Goal: Task Accomplishment & Management: Manage account settings

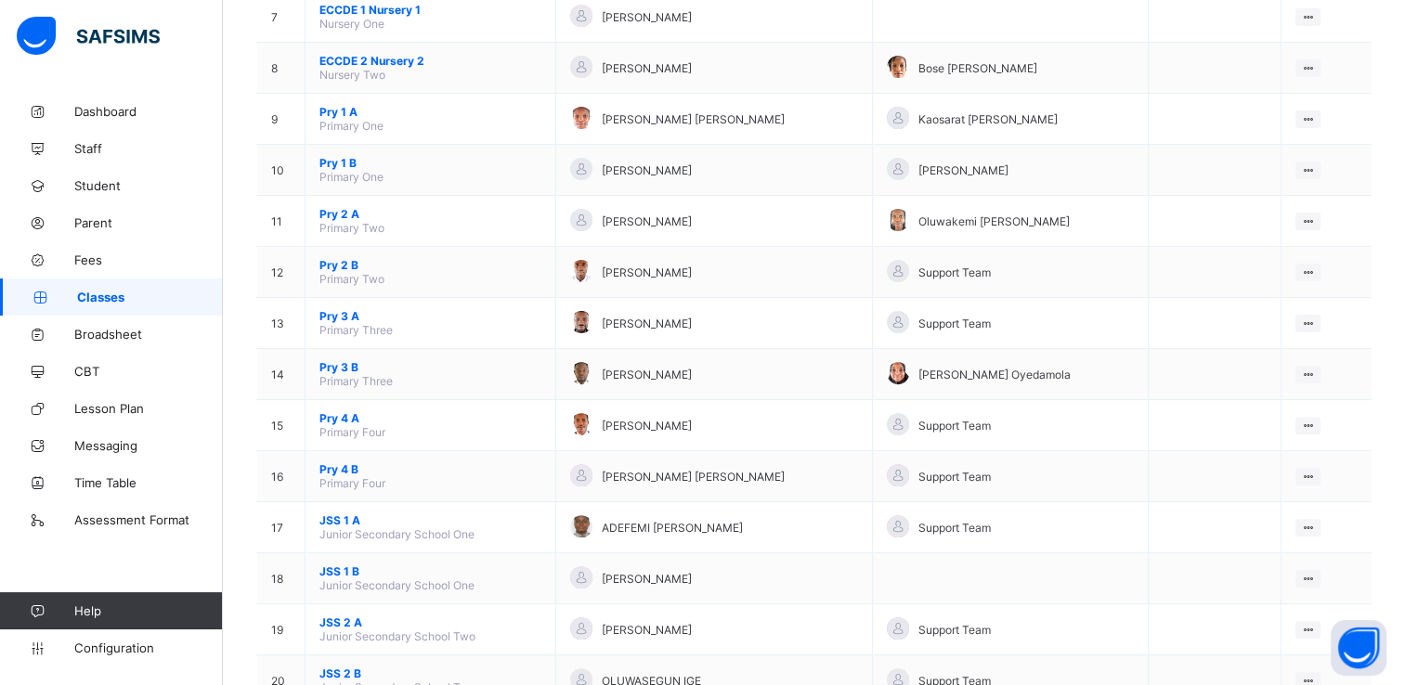
scroll to position [531, 0]
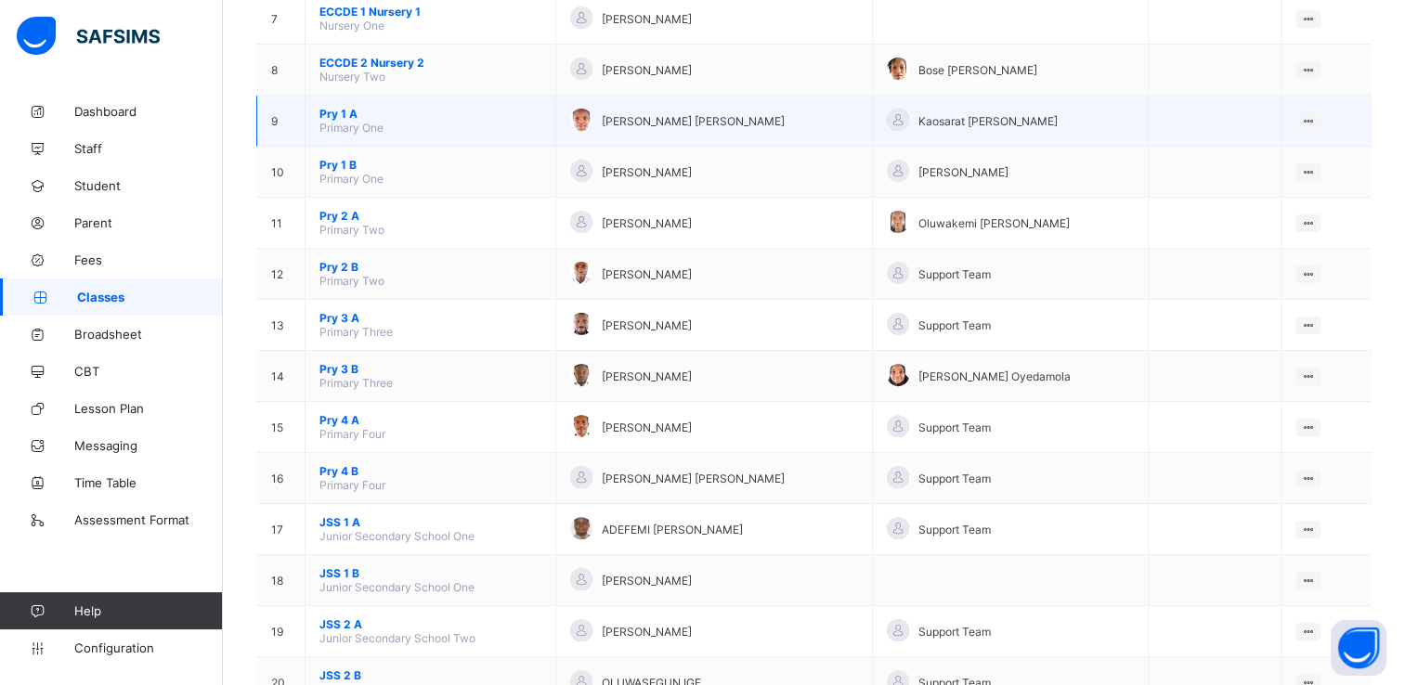
click at [333, 114] on span "Pry 1 A" at bounding box center [430, 114] width 222 height 14
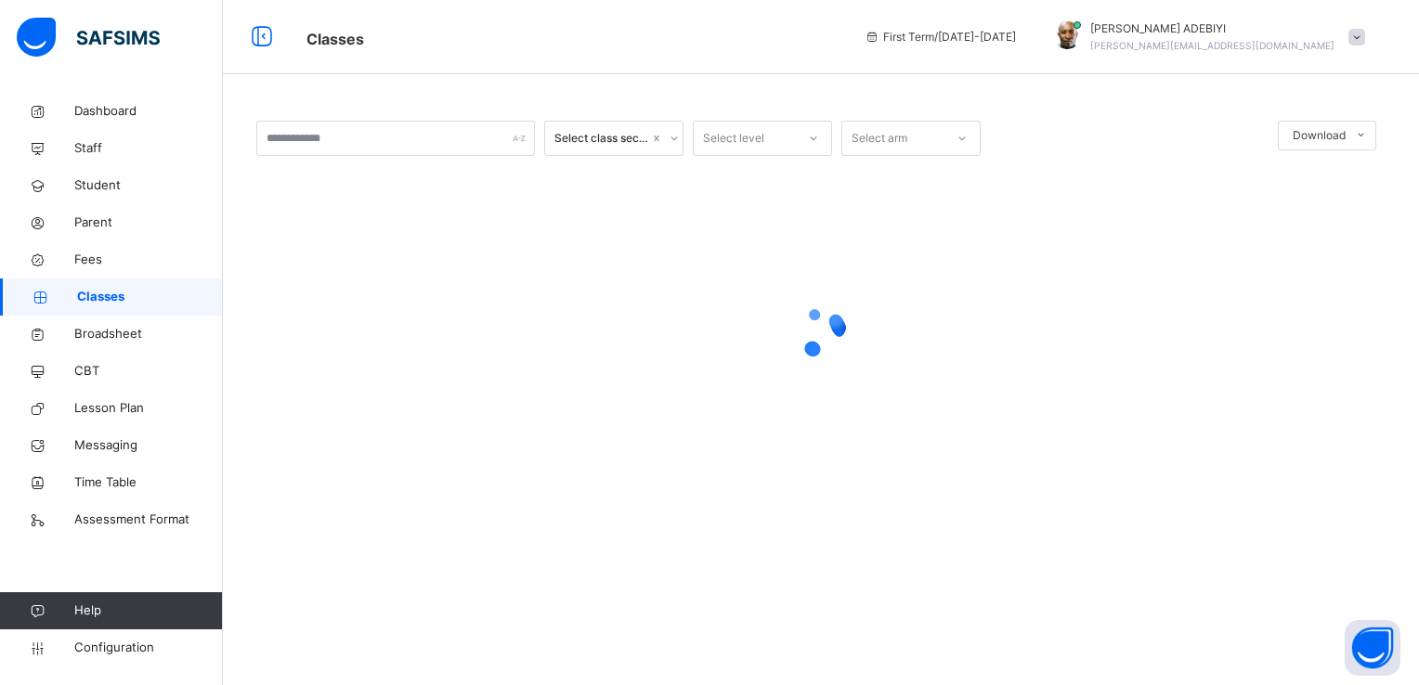
click at [525, 432] on div at bounding box center [820, 332] width 1129 height 353
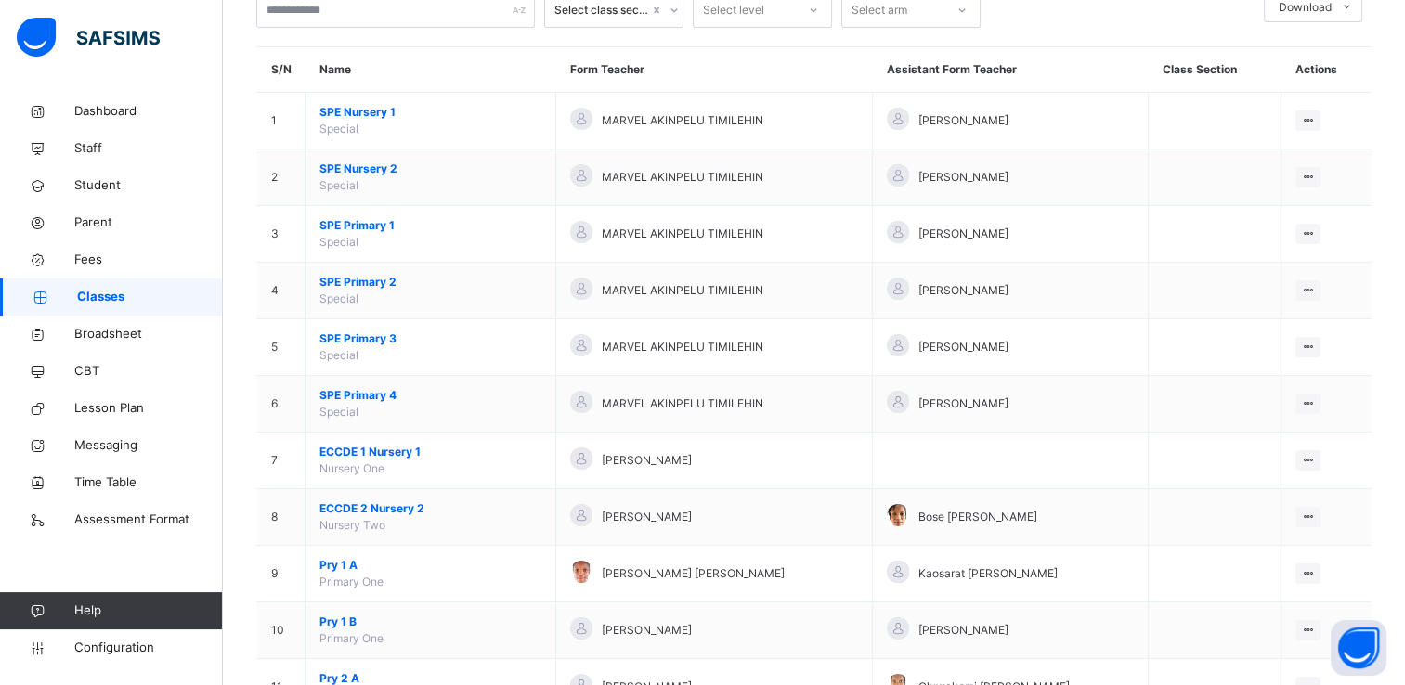
scroll to position [139, 0]
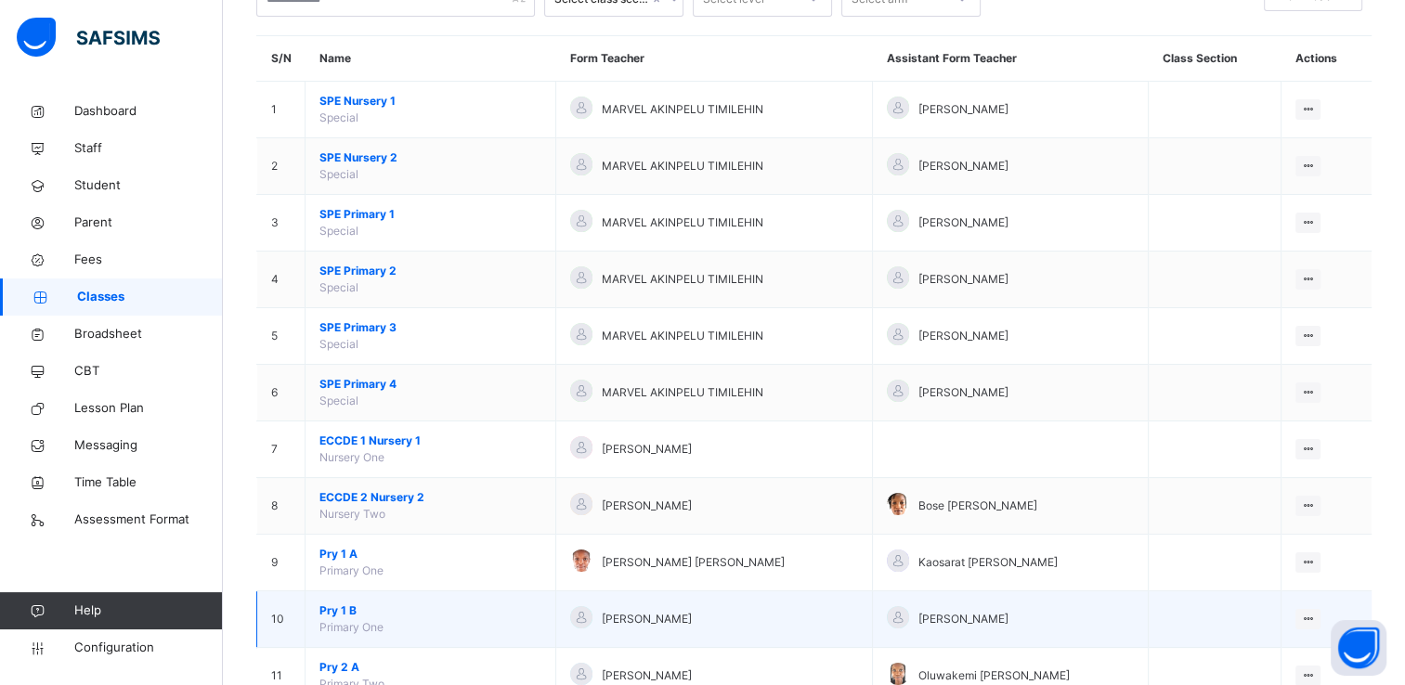
click at [344, 605] on span "Pry 1 B" at bounding box center [430, 611] width 222 height 17
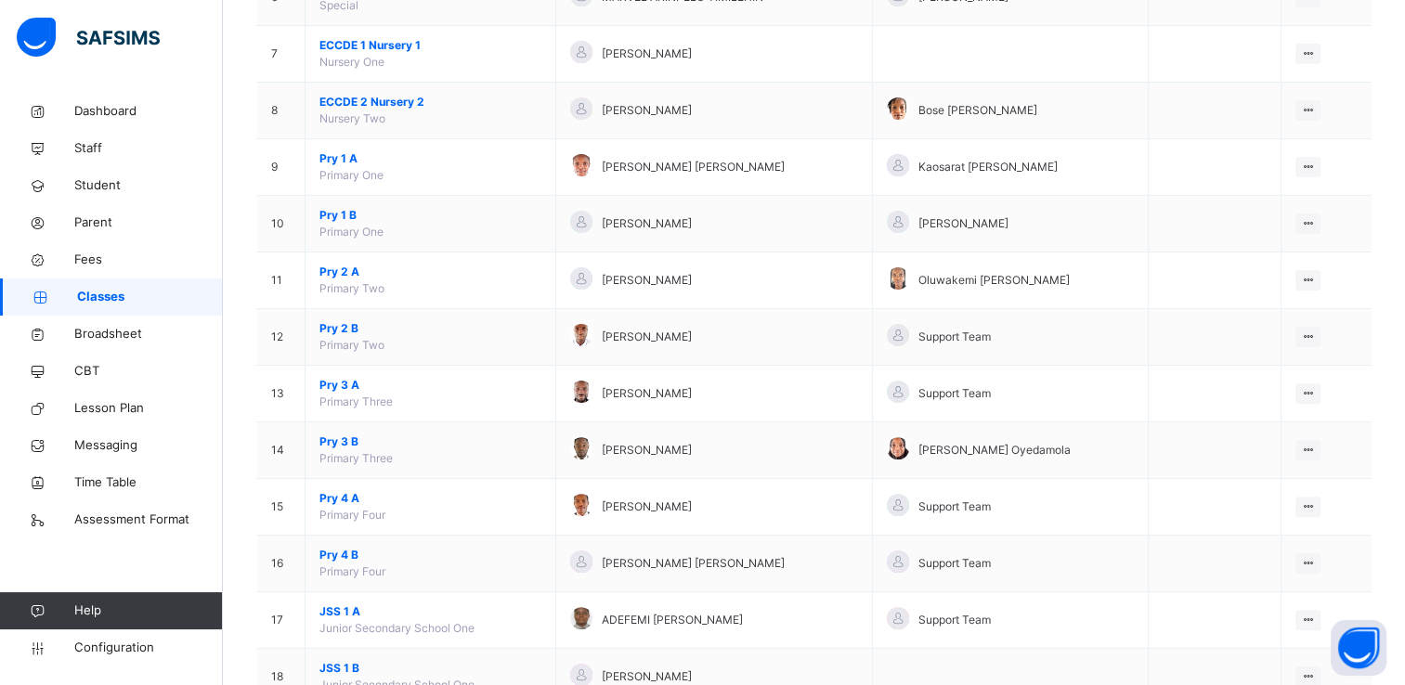
scroll to position [562, 0]
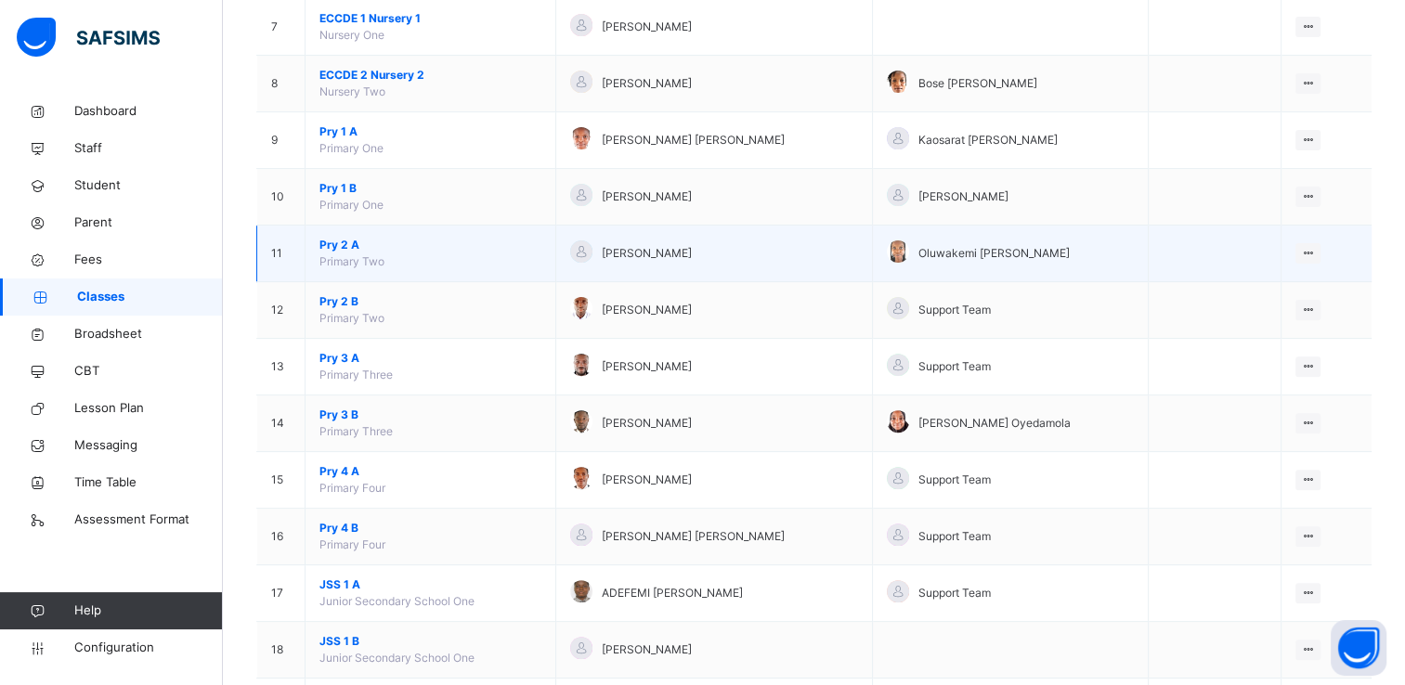
click at [338, 242] on span "Pry 2 A" at bounding box center [430, 245] width 222 height 17
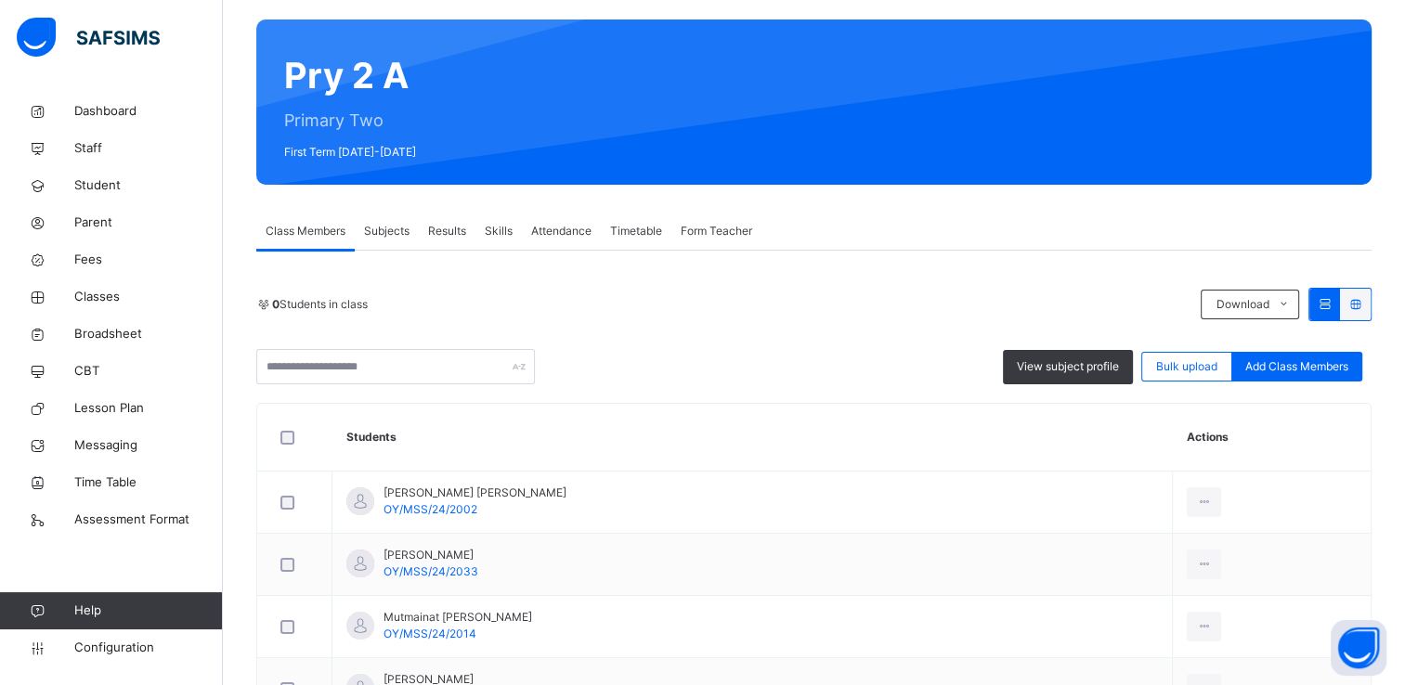
scroll to position [148, 0]
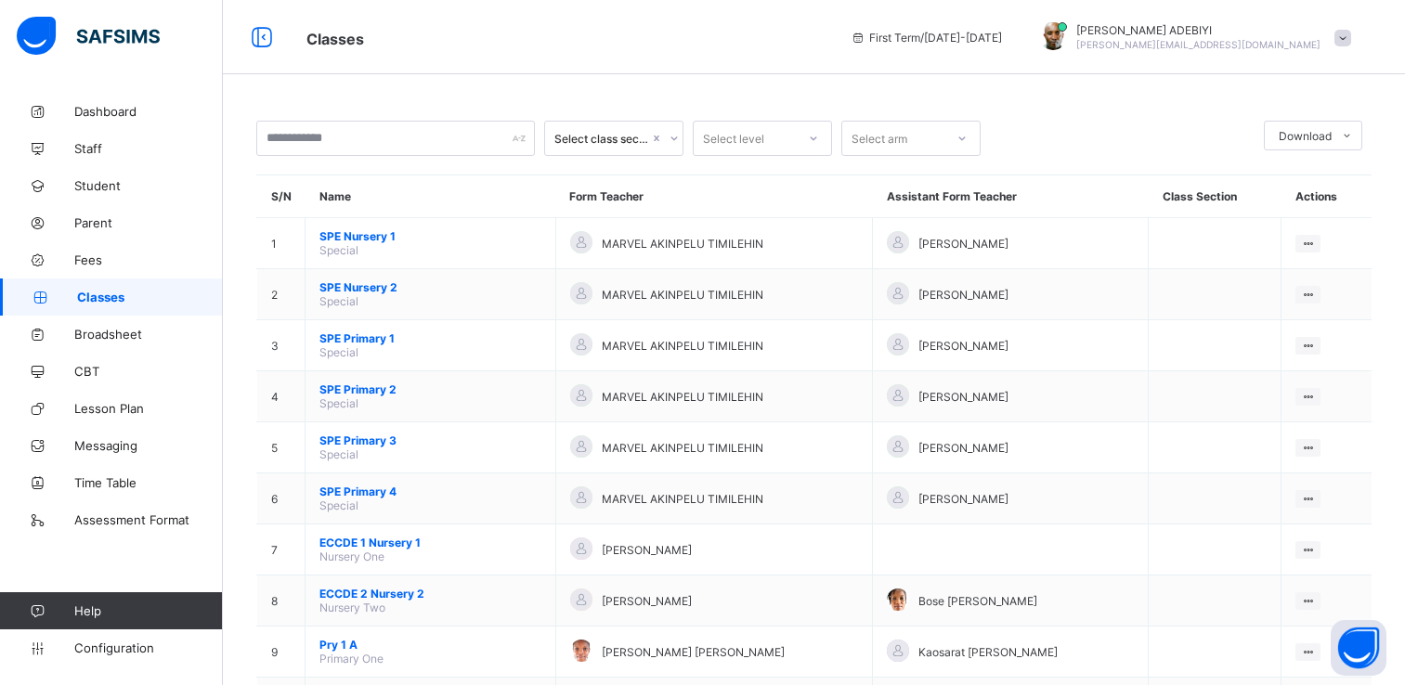
scroll to position [270, 0]
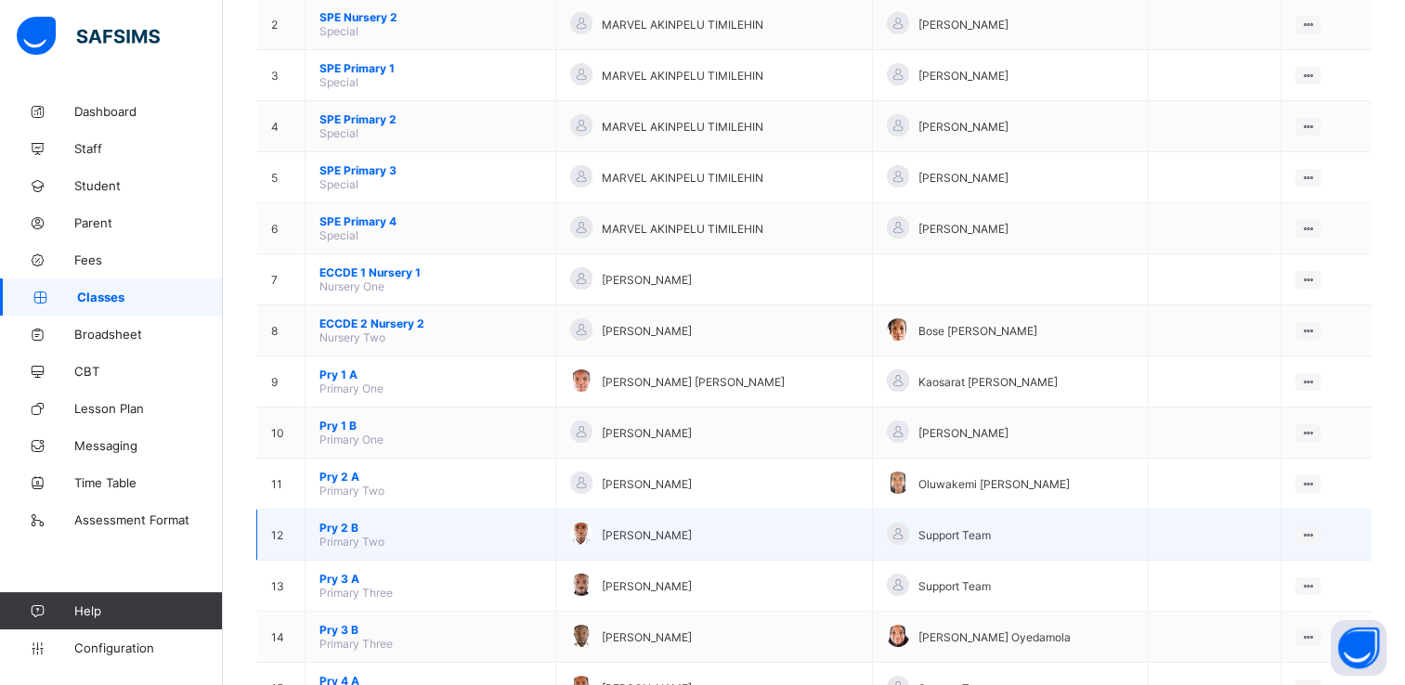
click at [326, 531] on span "Pry 2 B" at bounding box center [430, 528] width 222 height 14
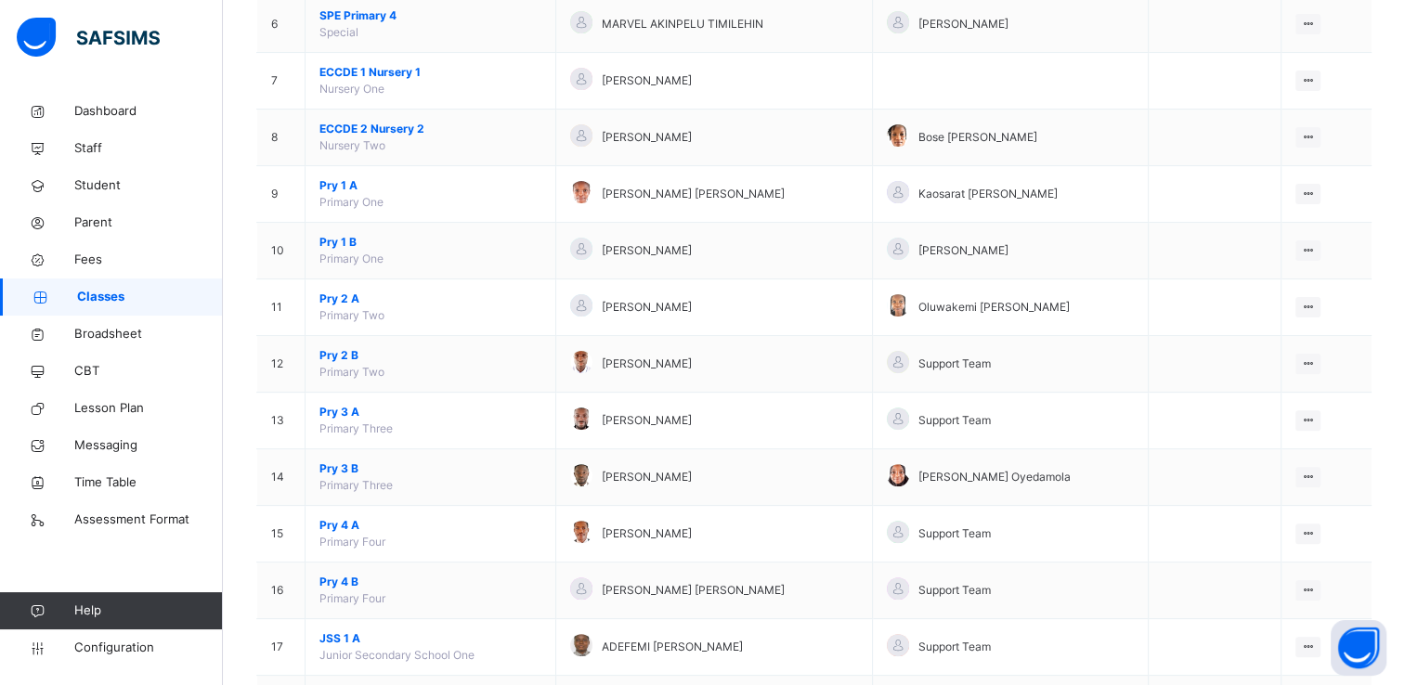
scroll to position [526, 0]
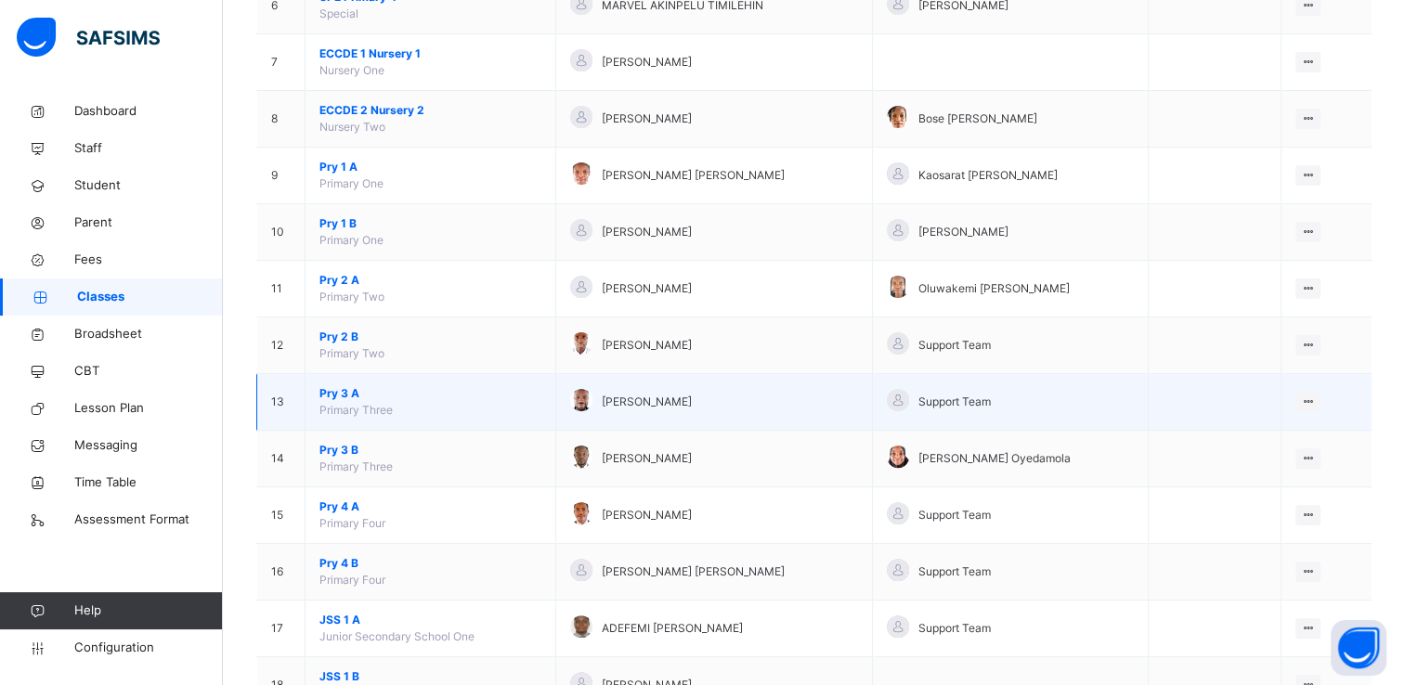
click at [345, 387] on span "Pry 3 A" at bounding box center [430, 393] width 222 height 17
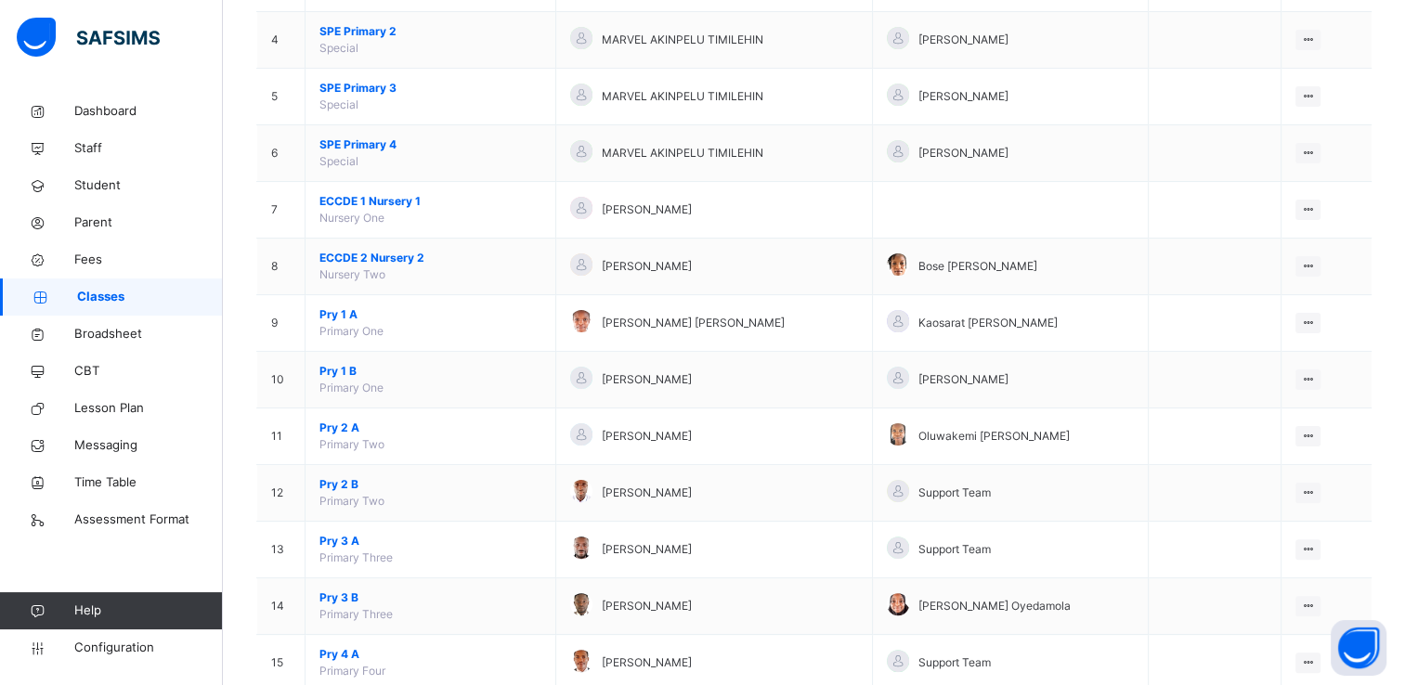
scroll to position [431, 0]
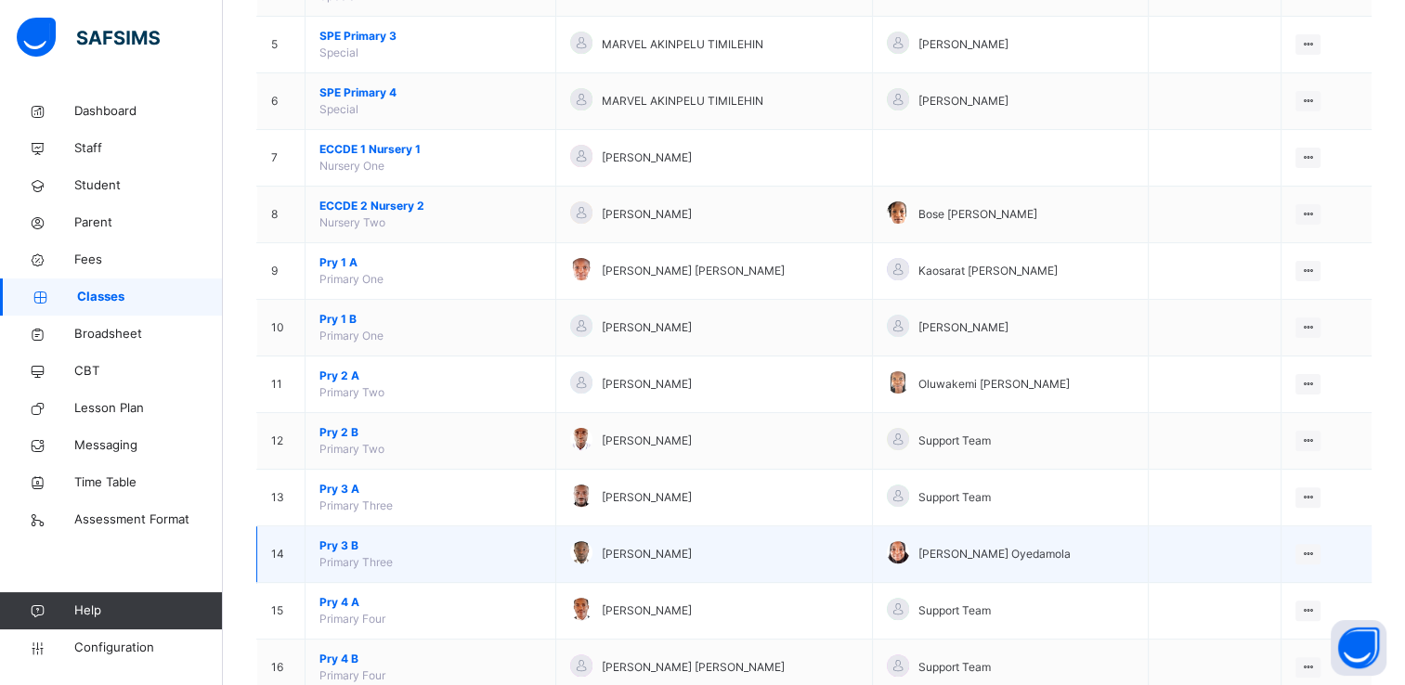
click at [353, 544] on span "Pry 3 B" at bounding box center [430, 546] width 222 height 17
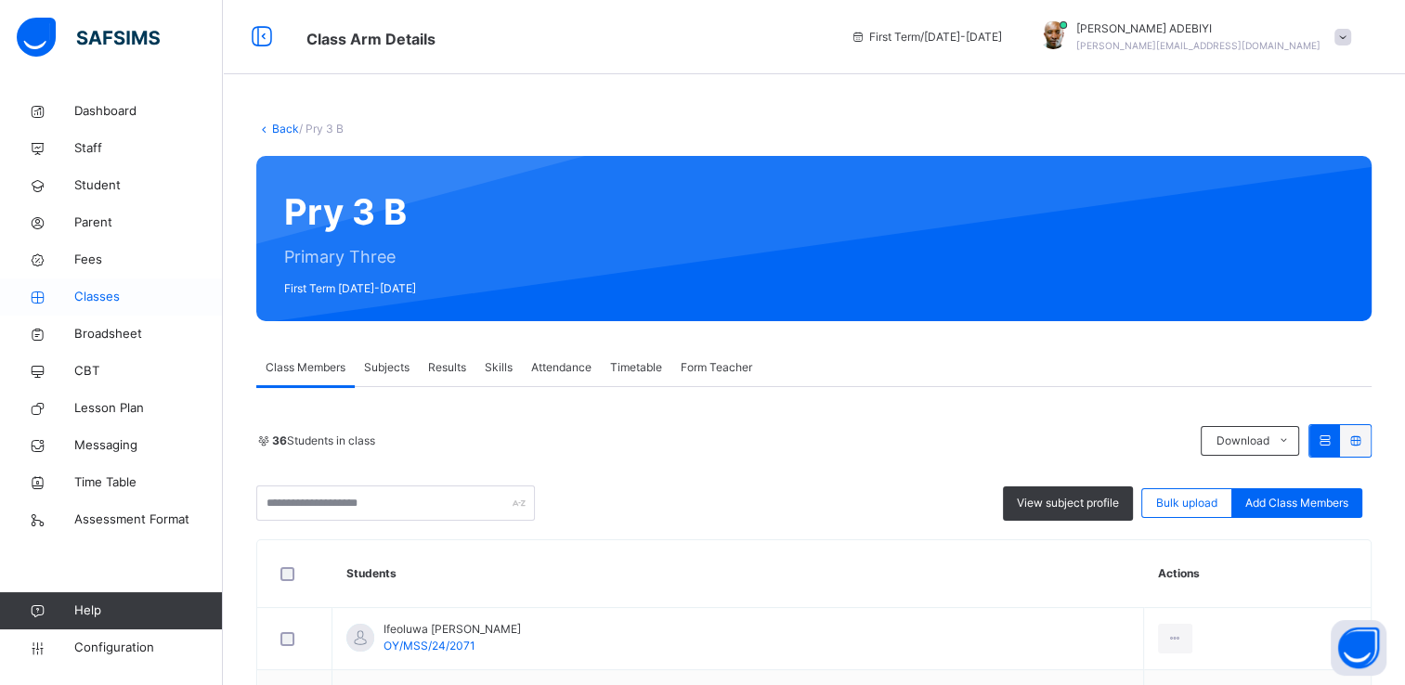
click at [96, 295] on span "Classes" at bounding box center [148, 297] width 149 height 19
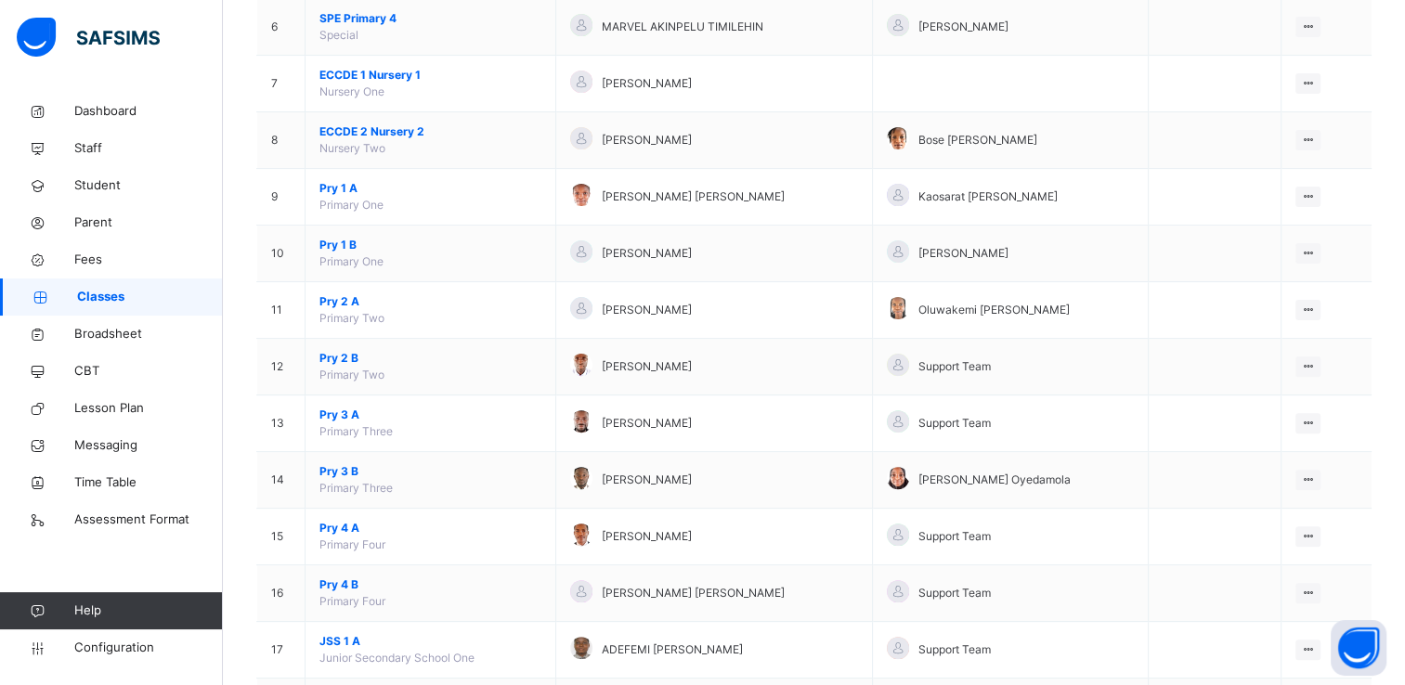
scroll to position [564, 0]
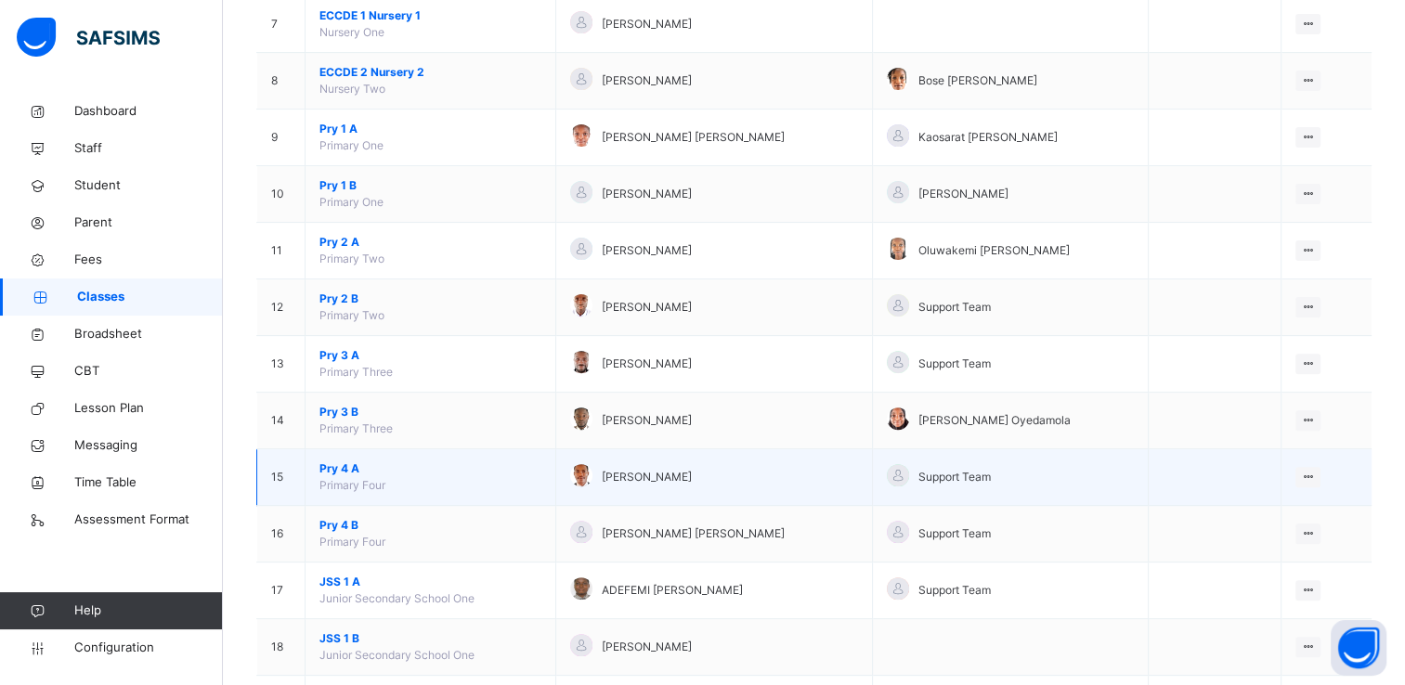
click at [336, 464] on span "Pry 4 A" at bounding box center [430, 468] width 222 height 17
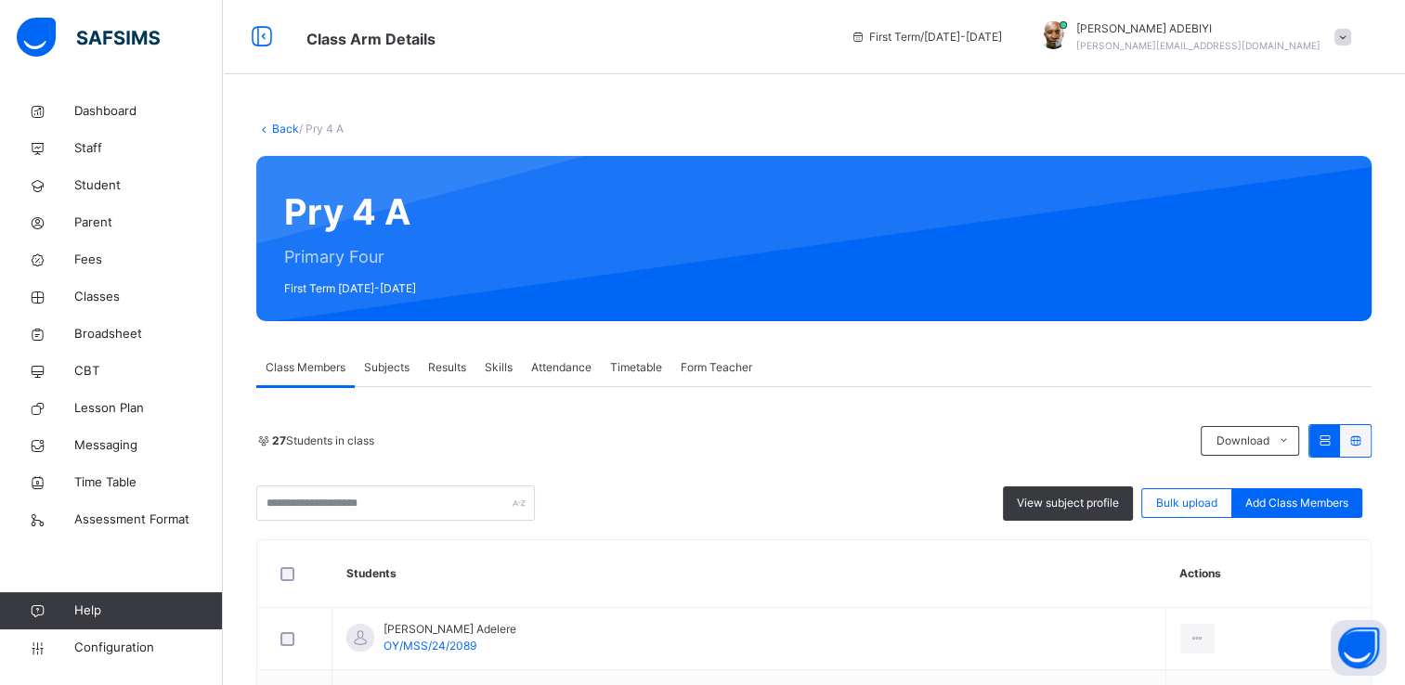
click at [546, 372] on span "Attendance" at bounding box center [561, 367] width 60 height 17
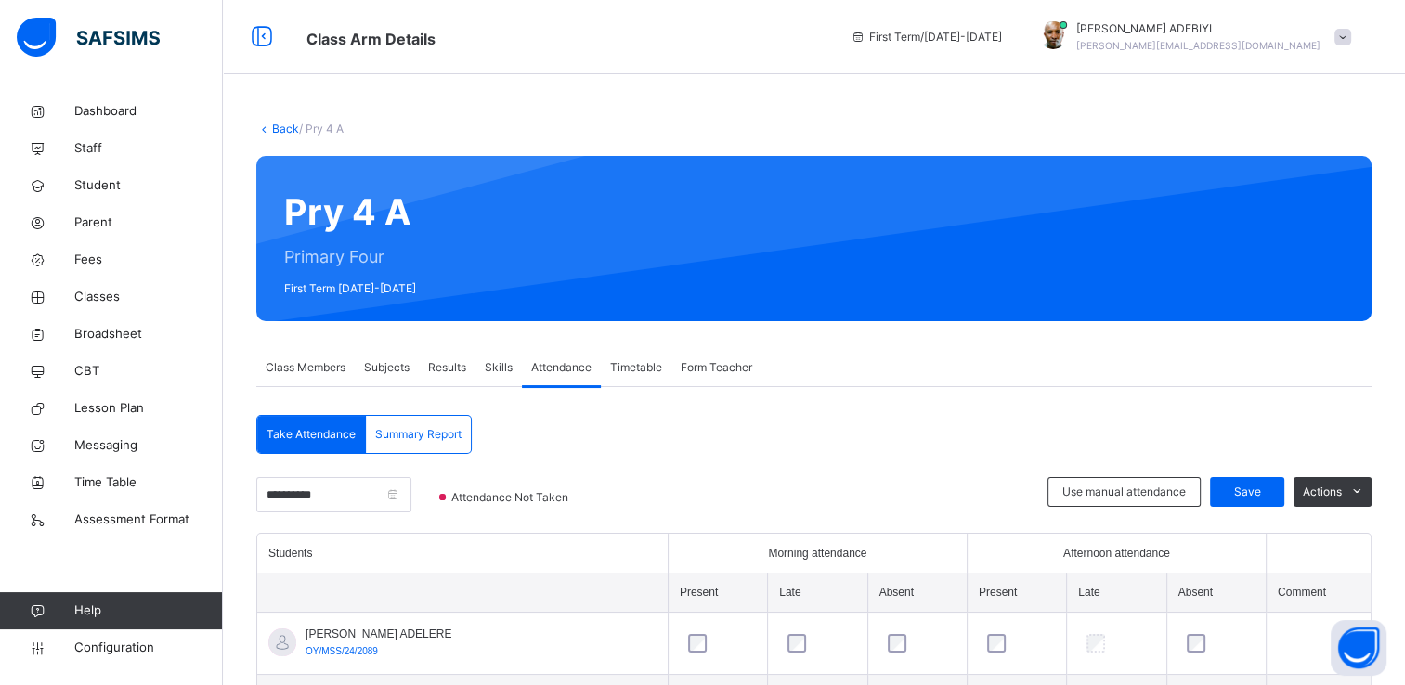
click at [276, 367] on span "Class Members" at bounding box center [306, 367] width 80 height 17
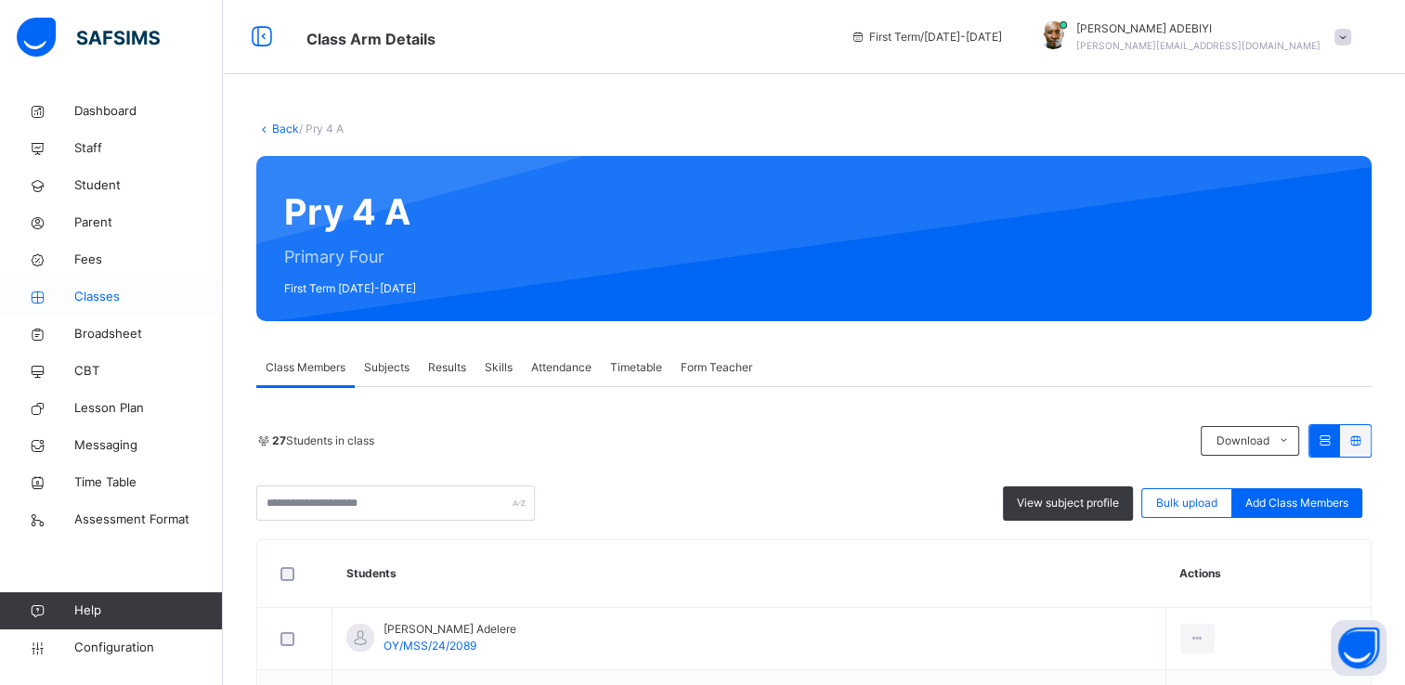
click at [89, 301] on span "Classes" at bounding box center [148, 297] width 149 height 19
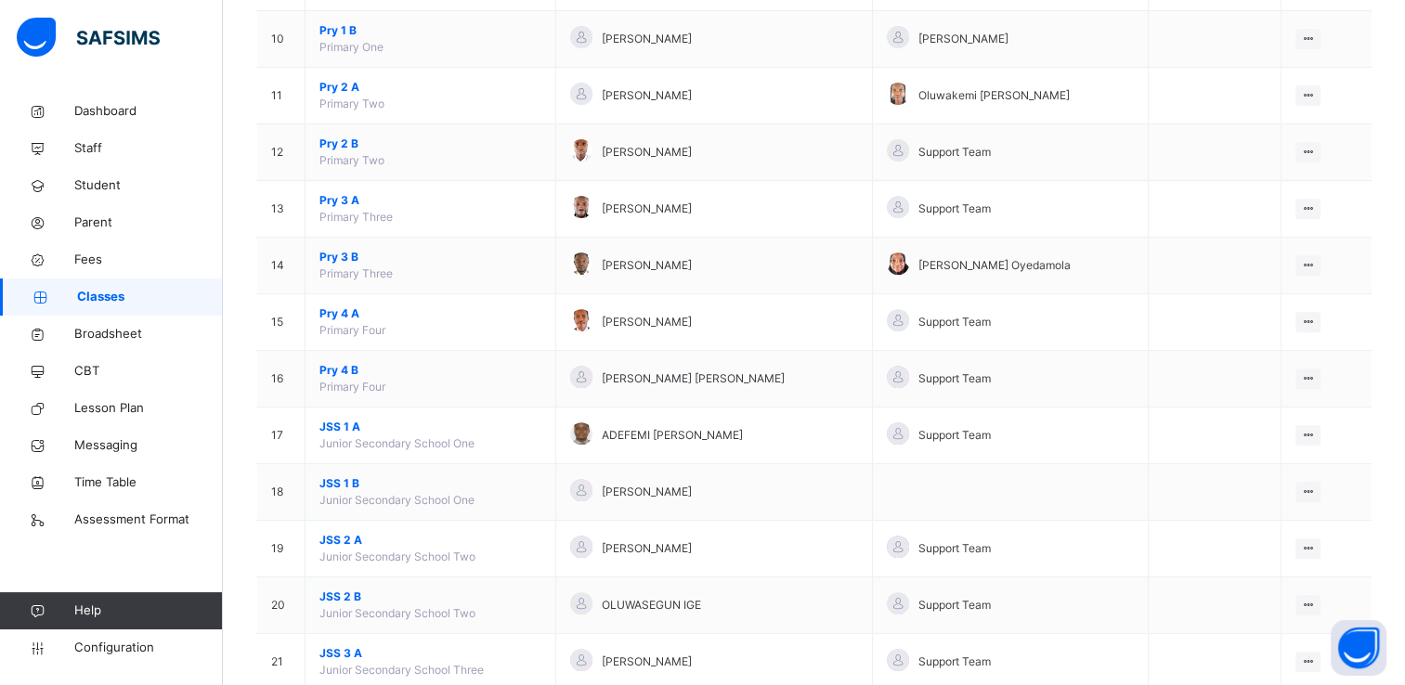
scroll to position [727, 0]
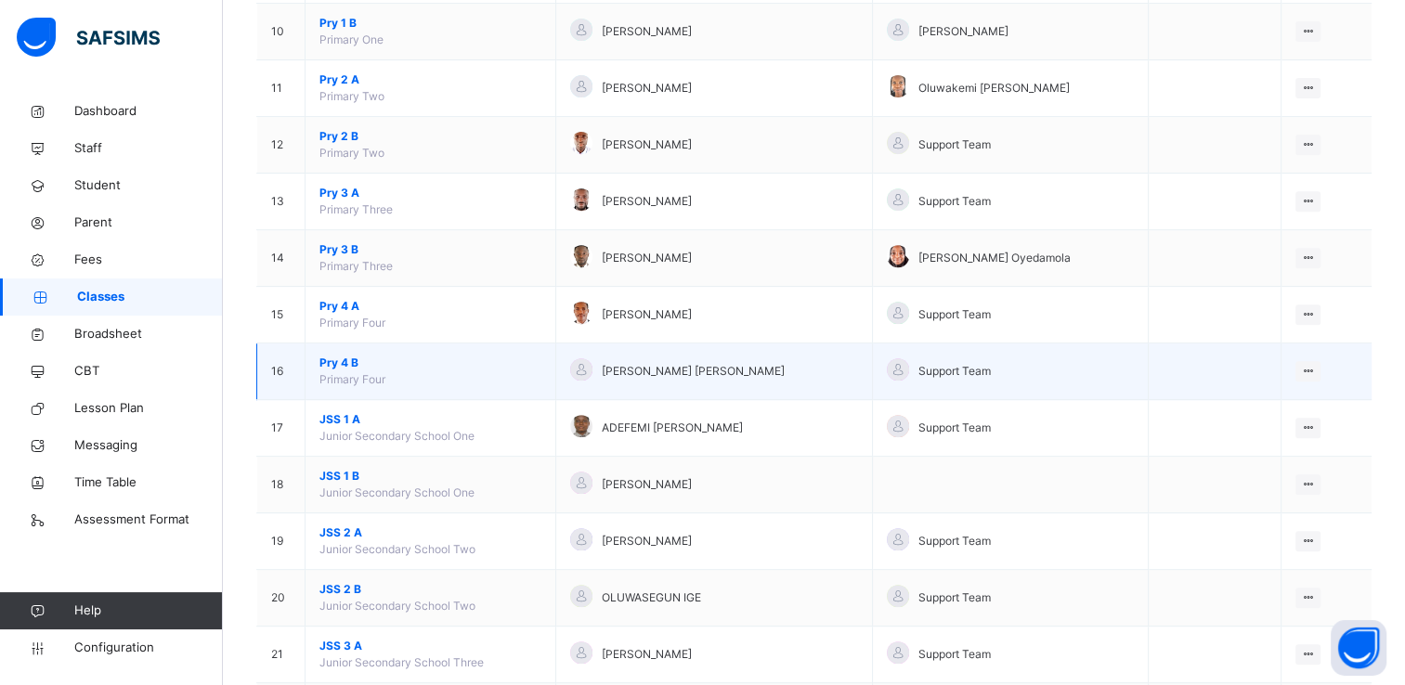
click at [330, 357] on span "Pry 4 B" at bounding box center [430, 363] width 222 height 17
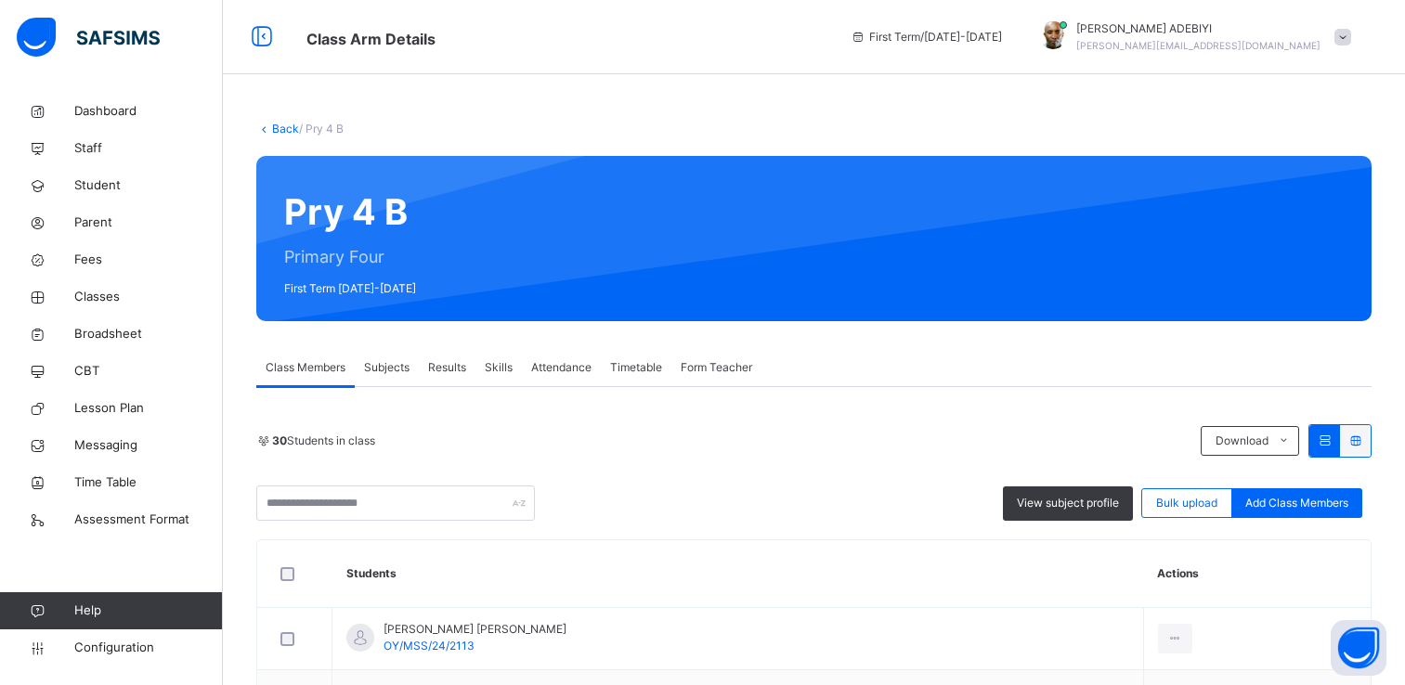
scroll to position [171, 0]
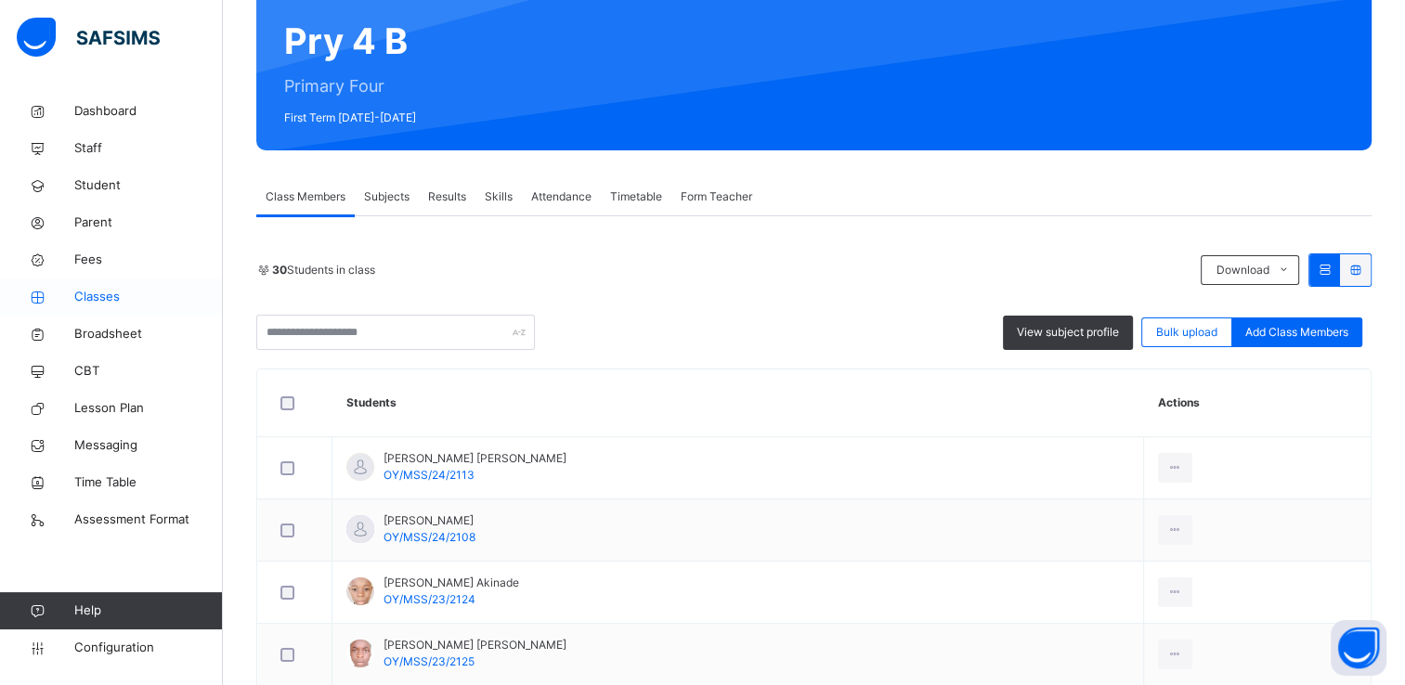
click at [93, 295] on span "Classes" at bounding box center [148, 297] width 149 height 19
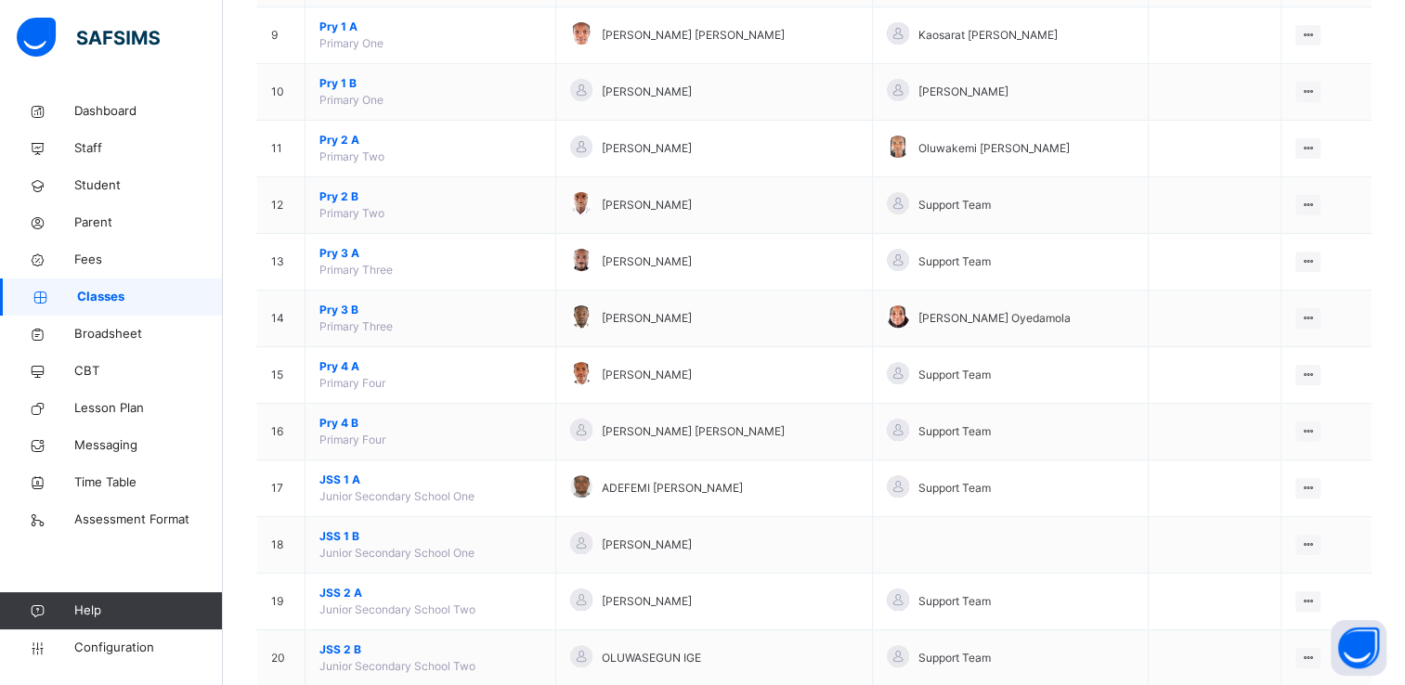
scroll to position [936, 0]
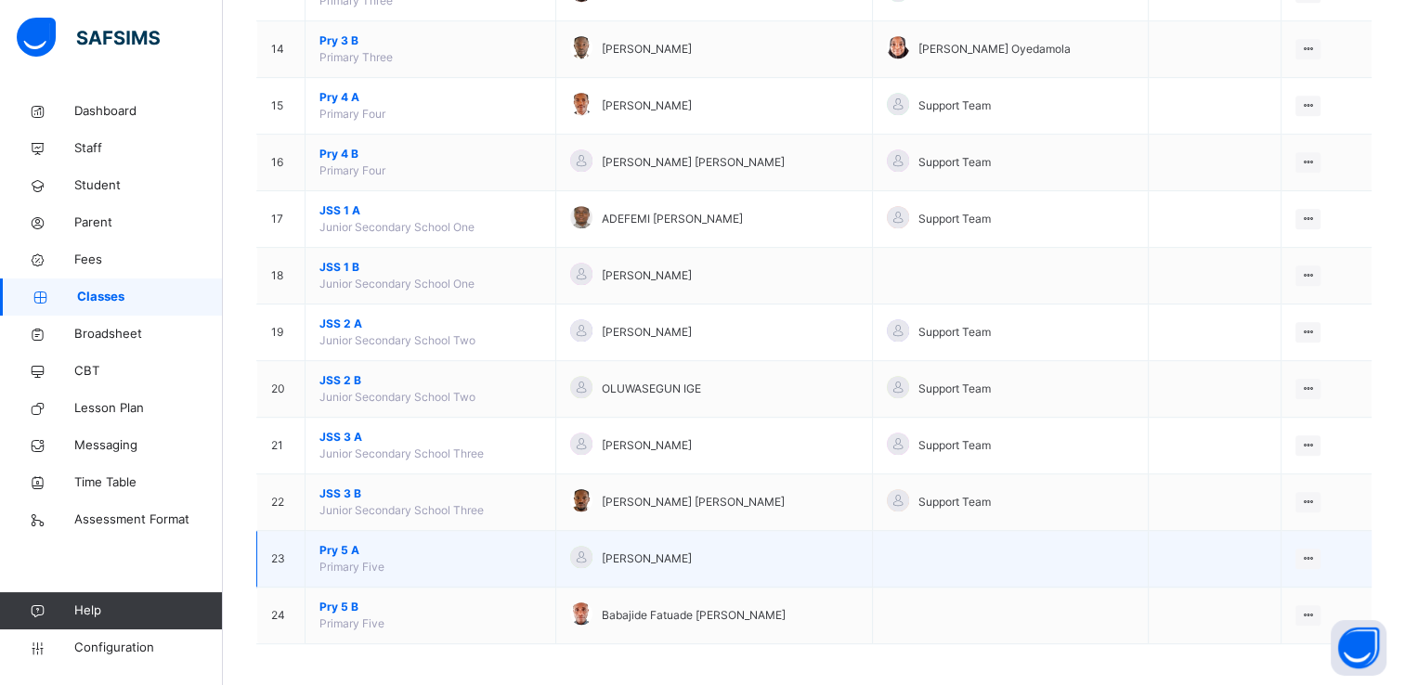
click at [341, 544] on span "Pry 5 A" at bounding box center [430, 550] width 222 height 17
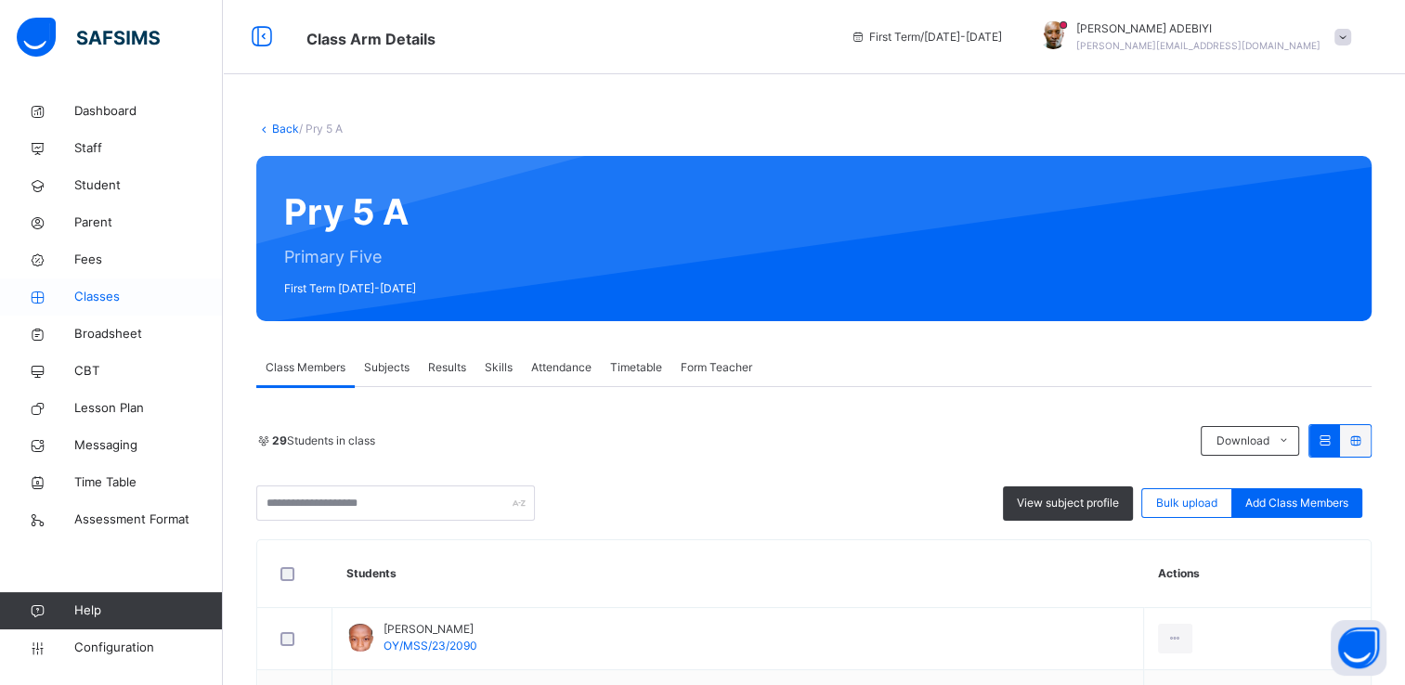
click at [94, 300] on span "Classes" at bounding box center [148, 297] width 149 height 19
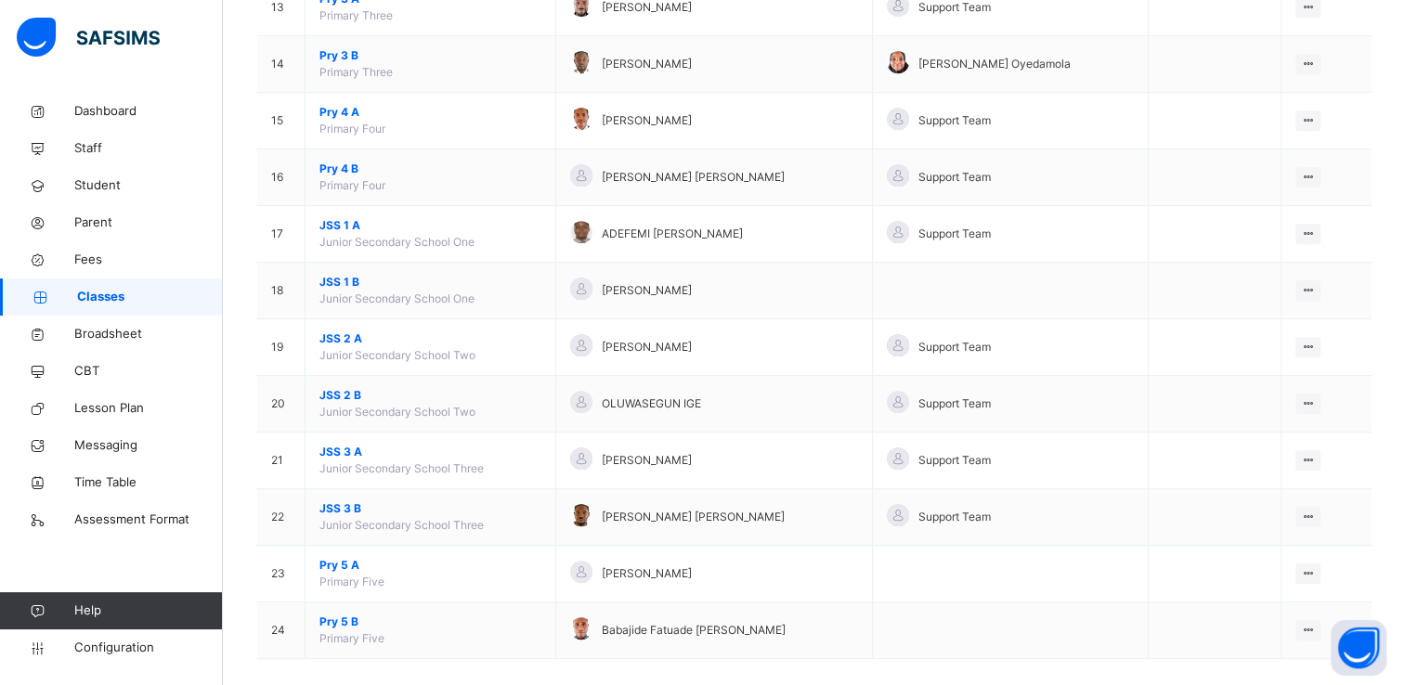
scroll to position [936, 0]
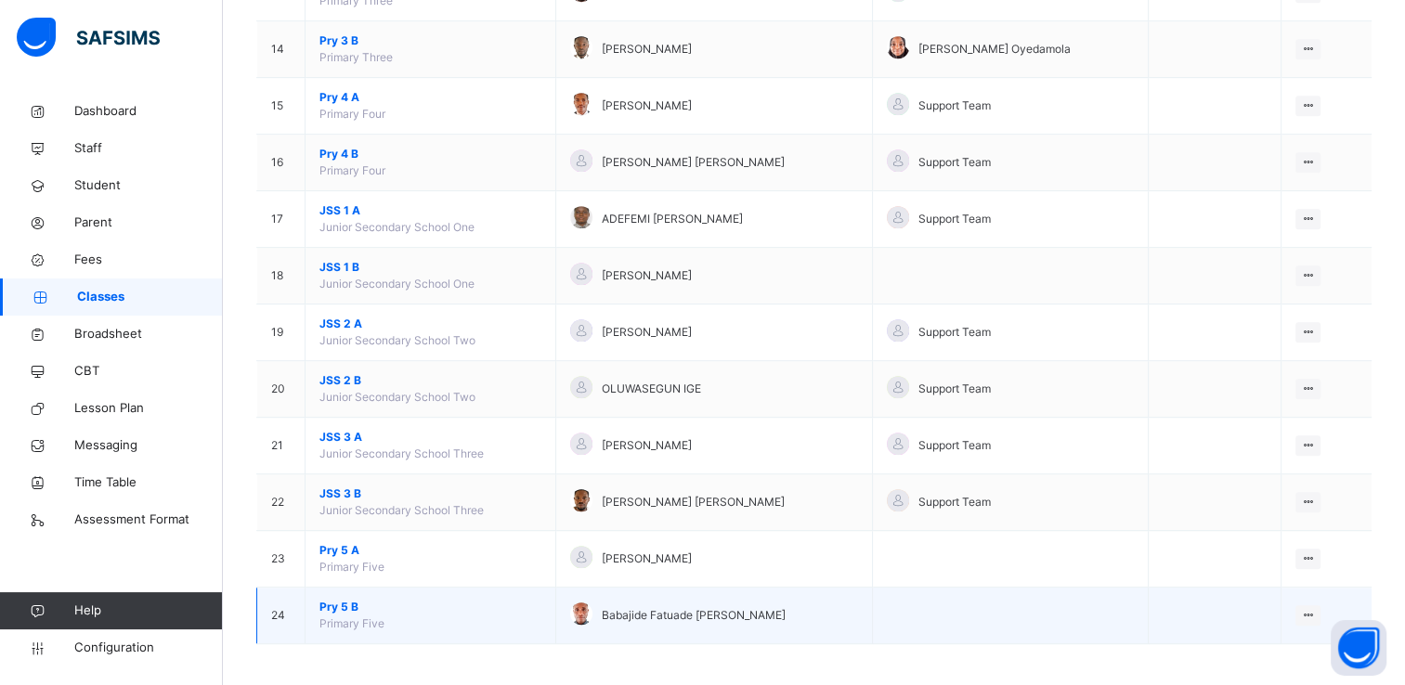
click at [333, 603] on span "Pry 5 B" at bounding box center [430, 607] width 222 height 17
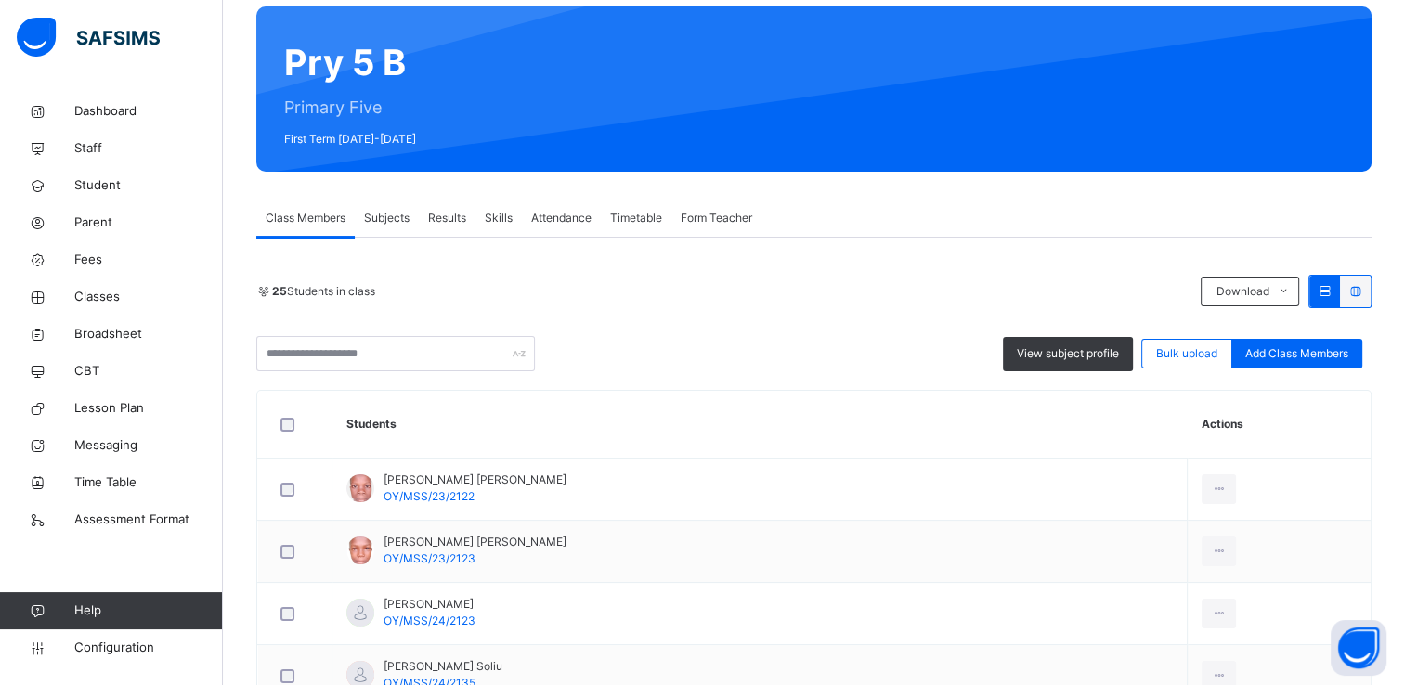
scroll to position [165, 0]
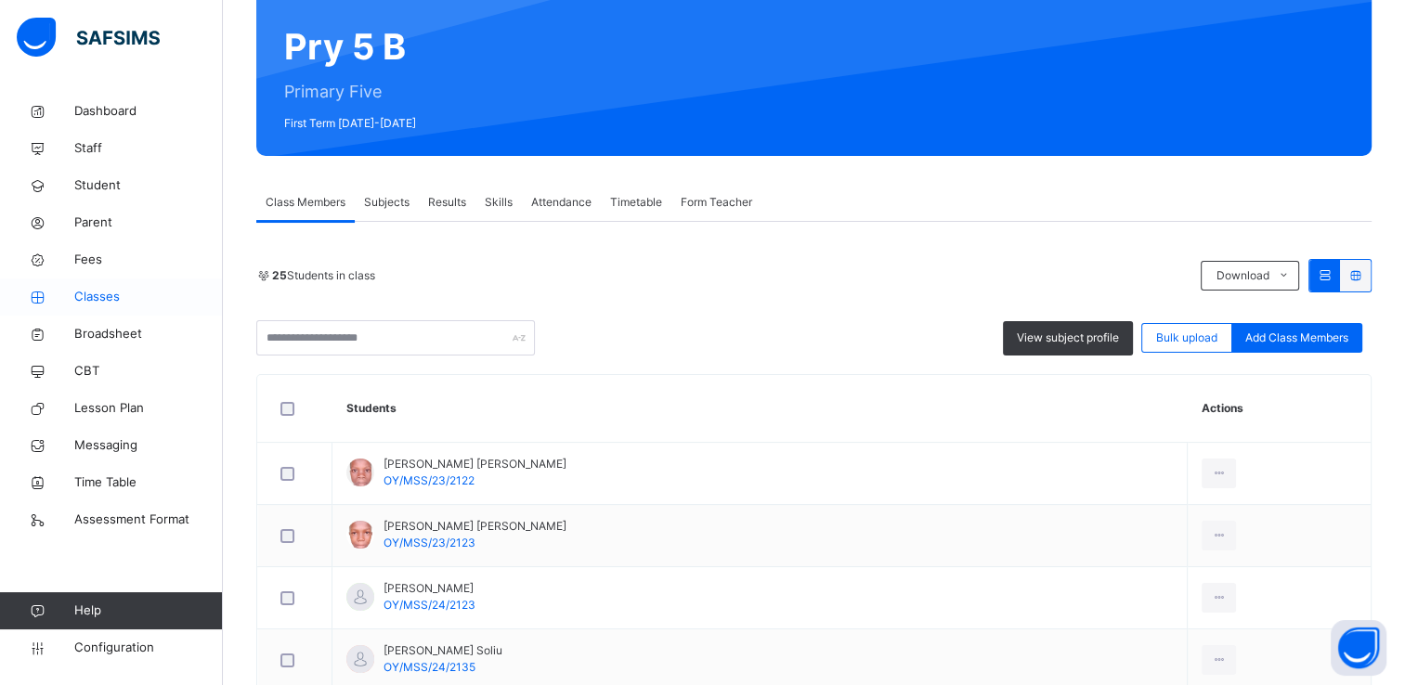
drag, startPoint x: 117, startPoint y: 345, endPoint x: 98, endPoint y: 295, distance: 53.5
click at [98, 295] on span "Classes" at bounding box center [148, 297] width 149 height 19
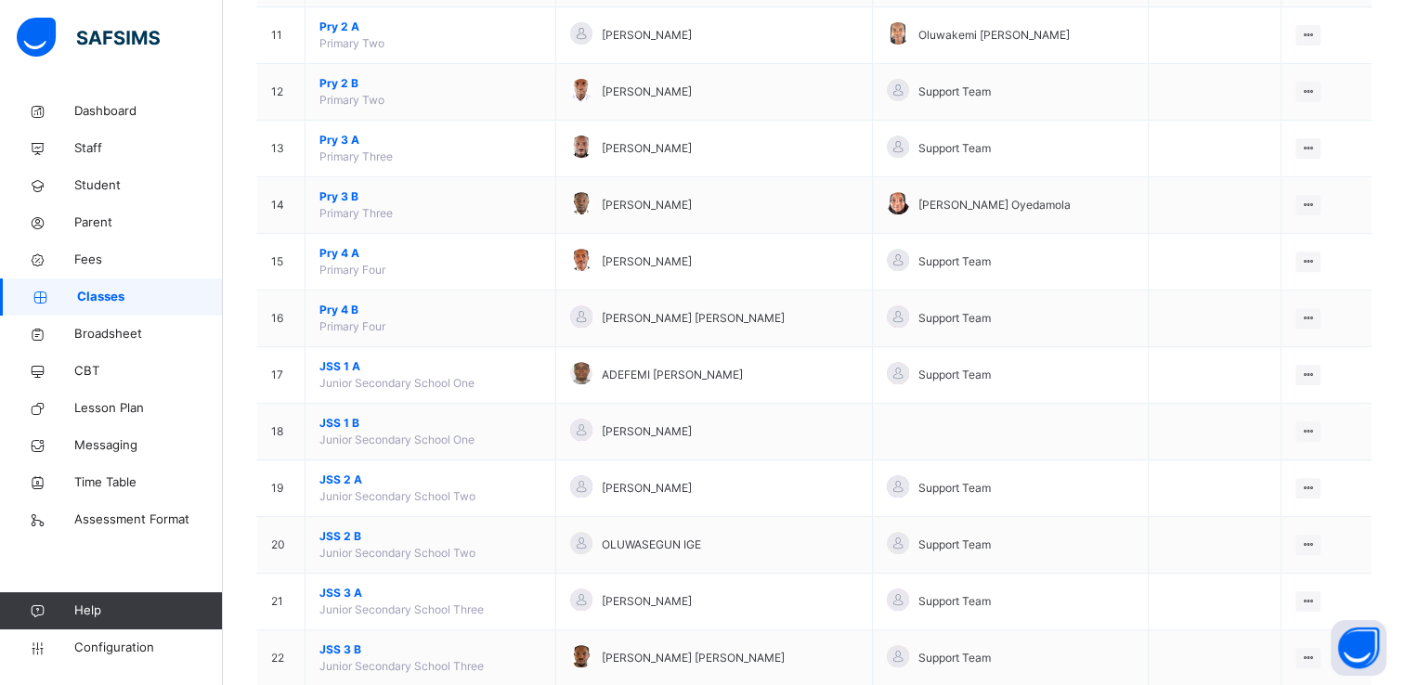
scroll to position [862, 0]
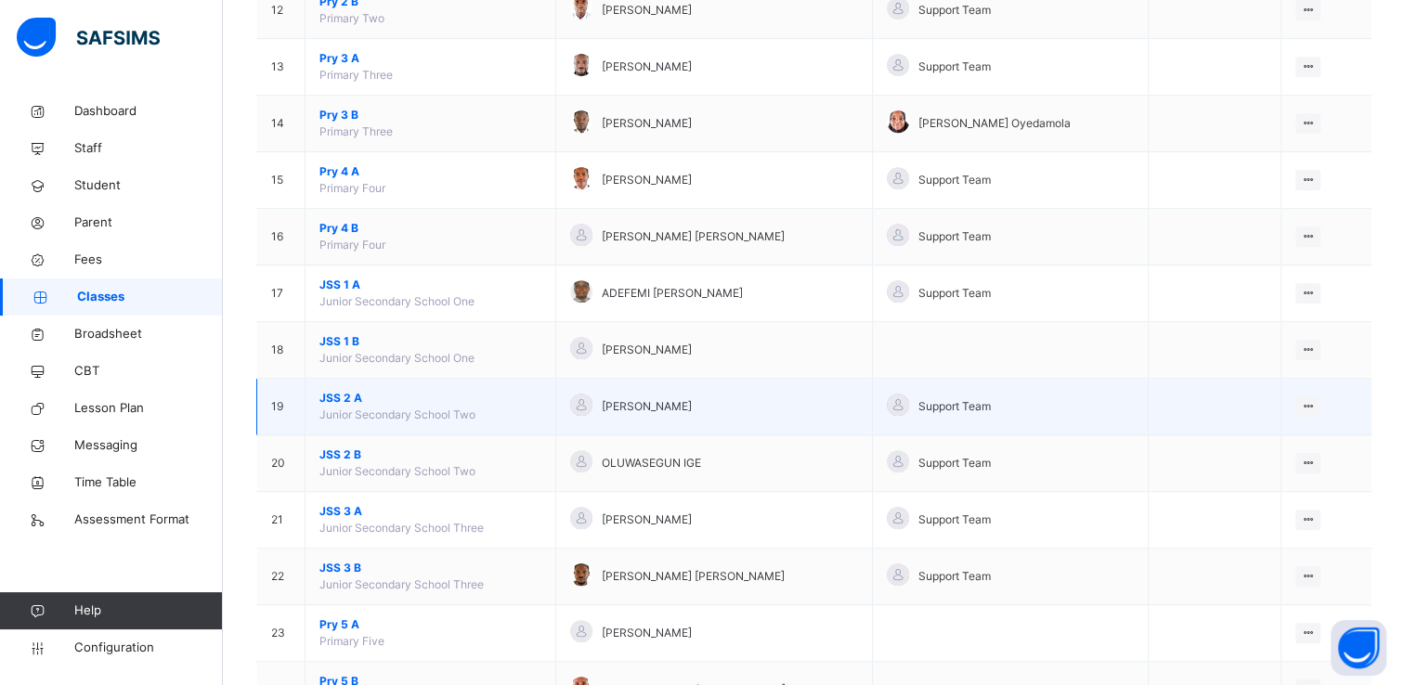
click at [351, 392] on span "JSS 2 A" at bounding box center [430, 398] width 222 height 17
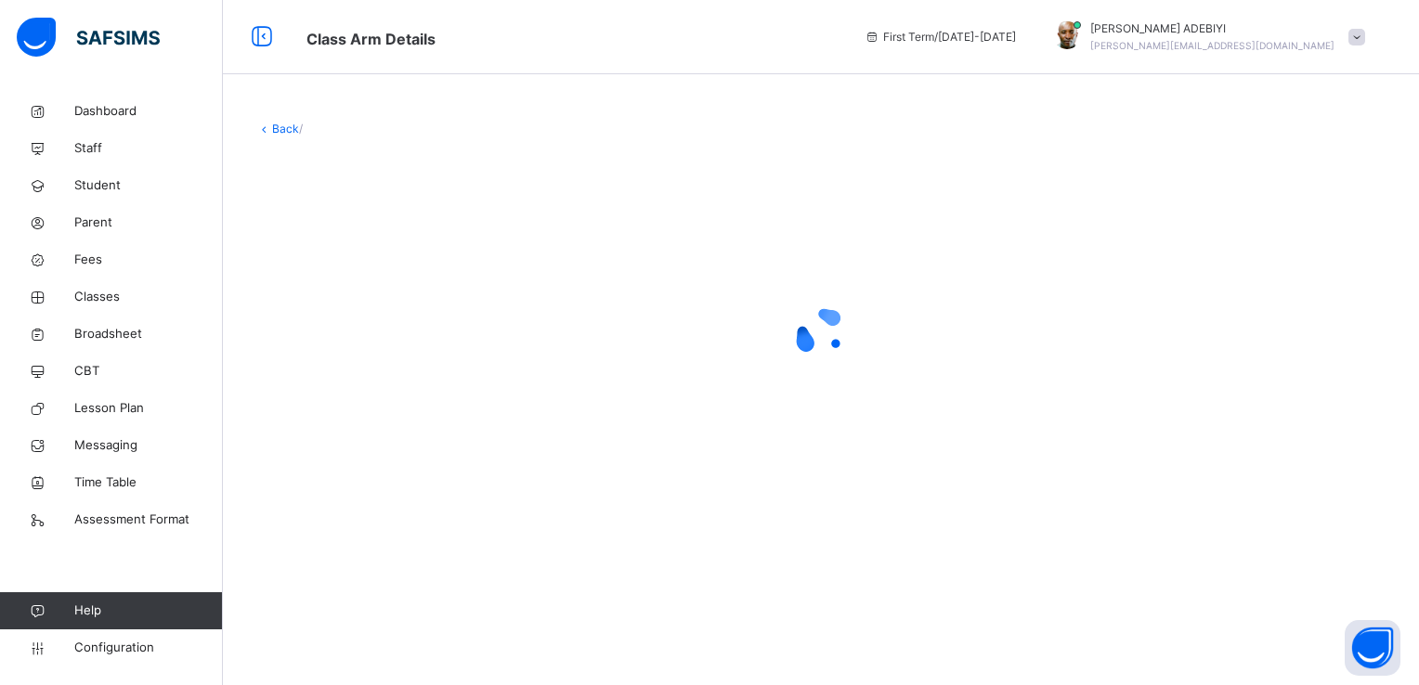
click at [86, 34] on img at bounding box center [88, 37] width 143 height 39
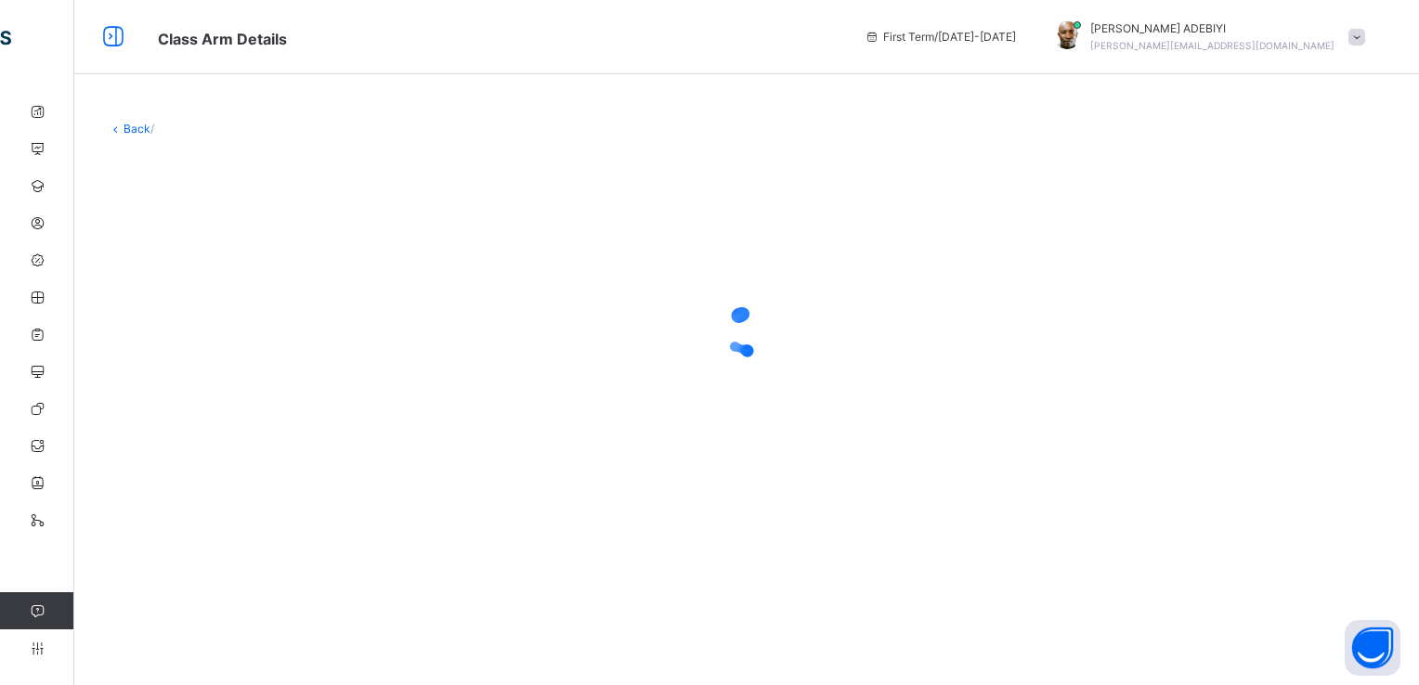
click at [43, 144] on icon at bounding box center [37, 149] width 74 height 14
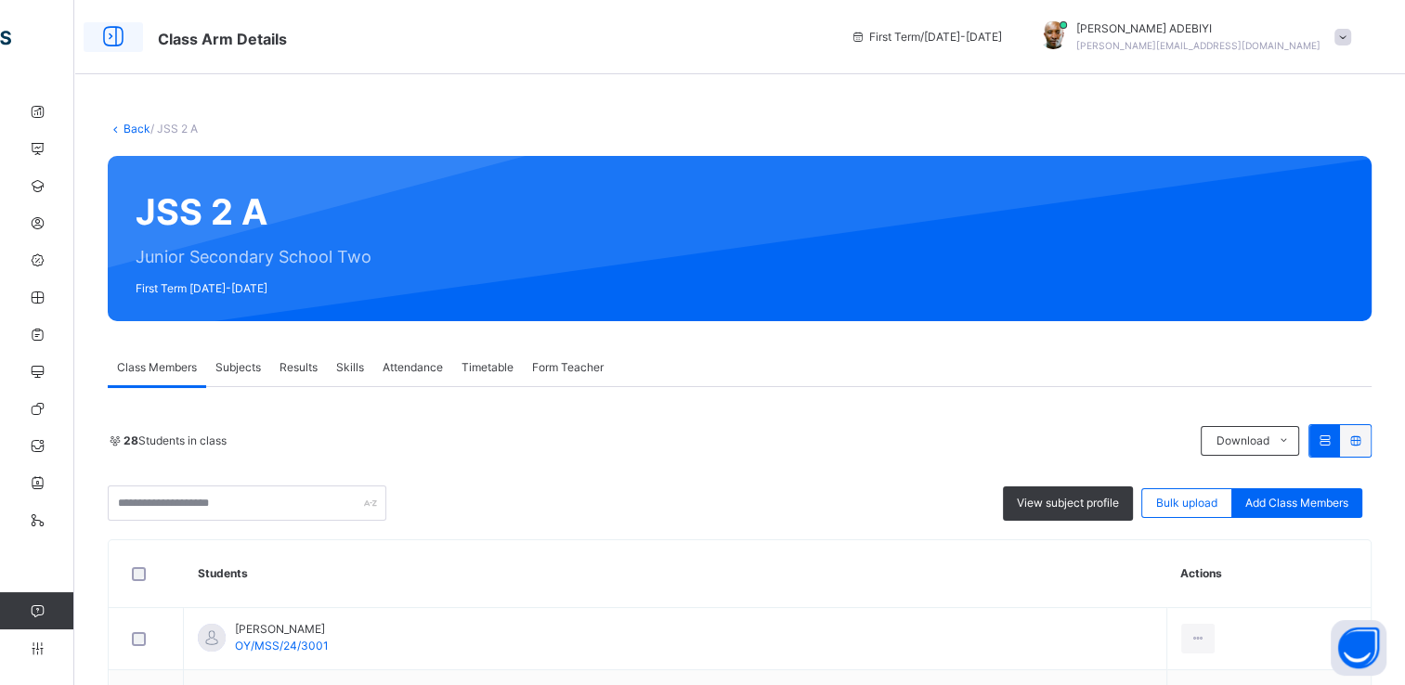
click at [112, 36] on icon at bounding box center [113, 36] width 32 height 33
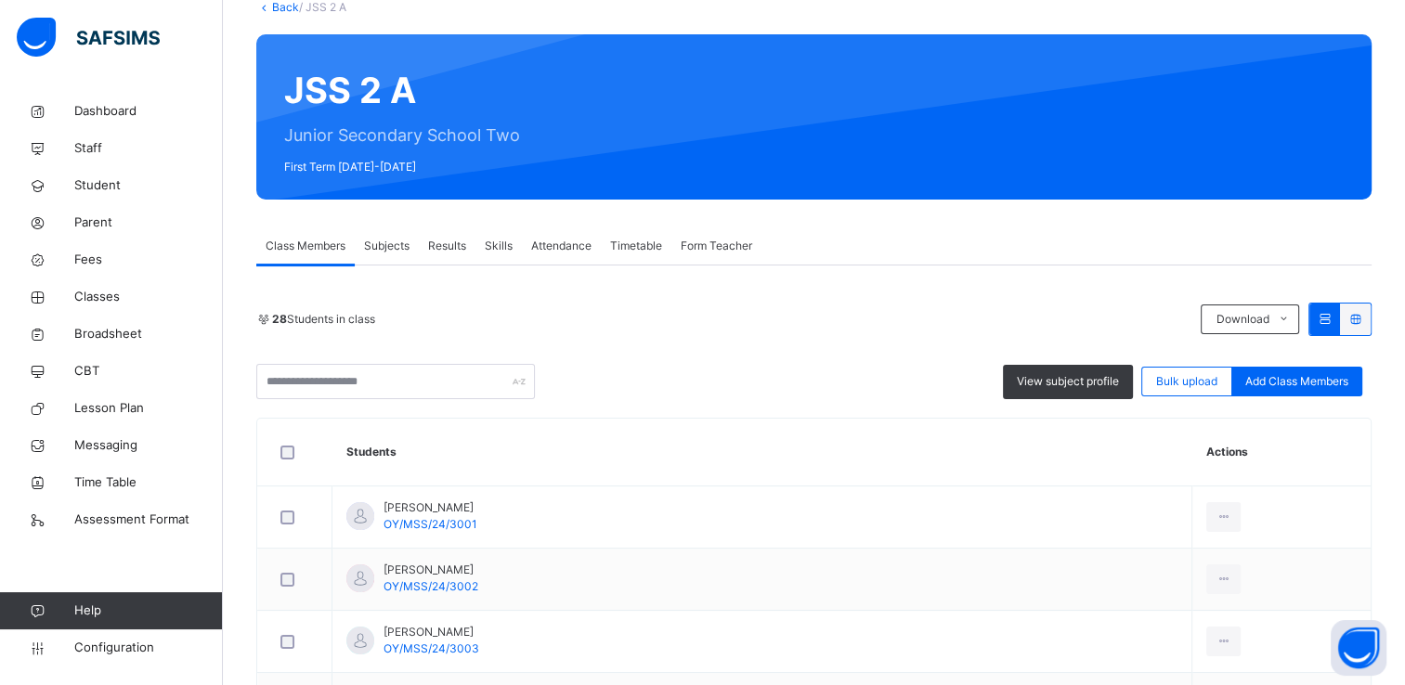
scroll to position [126, 0]
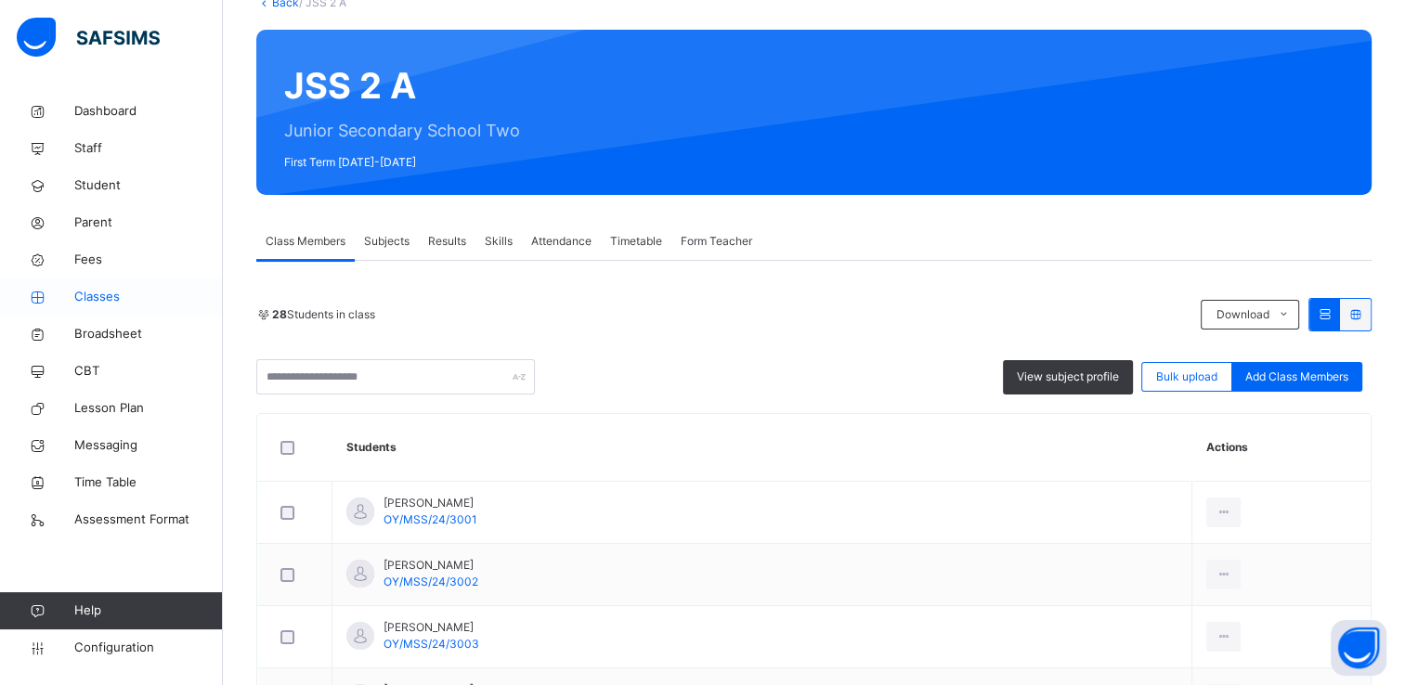
click at [93, 299] on span "Classes" at bounding box center [148, 297] width 149 height 19
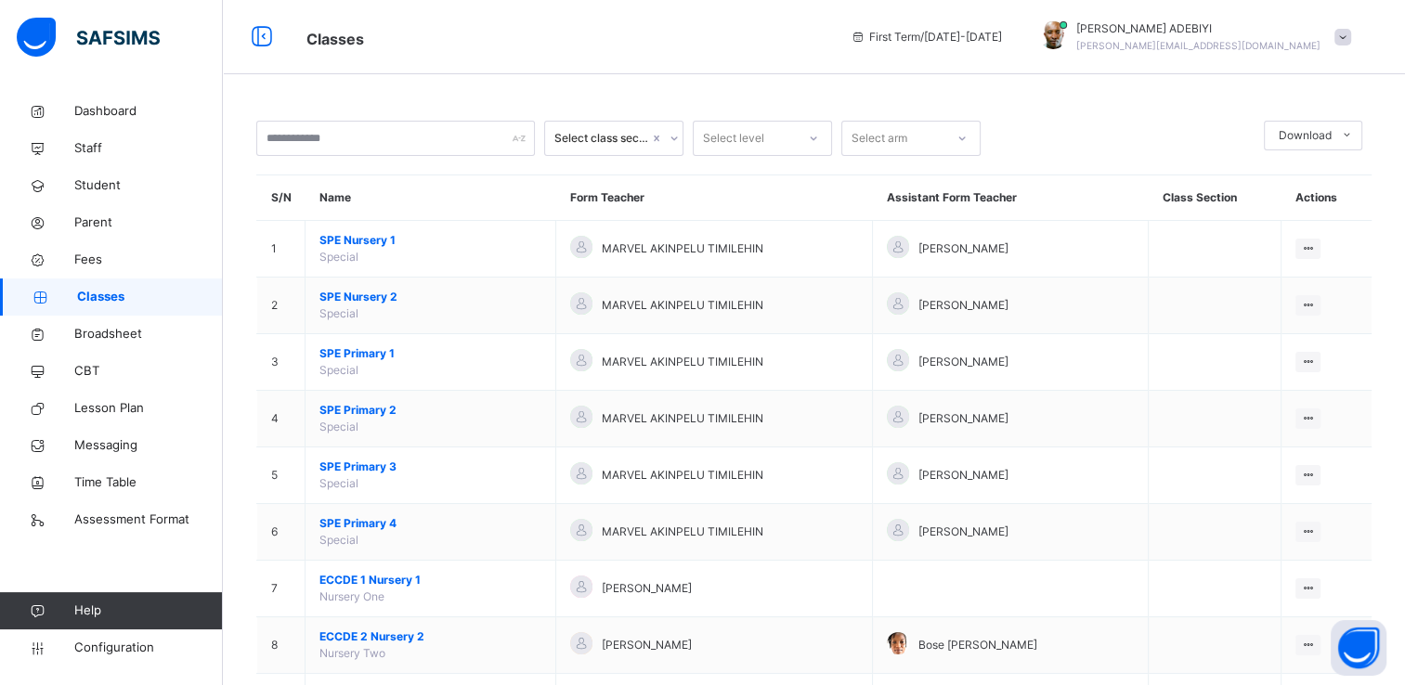
scroll to position [936, 0]
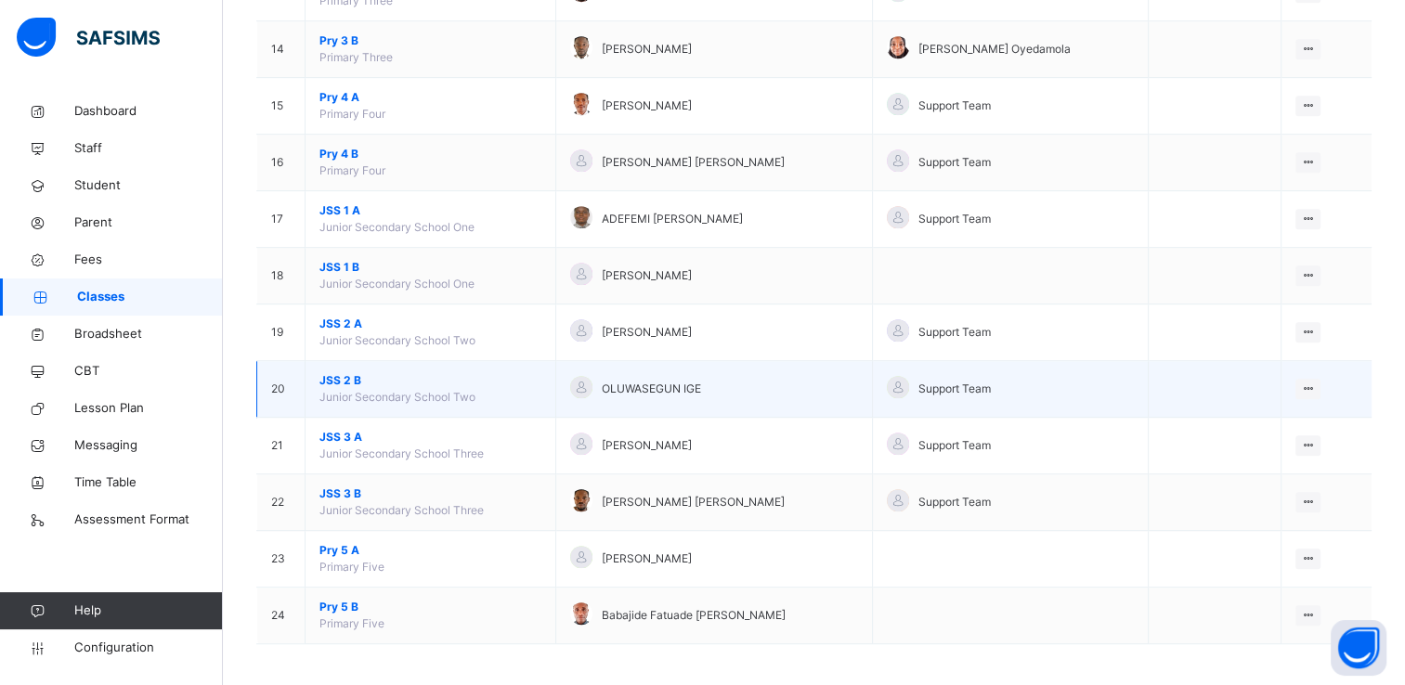
click at [323, 373] on span "JSS 2 B" at bounding box center [430, 380] width 222 height 17
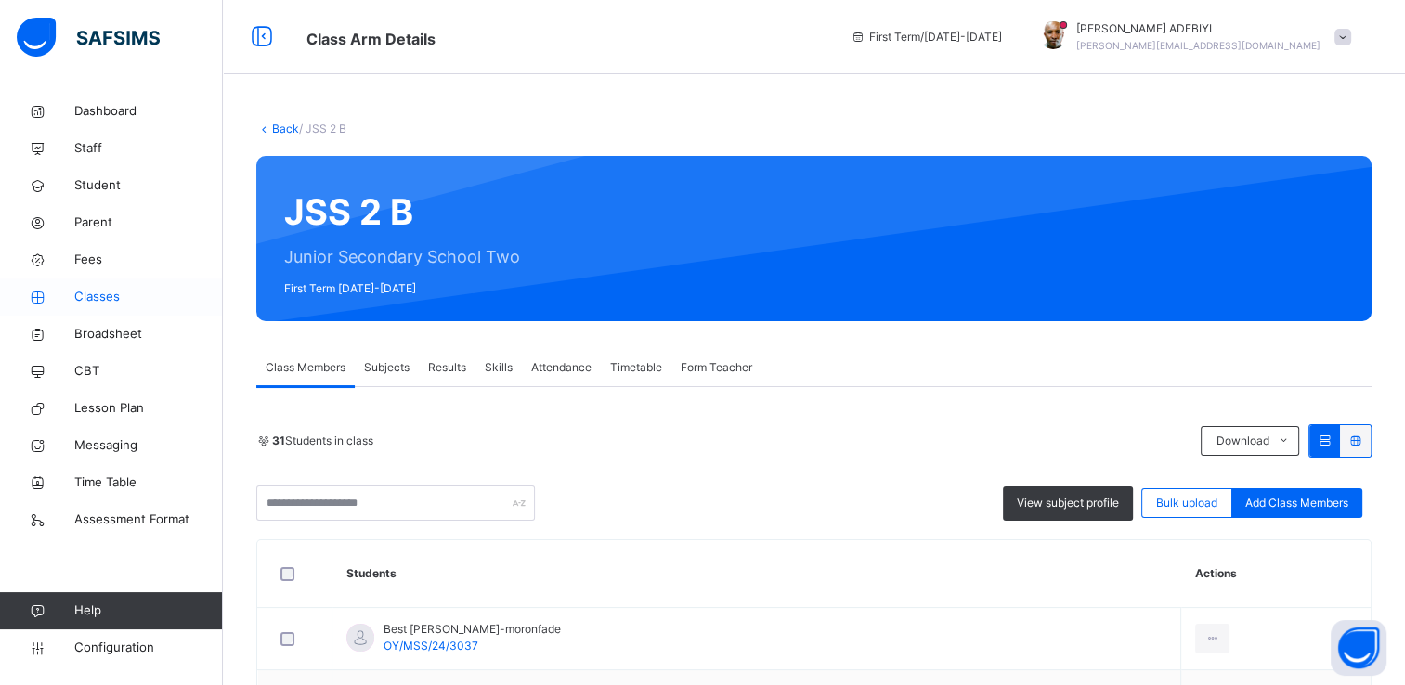
click at [102, 297] on span "Classes" at bounding box center [148, 297] width 149 height 19
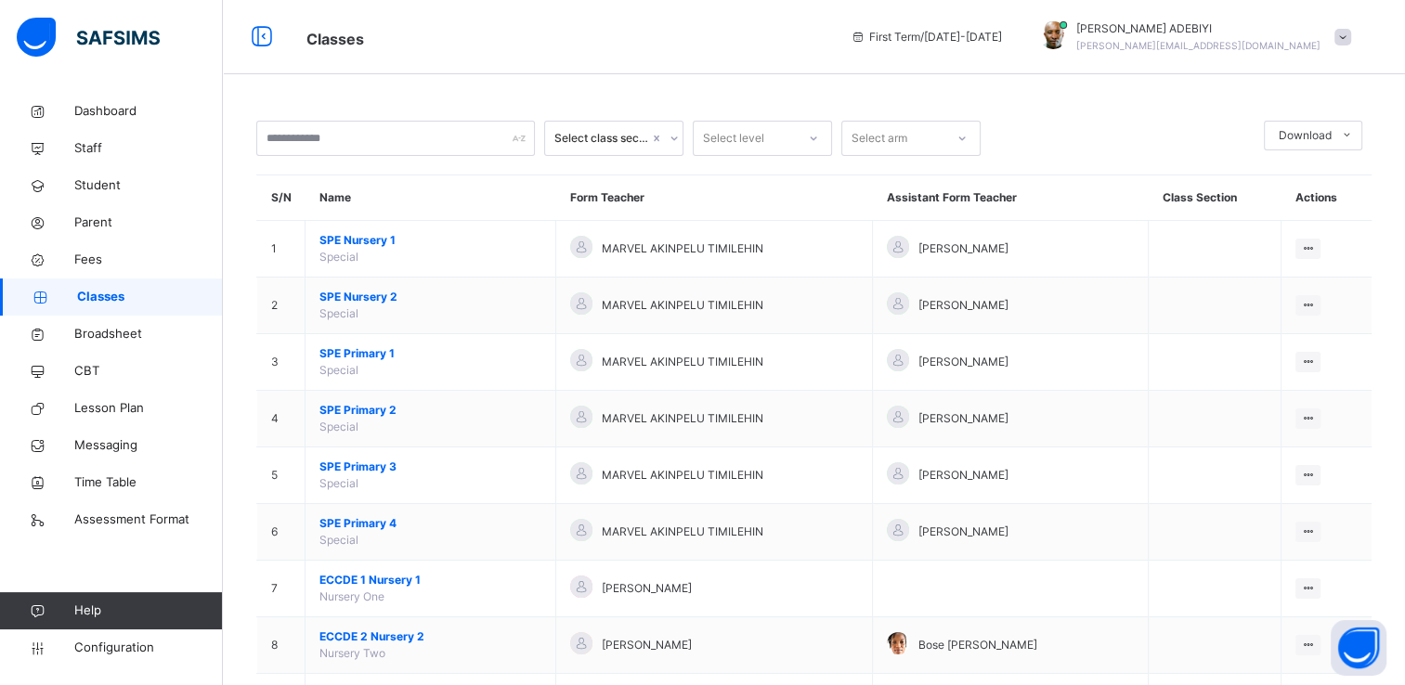
scroll to position [936, 0]
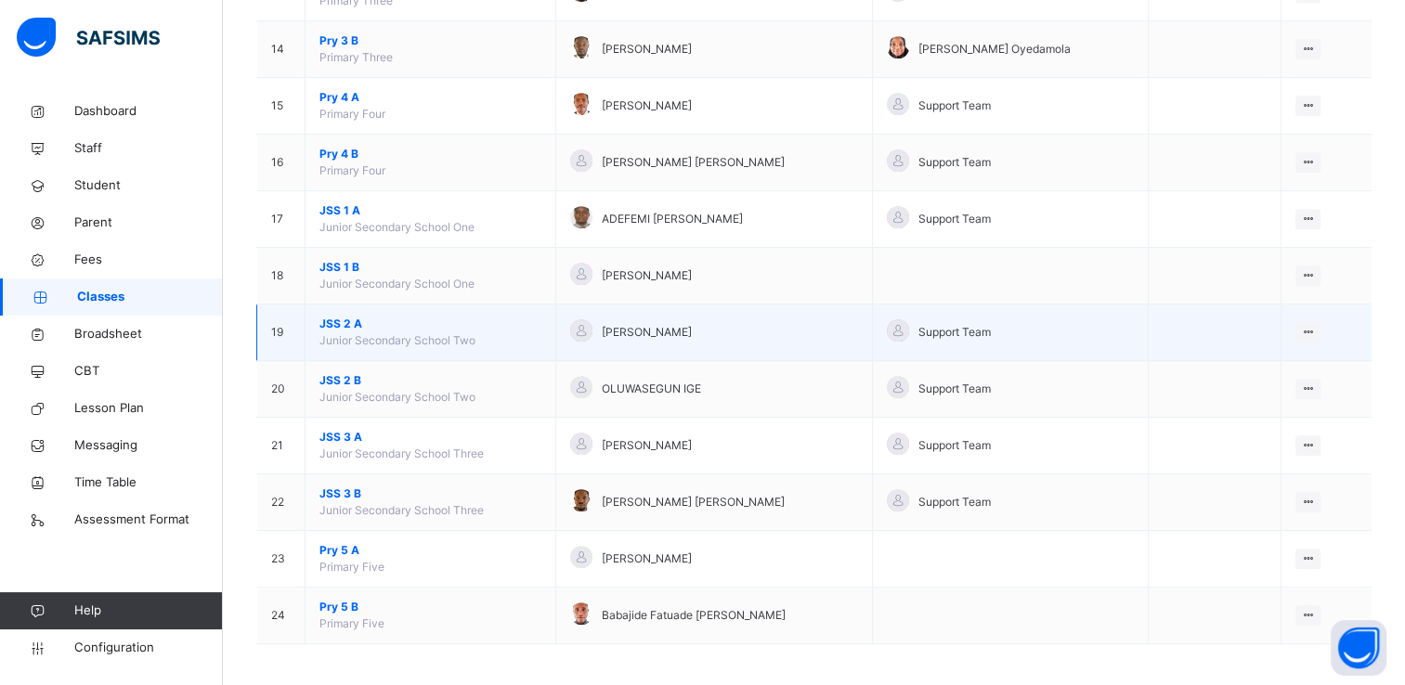
click at [344, 325] on span "JSS 2 A" at bounding box center [430, 324] width 222 height 17
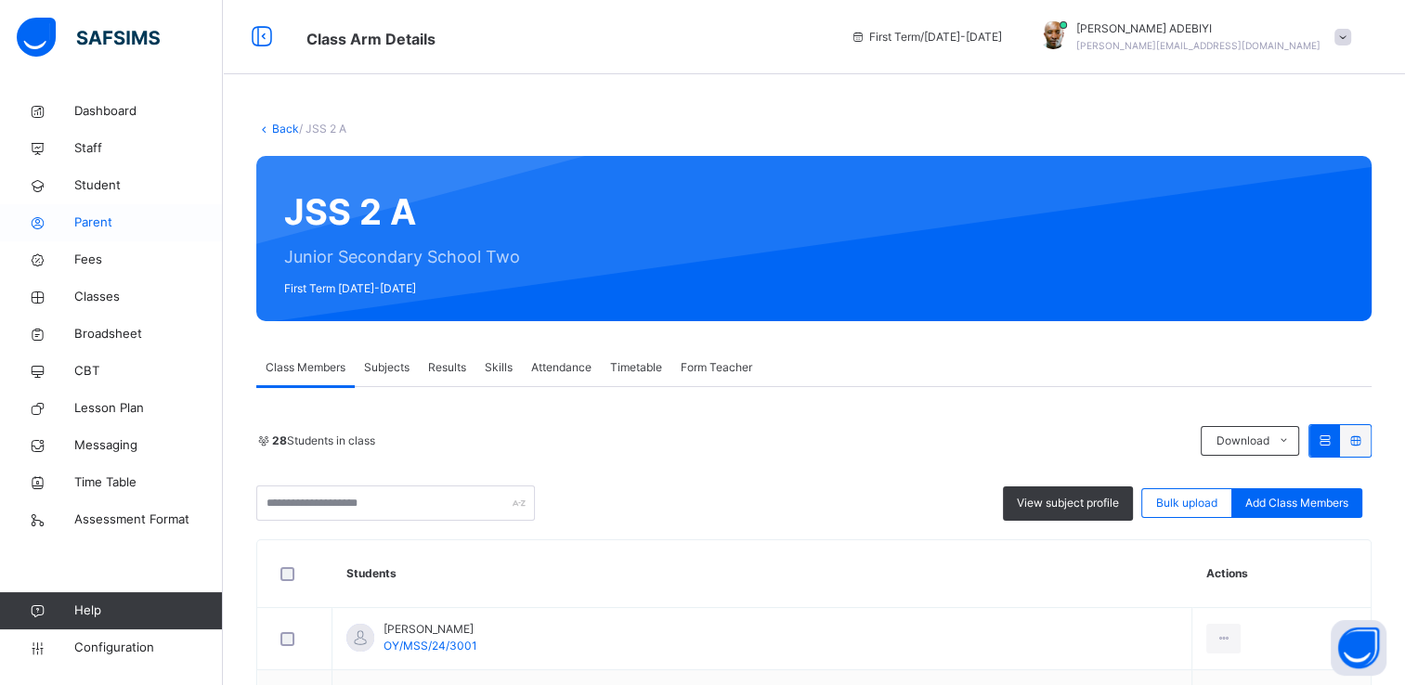
click at [84, 224] on span "Parent" at bounding box center [148, 223] width 149 height 19
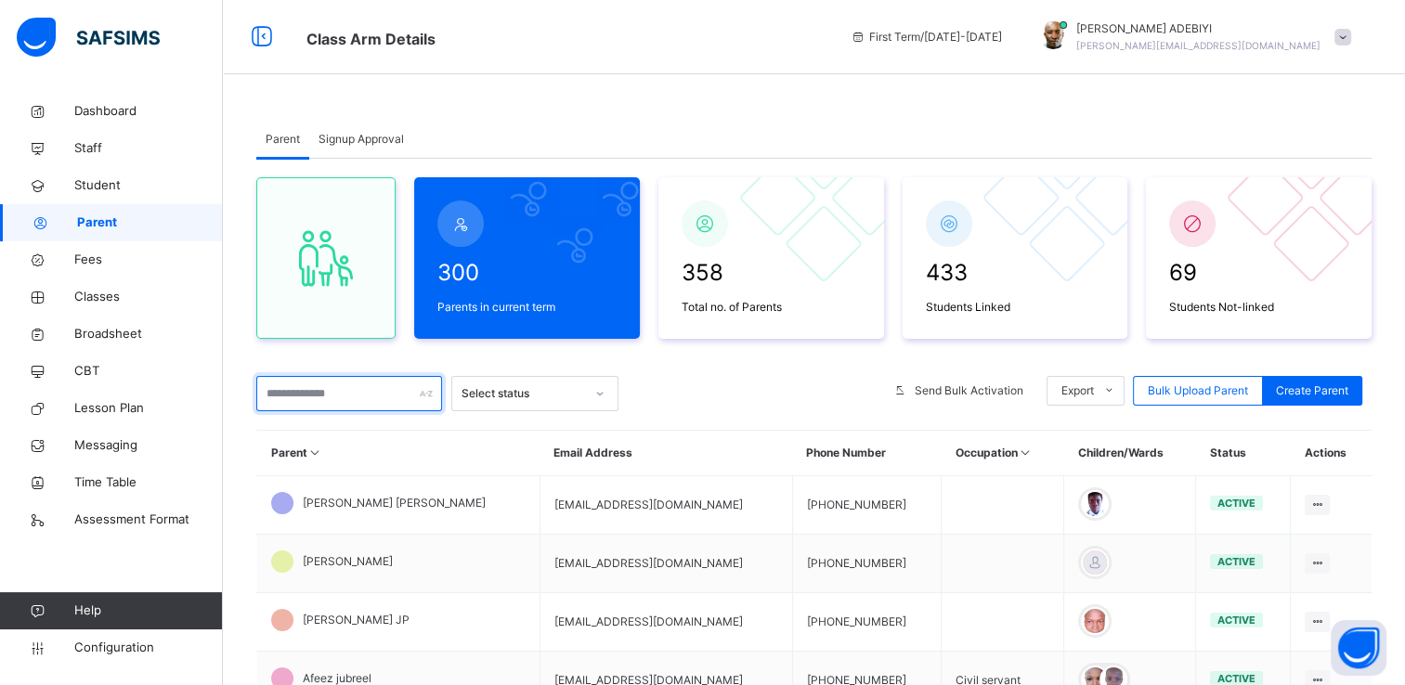
click at [374, 392] on input "text" at bounding box center [349, 393] width 186 height 35
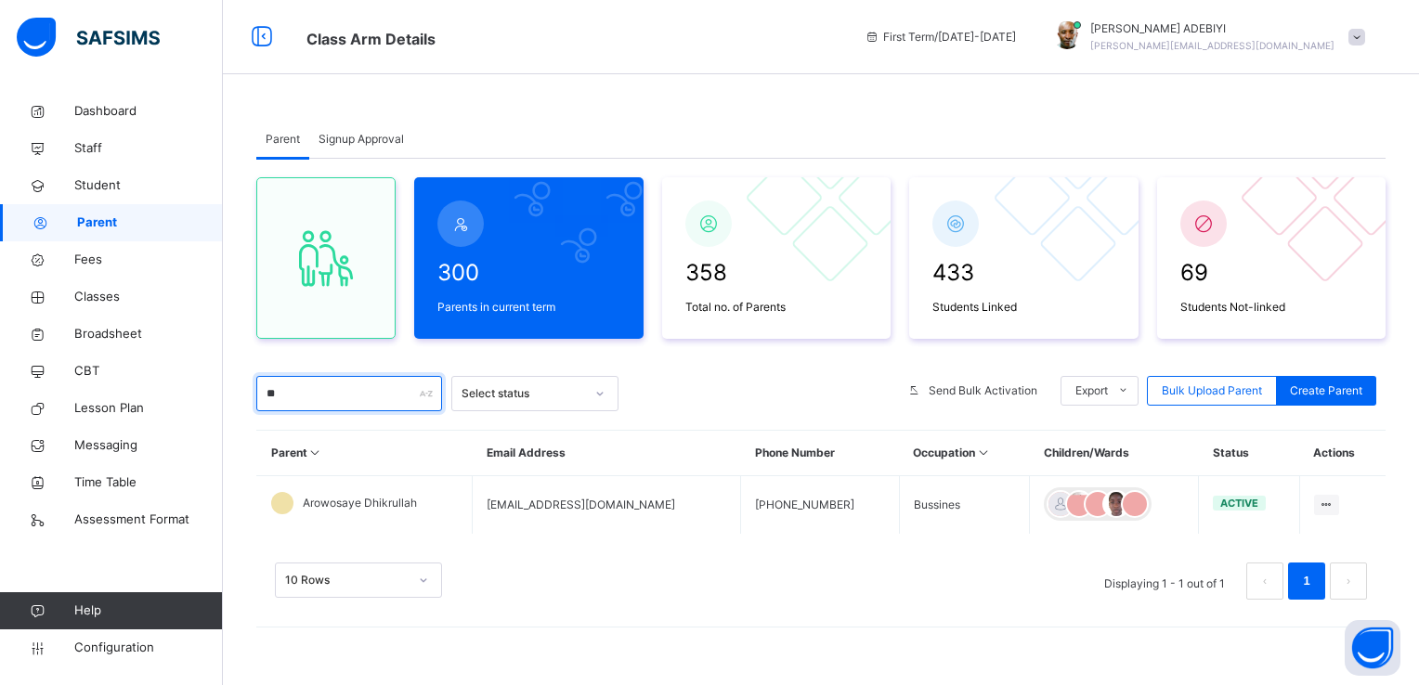
type input "*"
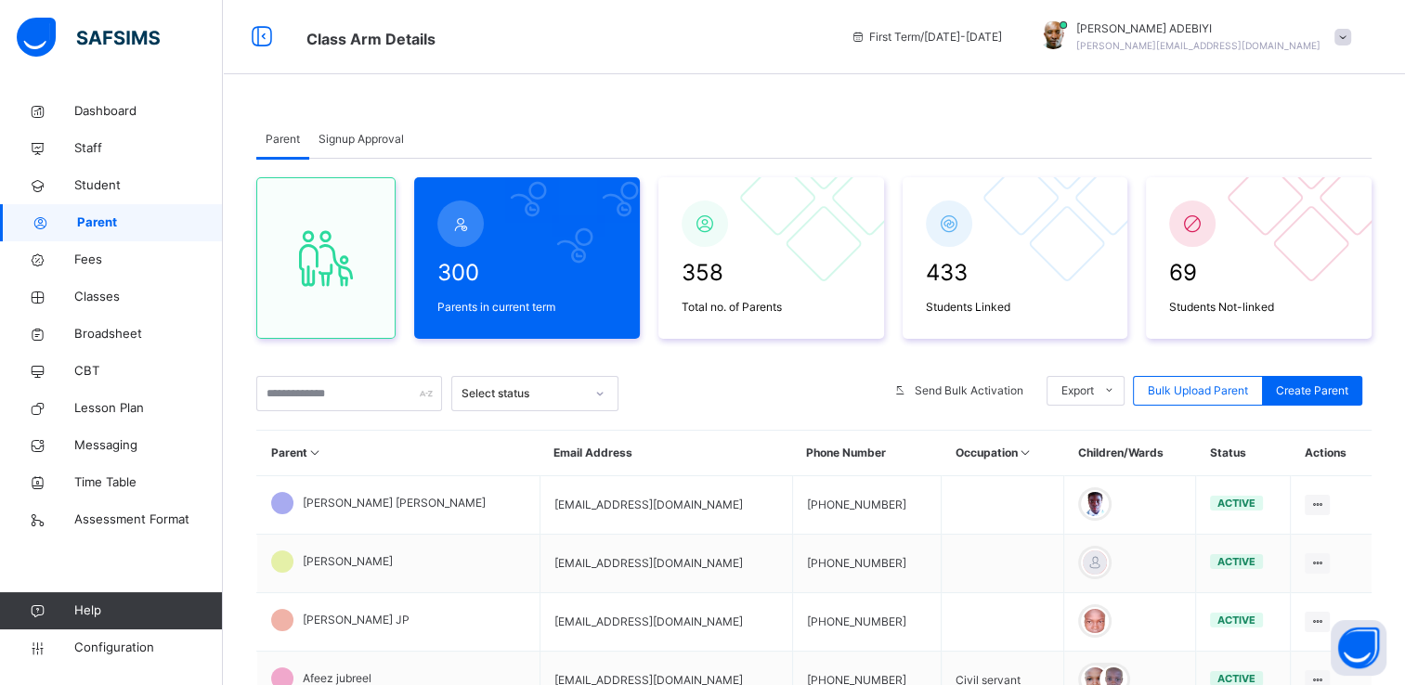
click at [387, 145] on span "Signup Approval" at bounding box center [360, 139] width 85 height 17
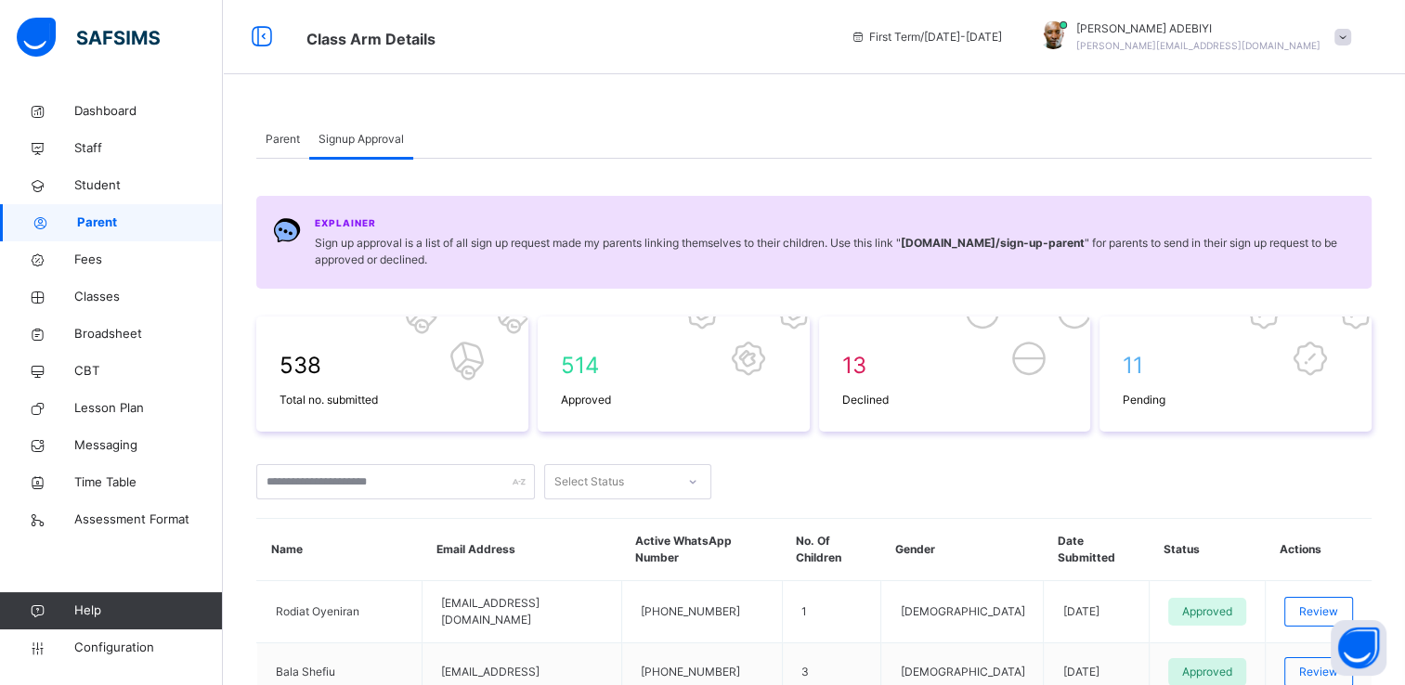
click at [280, 141] on span "Parent" at bounding box center [283, 139] width 34 height 17
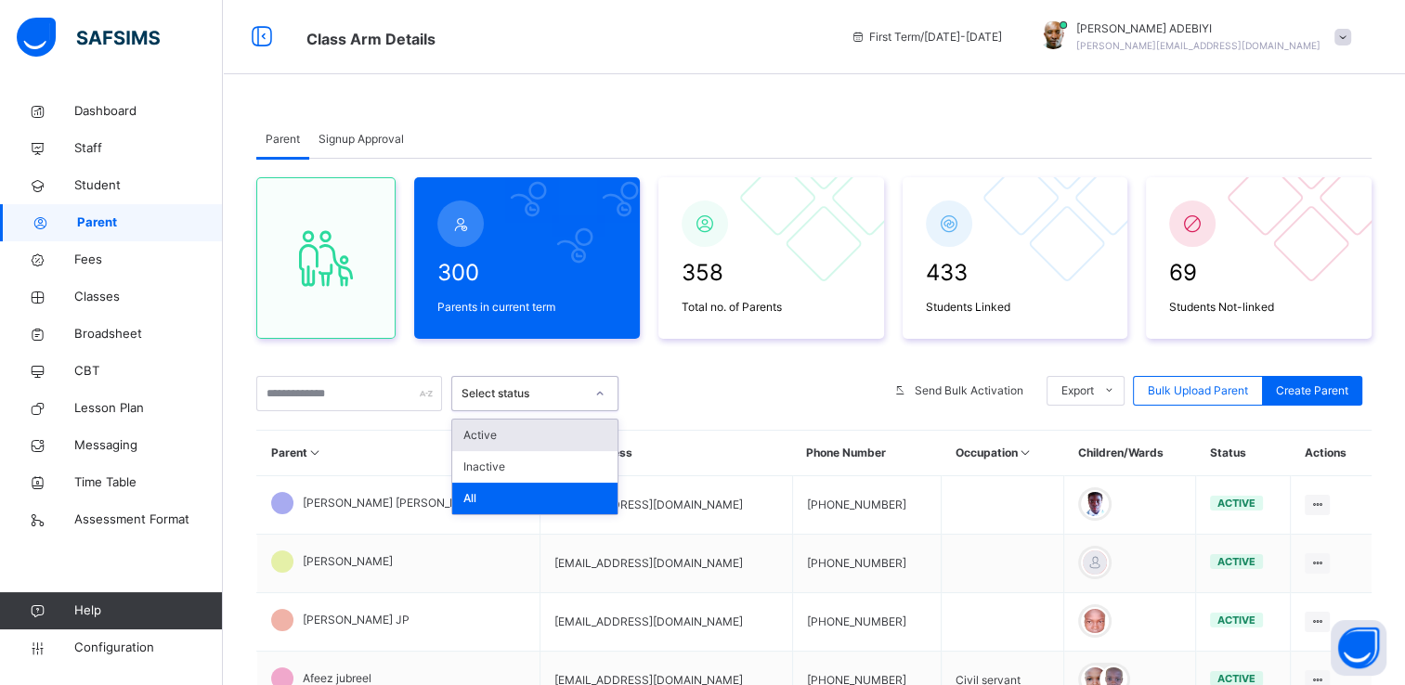
click at [529, 392] on div "Select status" at bounding box center [522, 393] width 123 height 17
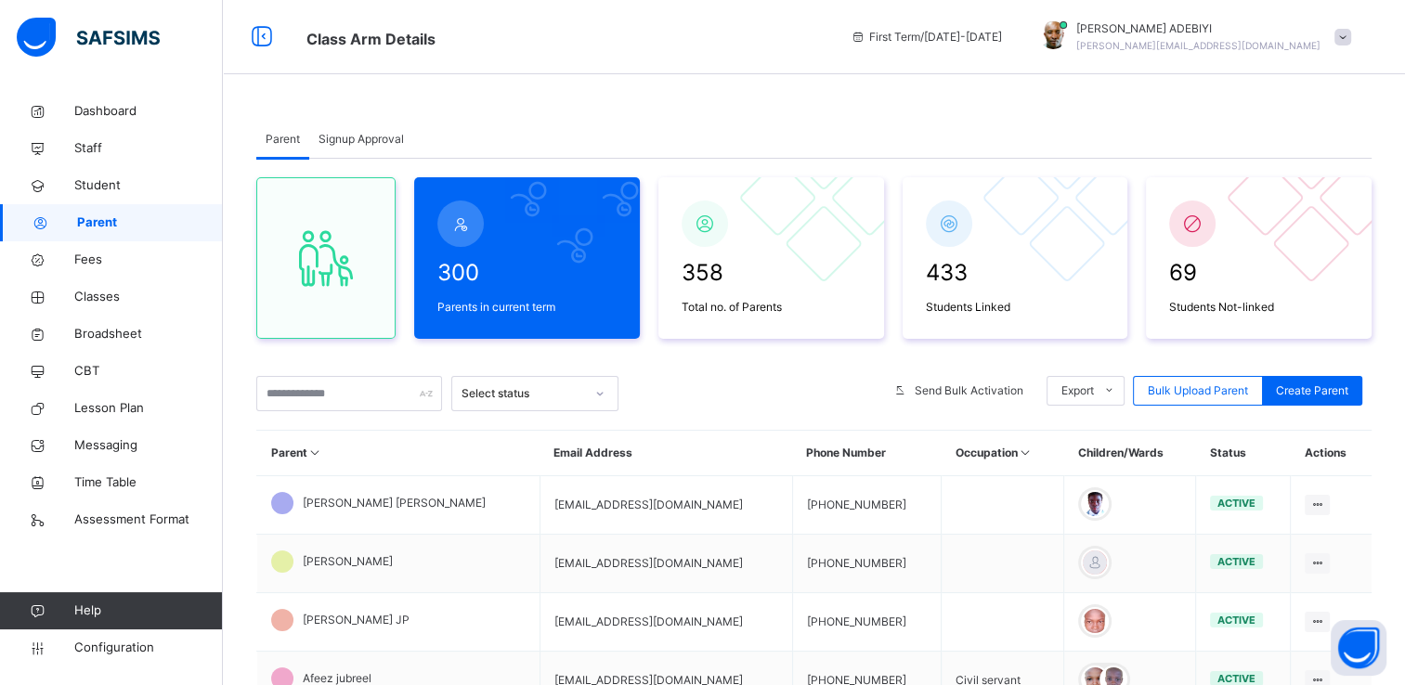
drag, startPoint x: 1334, startPoint y: 391, endPoint x: 992, endPoint y: 144, distance: 422.3
click at [992, 144] on div "Parent Signup Approval" at bounding box center [813, 140] width 1115 height 38
click at [1348, 386] on span "Create Parent" at bounding box center [1312, 390] width 72 height 17
select select "**"
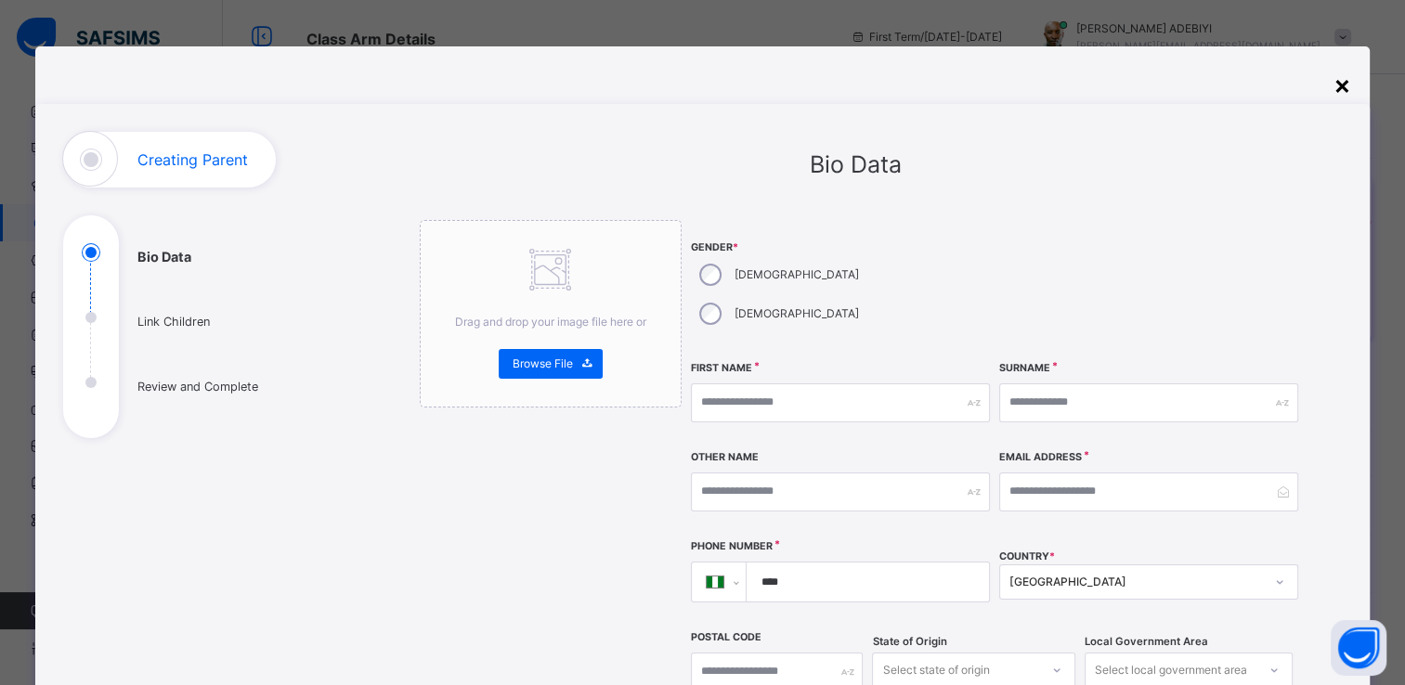
click at [1339, 83] on div "×" at bounding box center [1342, 84] width 18 height 39
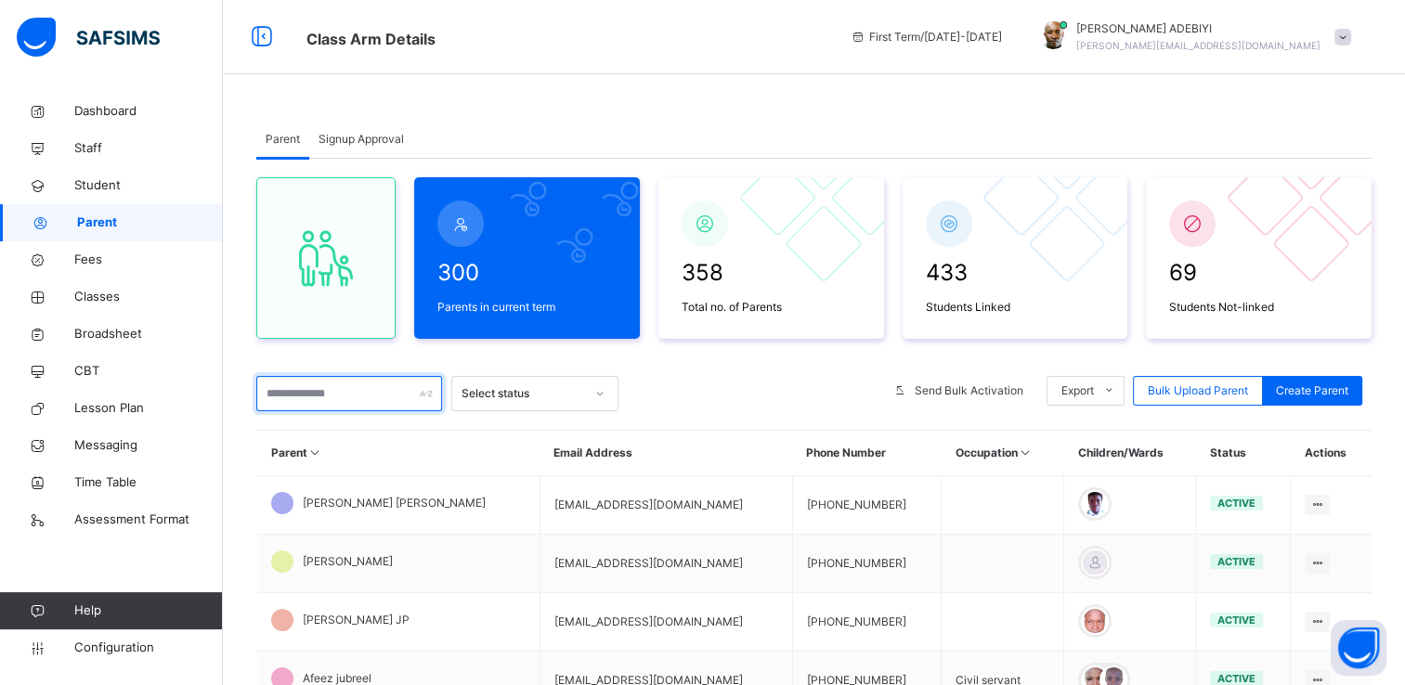
click at [302, 394] on input "text" at bounding box center [349, 393] width 186 height 35
click at [279, 390] on input "text" at bounding box center [349, 393] width 186 height 35
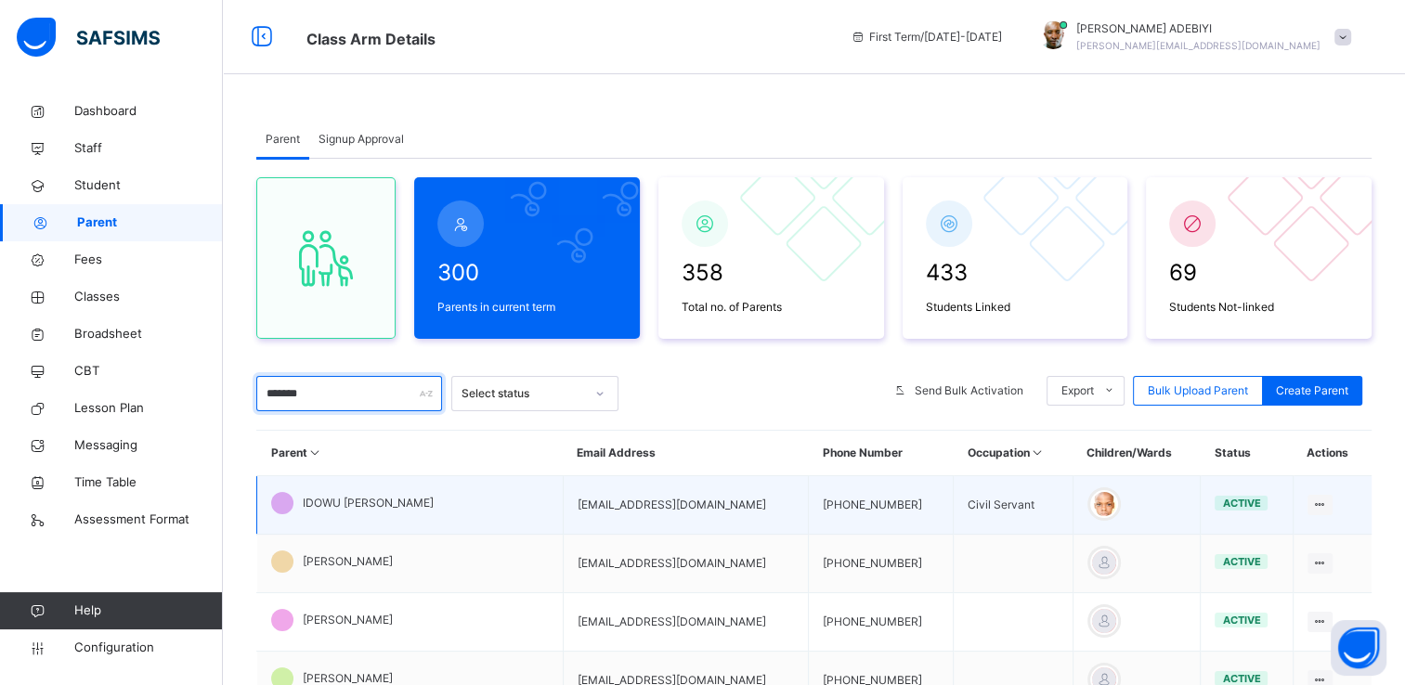
type input "*******"
click at [372, 505] on span "IDOWU WAHEED ADELEYE" at bounding box center [368, 503] width 131 height 17
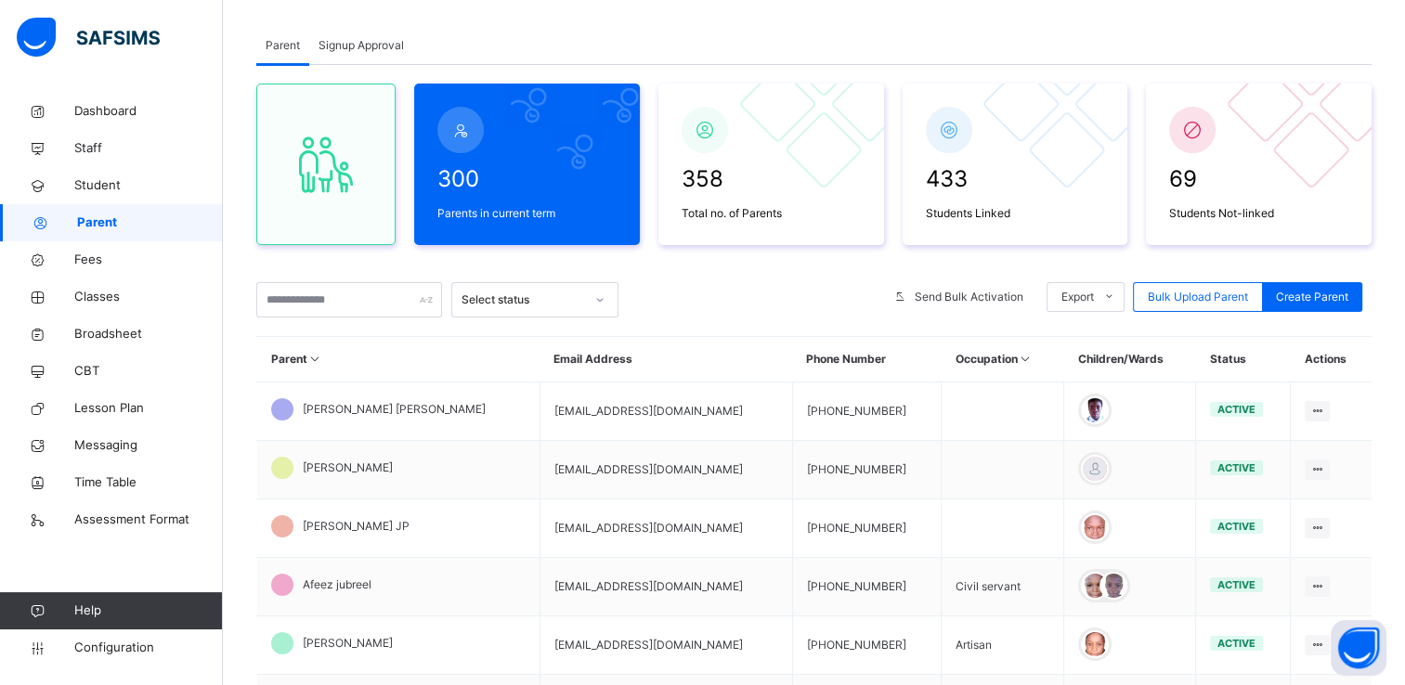
scroll to position [111, 0]
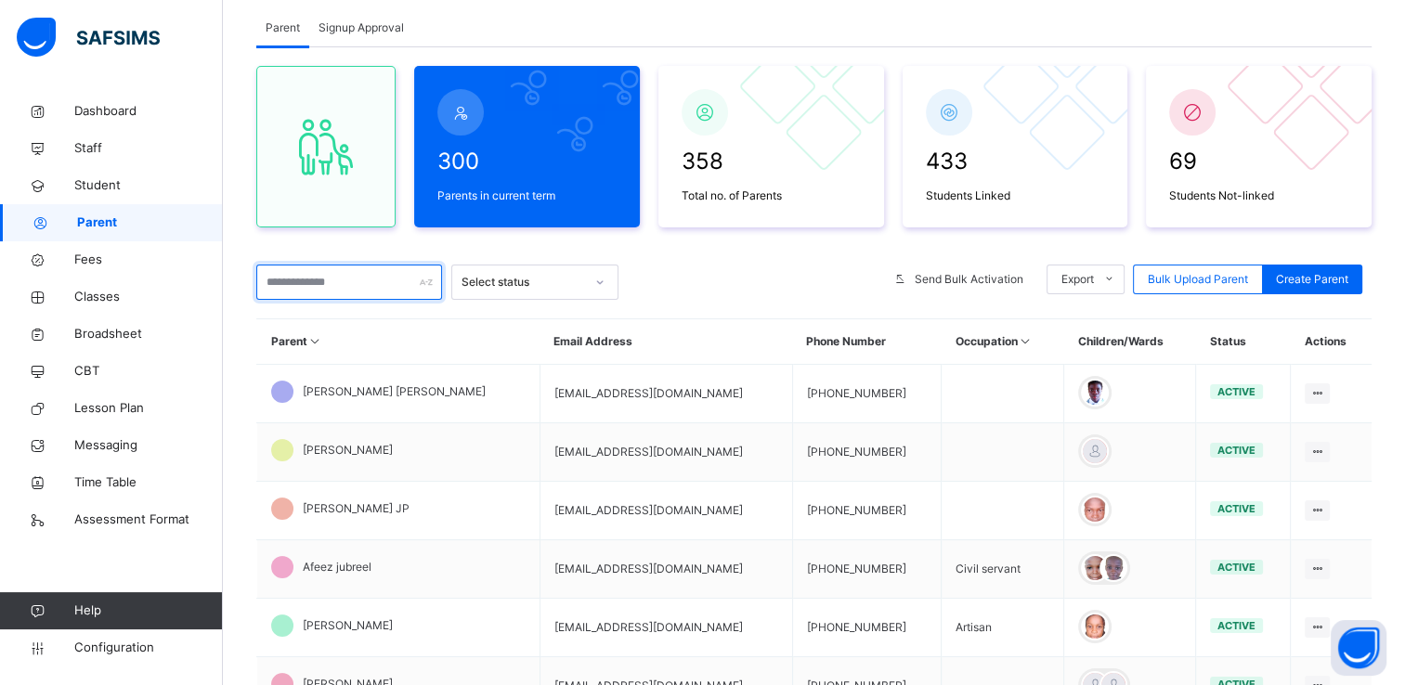
click at [313, 281] on input "text" at bounding box center [349, 282] width 186 height 35
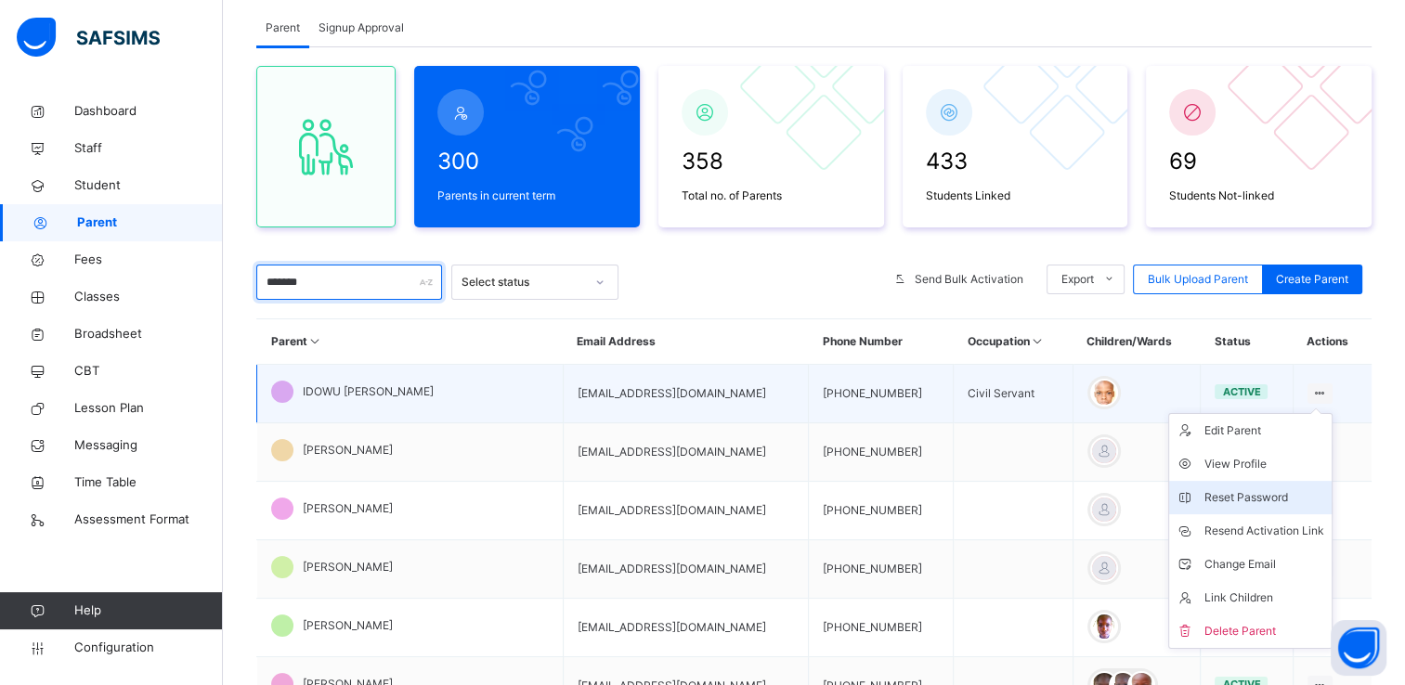
type input "*******"
click at [1251, 492] on div "Reset Password" at bounding box center [1264, 497] width 120 height 19
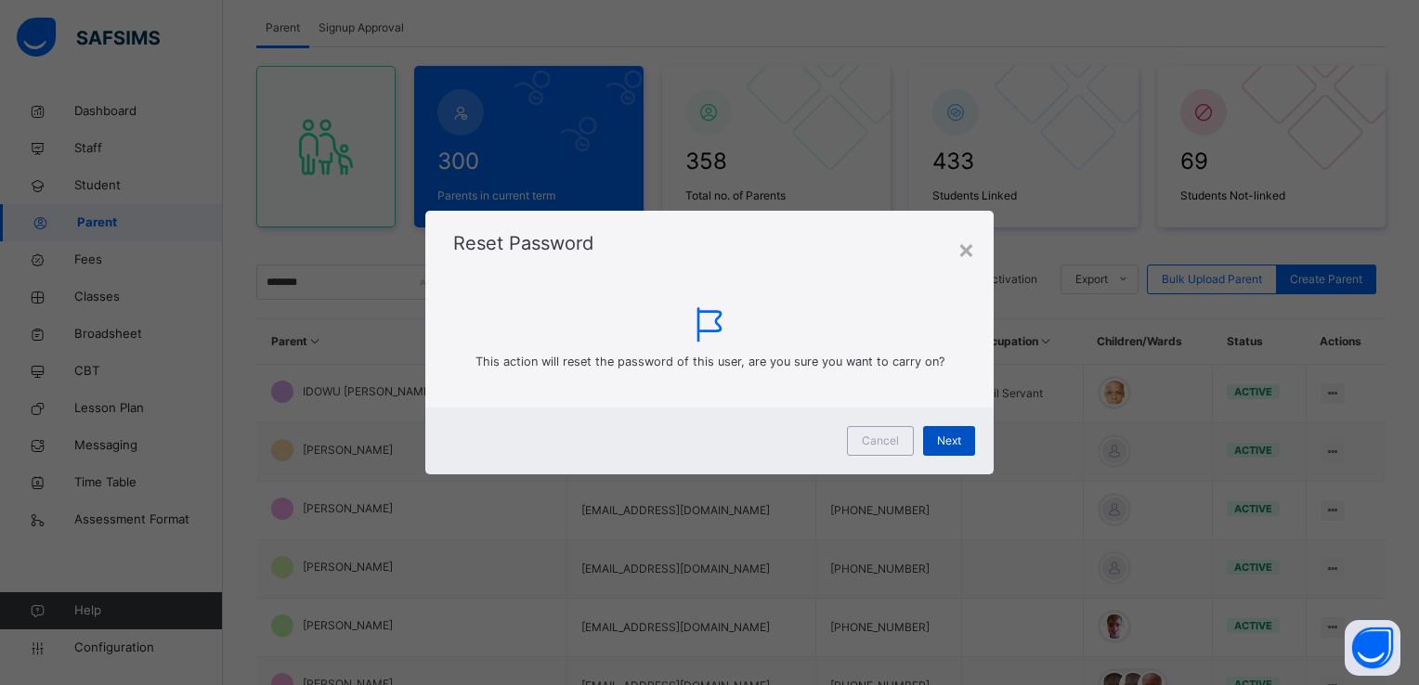
click at [954, 446] on span "Next" at bounding box center [949, 441] width 24 height 17
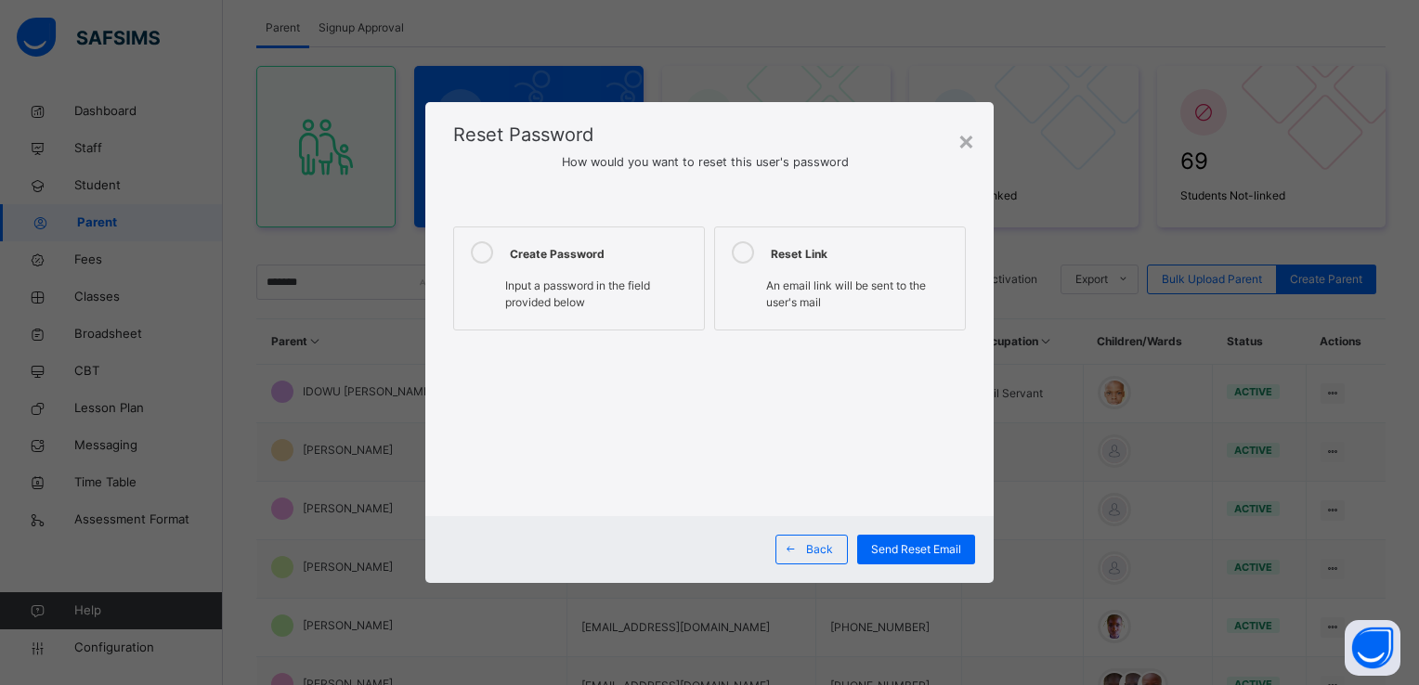
click at [472, 252] on icon at bounding box center [482, 252] width 22 height 22
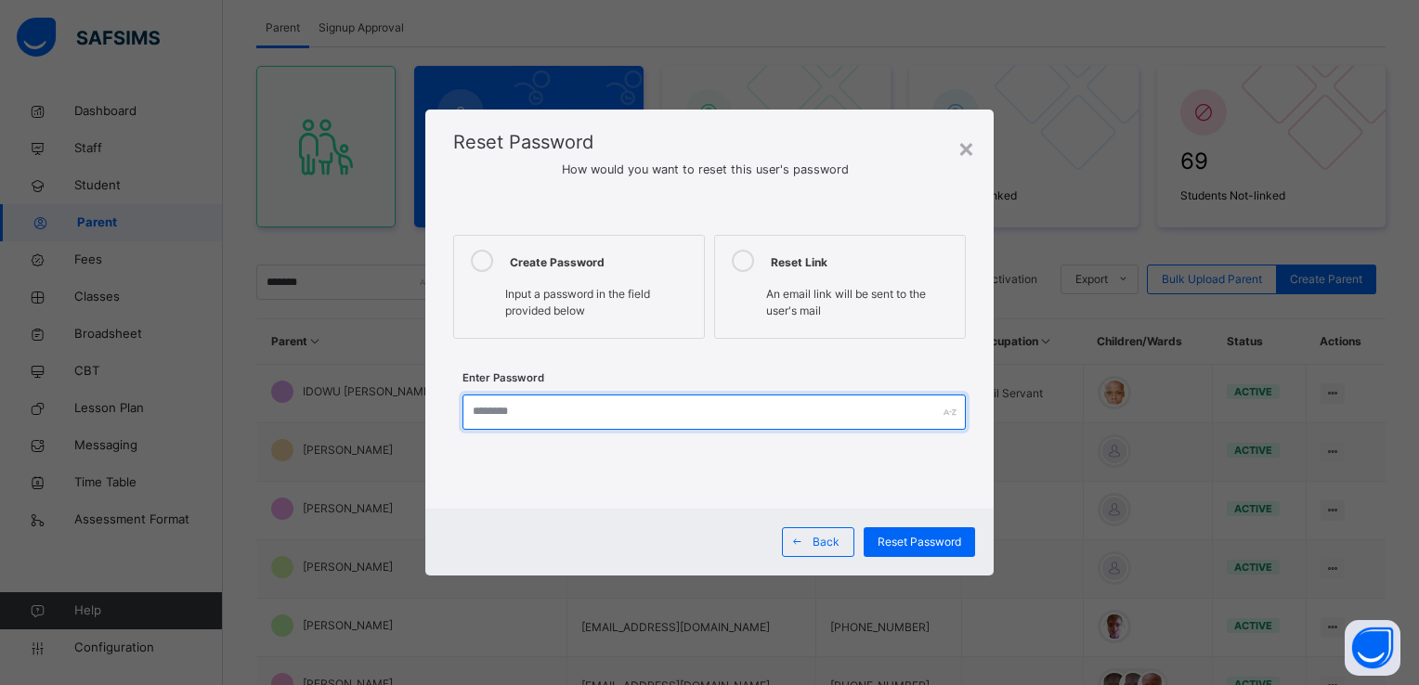
click at [533, 405] on input "text" at bounding box center [713, 412] width 502 height 35
type input "**********"
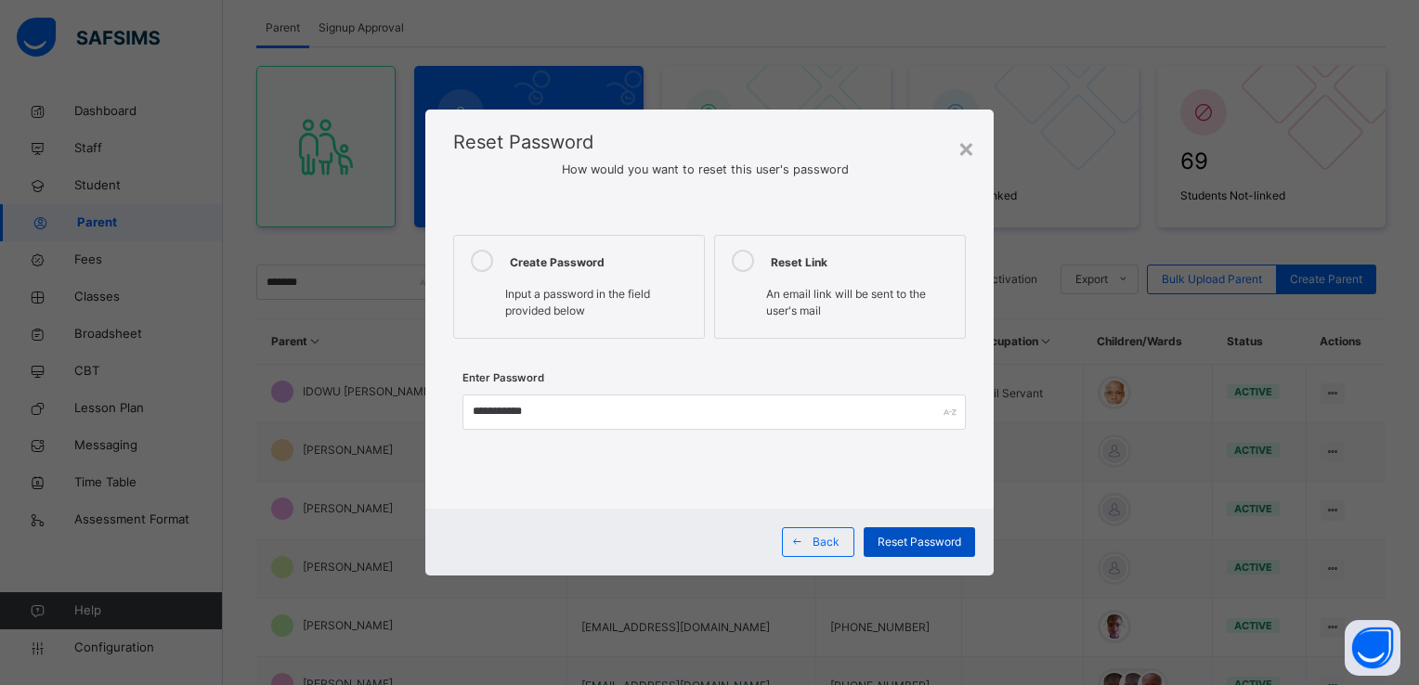
click at [951, 543] on span "Reset Password" at bounding box center [919, 542] width 84 height 17
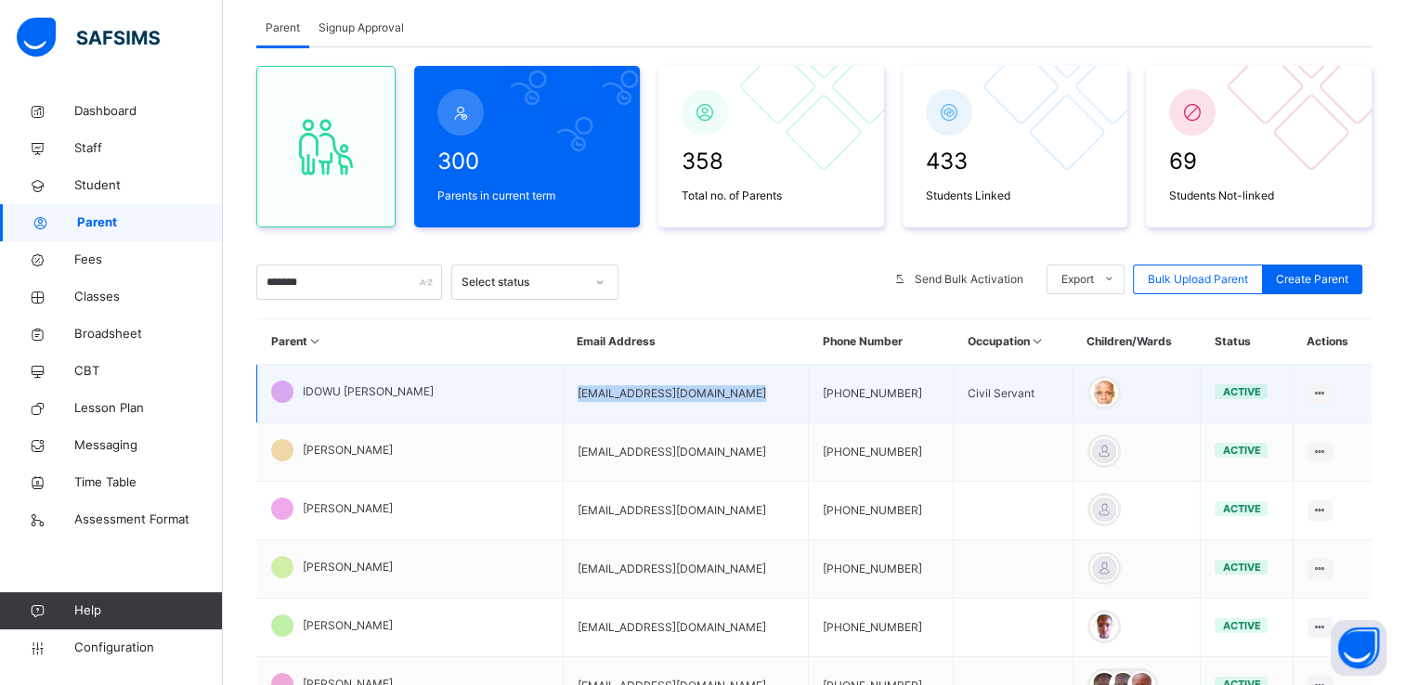
drag, startPoint x: 522, startPoint y: 393, endPoint x: 713, endPoint y: 400, distance: 191.4
click at [713, 400] on td "idowuwaheedadeleye@gmail.com" at bounding box center [685, 394] width 245 height 58
copy td "idowuwaheedadeleye@gmail.com"
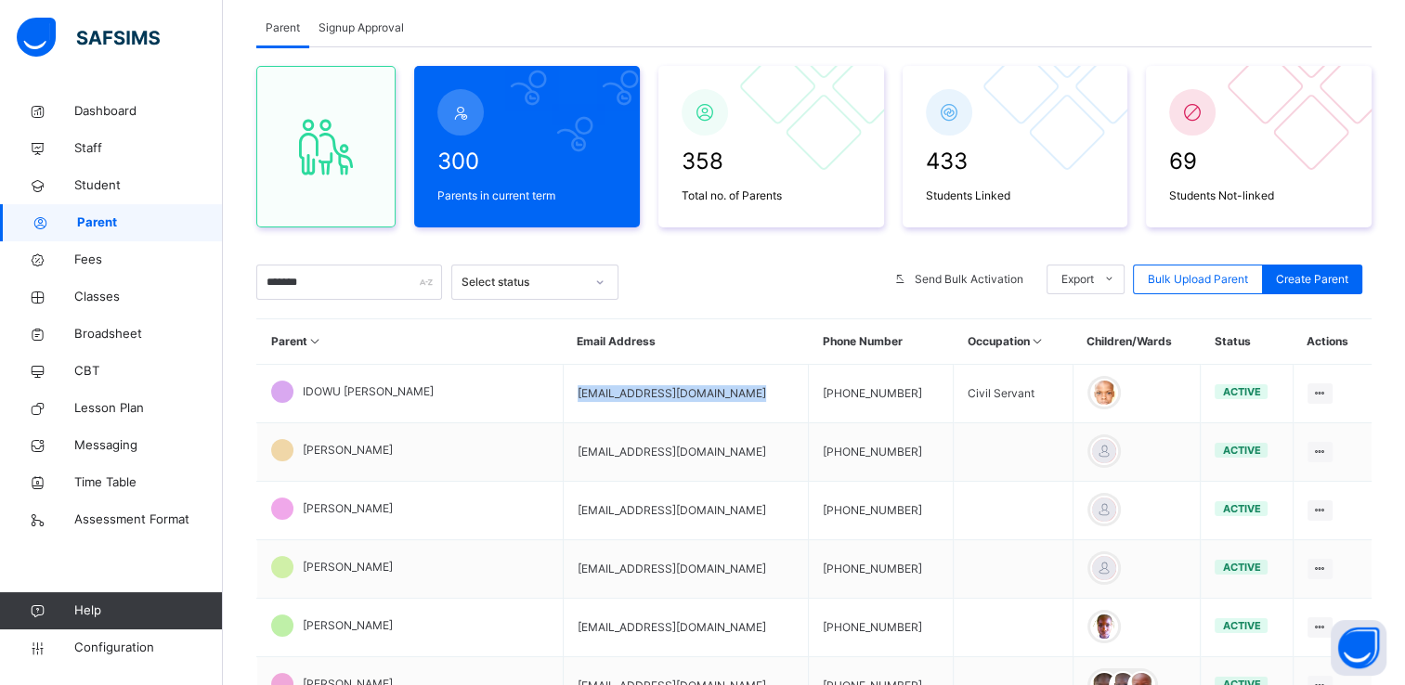
scroll to position [0, 0]
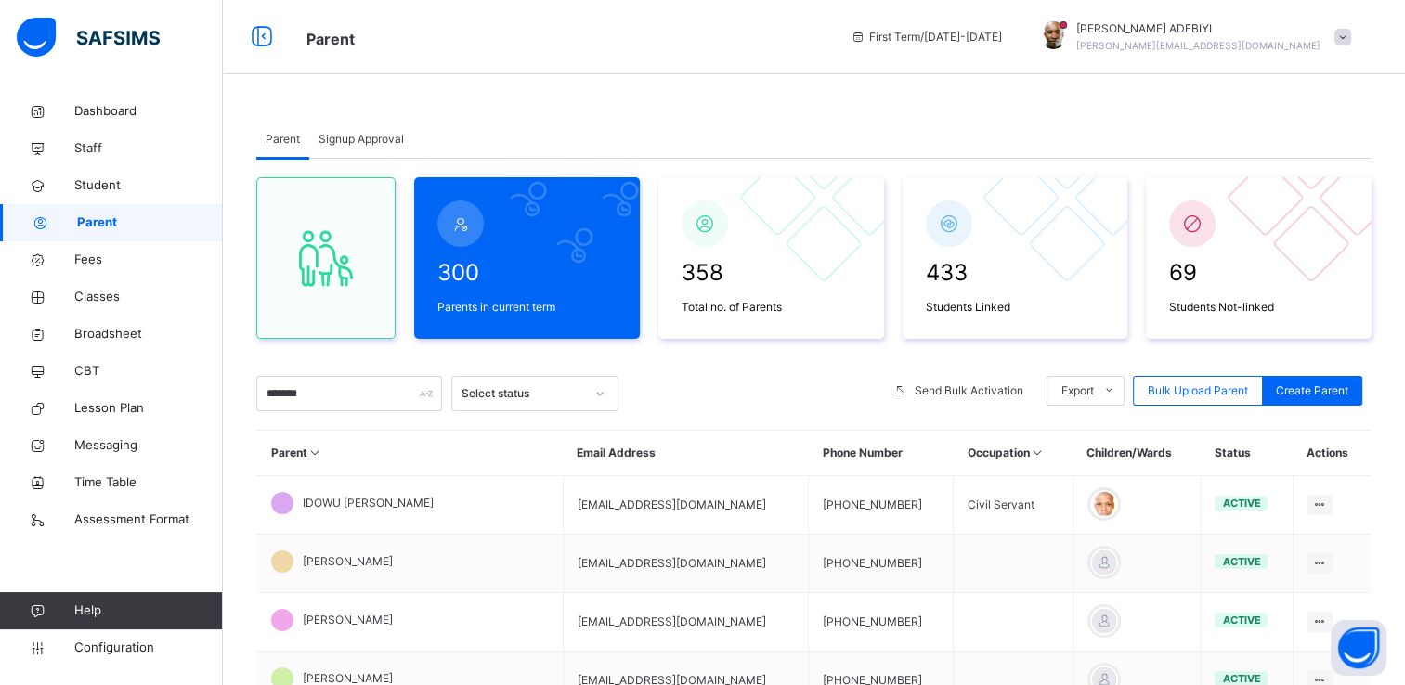
click at [1348, 84] on div "Parent Signup Approval Parent Signup Approval 300 Parents in current term 358 T…" at bounding box center [814, 595] width 1182 height 1191
click at [1351, 44] on span at bounding box center [1342, 37] width 17 height 17
click at [1297, 220] on span "Logout" at bounding box center [1290, 230] width 123 height 25
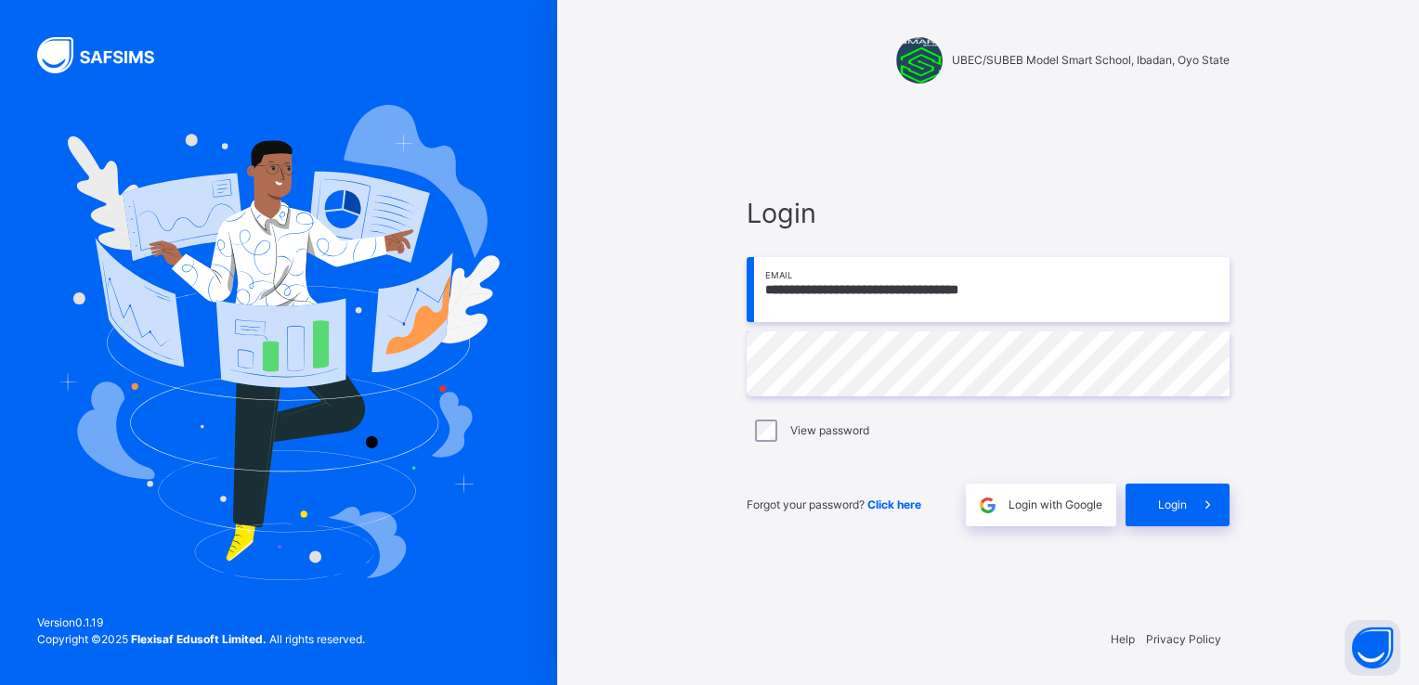
click at [1088, 302] on input "**********" at bounding box center [987, 289] width 483 height 65
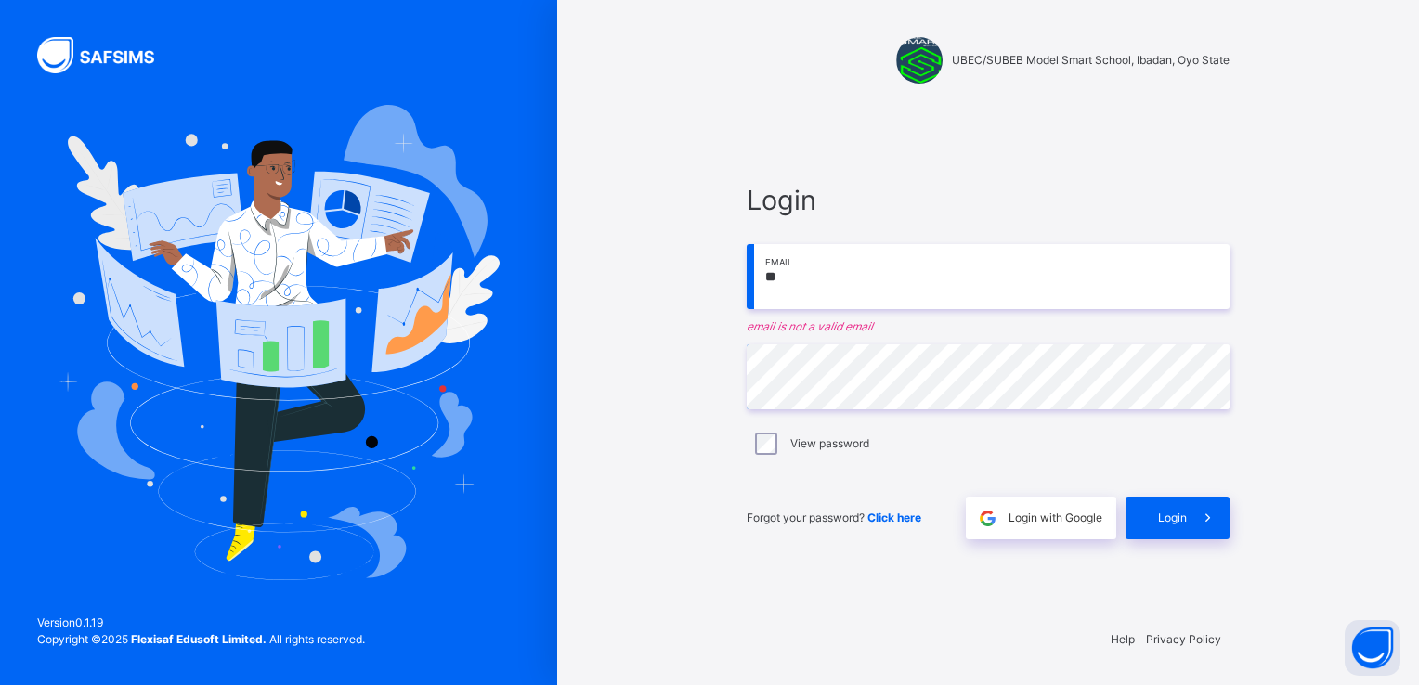
type input "*"
paste input "**********"
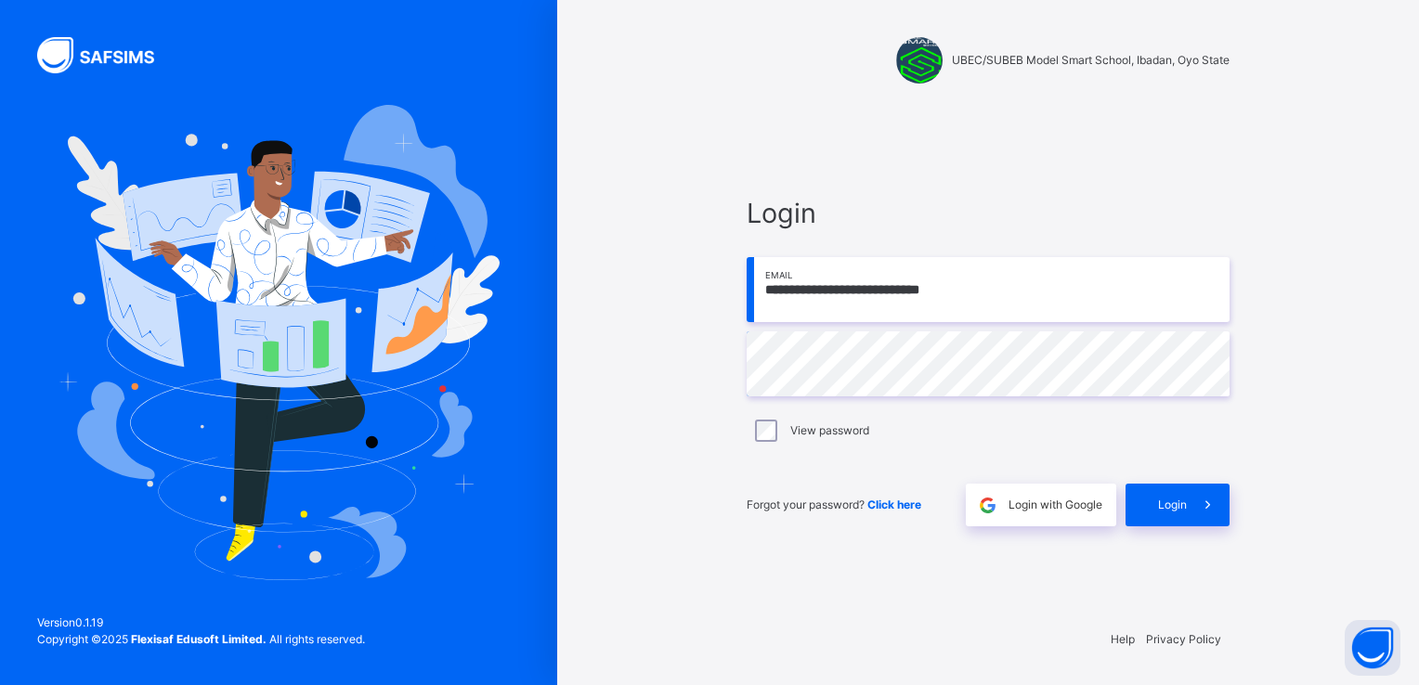
type input "**********"
click at [1202, 495] on icon at bounding box center [1207, 505] width 19 height 21
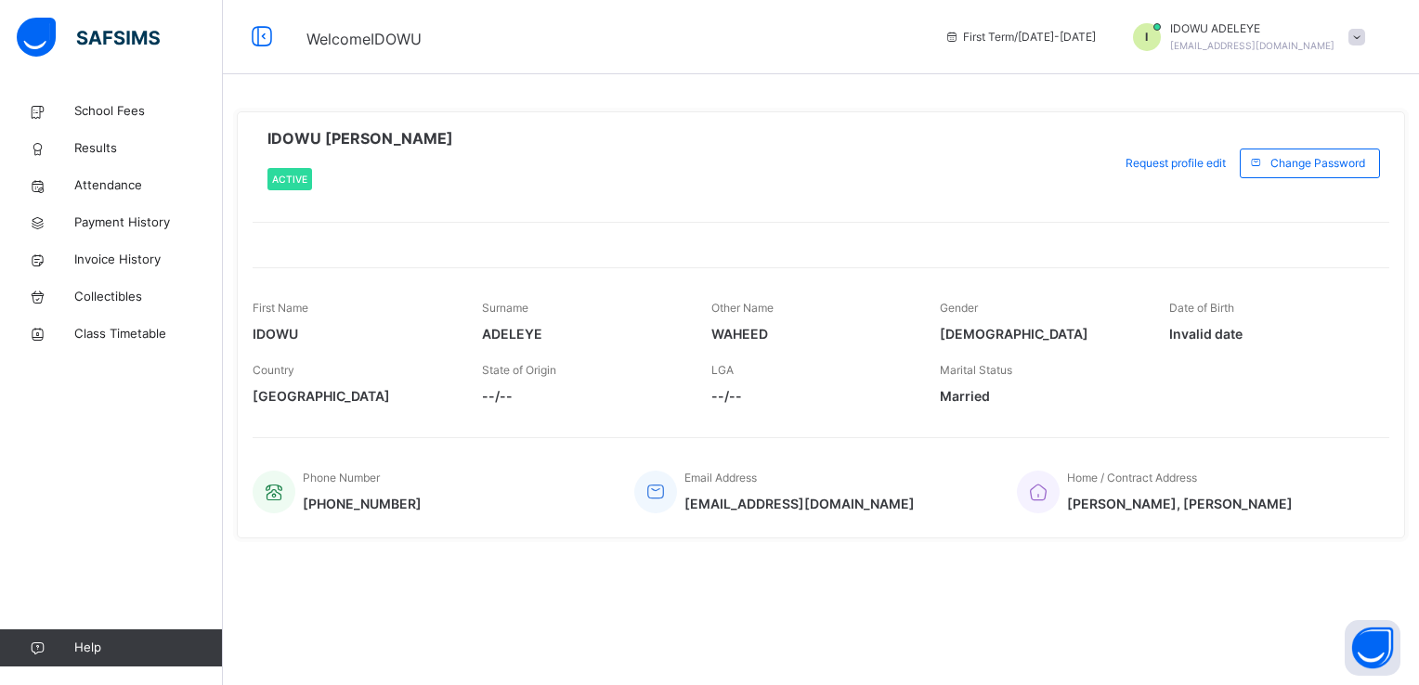
click at [1353, 40] on span at bounding box center [1356, 37] width 17 height 17
click at [1325, 198] on span "Logout" at bounding box center [1304, 196] width 123 height 25
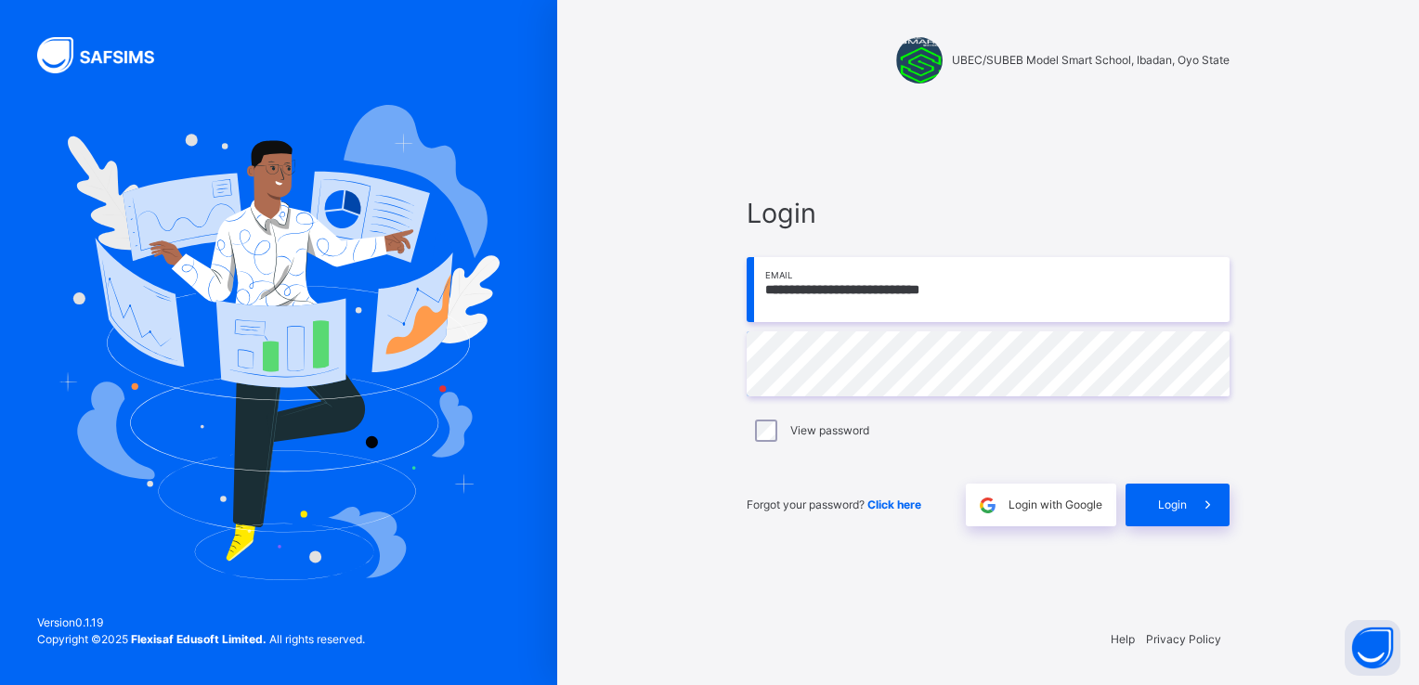
drag, startPoint x: 753, startPoint y: 433, endPoint x: 1167, endPoint y: 236, distance: 458.5
click at [1167, 236] on div at bounding box center [987, 240] width 483 height 15
click at [1005, 294] on input "**********" at bounding box center [987, 289] width 483 height 65
type input "**********"
click at [1199, 509] on icon at bounding box center [1207, 505] width 19 height 21
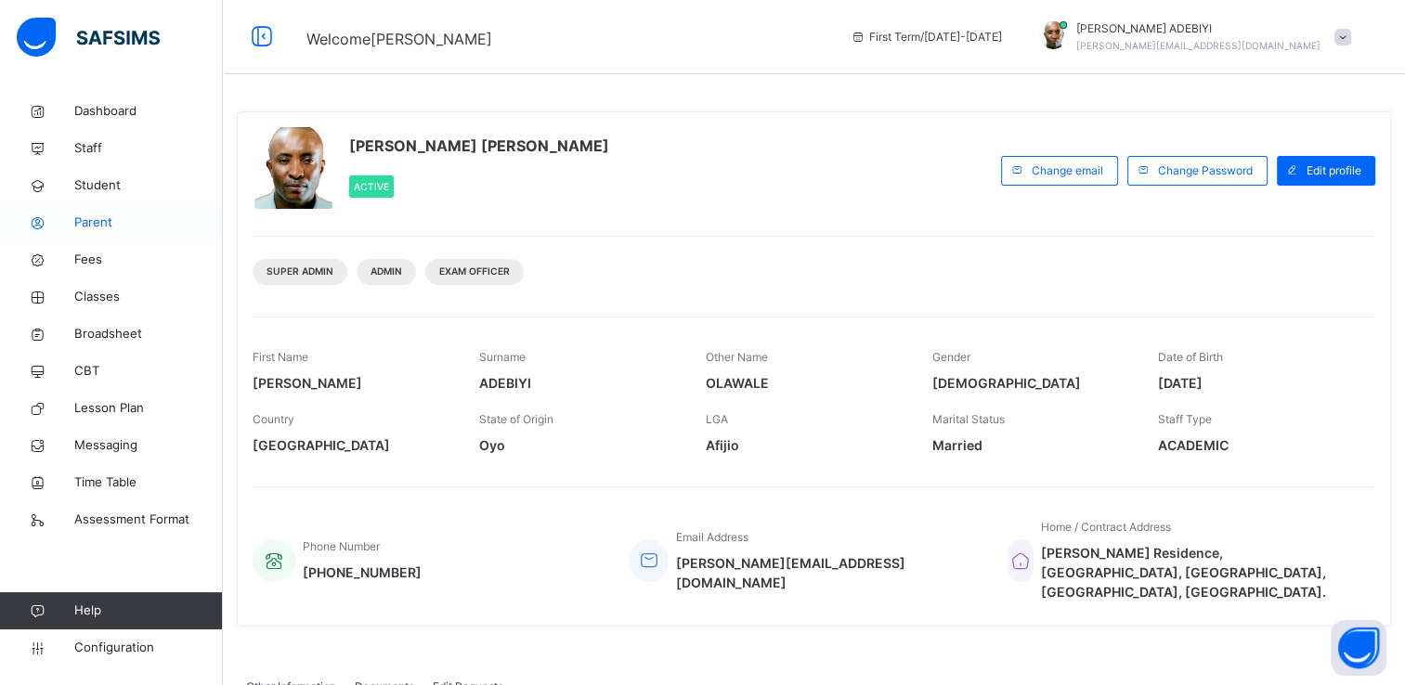
click at [101, 225] on span "Parent" at bounding box center [148, 223] width 149 height 19
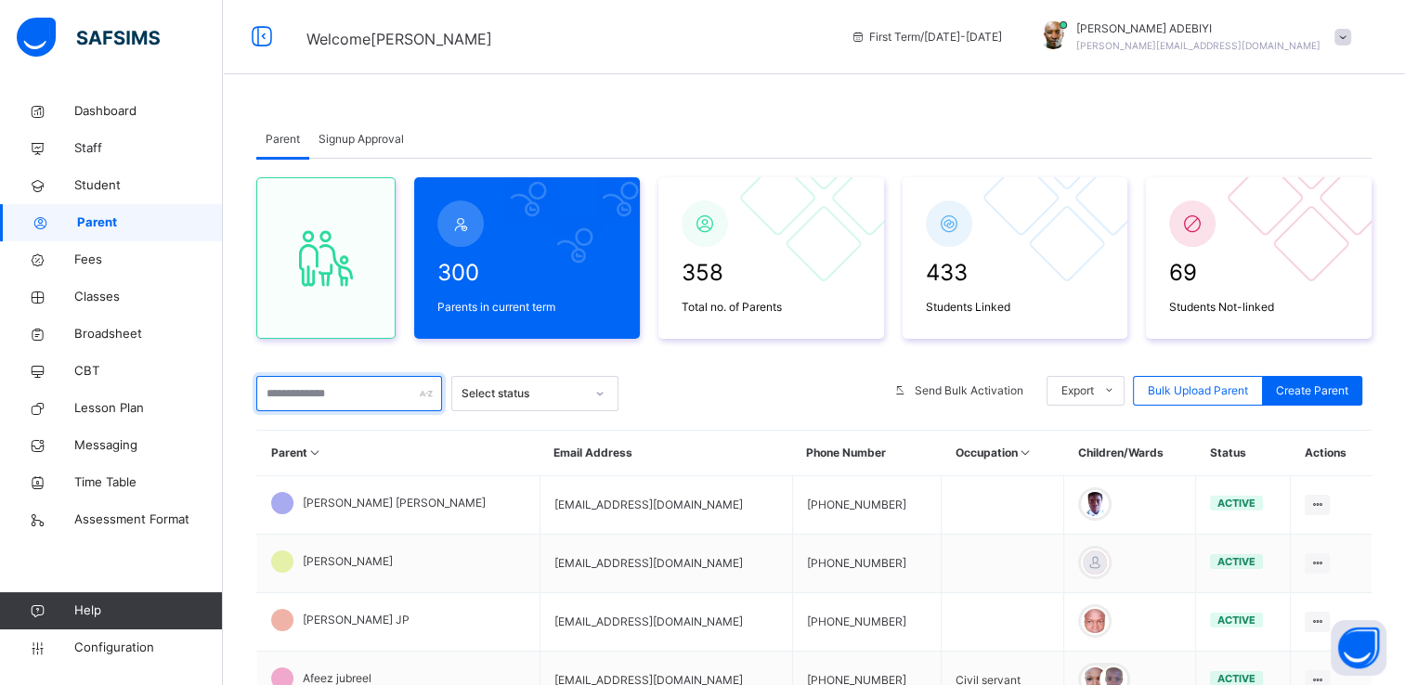
click at [316, 392] on input "text" at bounding box center [349, 393] width 186 height 35
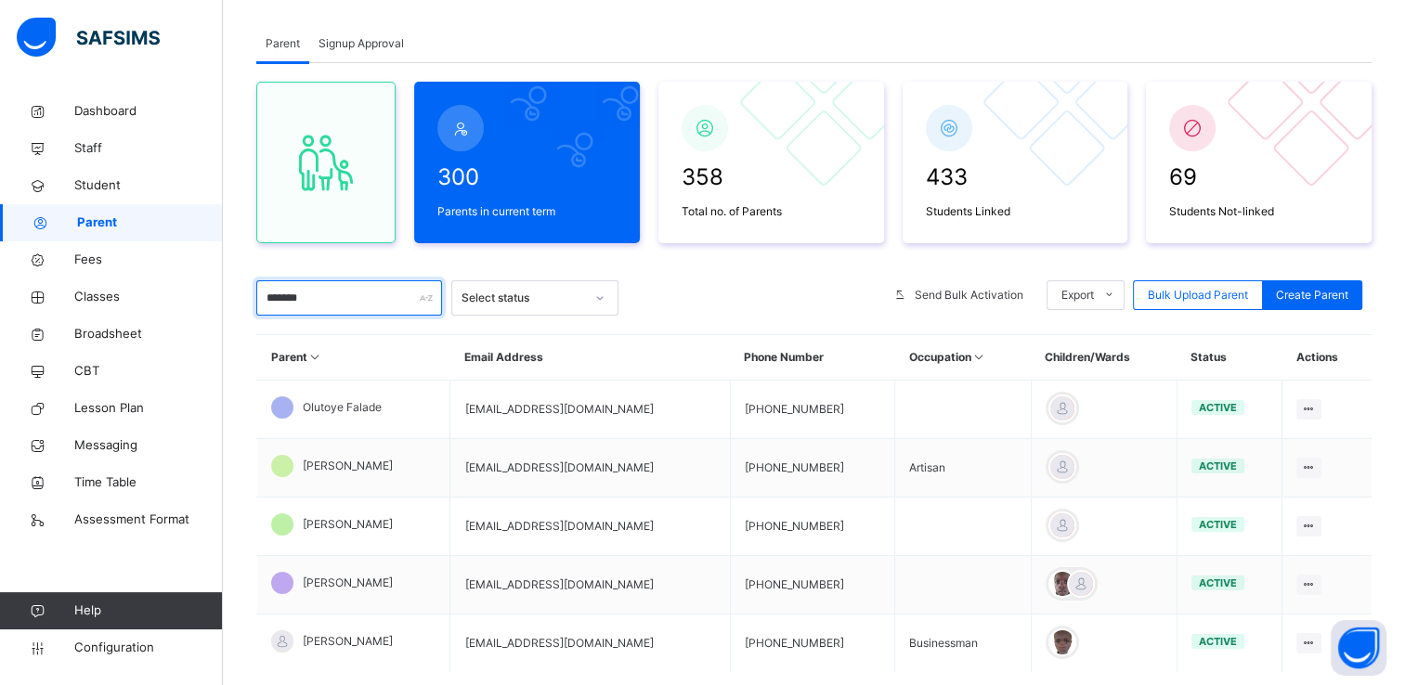
scroll to position [117, 0]
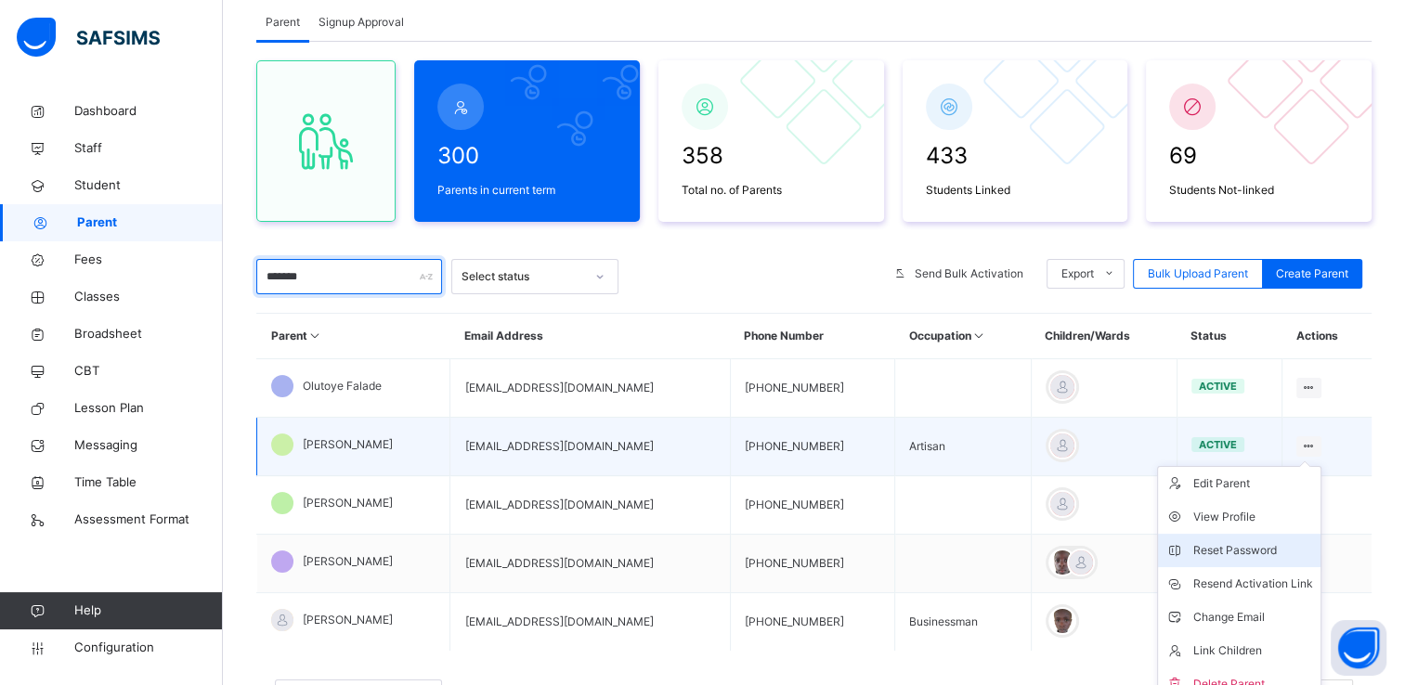
type input "*******"
click at [1256, 547] on div "Reset Password" at bounding box center [1253, 550] width 120 height 19
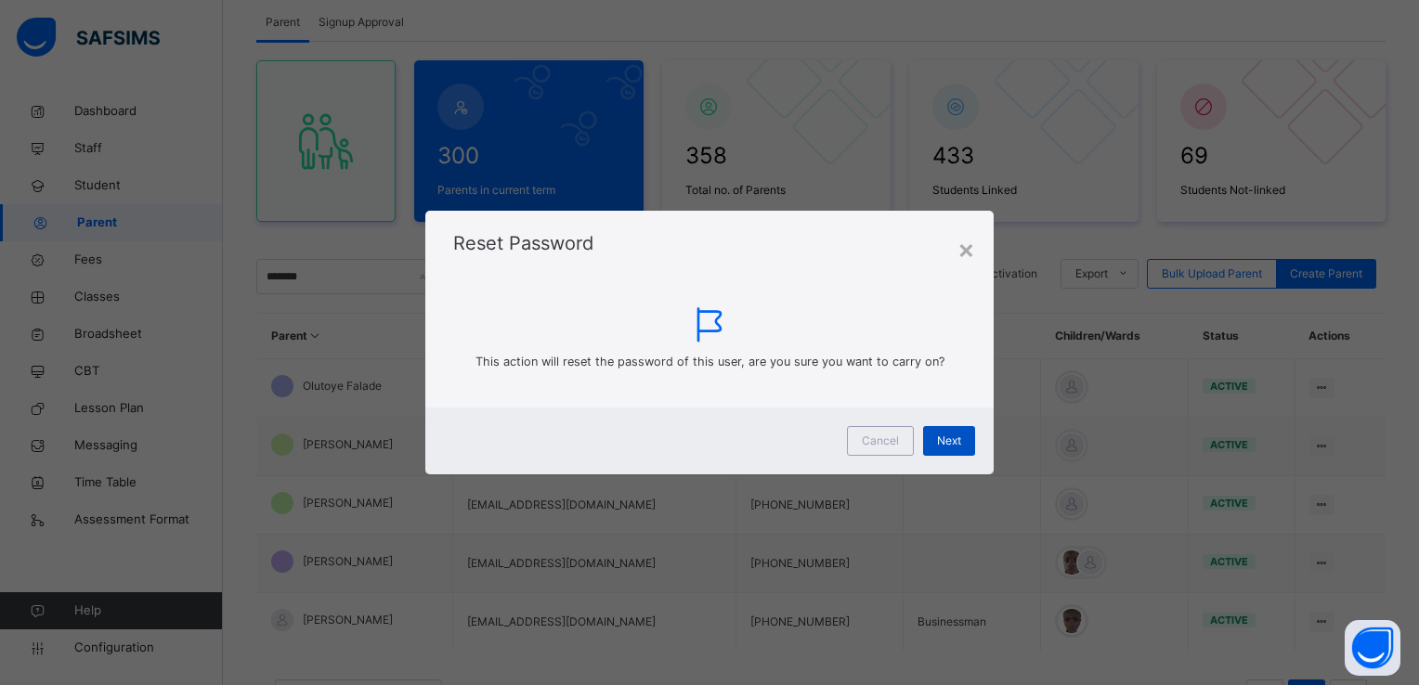
click at [956, 438] on span "Next" at bounding box center [949, 441] width 24 height 17
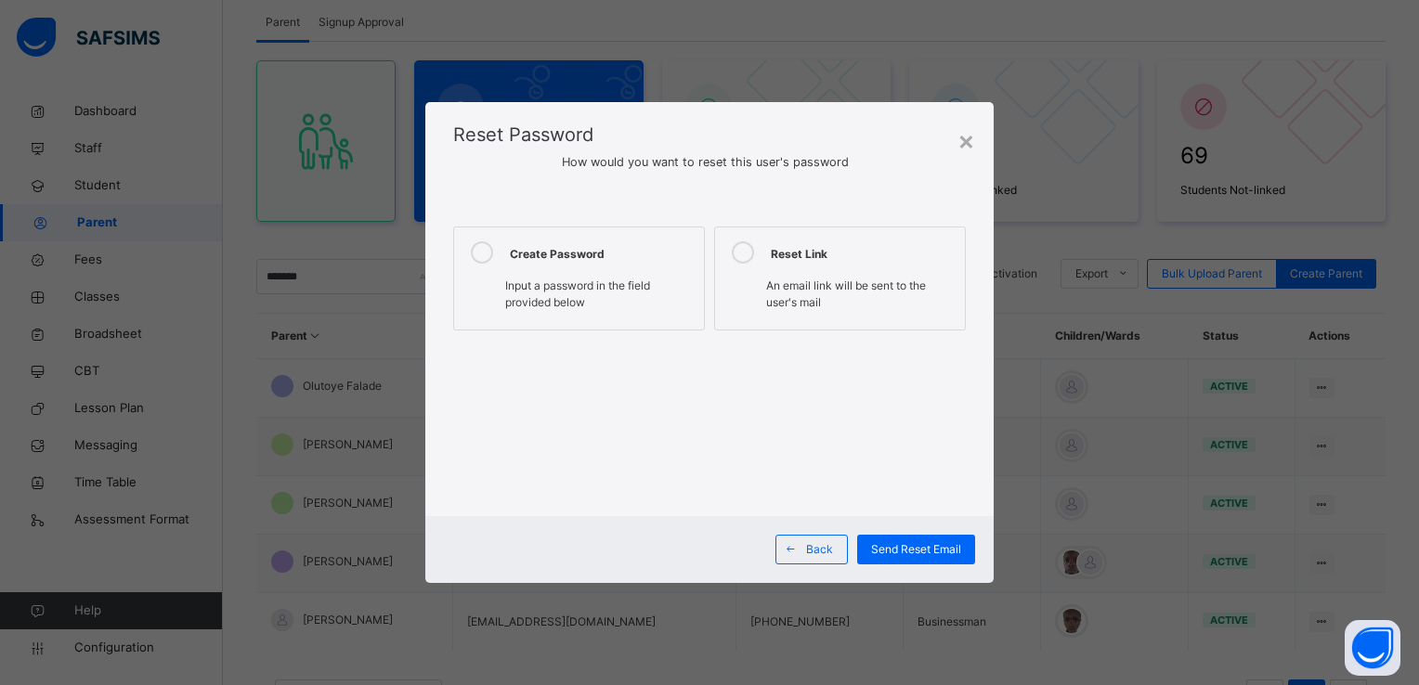
click at [474, 252] on icon at bounding box center [482, 252] width 22 height 22
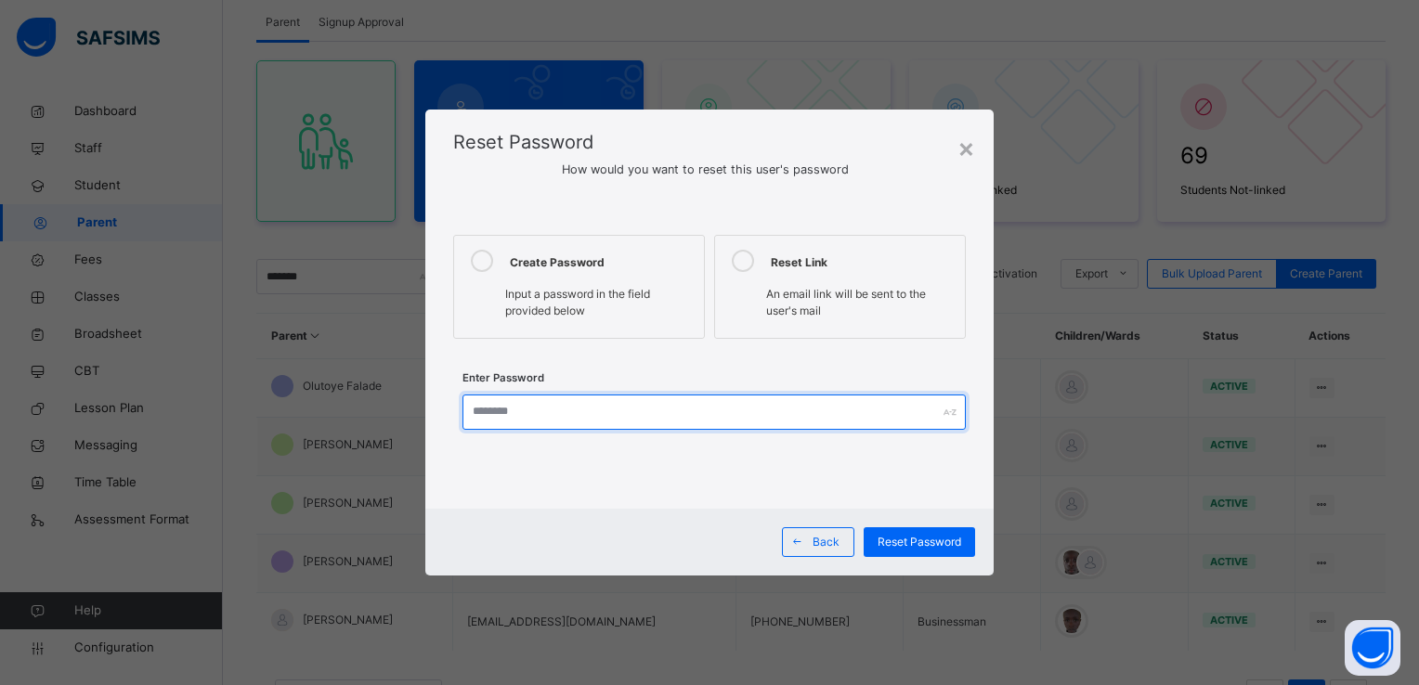
click at [502, 413] on input "text" at bounding box center [713, 412] width 502 height 35
type input "*********"
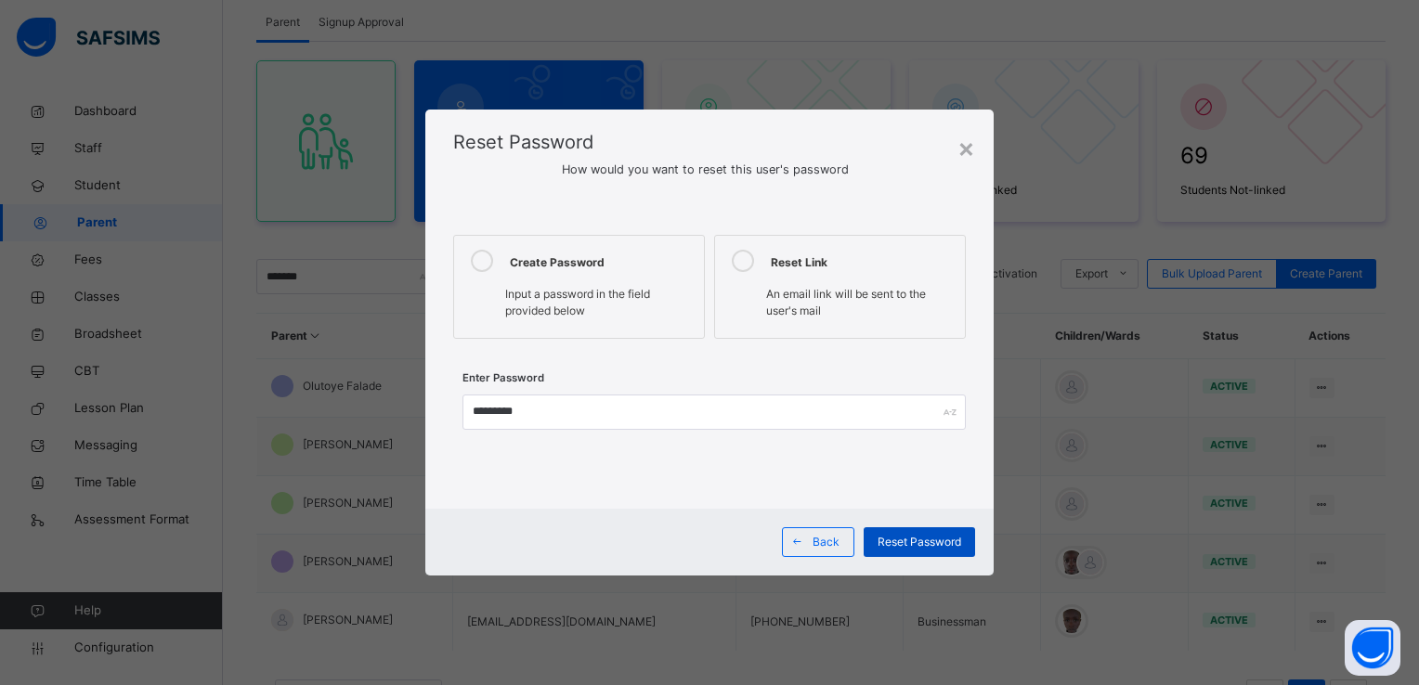
click at [882, 539] on span "Reset Password" at bounding box center [919, 542] width 84 height 17
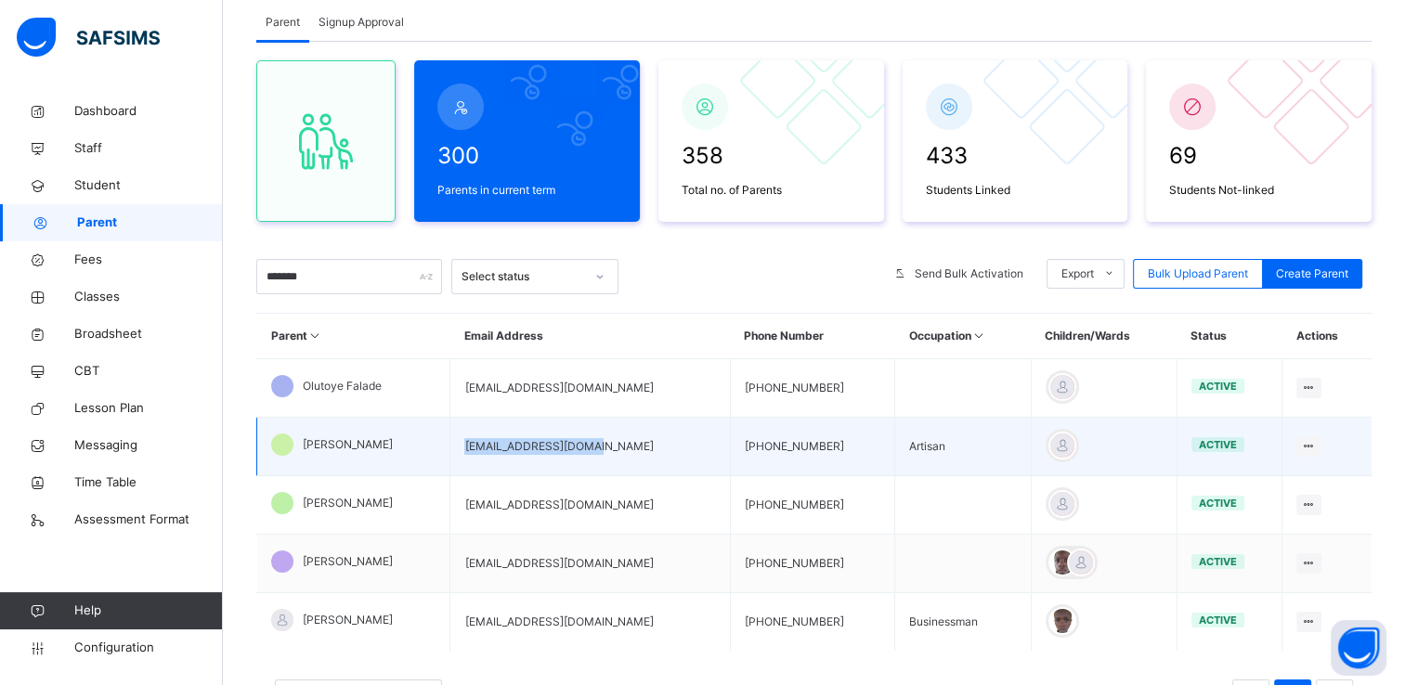
drag, startPoint x: 503, startPoint y: 448, endPoint x: 632, endPoint y: 455, distance: 129.2
click at [632, 455] on td "olutoyeseun@gmail.com" at bounding box center [589, 447] width 279 height 58
copy td "olutoyeseun@gmail.com"
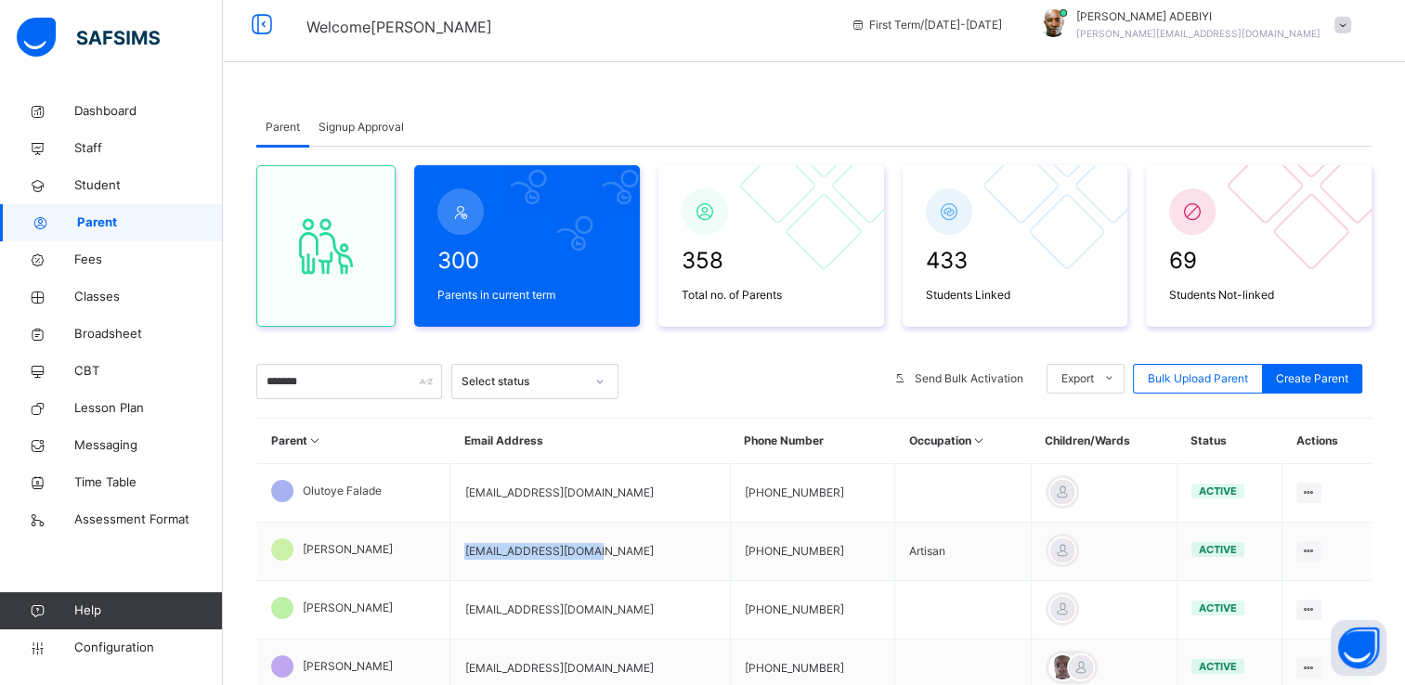
scroll to position [0, 0]
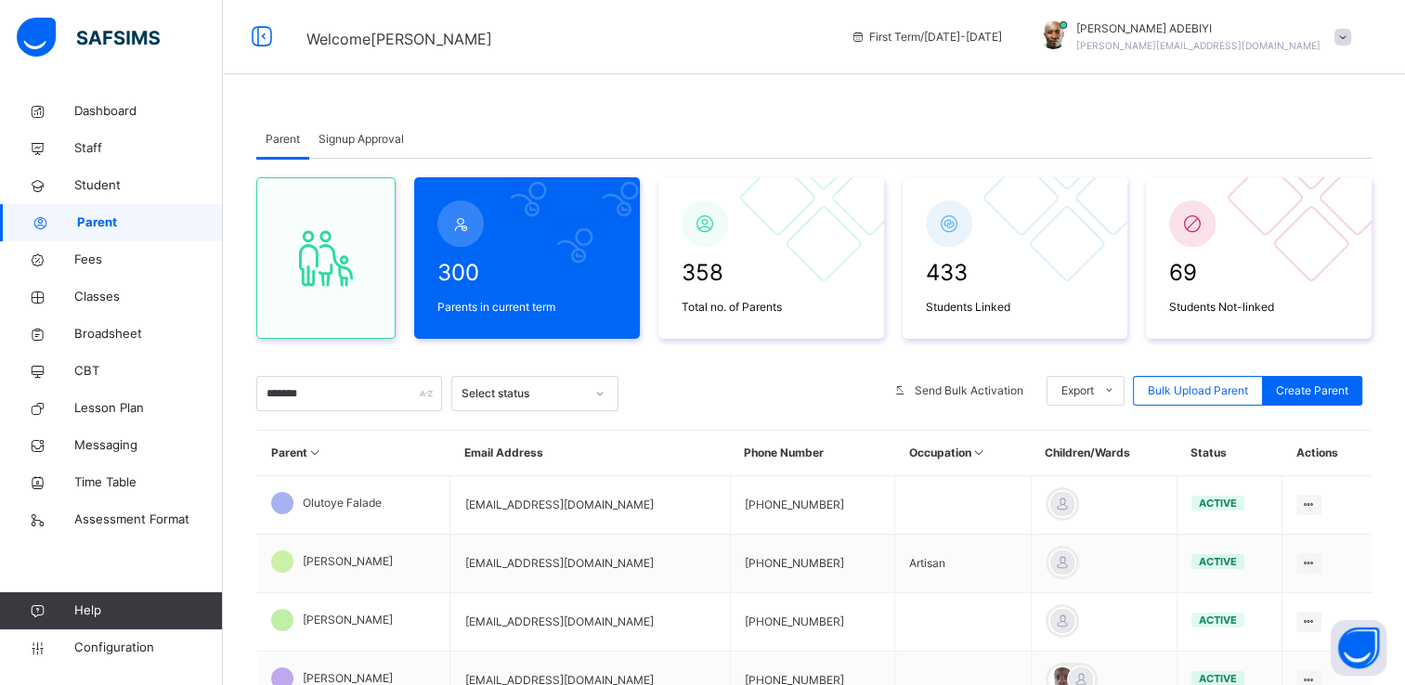
click at [1351, 39] on span at bounding box center [1342, 37] width 17 height 17
click at [1299, 227] on span "Logout" at bounding box center [1290, 230] width 123 height 25
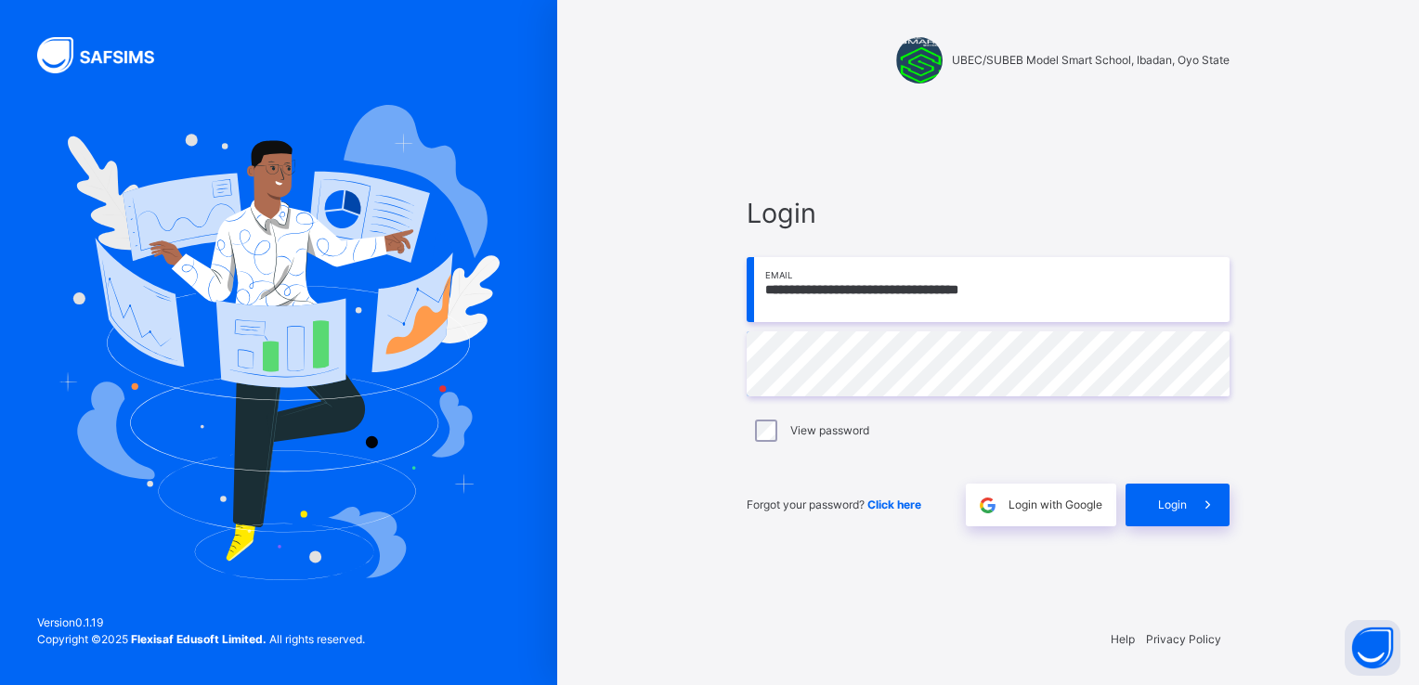
click at [1070, 280] on input "**********" at bounding box center [987, 289] width 483 height 65
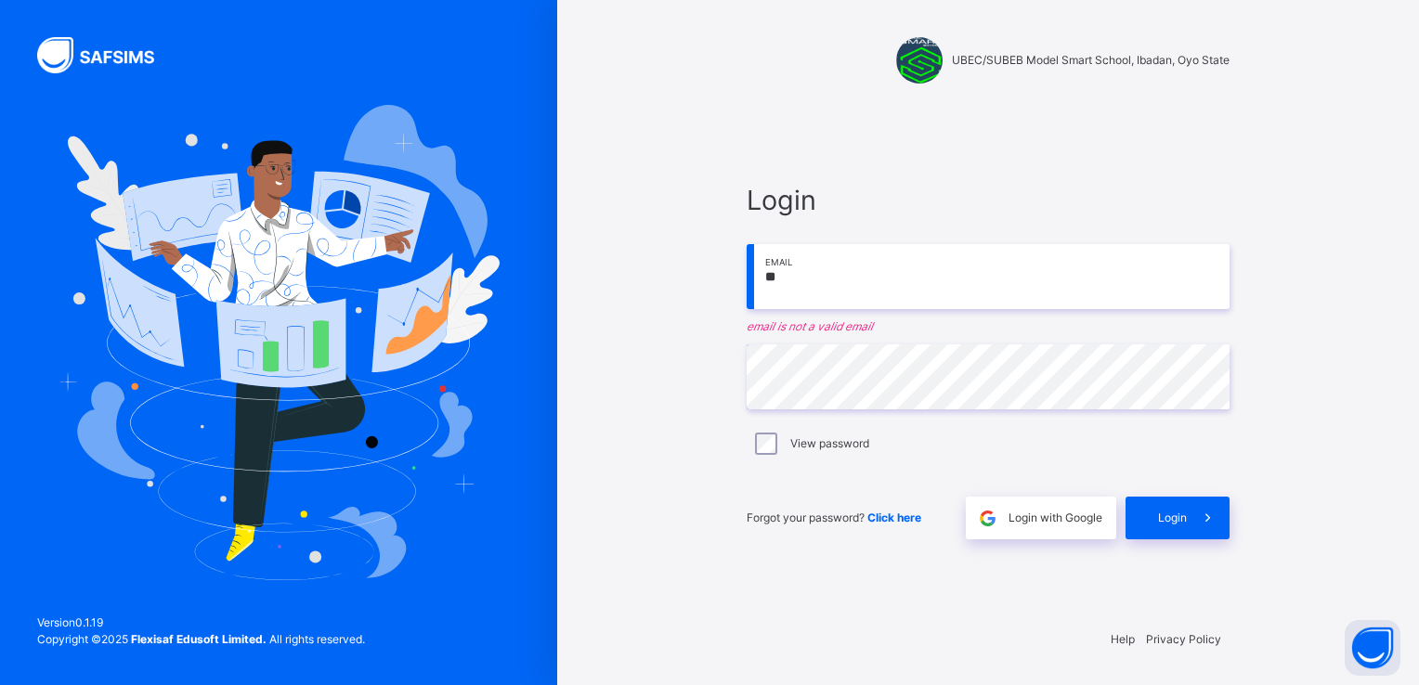
type input "*"
paste input "**********"
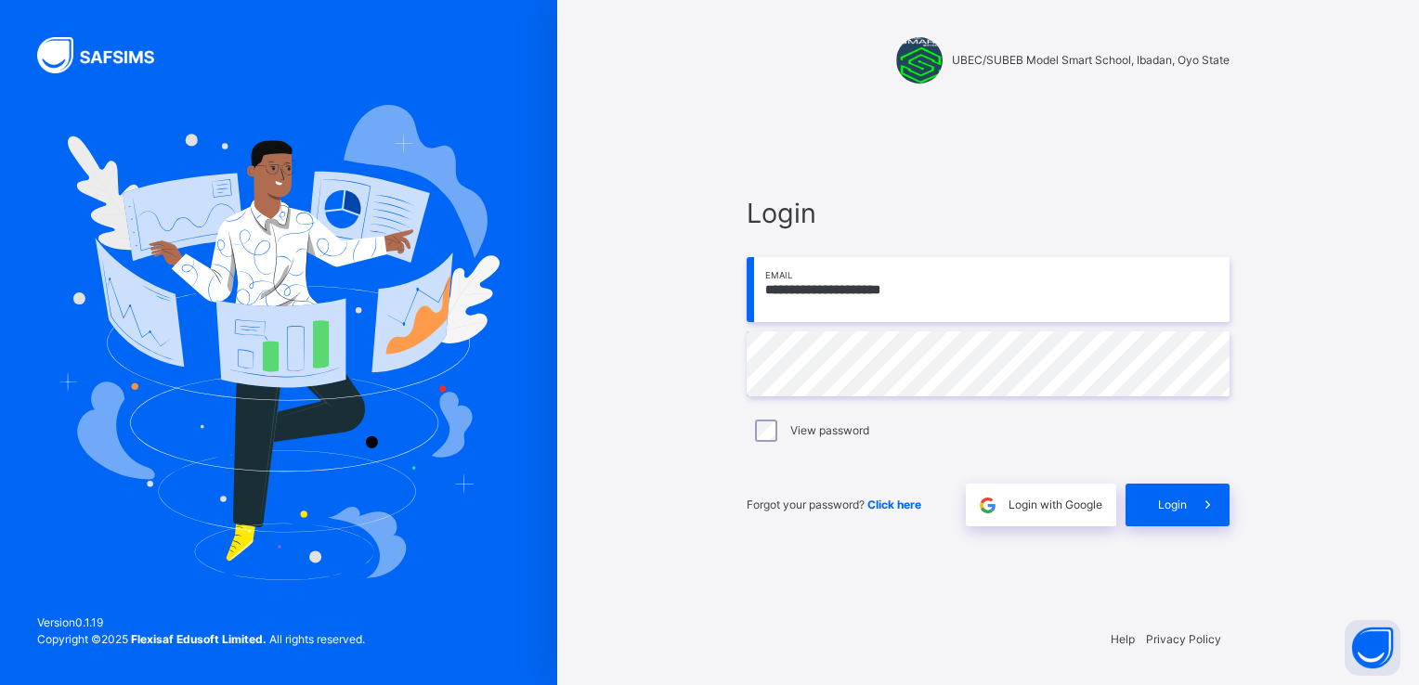
type input "**********"
click at [1211, 496] on icon at bounding box center [1207, 505] width 19 height 21
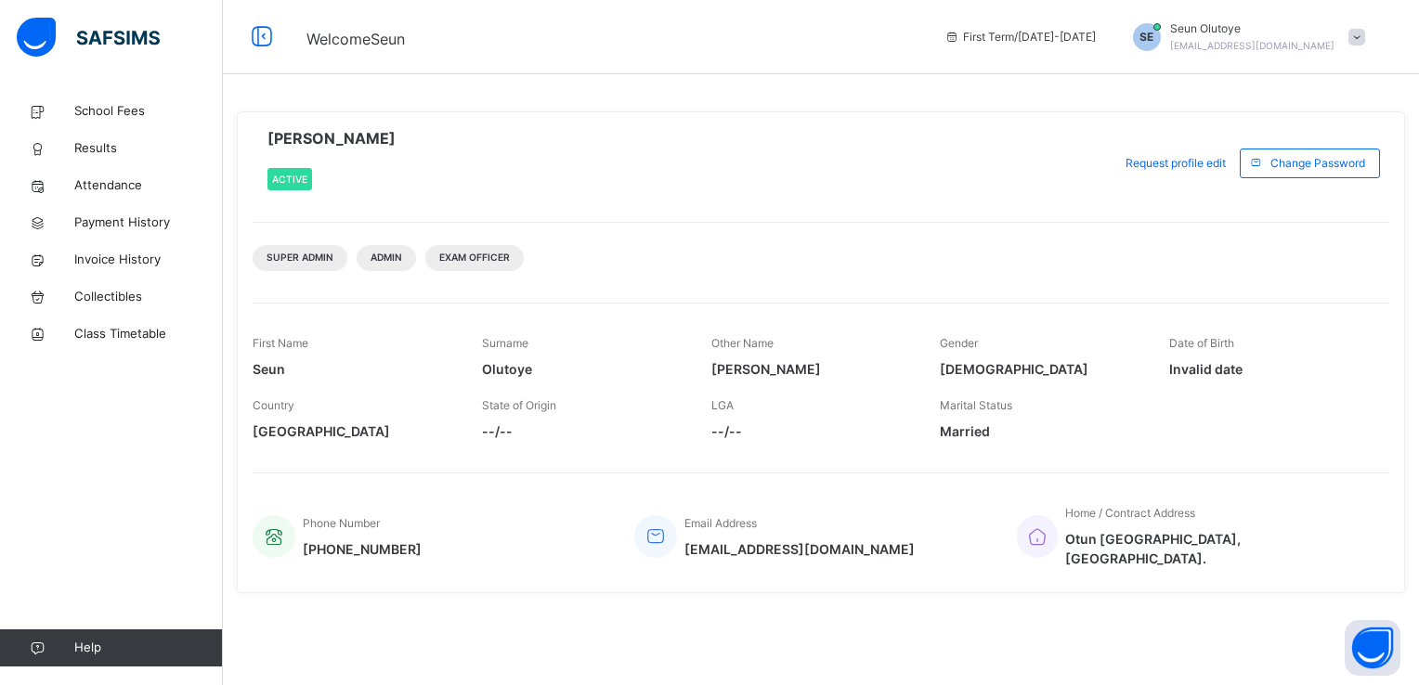
click at [1356, 36] on span at bounding box center [1356, 37] width 17 height 17
click at [1303, 185] on span "Logout" at bounding box center [1304, 196] width 123 height 25
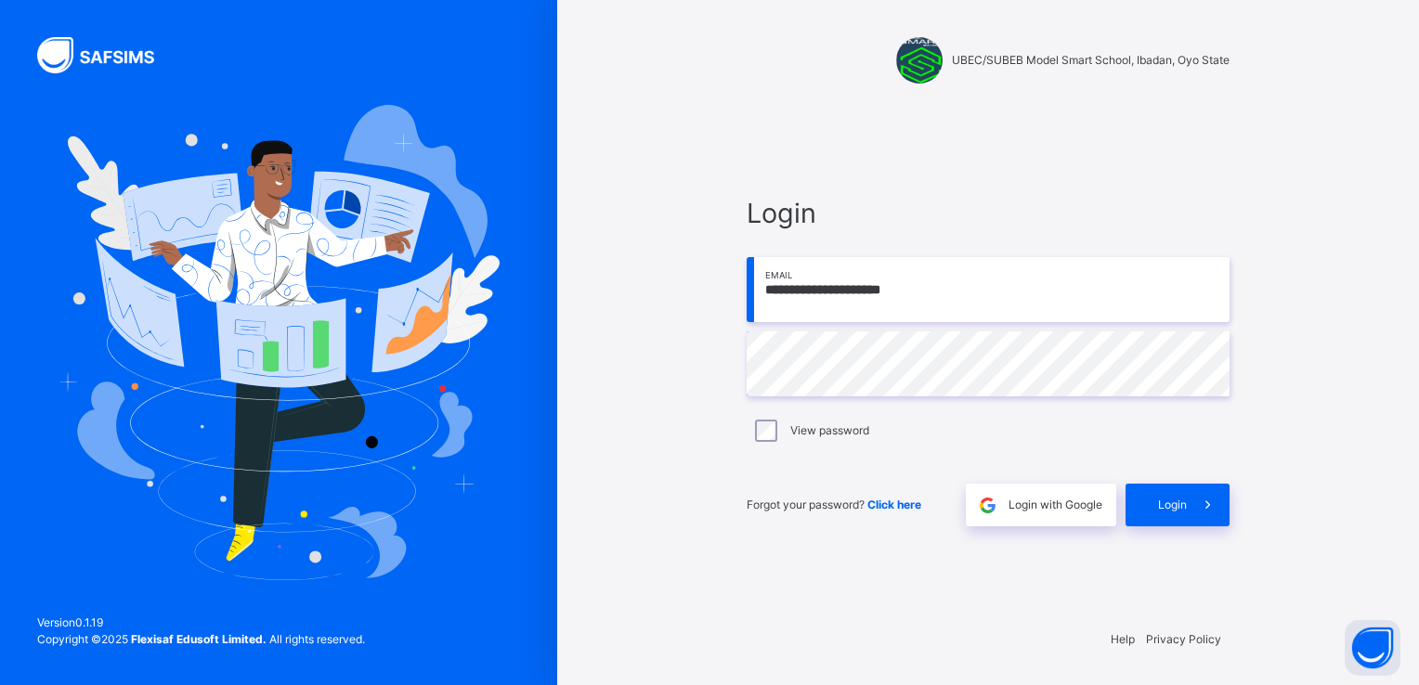
click at [966, 293] on input "**********" at bounding box center [987, 289] width 483 height 65
type input "**********"
click at [1212, 503] on icon at bounding box center [1207, 505] width 19 height 21
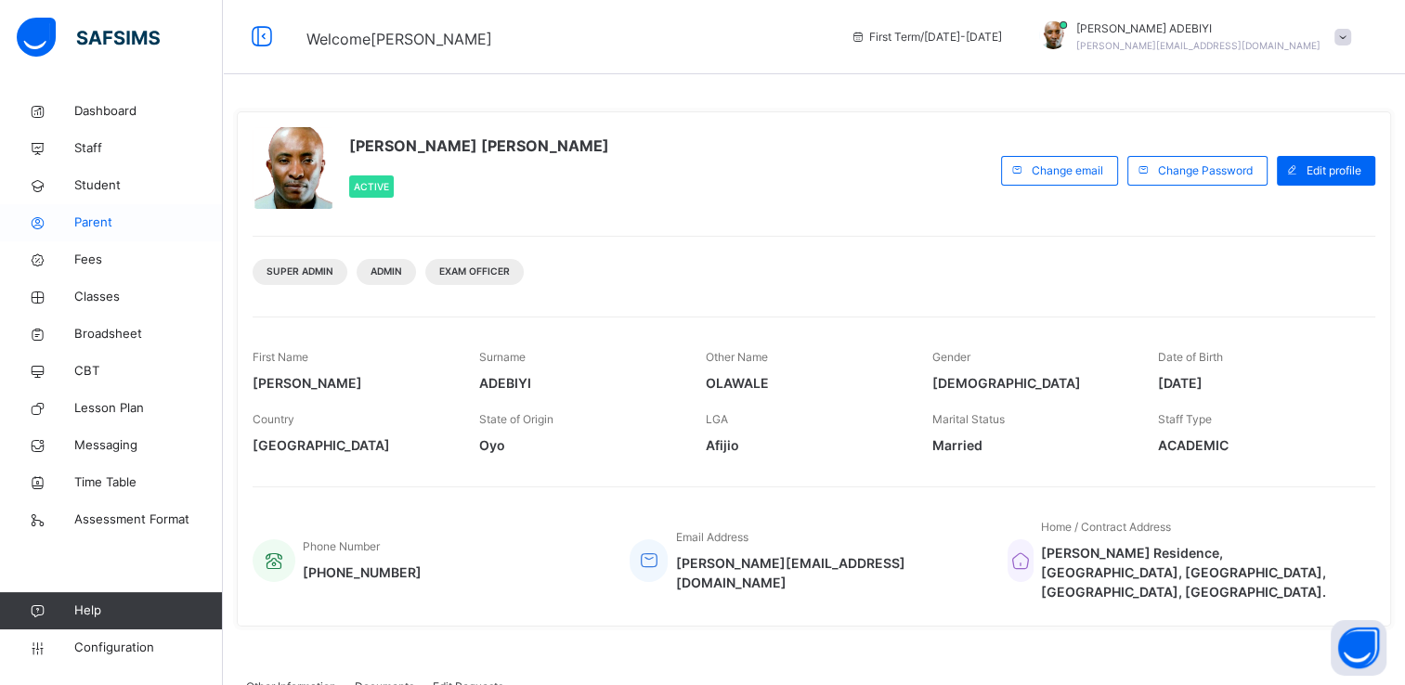
click at [98, 224] on span "Parent" at bounding box center [148, 223] width 149 height 19
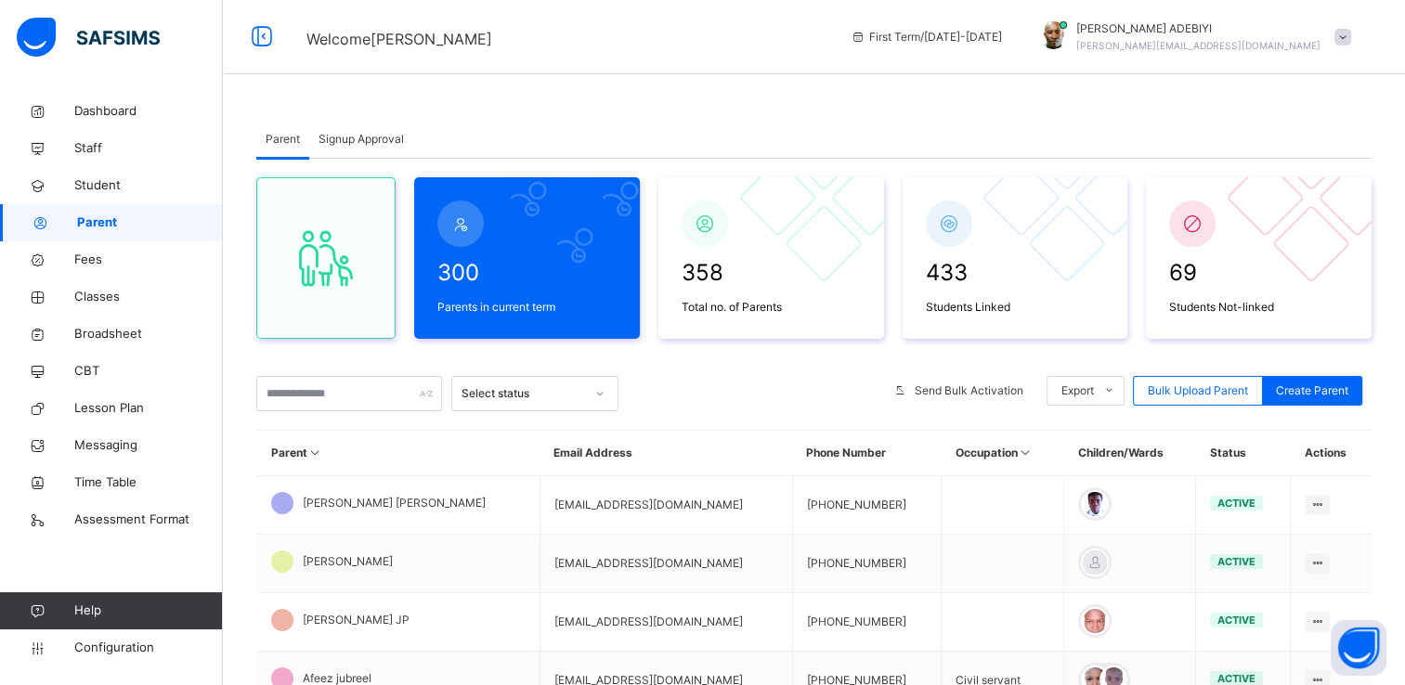
click at [371, 137] on span "Signup Approval" at bounding box center [360, 139] width 85 height 17
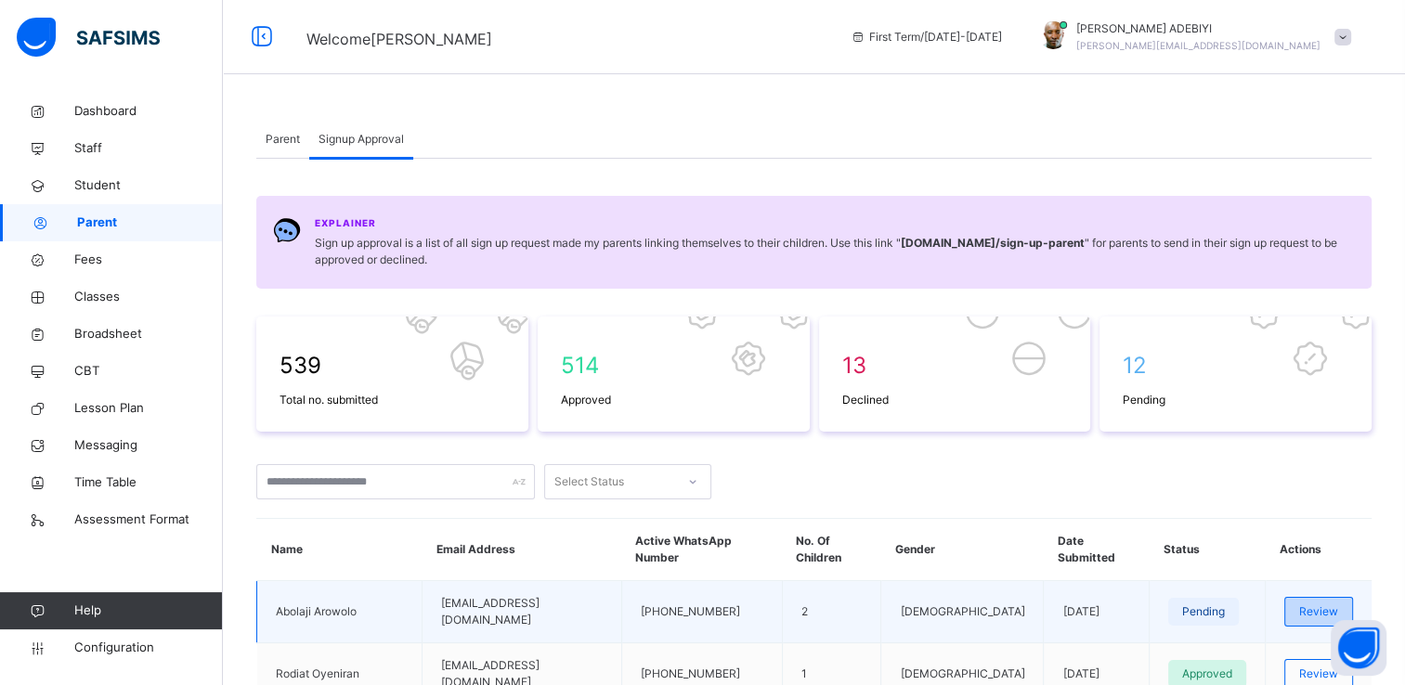
click at [1314, 603] on span "Review" at bounding box center [1318, 611] width 39 height 17
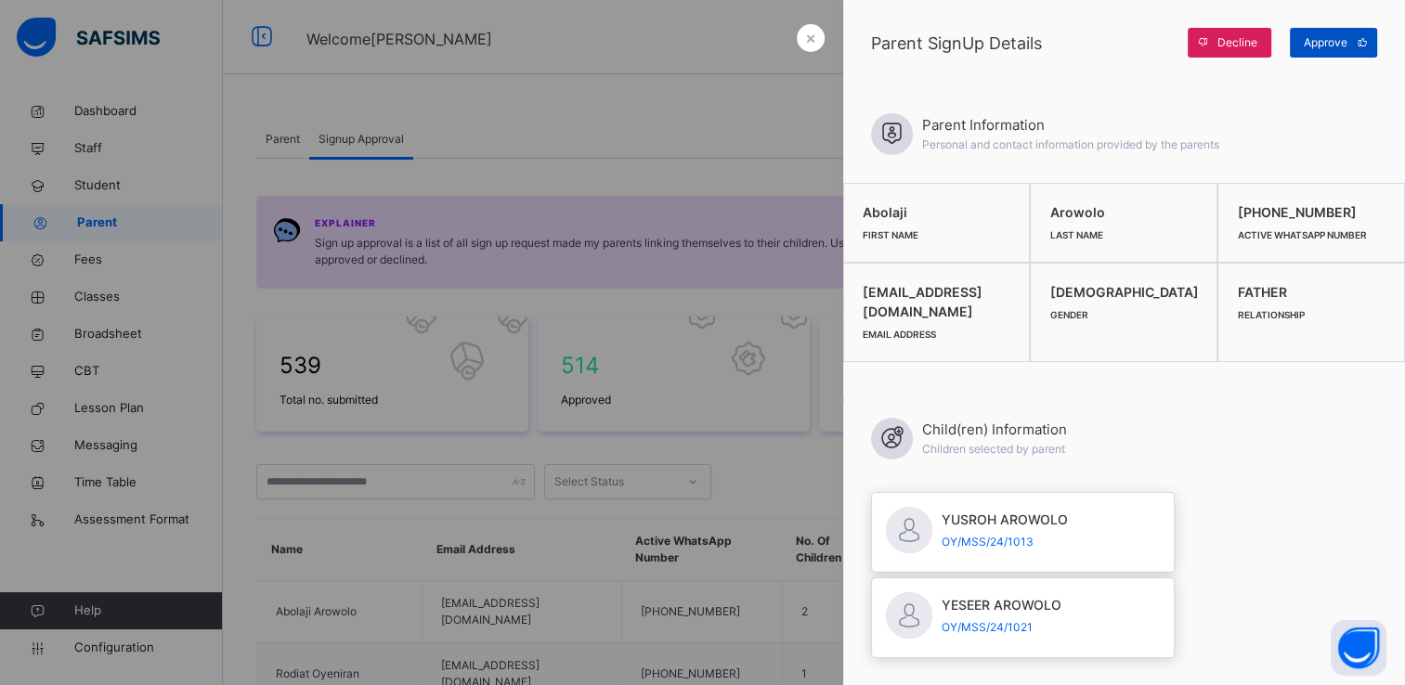
click at [1325, 39] on span "Approve" at bounding box center [1325, 42] width 44 height 17
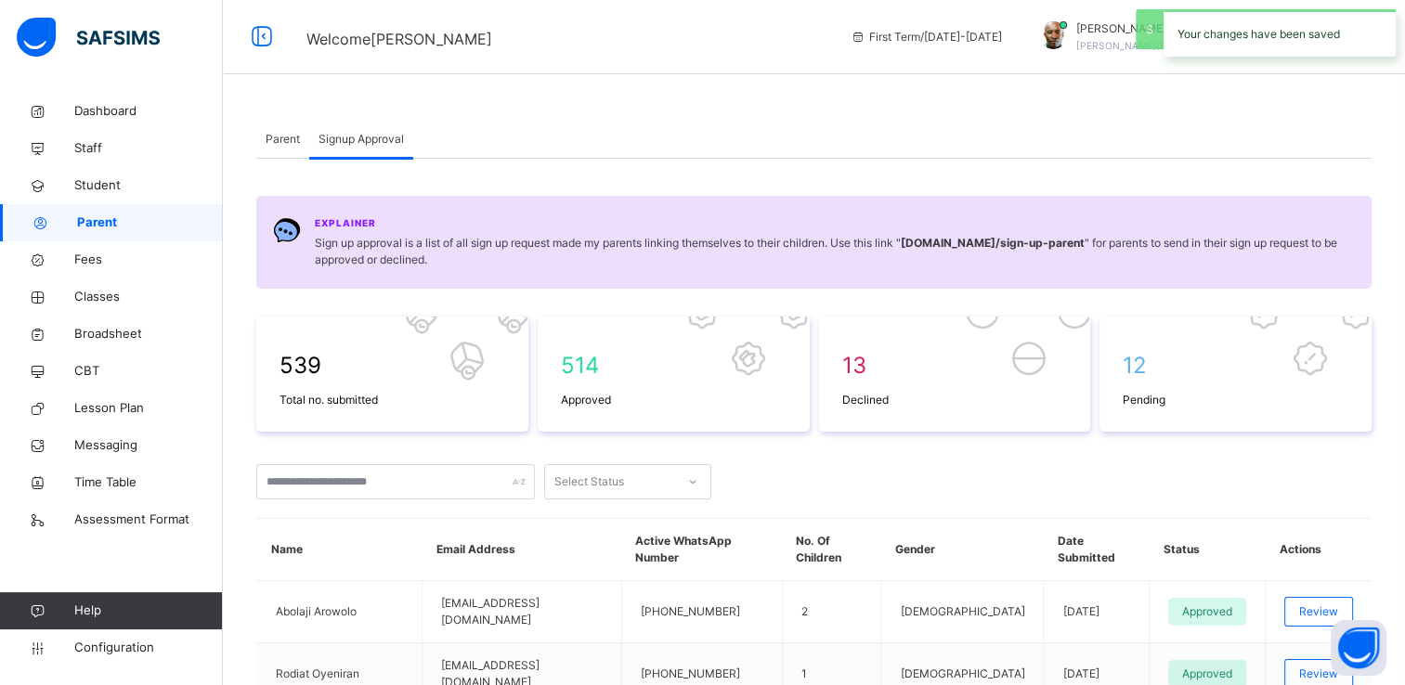
click at [278, 141] on span "Parent" at bounding box center [283, 139] width 34 height 17
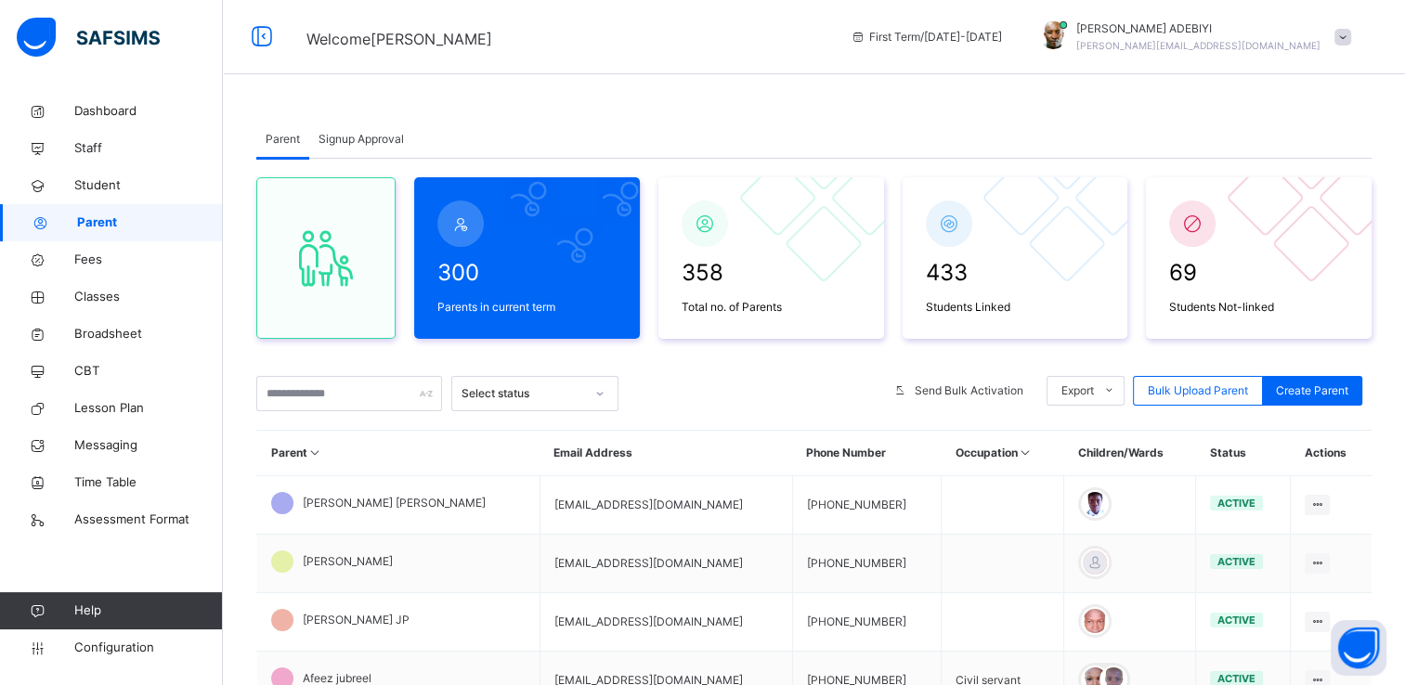
click at [385, 139] on span "Signup Approval" at bounding box center [360, 139] width 85 height 17
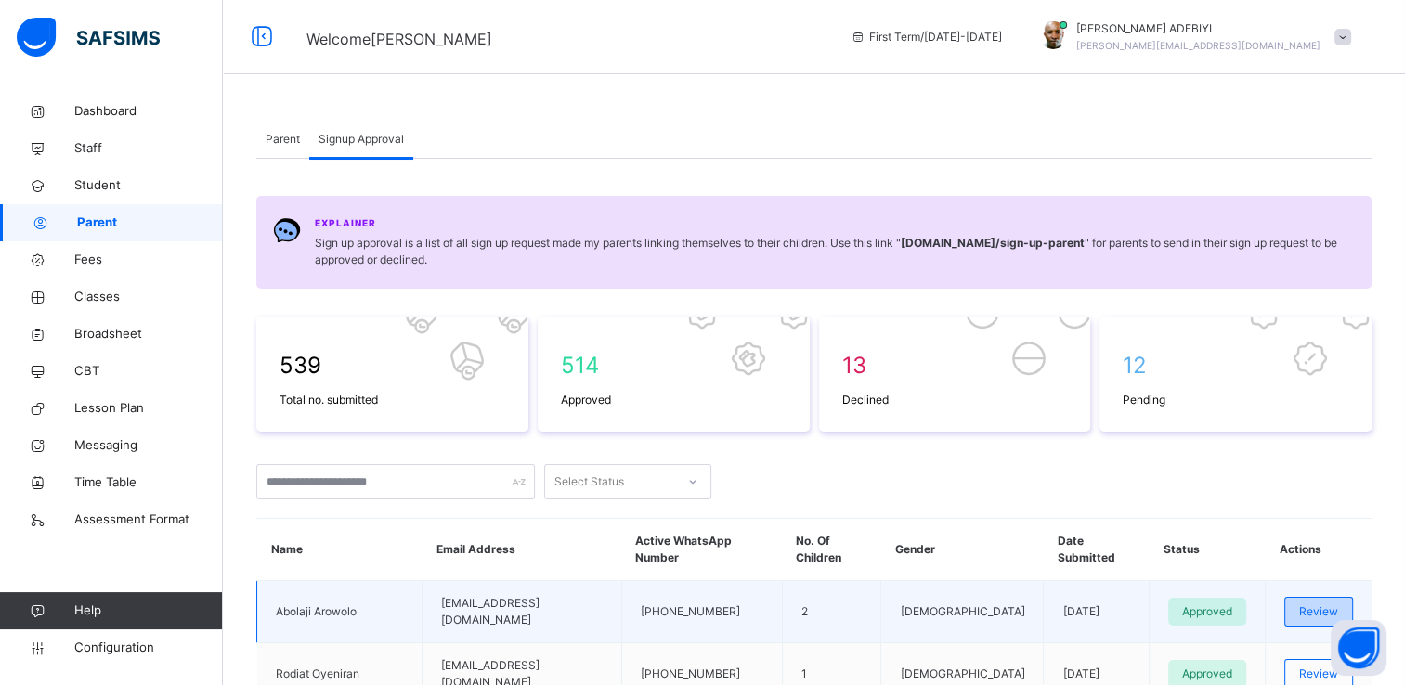
click at [1296, 597] on div "Review" at bounding box center [1318, 612] width 69 height 30
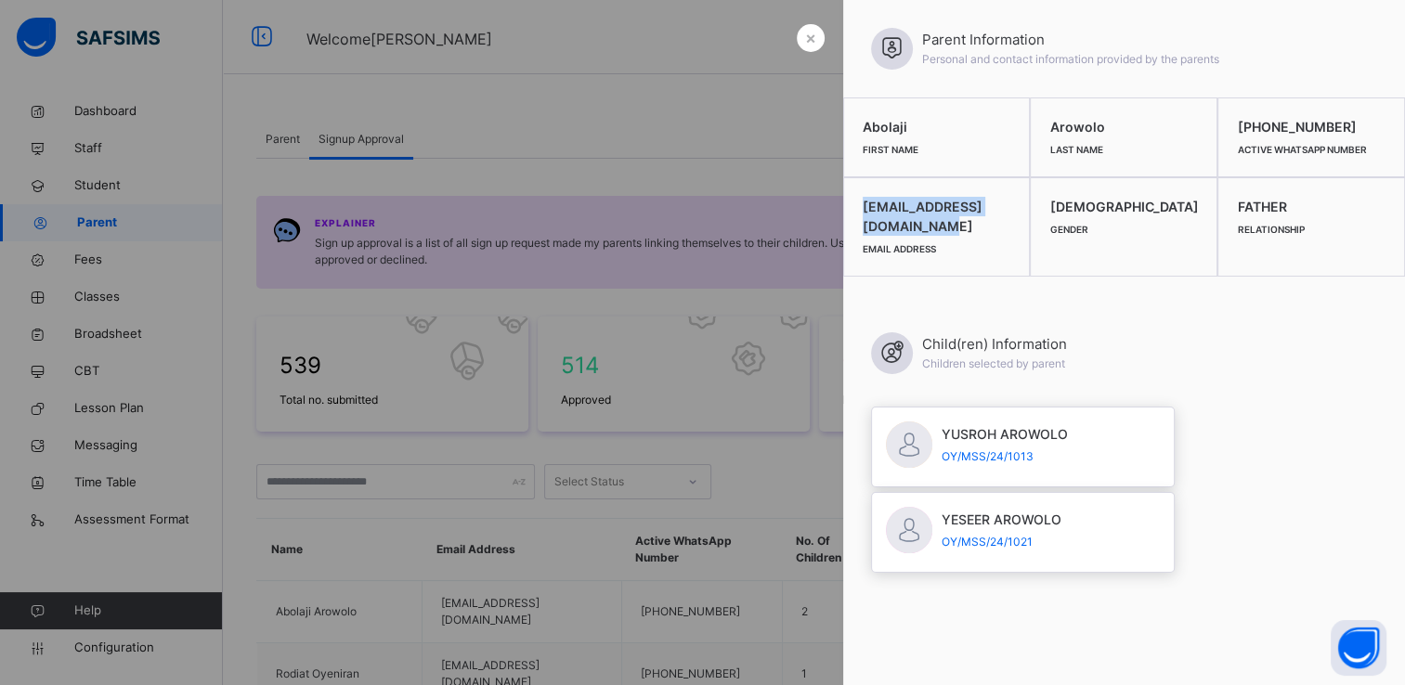
drag, startPoint x: 858, startPoint y: 205, endPoint x: 1052, endPoint y: 210, distance: 194.1
click at [1031, 210] on div "arowolobolaji209@gmail.com Email Address" at bounding box center [937, 226] width 188 height 99
copy span "arowolobolaji209@gmail.com"
click at [790, 143] on div at bounding box center [702, 342] width 1405 height 685
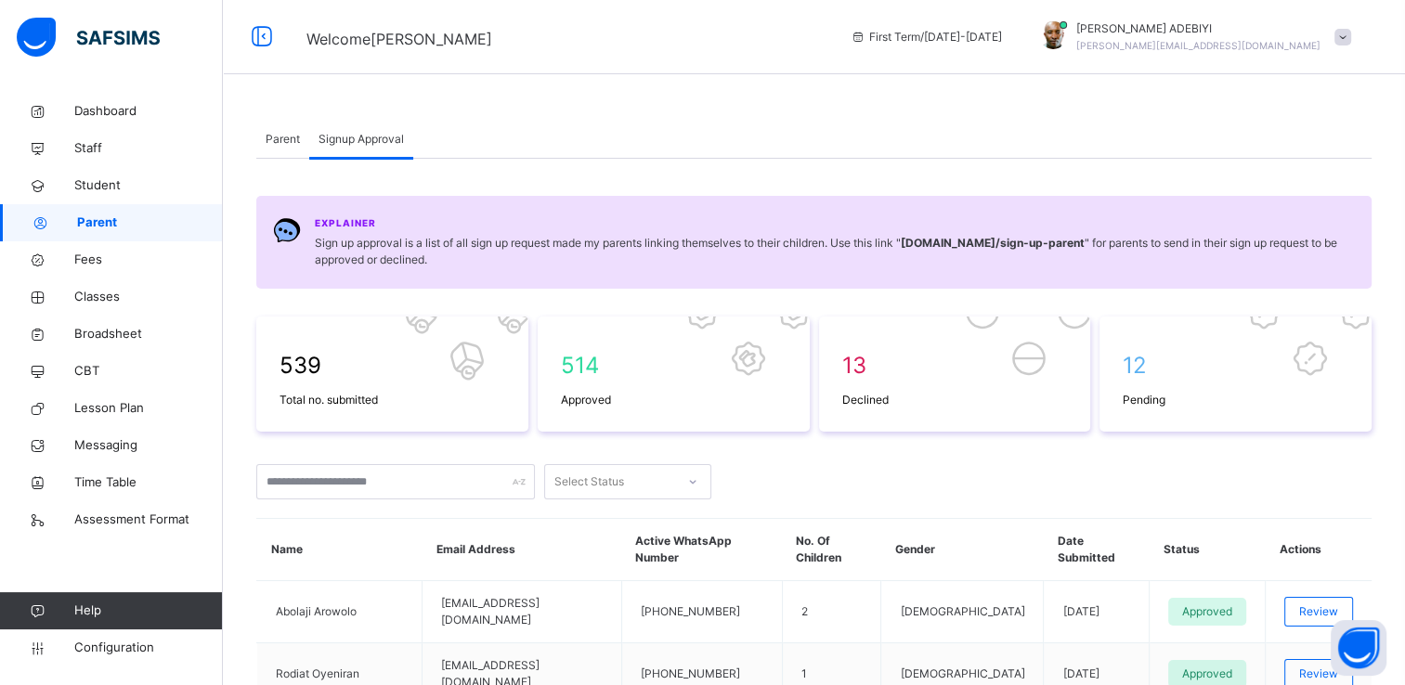
click at [1348, 39] on span at bounding box center [1342, 37] width 17 height 17
click at [974, 124] on div "Parent Signup Approval" at bounding box center [813, 140] width 1115 height 38
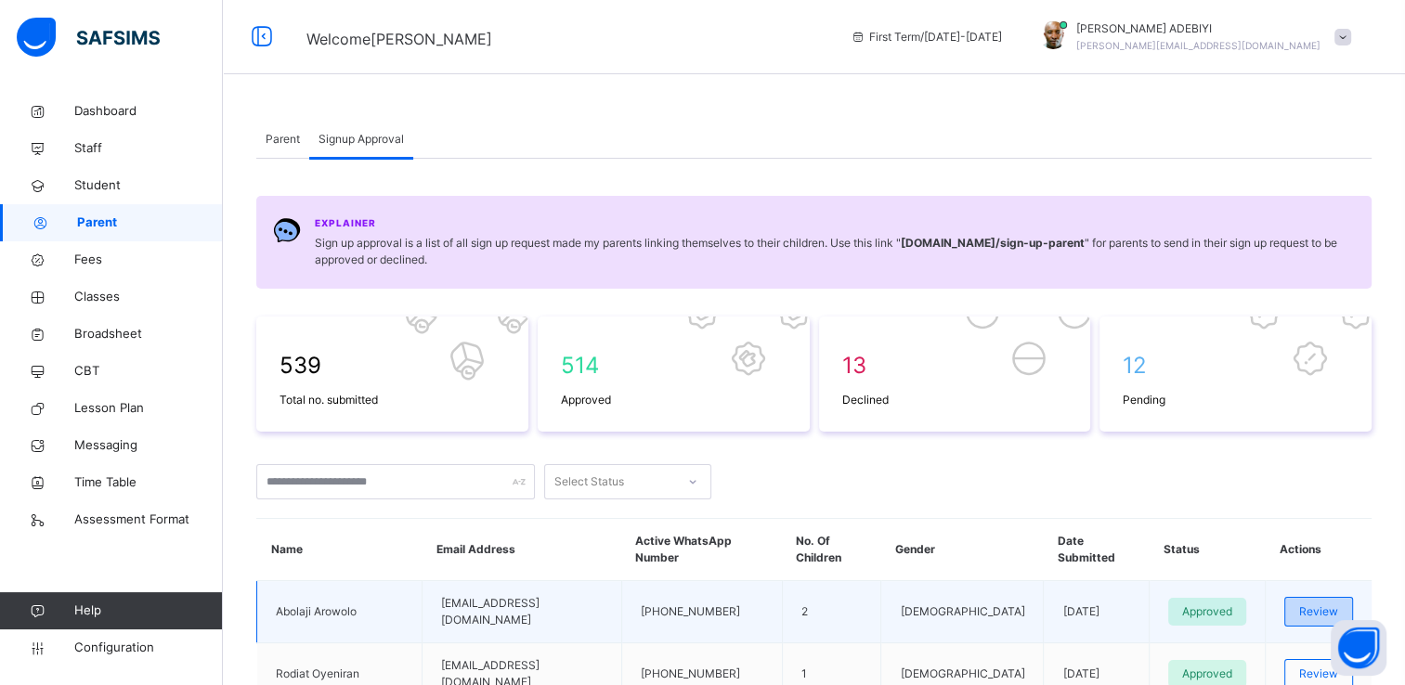
click at [1311, 603] on span "Review" at bounding box center [1318, 611] width 39 height 17
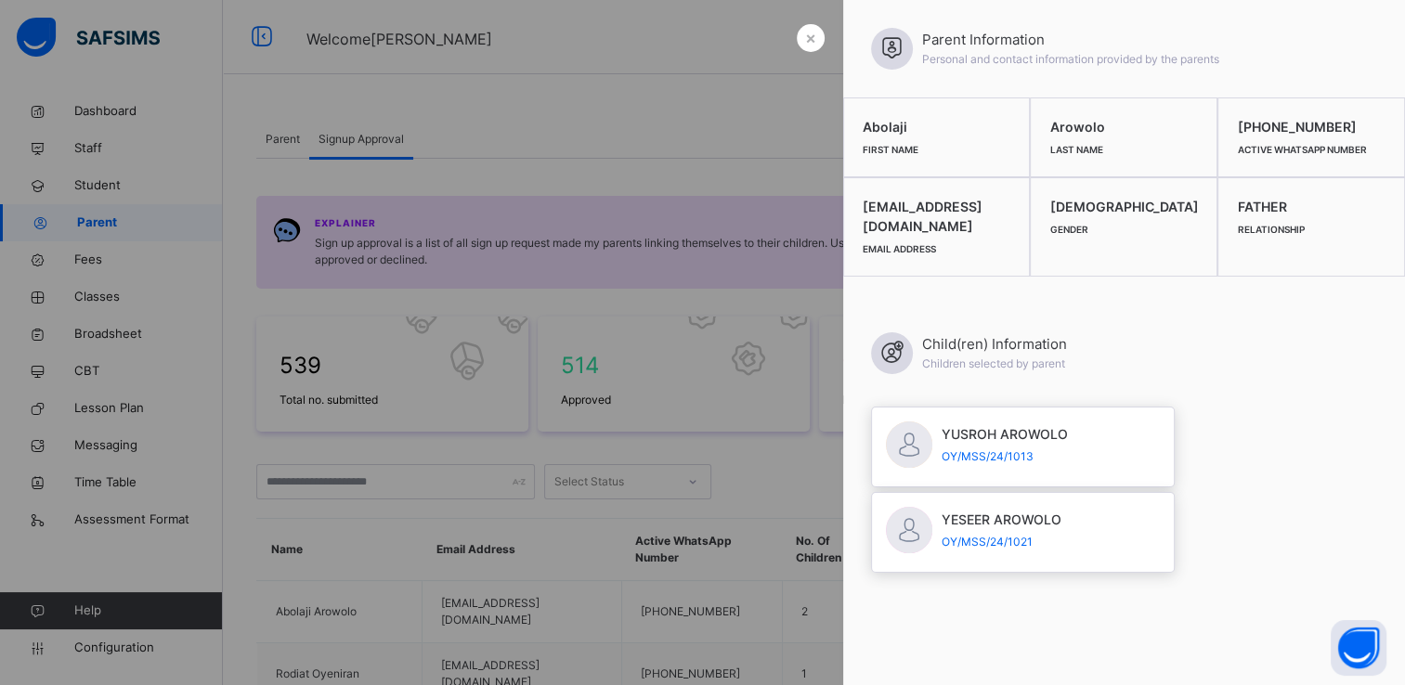
click at [750, 110] on div at bounding box center [702, 342] width 1405 height 685
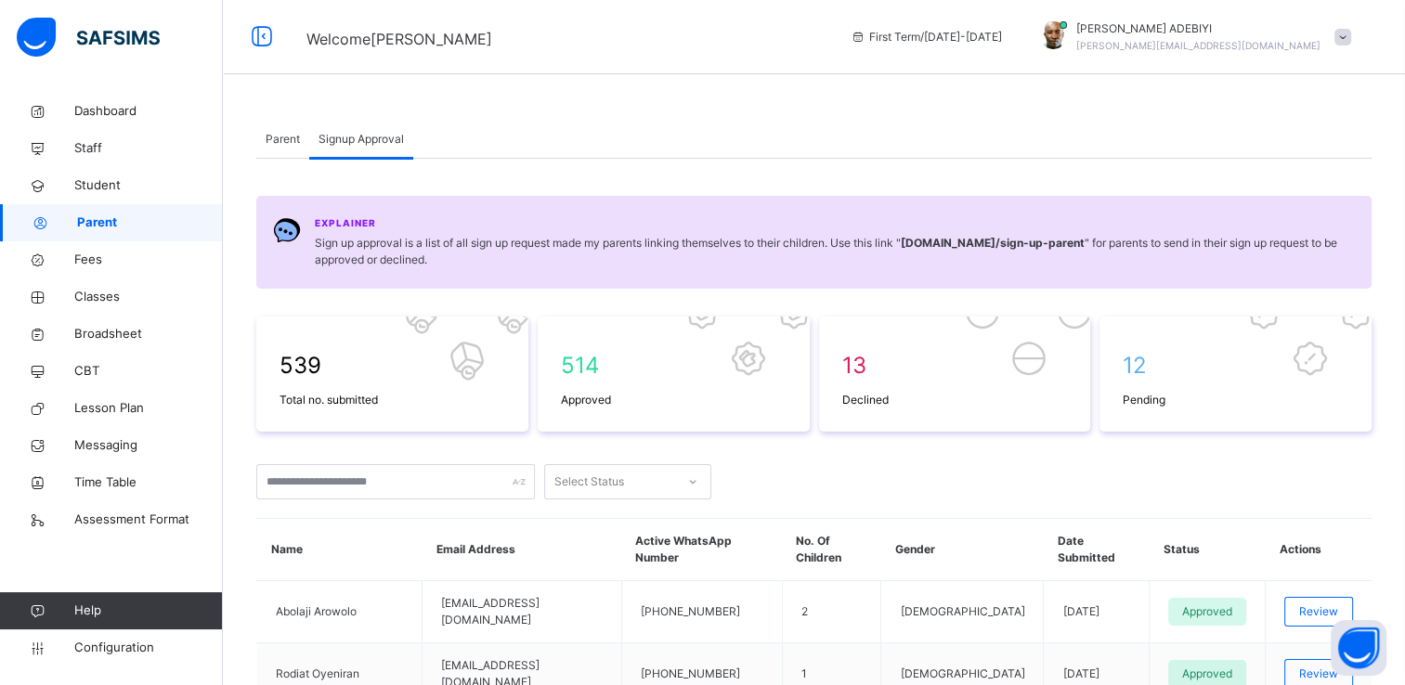
click at [279, 134] on span "Parent" at bounding box center [283, 139] width 34 height 17
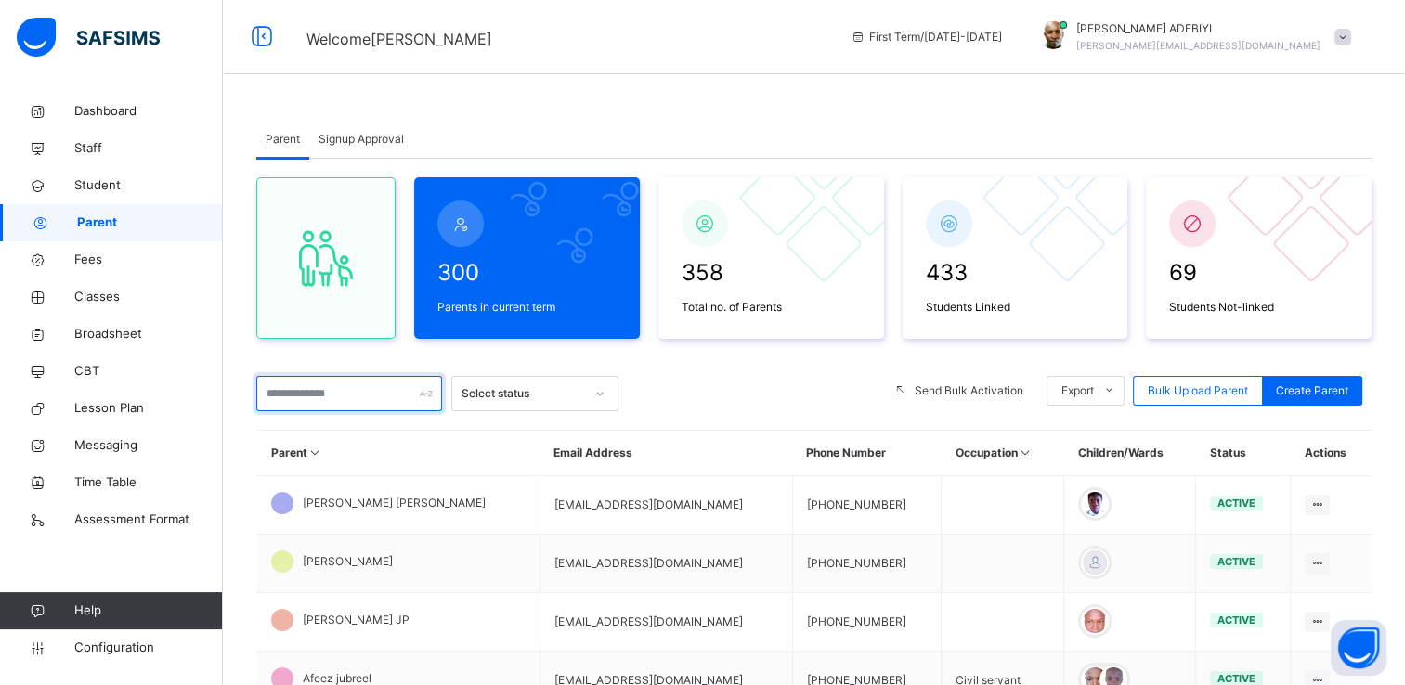
click at [337, 389] on input "text" at bounding box center [349, 393] width 186 height 35
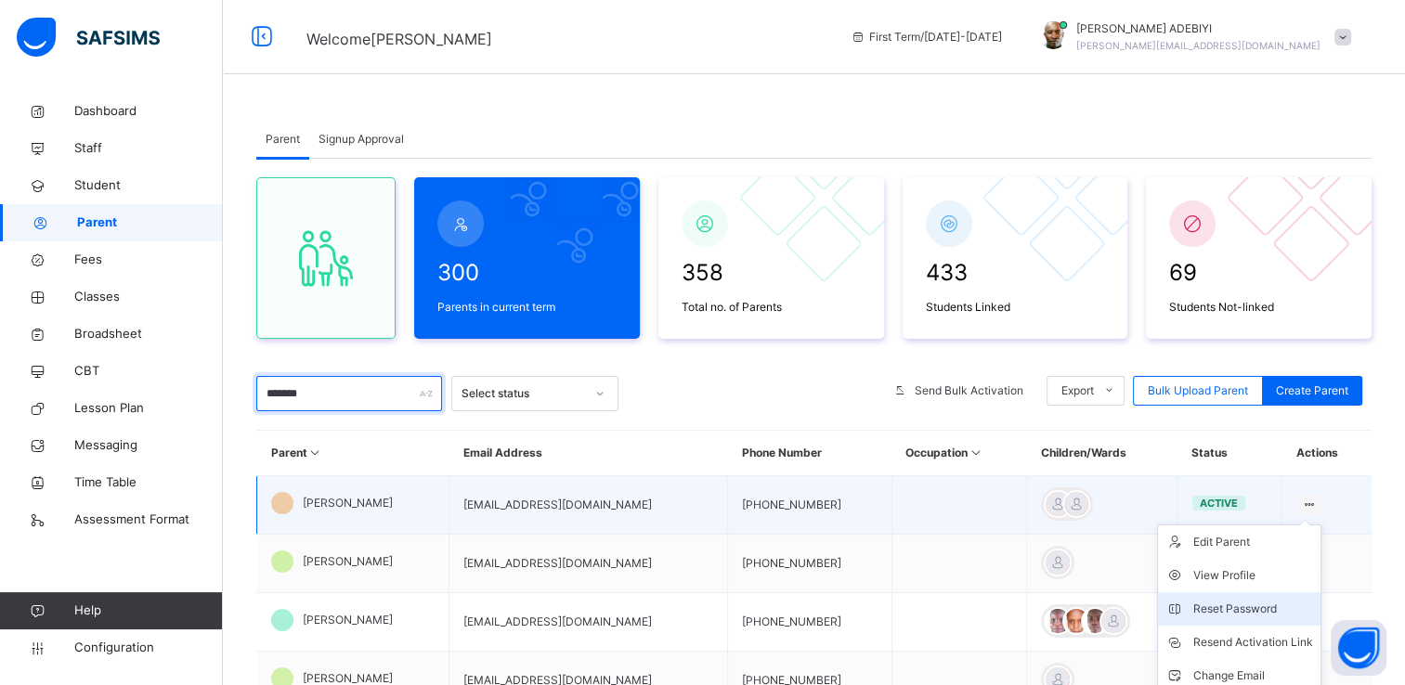
type input "*******"
click at [1255, 610] on div "Reset Password" at bounding box center [1253, 609] width 120 height 19
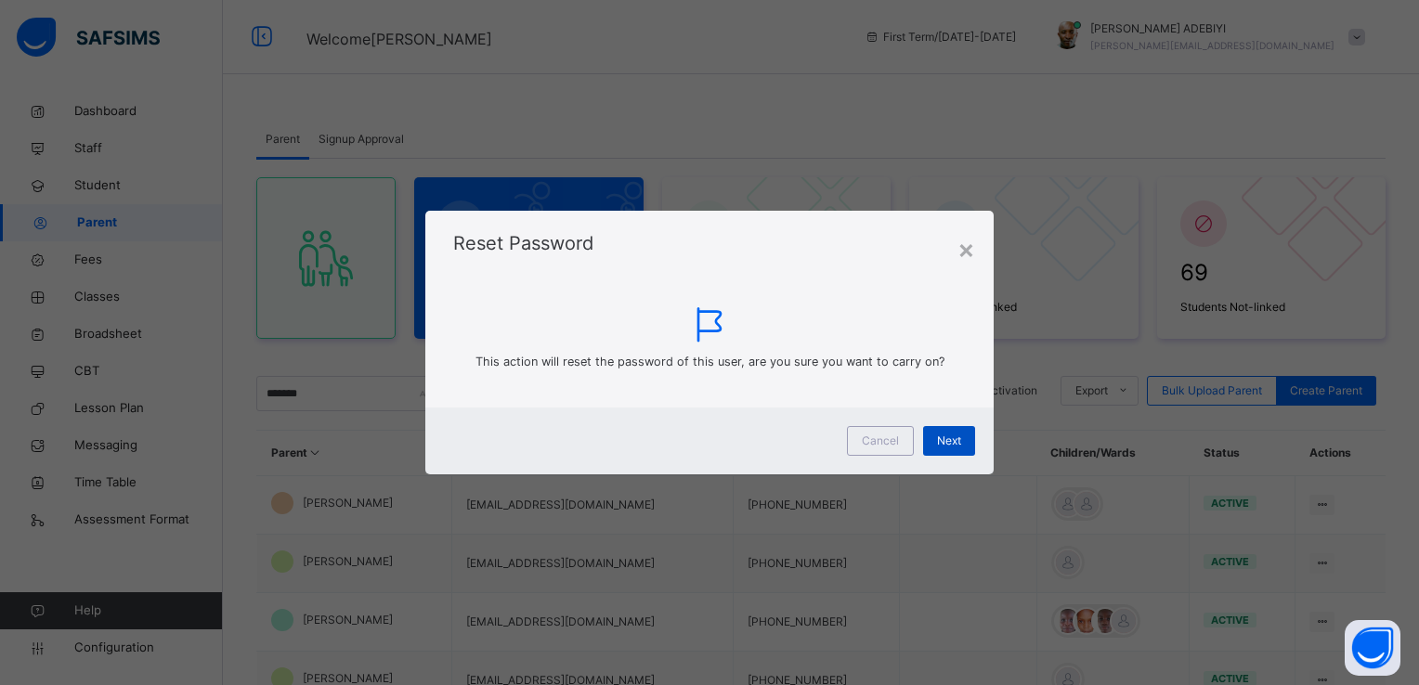
click at [951, 436] on span "Next" at bounding box center [949, 441] width 24 height 17
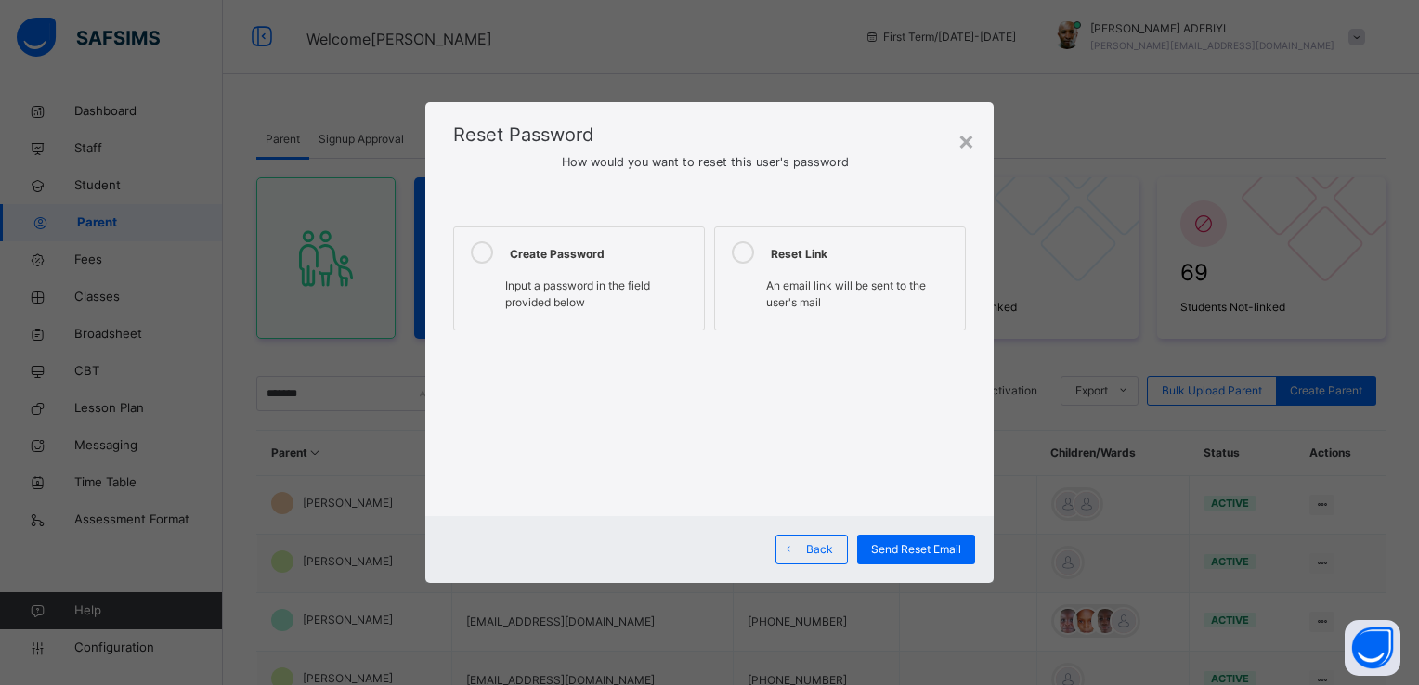
click at [485, 251] on icon at bounding box center [482, 252] width 22 height 22
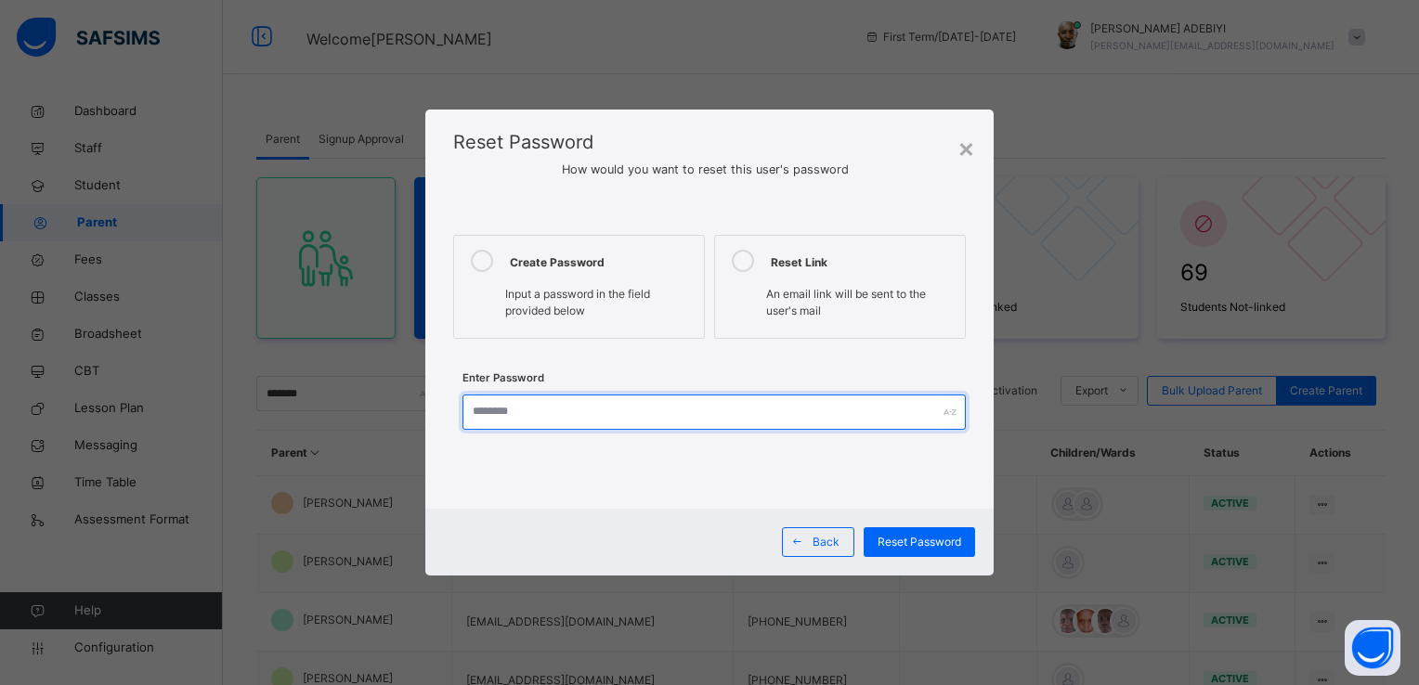
click at [508, 407] on input "text" at bounding box center [713, 412] width 502 height 35
type input "**********"
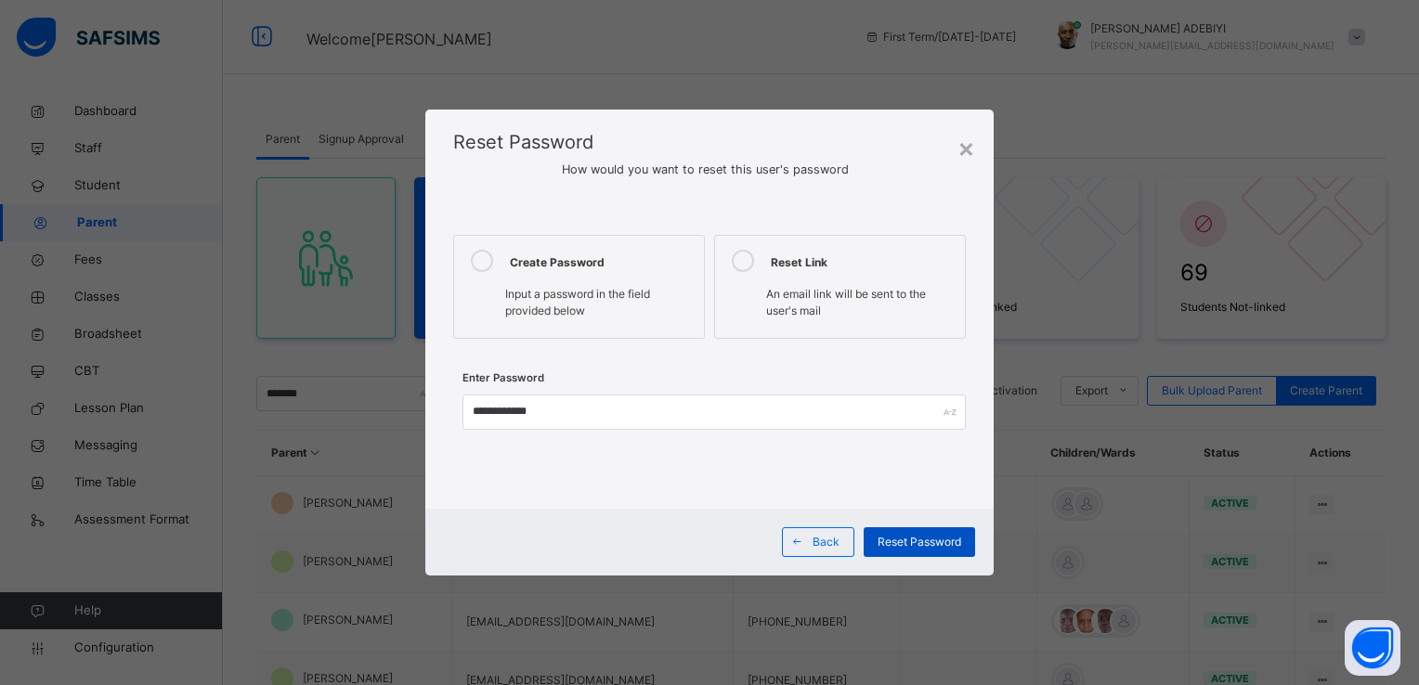
click at [939, 538] on span "Reset Password" at bounding box center [919, 542] width 84 height 17
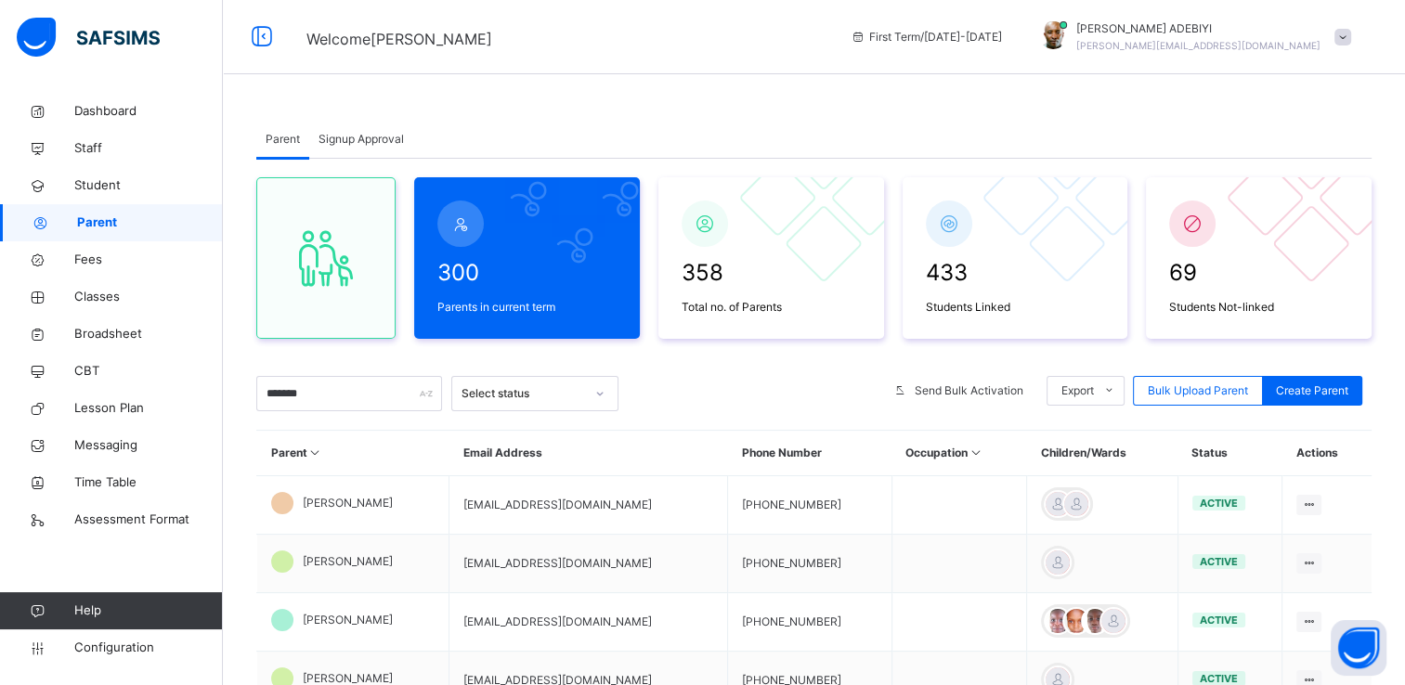
click at [331, 141] on span "Signup Approval" at bounding box center [360, 139] width 85 height 17
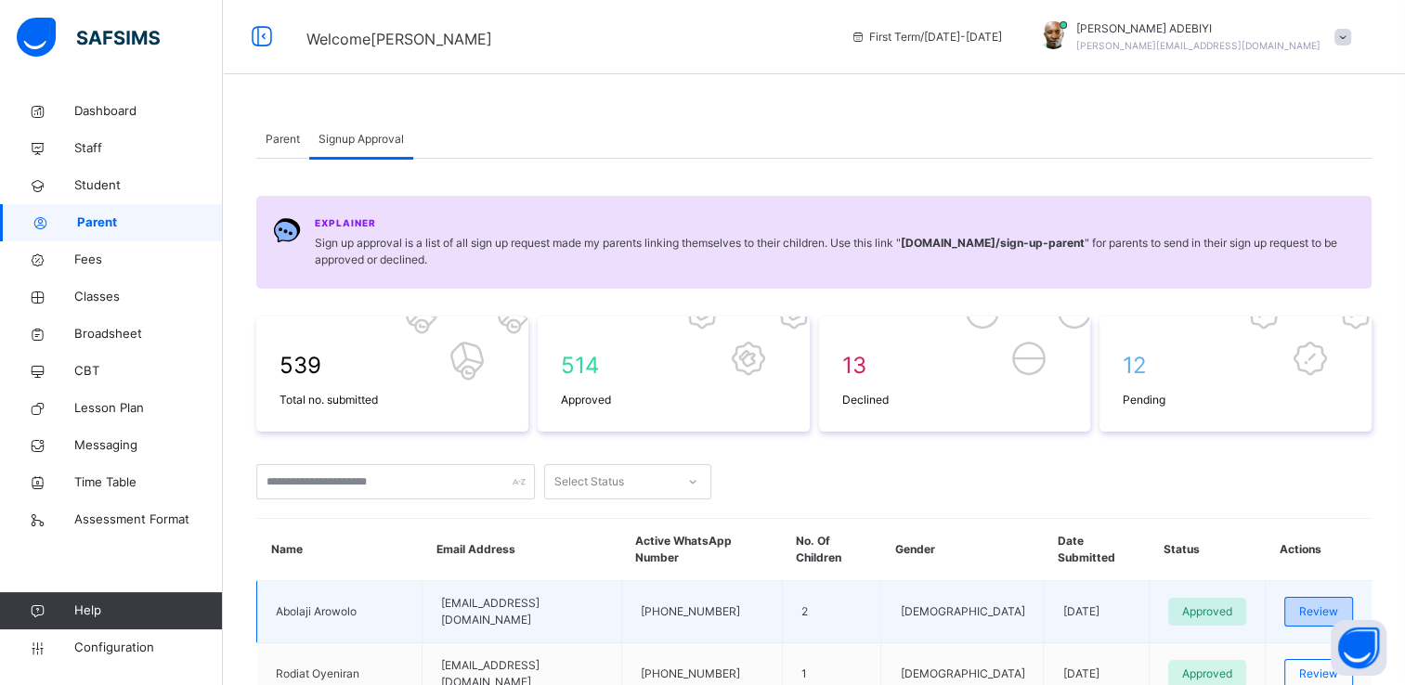
click at [1318, 603] on span "Review" at bounding box center [1318, 611] width 39 height 17
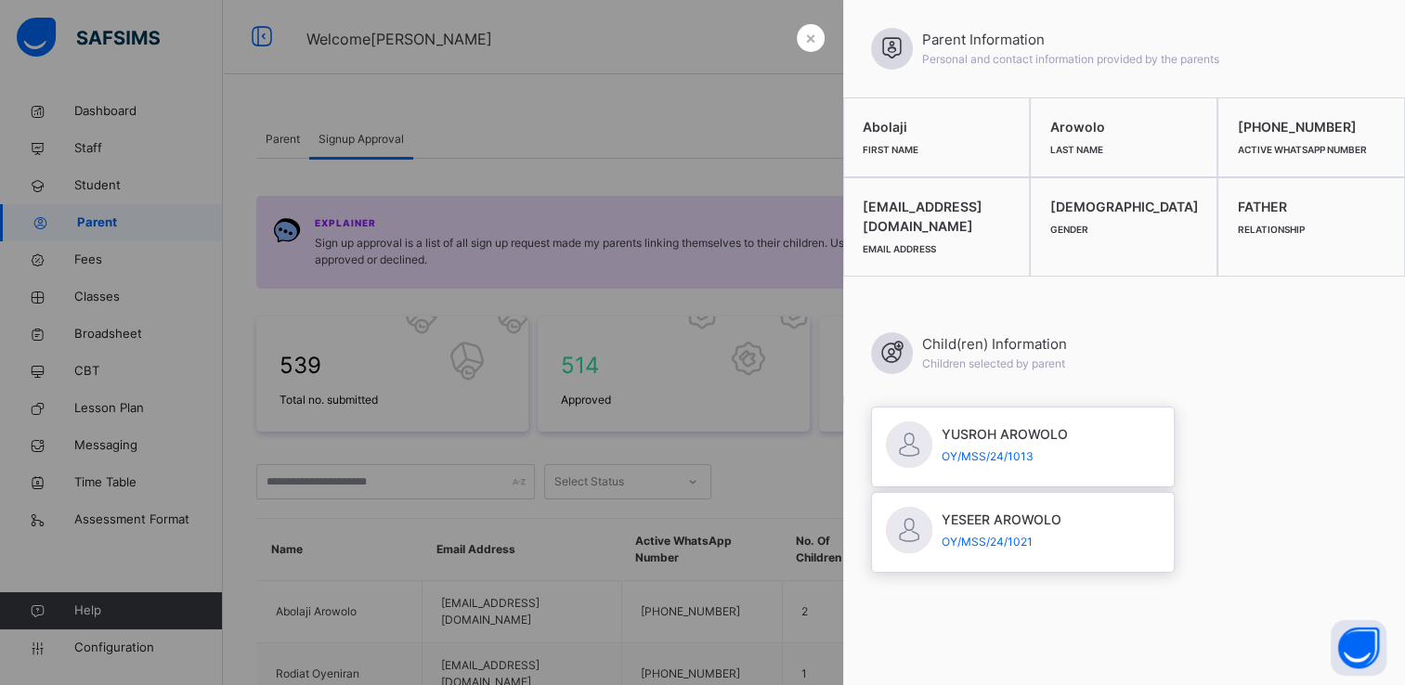
click at [745, 84] on div at bounding box center [702, 342] width 1405 height 685
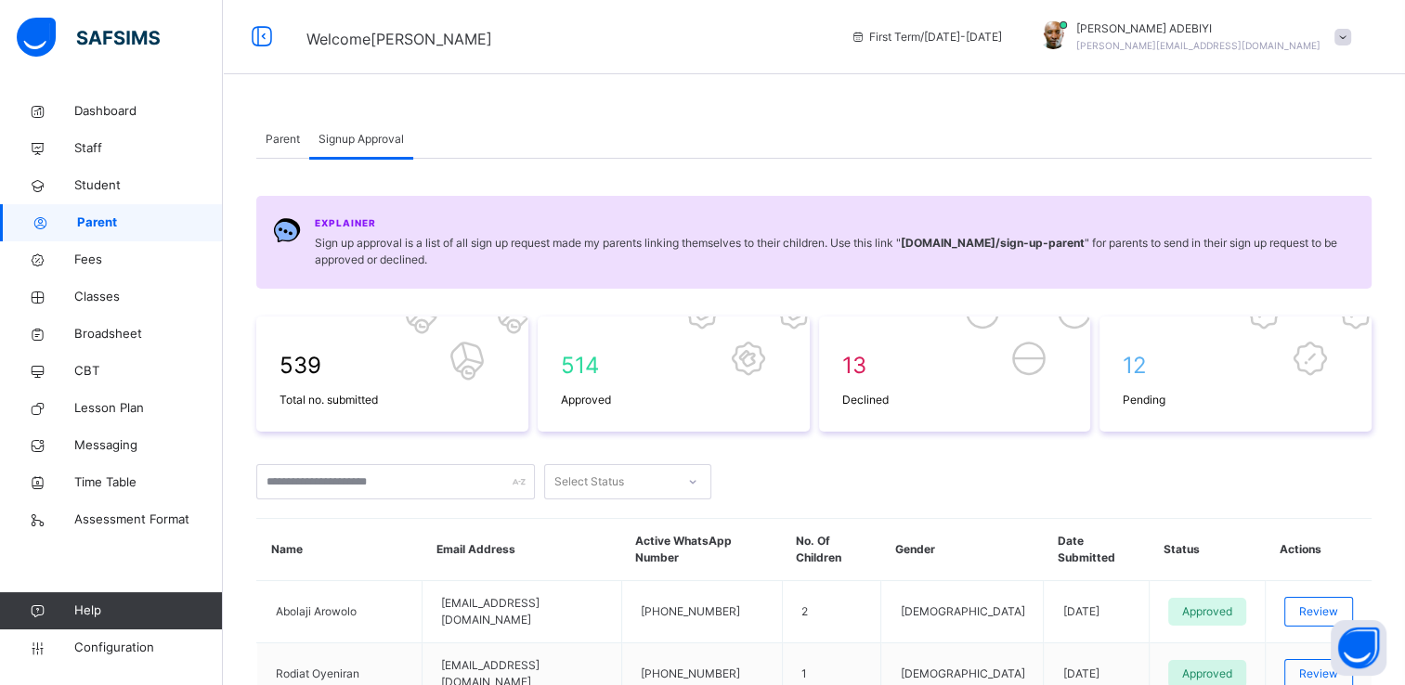
click at [278, 139] on span "Parent" at bounding box center [283, 139] width 34 height 17
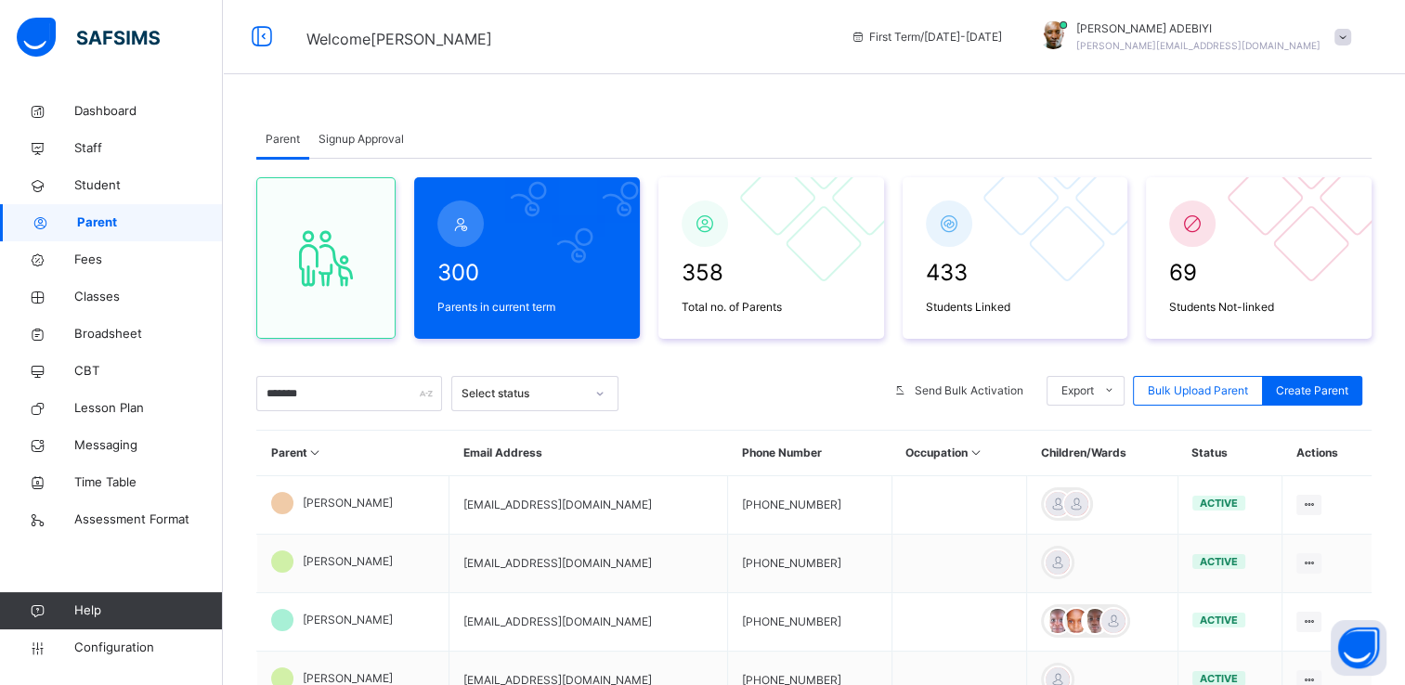
click at [325, 444] on th "Parent" at bounding box center [353, 453] width 192 height 45
click at [329, 407] on input "*******" at bounding box center [349, 393] width 186 height 35
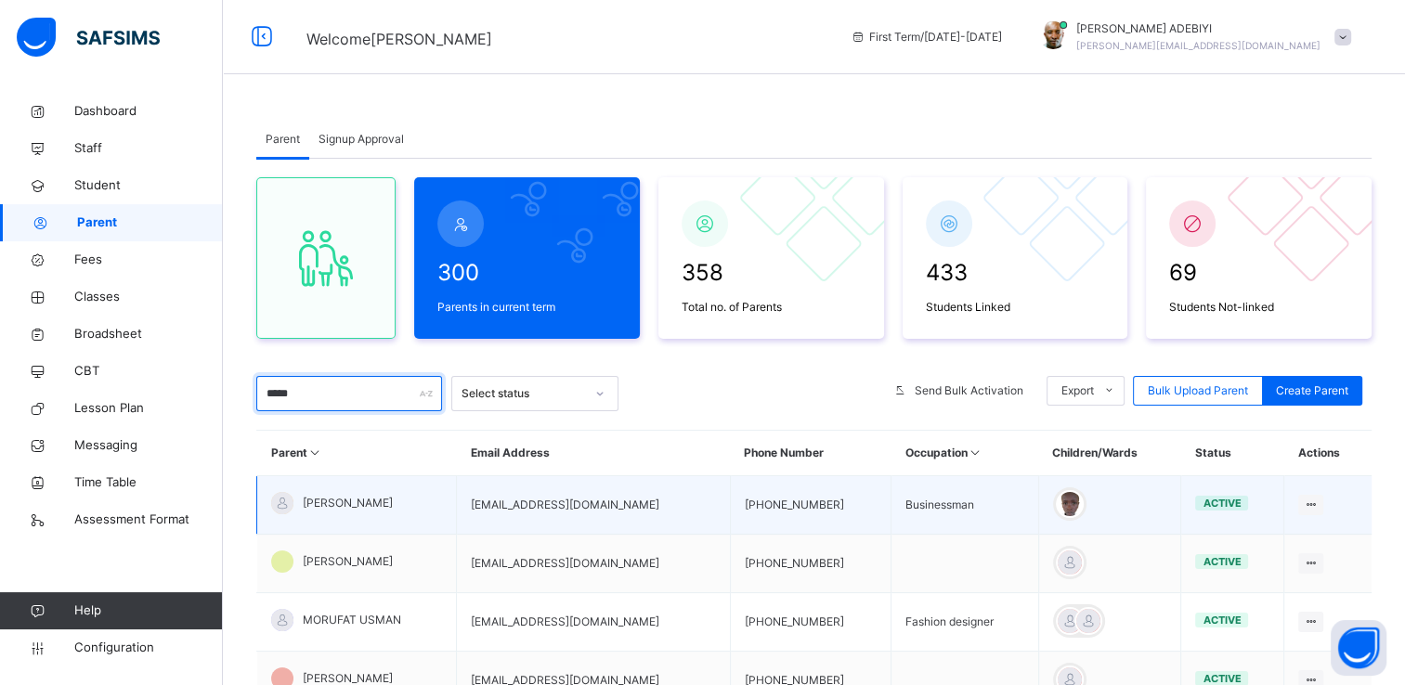
type input "*****"
drag, startPoint x: 483, startPoint y: 505, endPoint x: 616, endPoint y: 514, distance: 134.0
click at [616, 514] on td "toyesemoruf@gmail.com" at bounding box center [593, 505] width 273 height 58
drag, startPoint x: 616, startPoint y: 514, endPoint x: 480, endPoint y: 506, distance: 136.7
click at [480, 506] on td "toyesemoruf@gmail.com" at bounding box center [593, 505] width 273 height 58
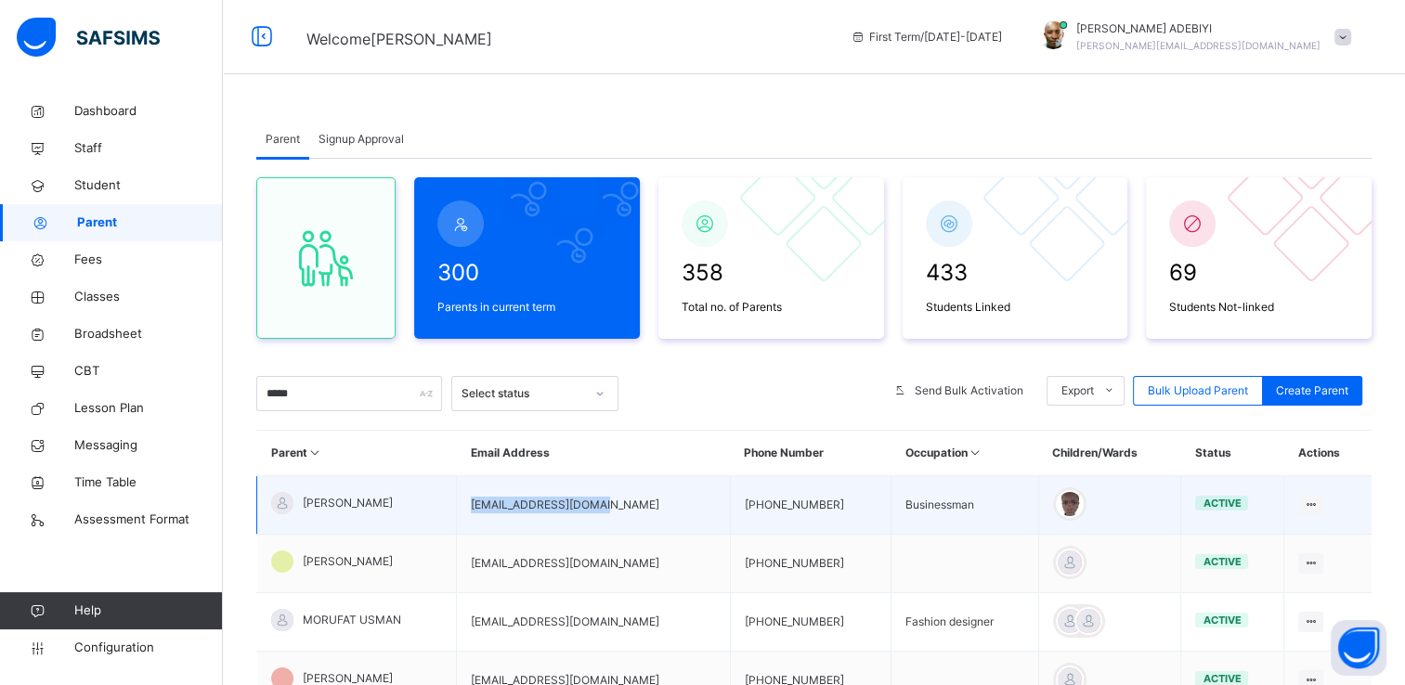
drag, startPoint x: 480, startPoint y: 506, endPoint x: 620, endPoint y: 513, distance: 140.4
click at [620, 513] on td "toyesemoruf@gmail.com" at bounding box center [593, 505] width 273 height 58
copy td "toyesemoruf@gmail.com"
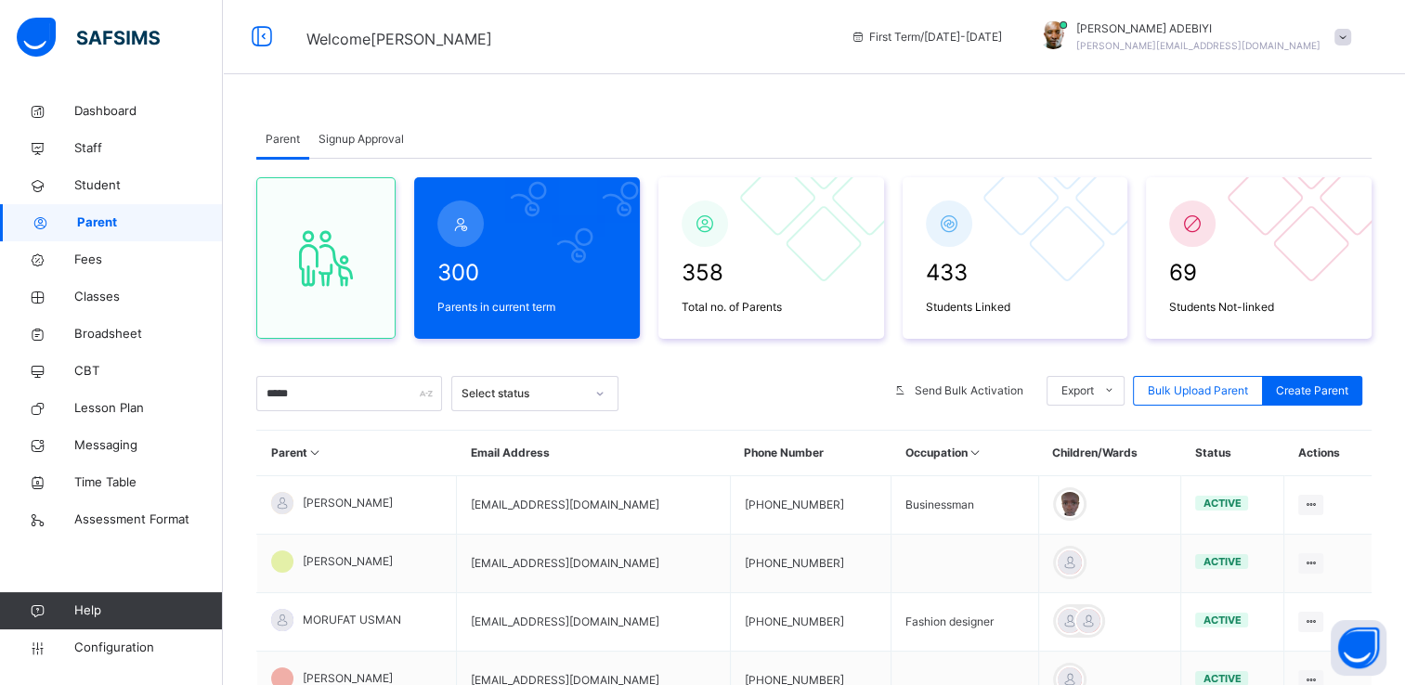
drag, startPoint x: 1240, startPoint y: 607, endPoint x: 1091, endPoint y: 81, distance: 547.2
click at [1091, 81] on div "Parent Signup Approval Parent Signup Approval 300 Parents in current term 358 T…" at bounding box center [814, 420] width 1182 height 840
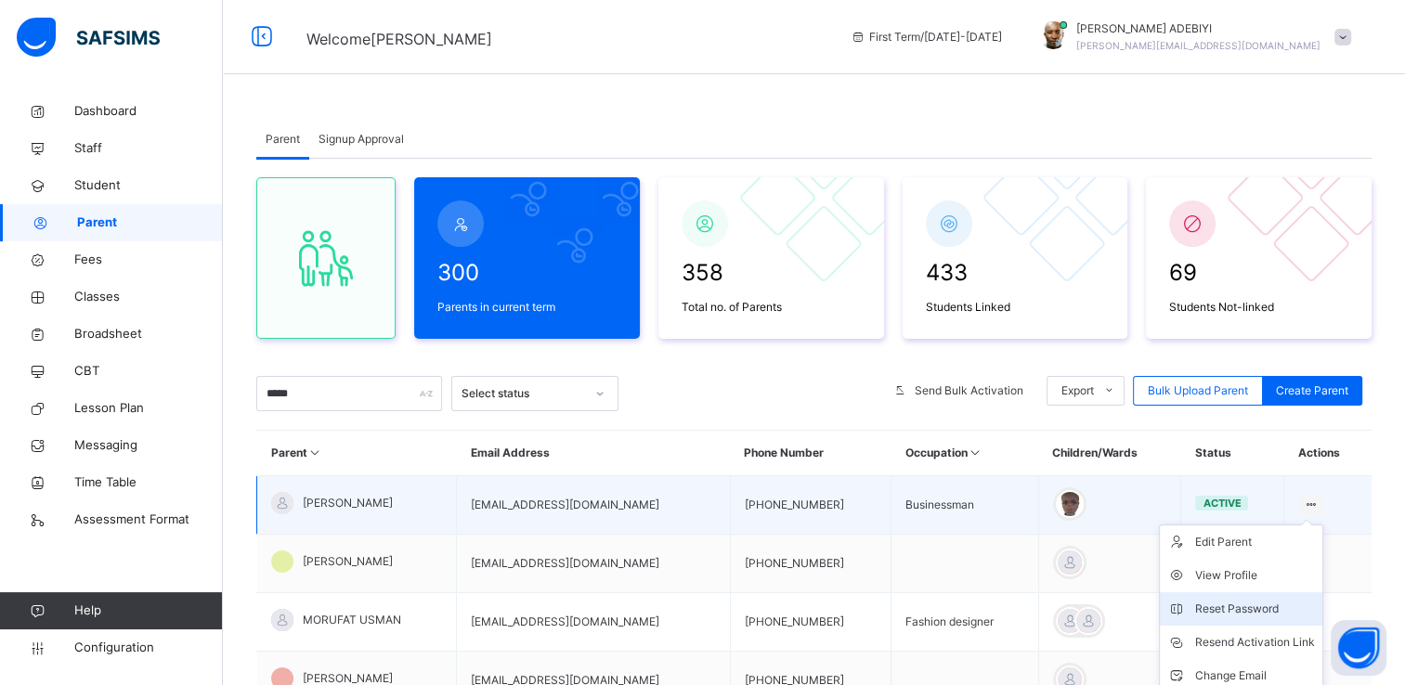
click at [1264, 609] on div "Reset Password" at bounding box center [1255, 609] width 120 height 19
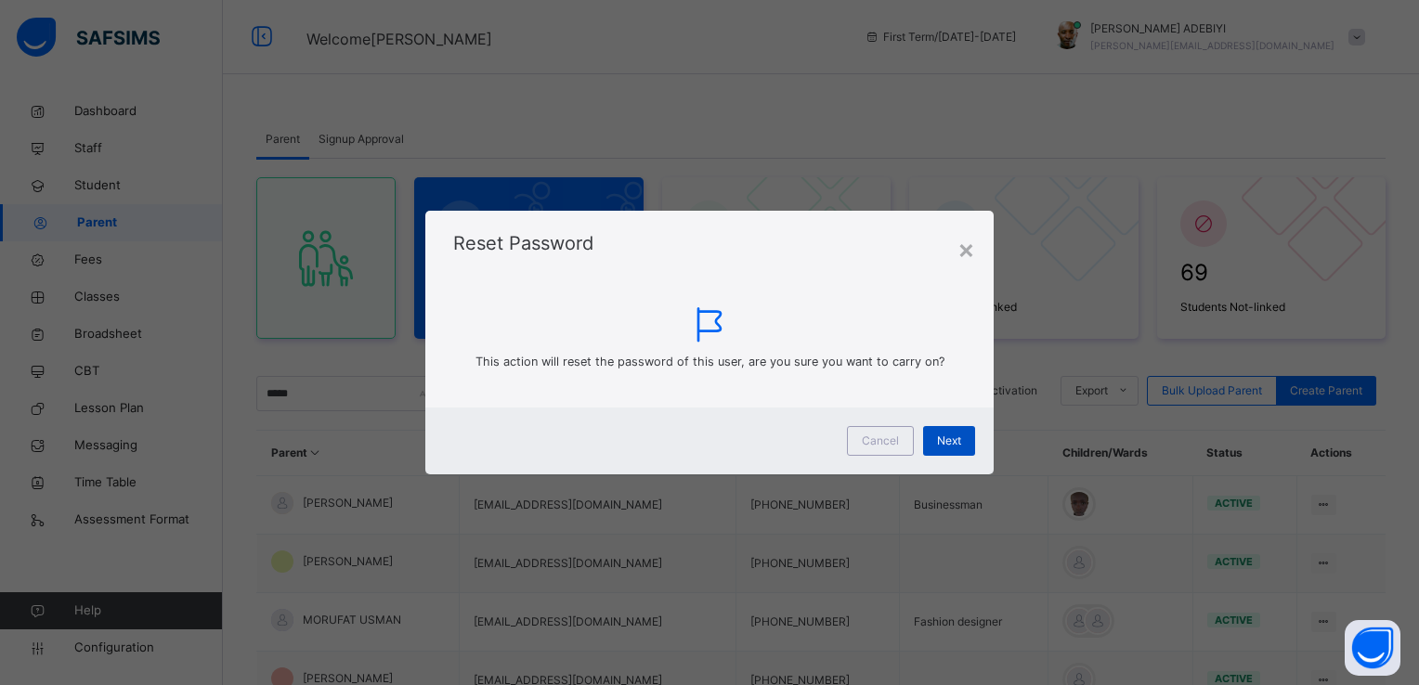
click at [953, 433] on span "Next" at bounding box center [949, 441] width 24 height 17
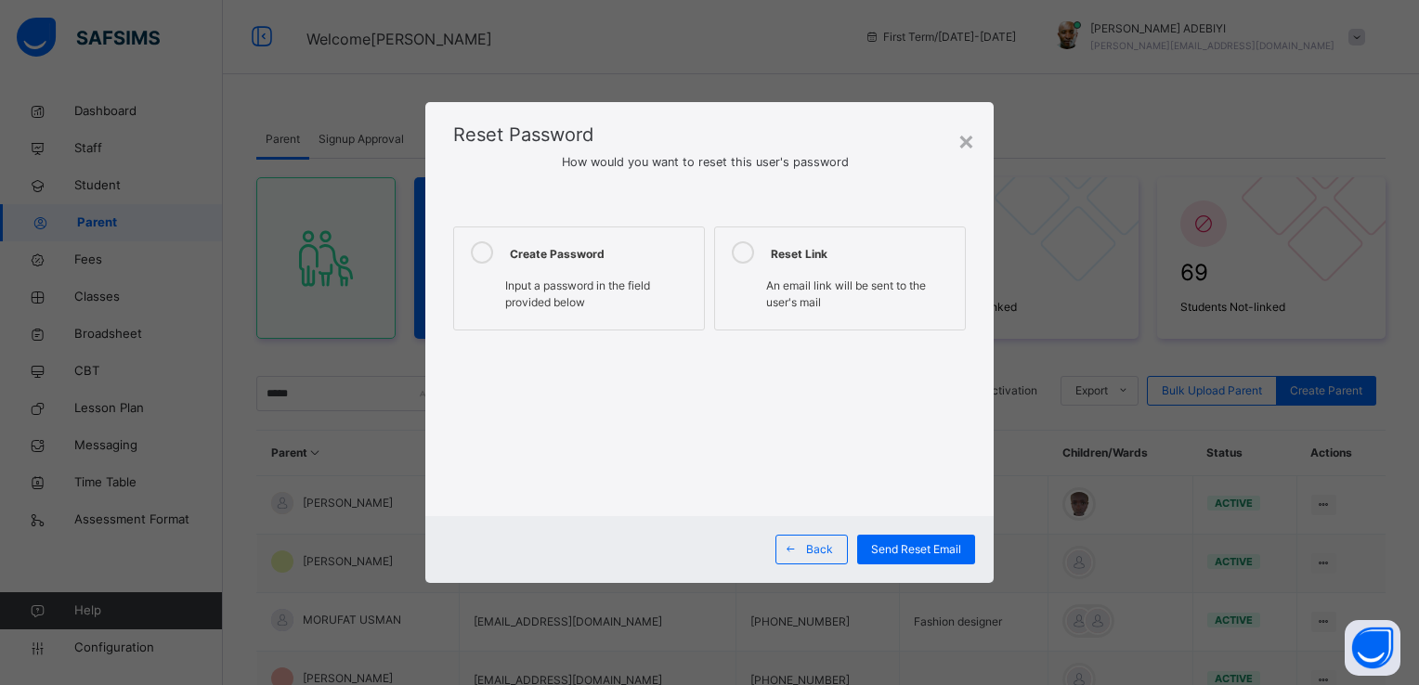
click at [486, 248] on icon at bounding box center [482, 252] width 22 height 22
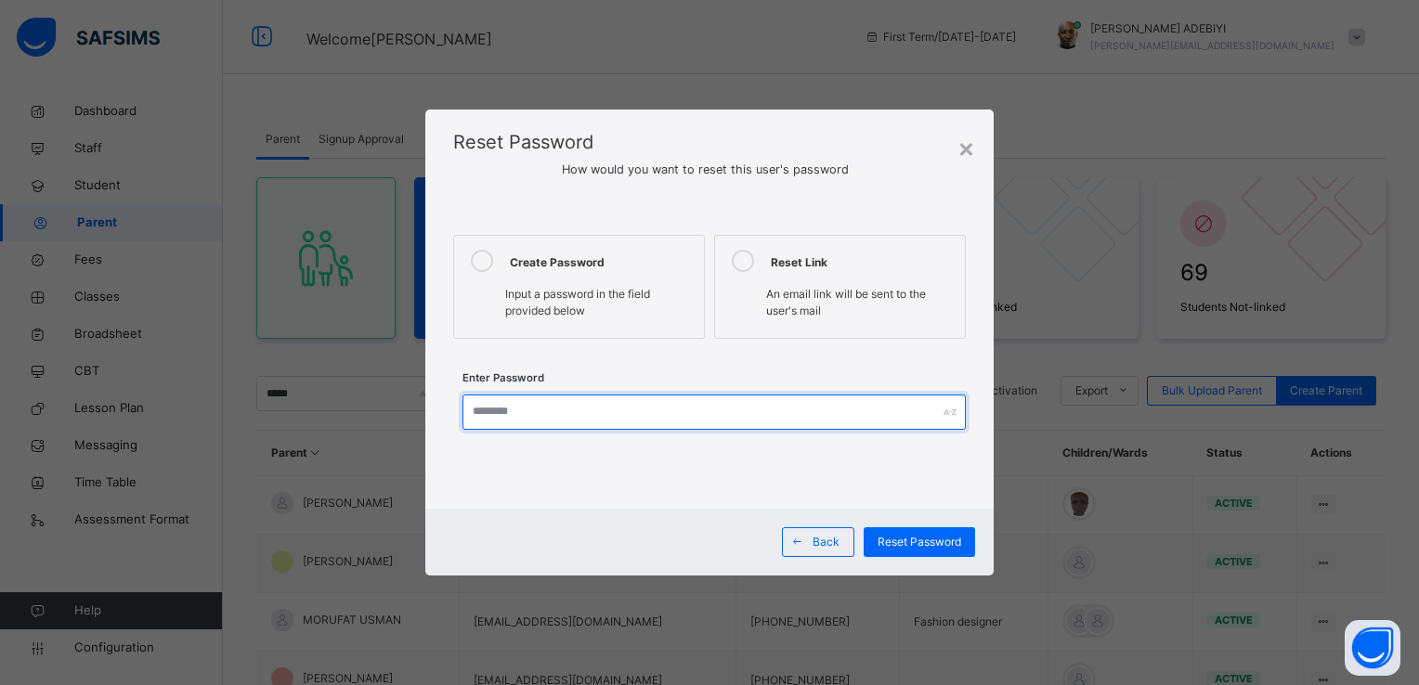
click at [570, 413] on input "text" at bounding box center [713, 412] width 502 height 35
type input "**********"
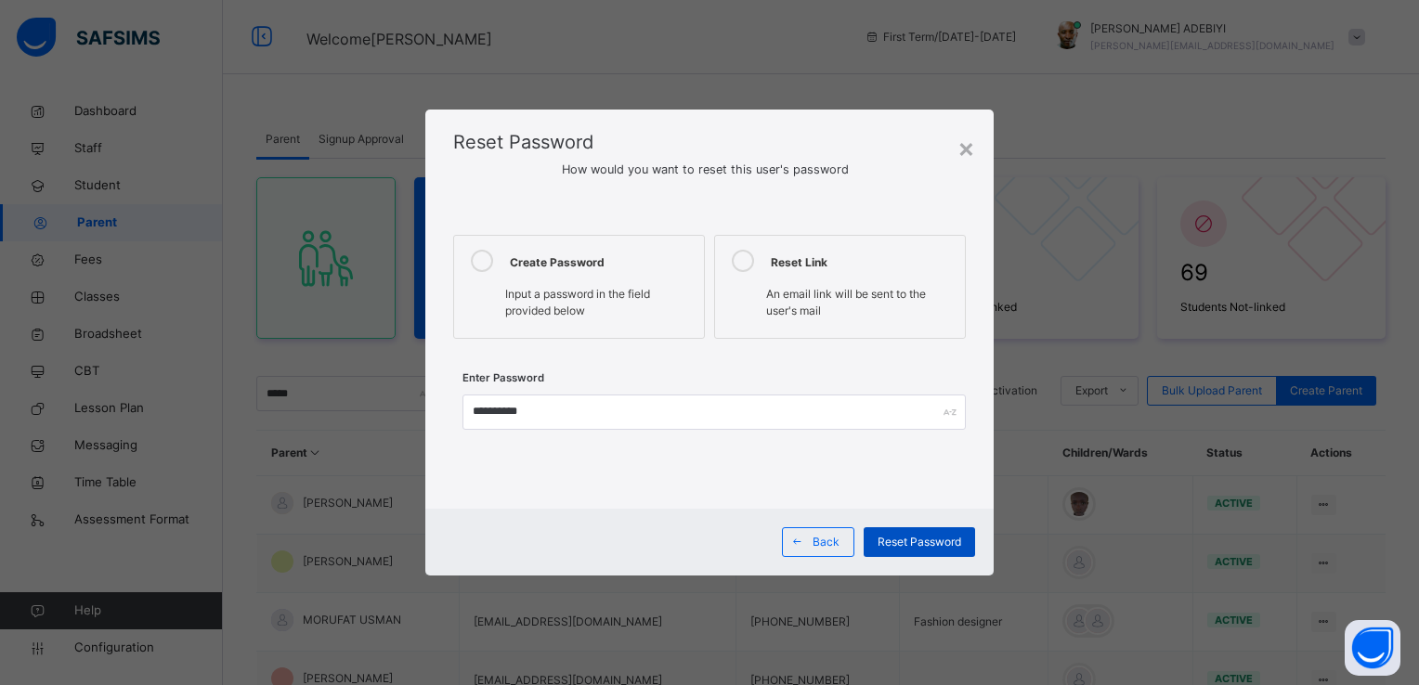
click at [945, 537] on span "Reset Password" at bounding box center [919, 542] width 84 height 17
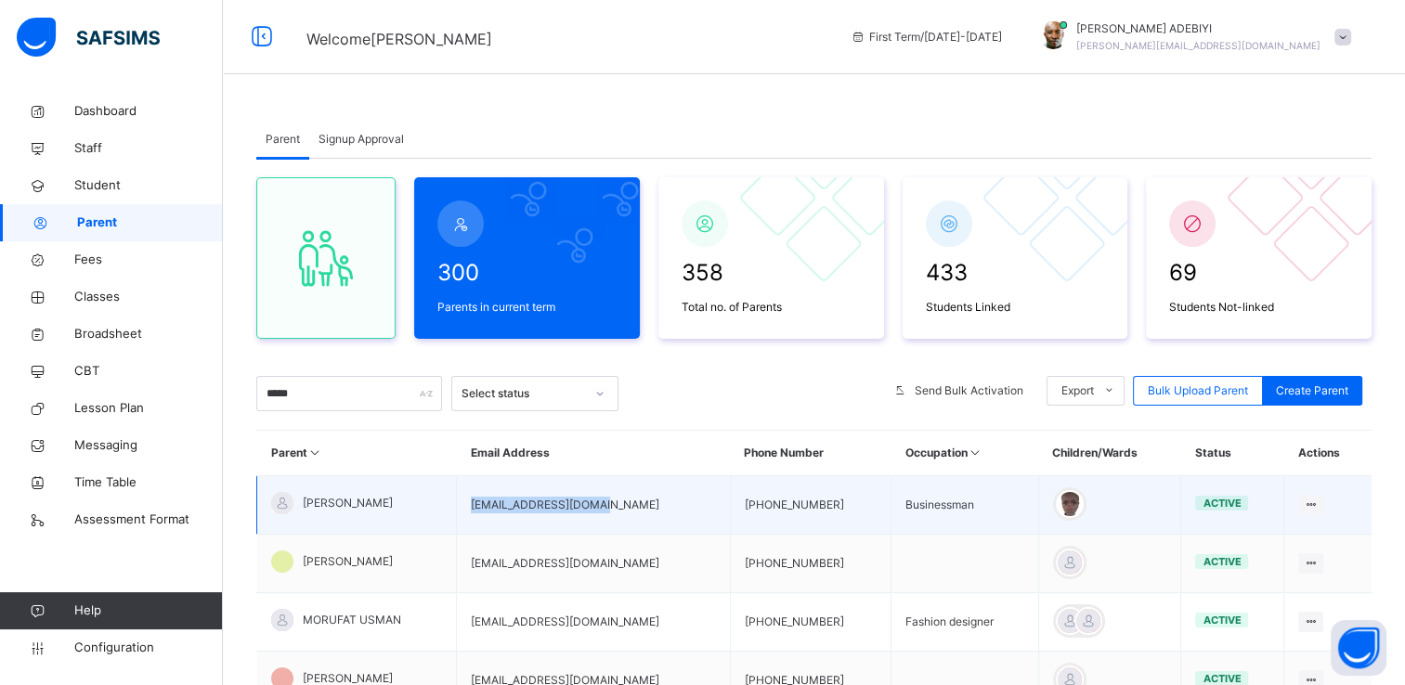
drag, startPoint x: 610, startPoint y: 503, endPoint x: 464, endPoint y: 503, distance: 145.8
click at [464, 503] on tr "Moruf Olaoye toyesemoruf@gmail.com +2347050649828 Businessman active Edit Paren…" at bounding box center [814, 505] width 1115 height 58
copy tr "toyesemoruf@gmail.com"
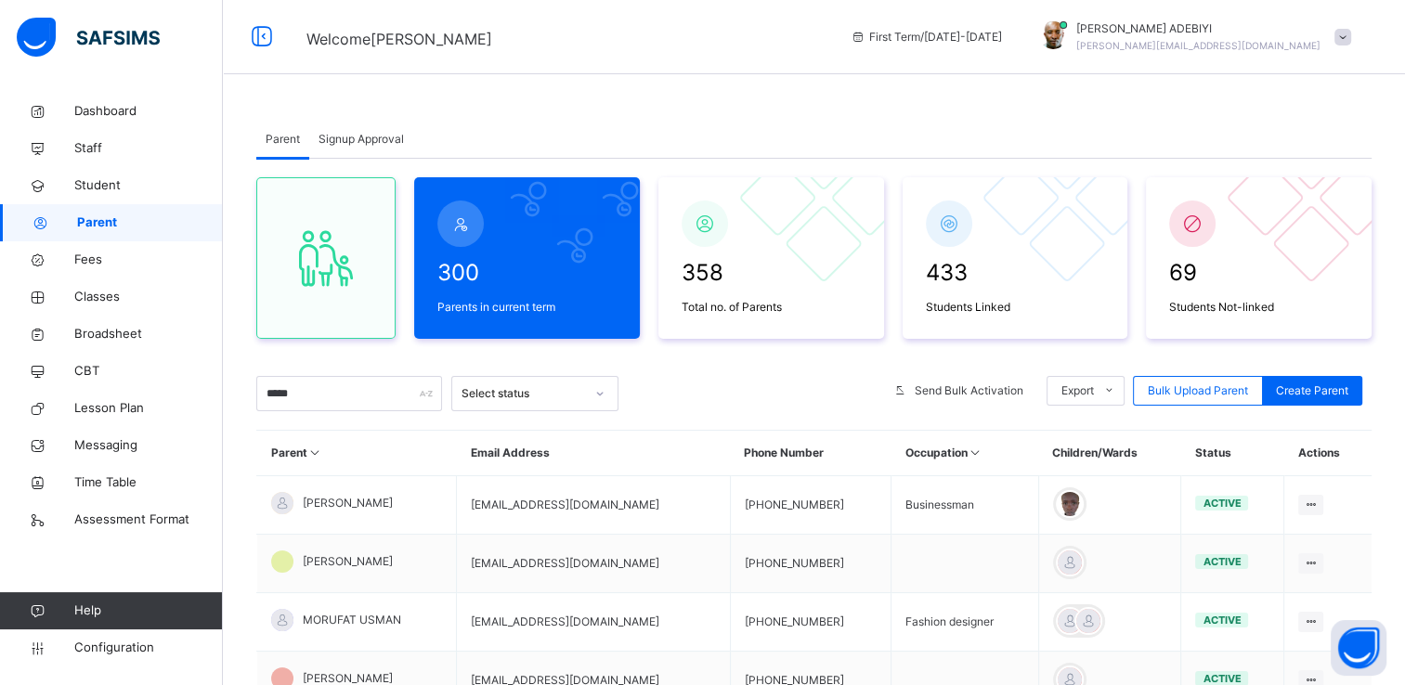
click at [1351, 34] on span at bounding box center [1342, 37] width 17 height 17
click at [1287, 225] on span "Logout" at bounding box center [1290, 230] width 123 height 25
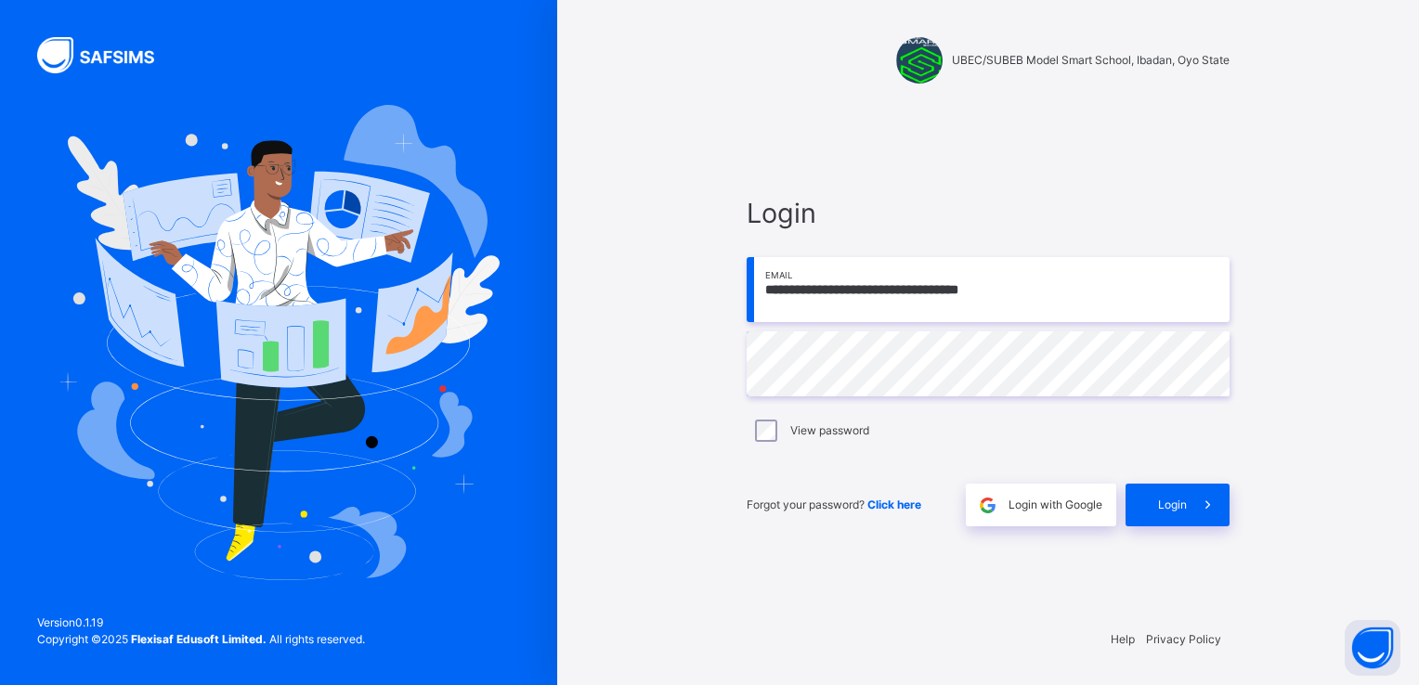
click at [1043, 295] on input "**********" at bounding box center [987, 289] width 483 height 65
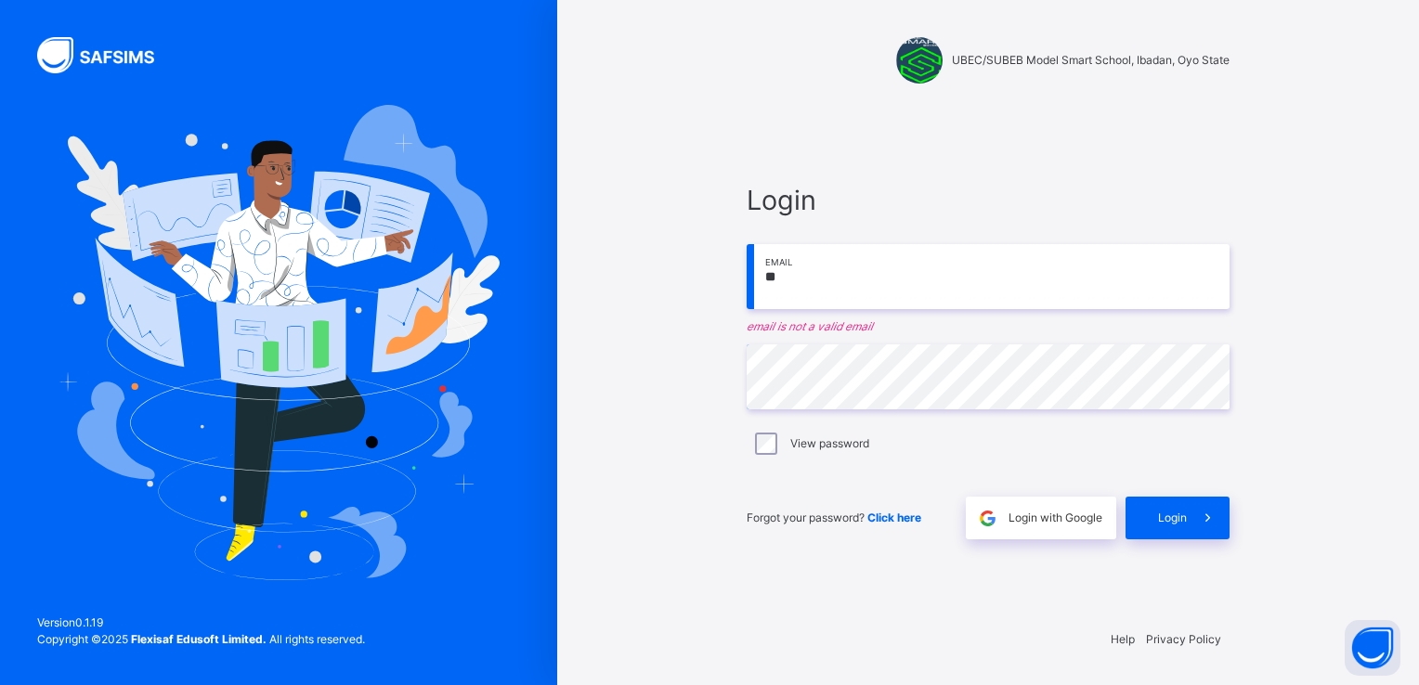
type input "*"
paste input "**********"
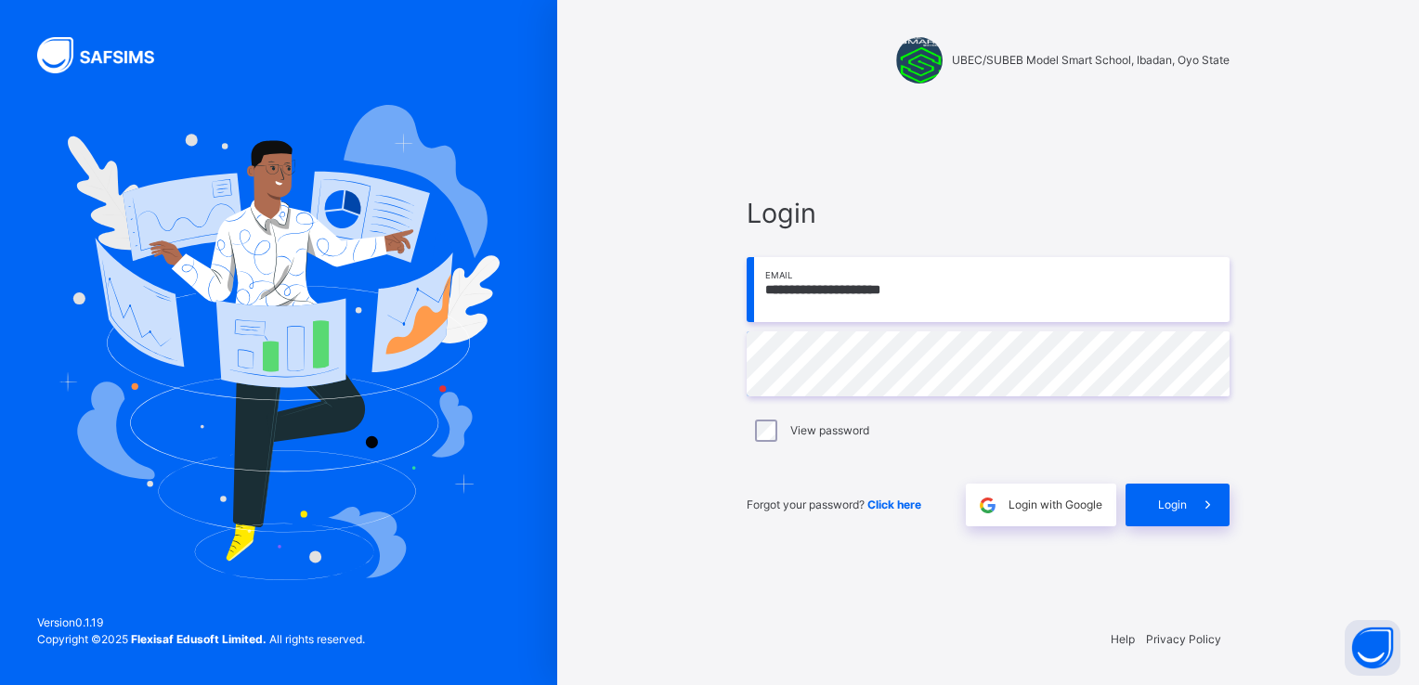
type input "**********"
click at [1191, 514] on span at bounding box center [1207, 505] width 43 height 43
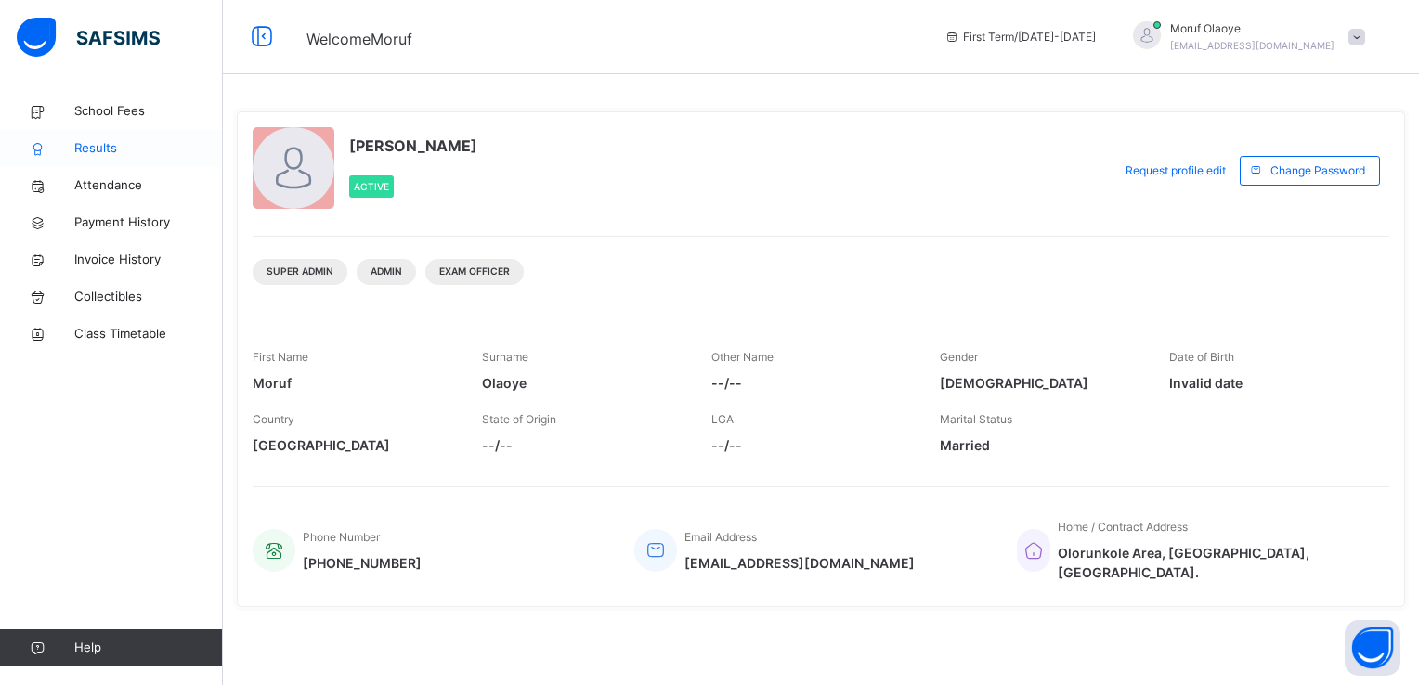
click at [82, 147] on span "Results" at bounding box center [148, 148] width 149 height 19
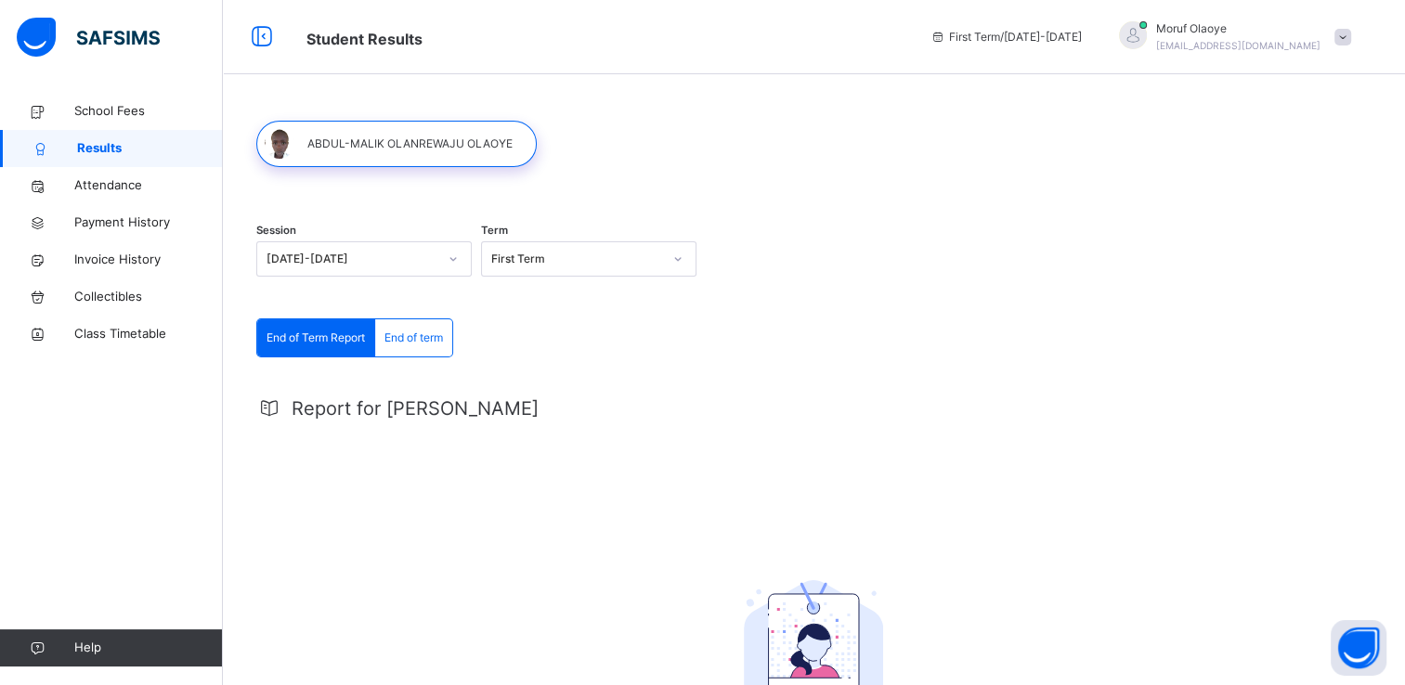
click at [454, 262] on icon at bounding box center [452, 259] width 11 height 19
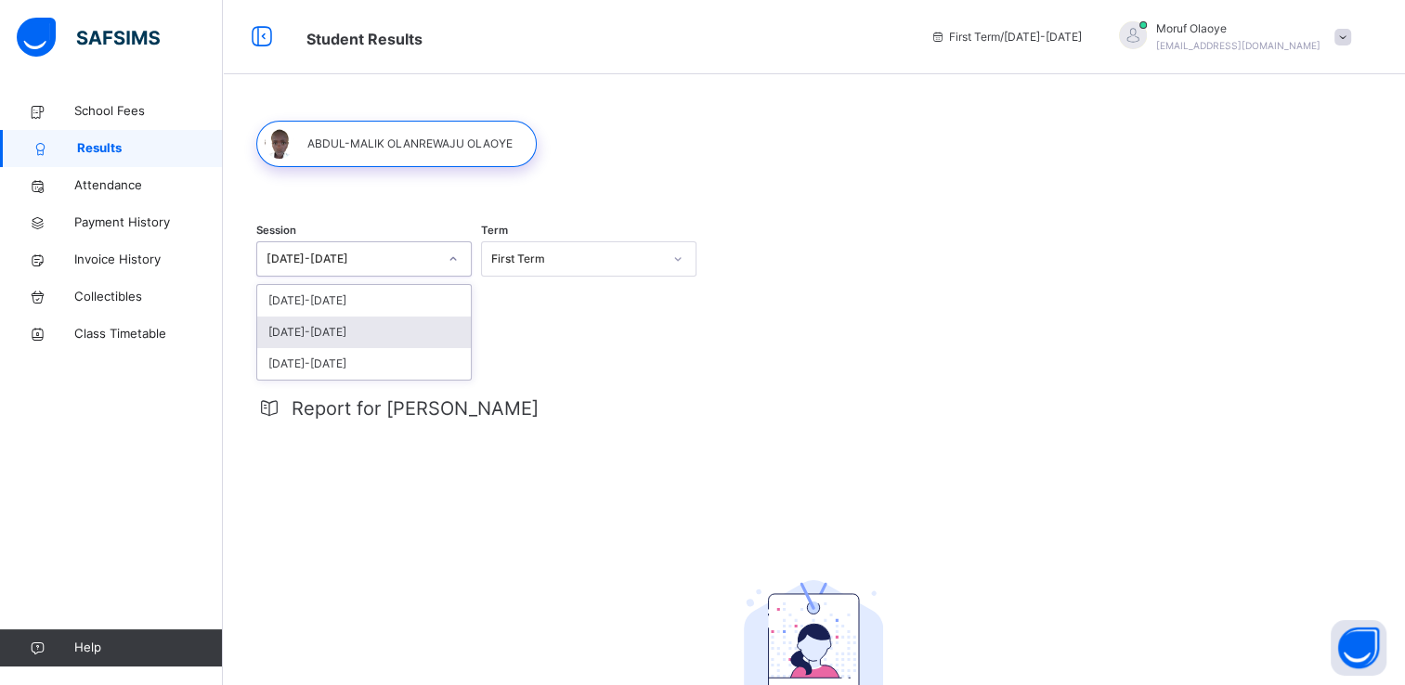
click at [402, 322] on div "[DATE]-[DATE]" at bounding box center [364, 333] width 214 height 32
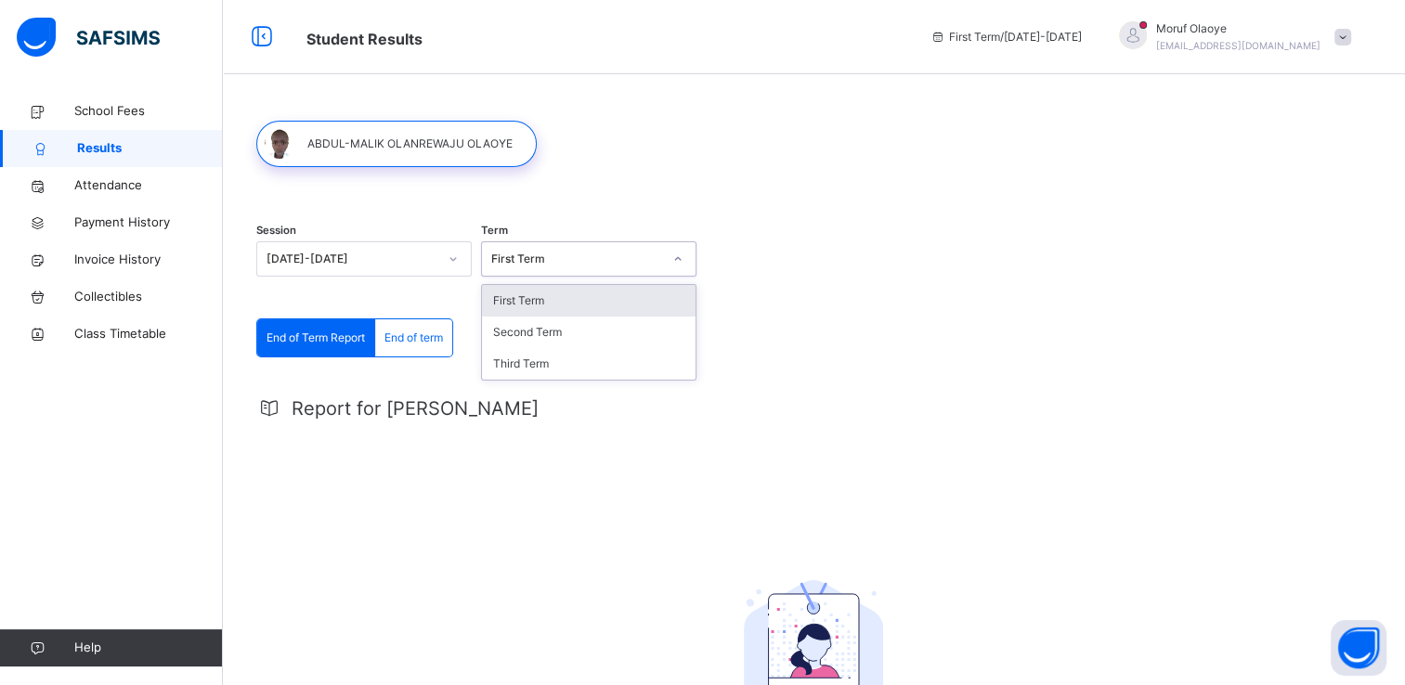
click at [678, 254] on icon at bounding box center [677, 259] width 11 height 19
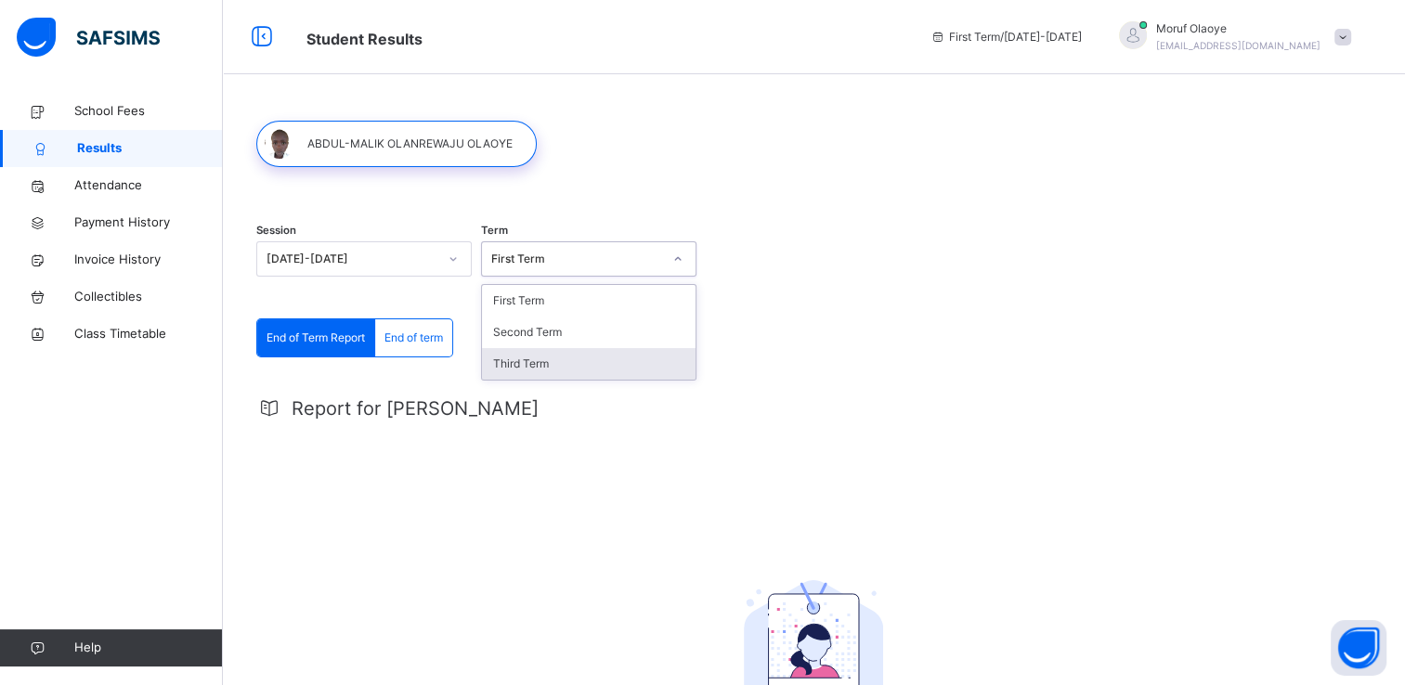
click at [599, 355] on div "Third Term" at bounding box center [589, 364] width 214 height 32
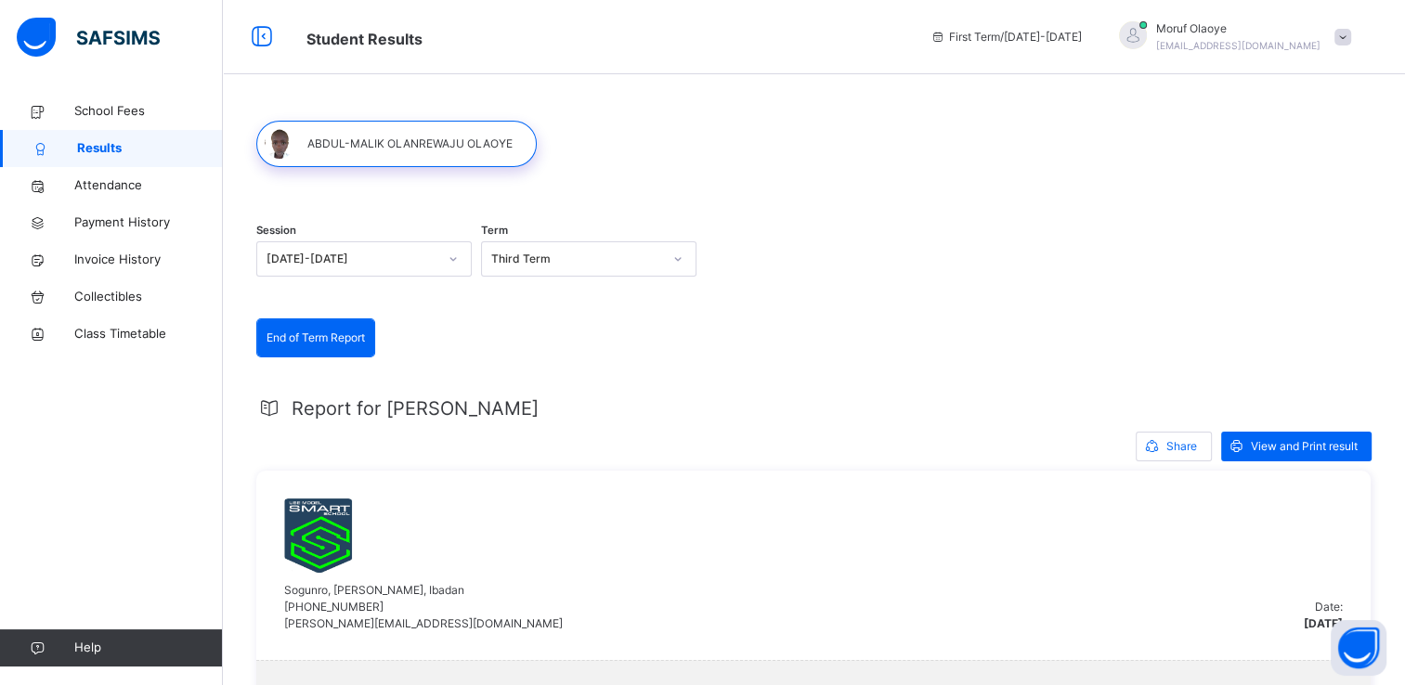
drag, startPoint x: 1273, startPoint y: 435, endPoint x: 891, endPoint y: 328, distance: 396.5
click at [1290, 448] on span "View and Print result" at bounding box center [1304, 446] width 107 height 17
click at [1351, 35] on span at bounding box center [1342, 37] width 17 height 17
click at [1303, 199] on span "Logout" at bounding box center [1290, 196] width 123 height 25
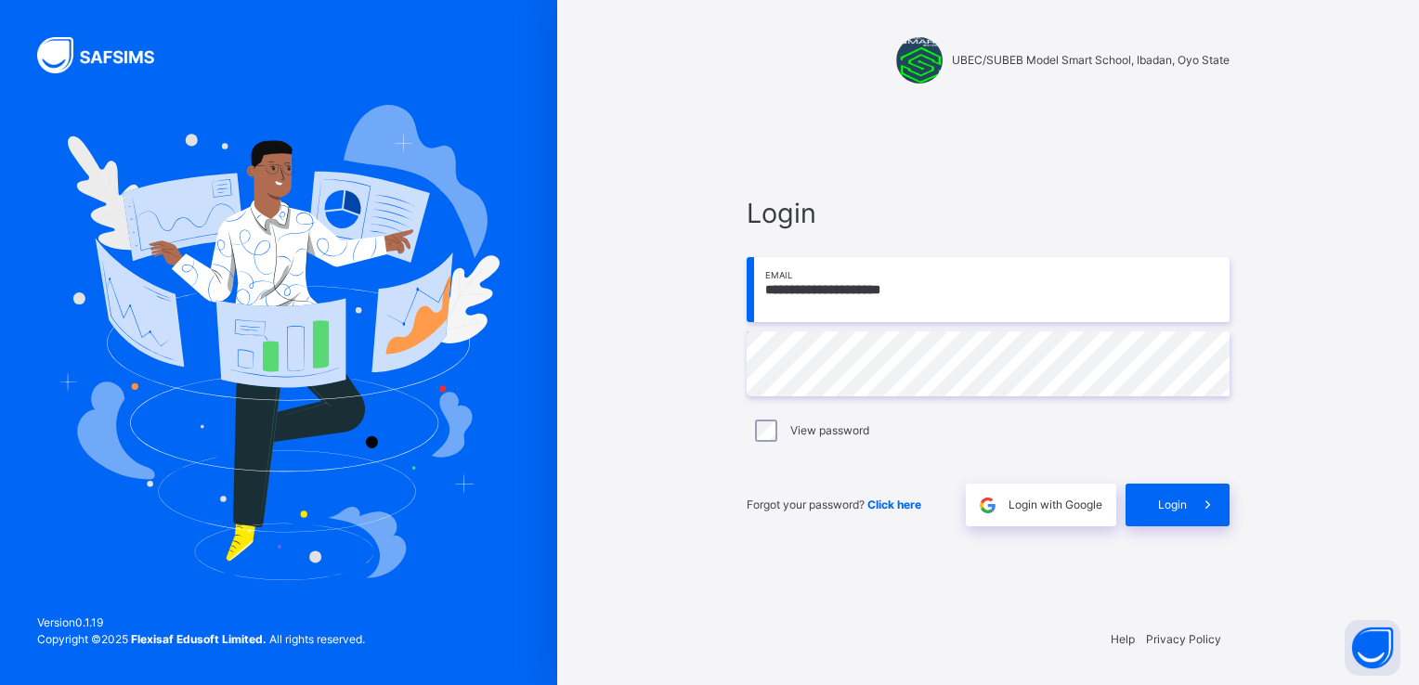
click at [1078, 288] on input "**********" at bounding box center [987, 289] width 483 height 65
type input "**********"
click at [1218, 508] on span at bounding box center [1207, 505] width 43 height 43
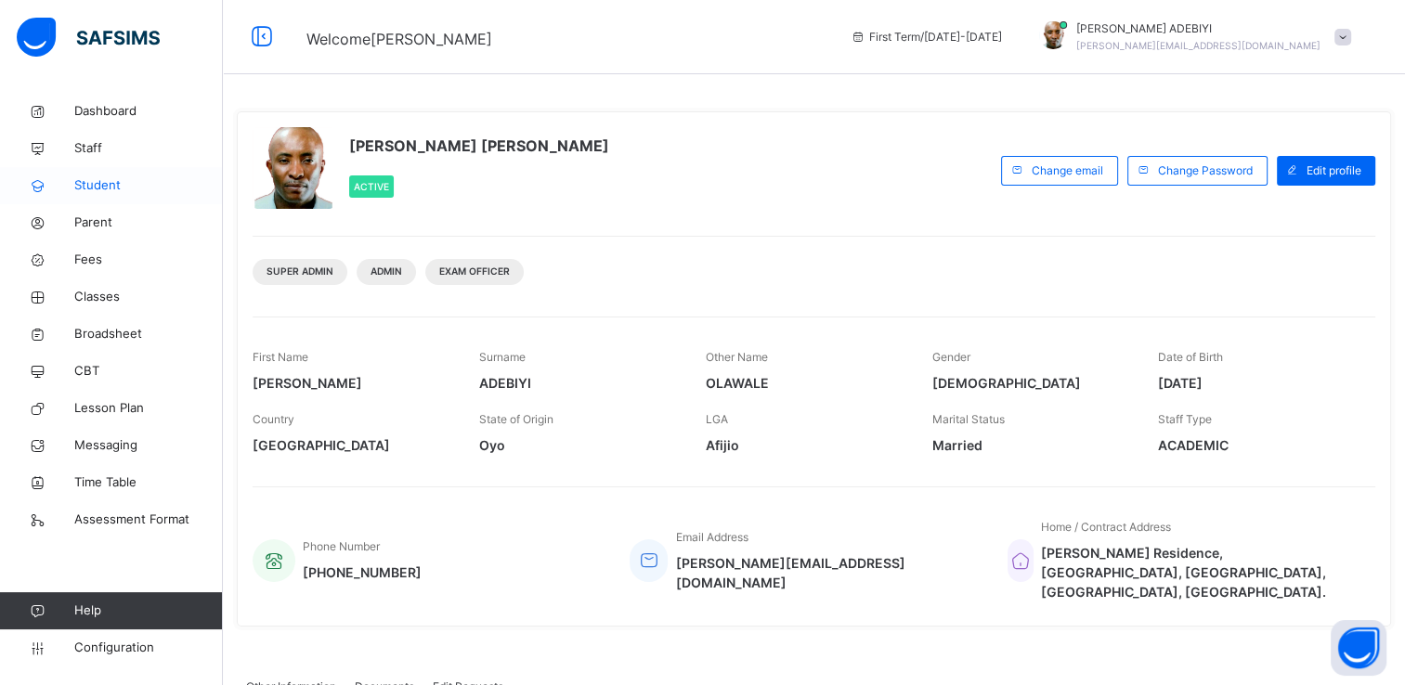
click at [82, 188] on span "Student" at bounding box center [148, 185] width 149 height 19
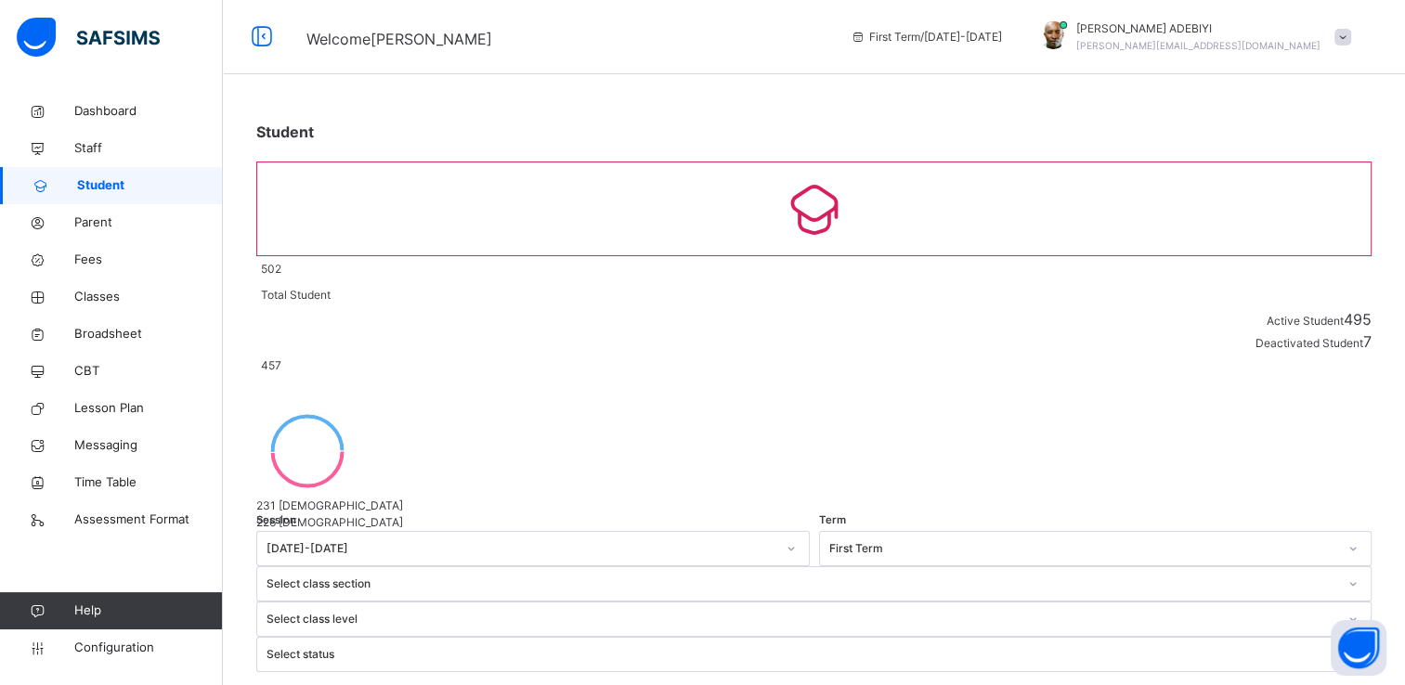
click at [1351, 36] on span at bounding box center [1342, 37] width 17 height 17
click at [1302, 236] on span "Logout" at bounding box center [1290, 230] width 123 height 25
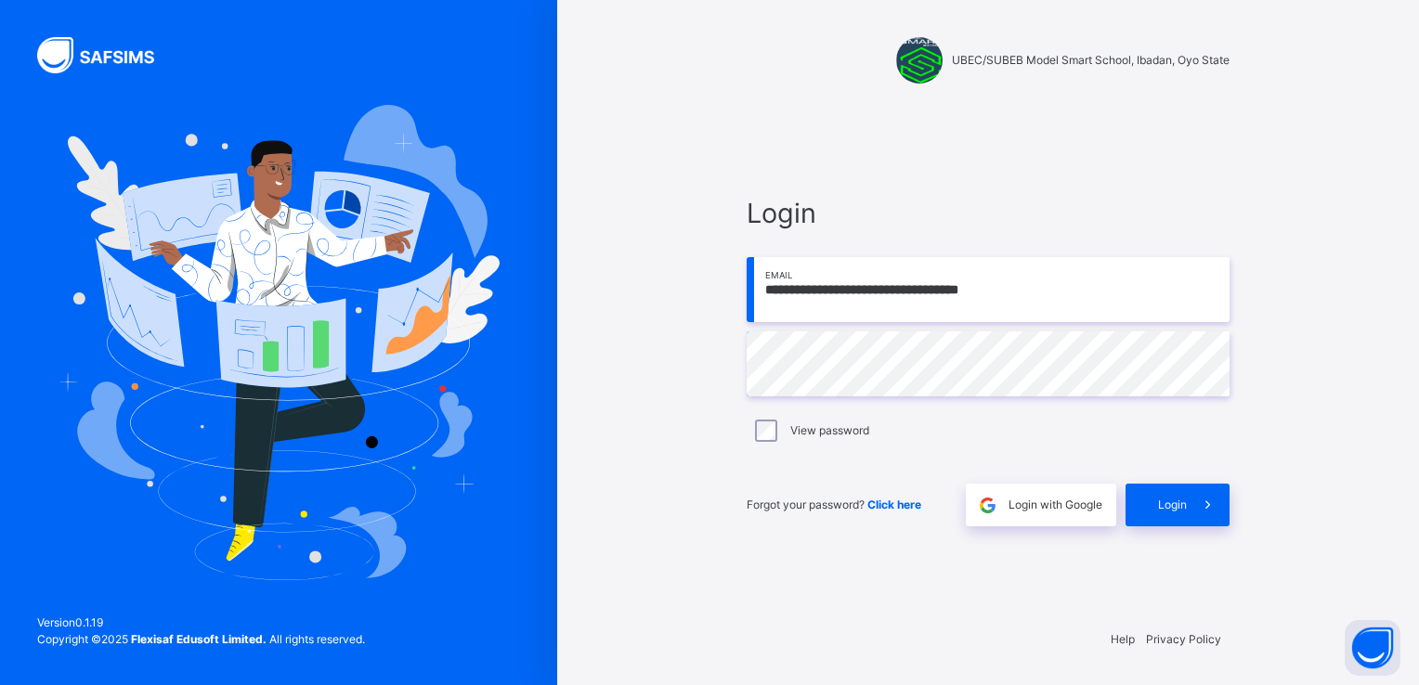
click at [1063, 303] on input "**********" at bounding box center [987, 289] width 483 height 65
type input "**********"
click at [1212, 497] on icon at bounding box center [1207, 505] width 19 height 21
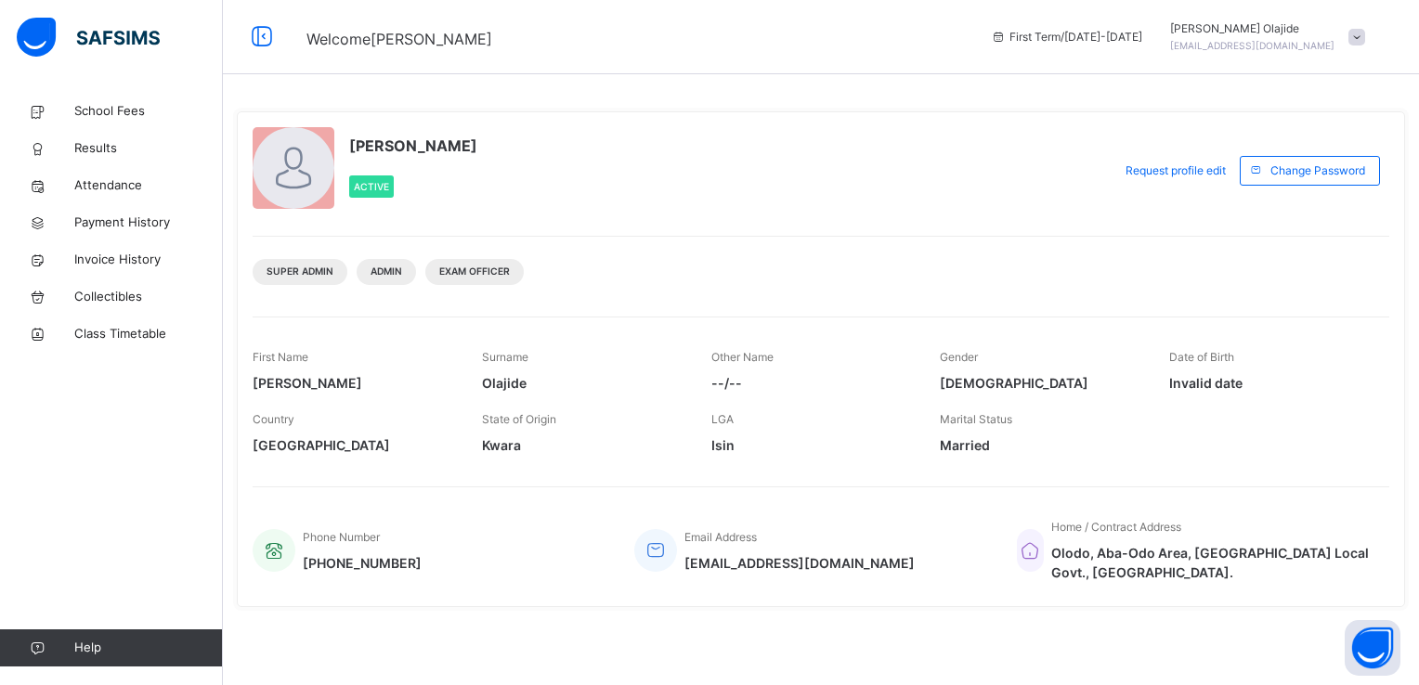
click at [1356, 35] on span at bounding box center [1356, 37] width 17 height 17
click at [1311, 186] on span "Logout" at bounding box center [1304, 196] width 123 height 25
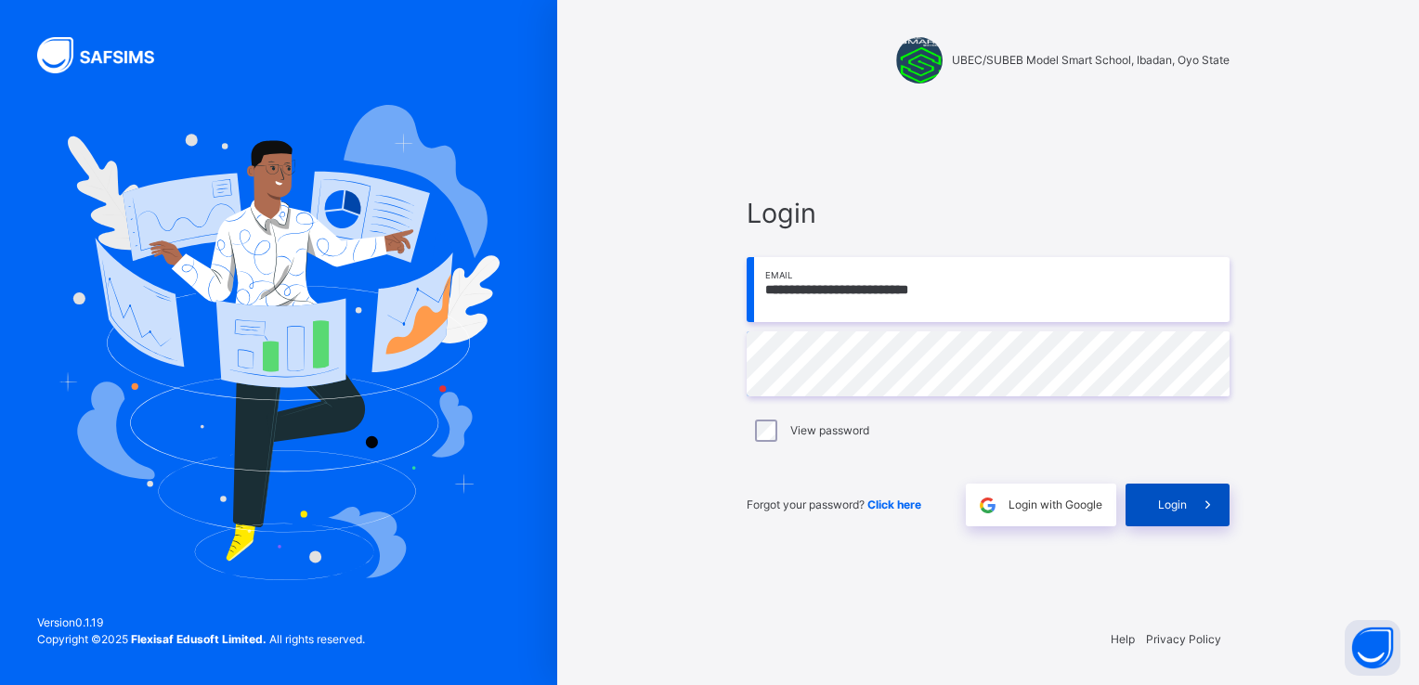
drag, startPoint x: 1209, startPoint y: 501, endPoint x: 1207, endPoint y: 513, distance: 12.2
click at [1209, 520] on span at bounding box center [1207, 505] width 43 height 43
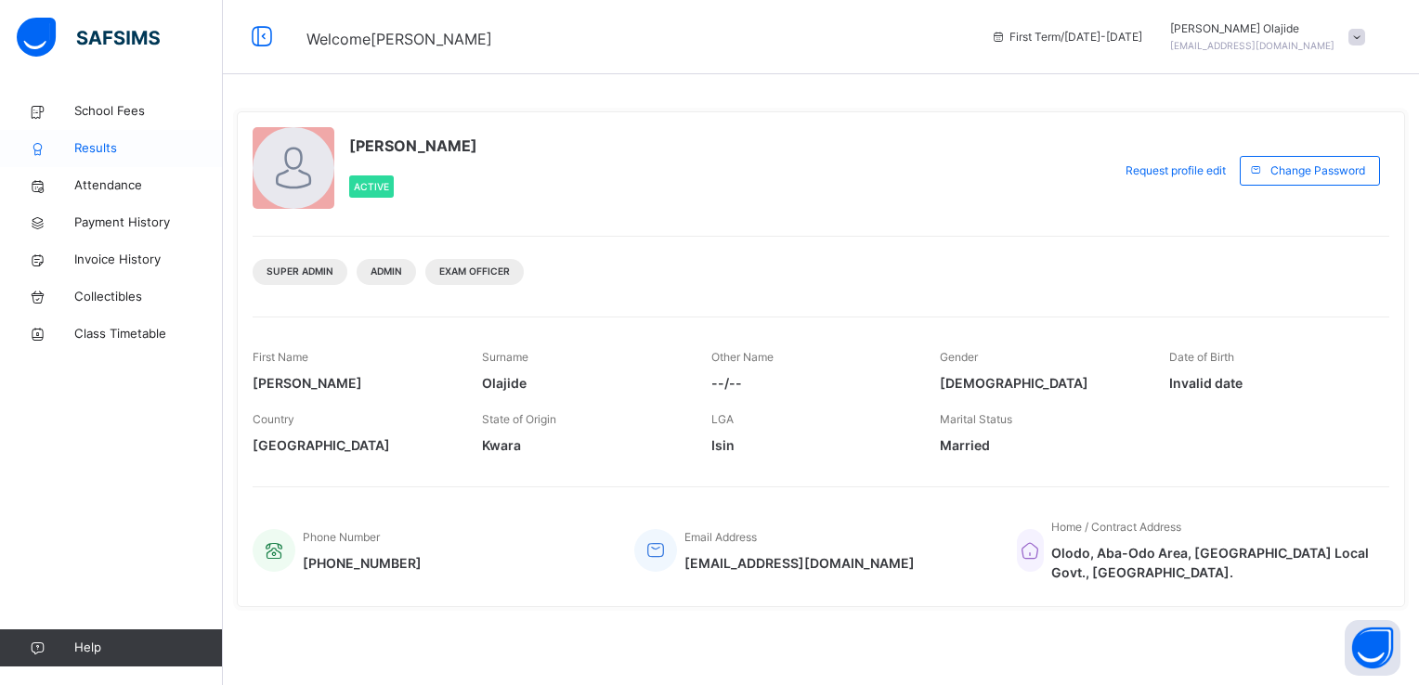
click at [107, 147] on span "Results" at bounding box center [148, 148] width 149 height 19
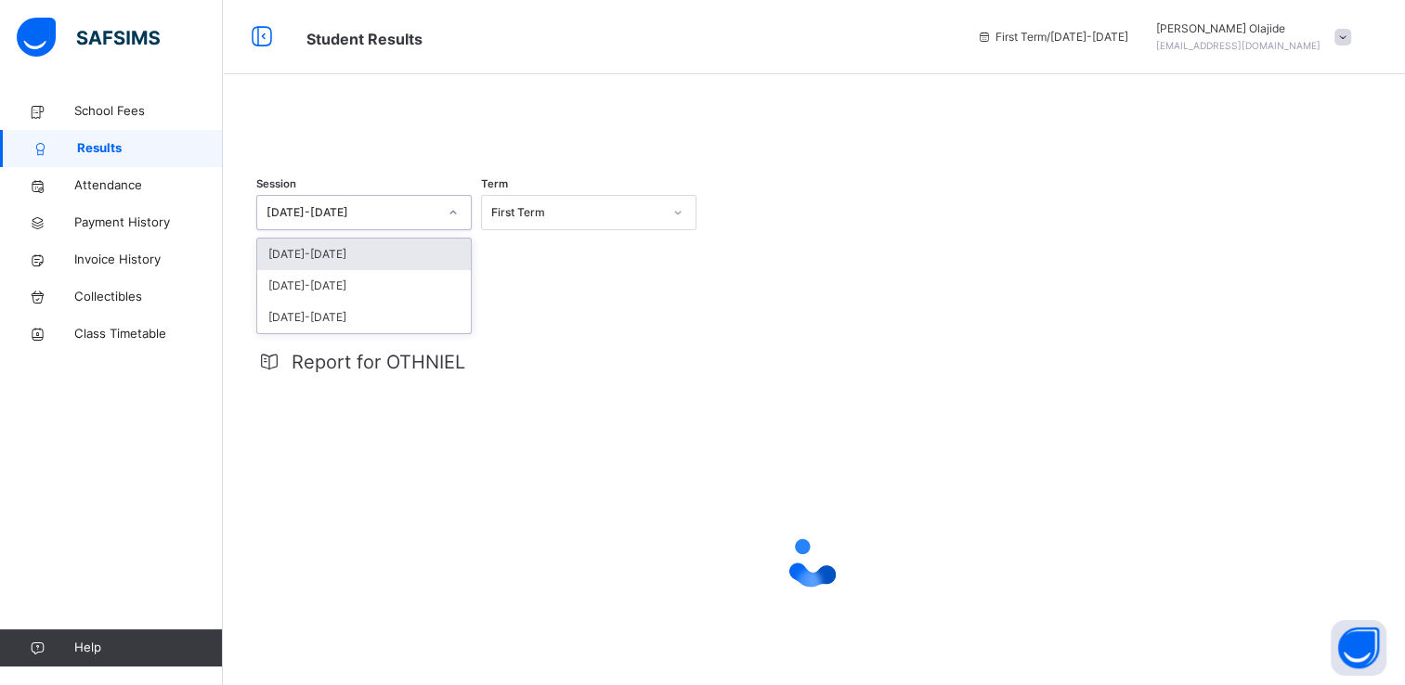
click at [453, 222] on icon at bounding box center [452, 212] width 11 height 19
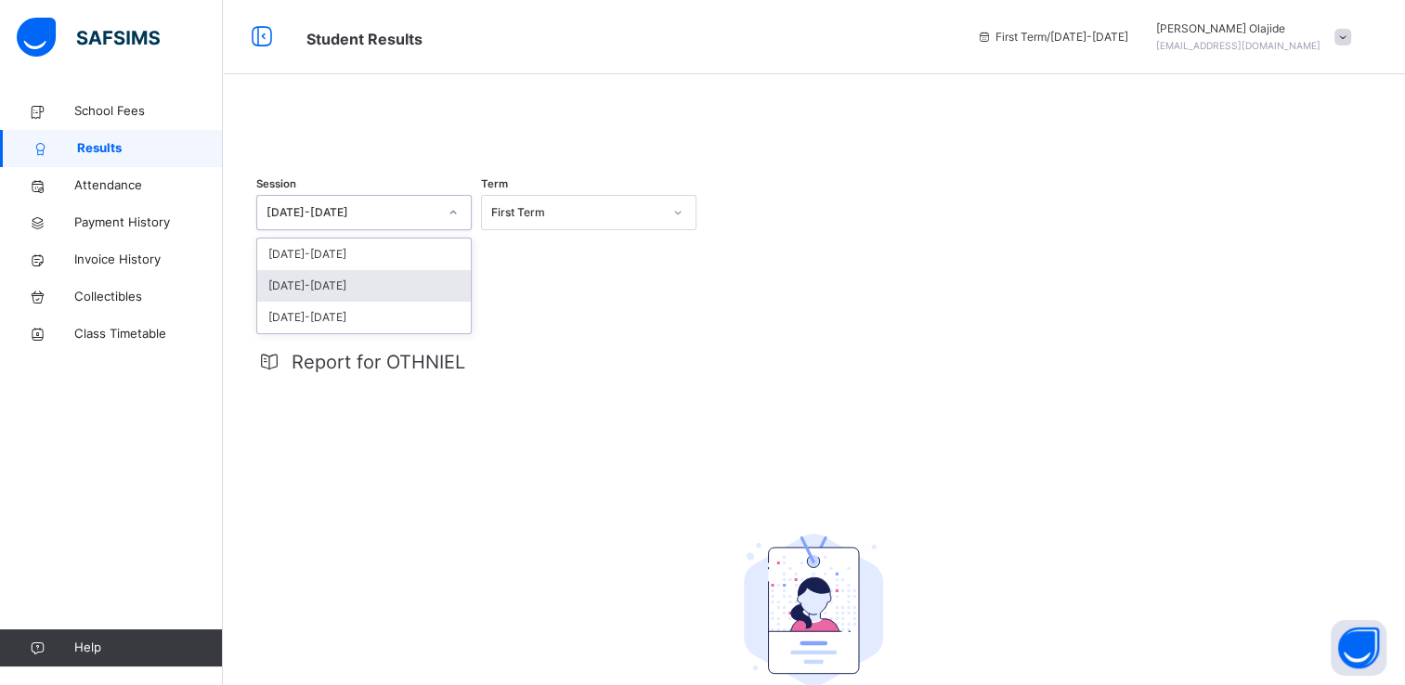
click at [390, 302] on div "[DATE]-[DATE]" at bounding box center [364, 286] width 214 height 32
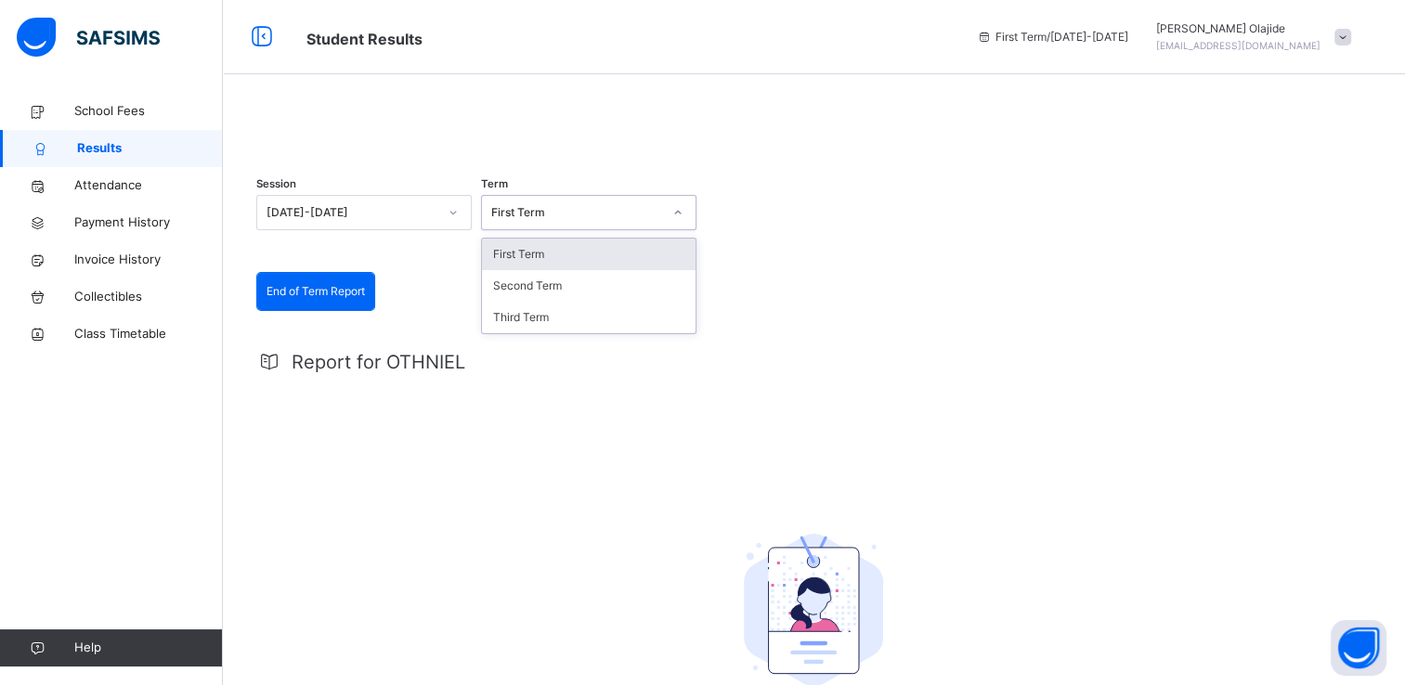
click at [684, 227] on div at bounding box center [678, 213] width 32 height 30
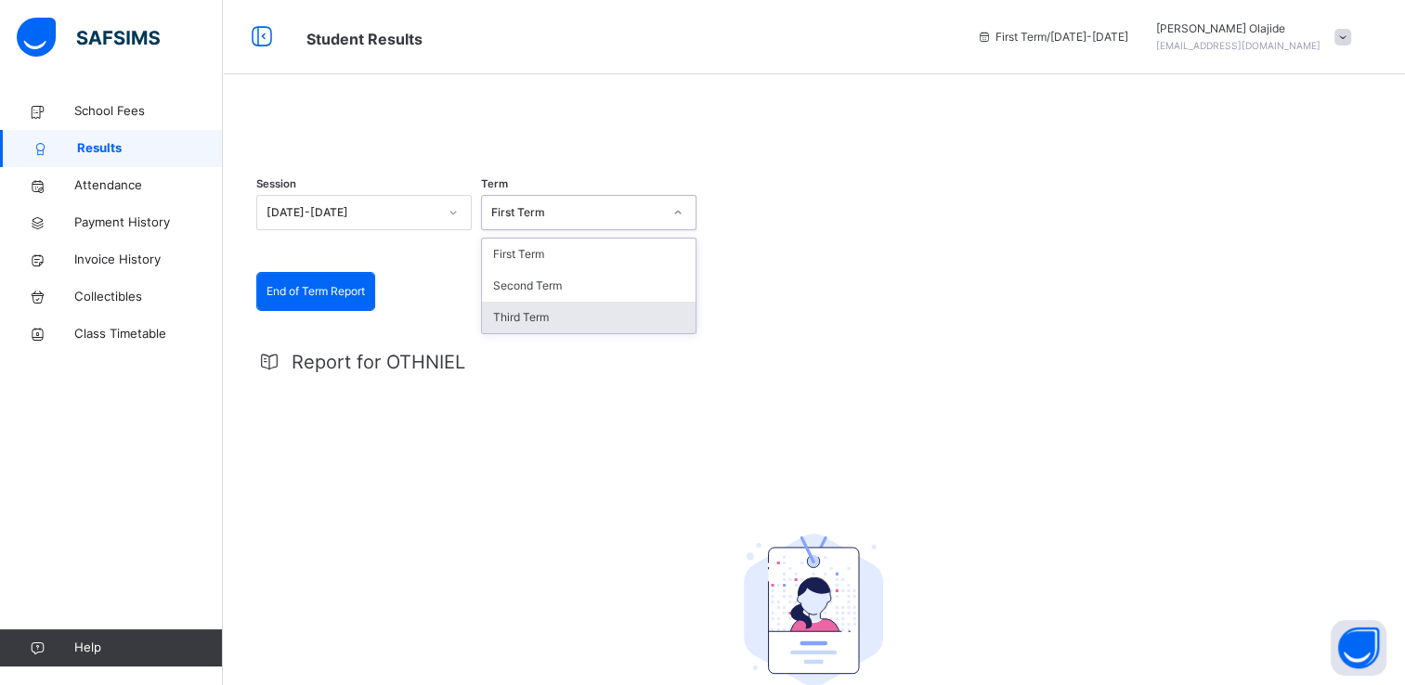
click at [577, 333] on div "Third Term" at bounding box center [589, 318] width 214 height 32
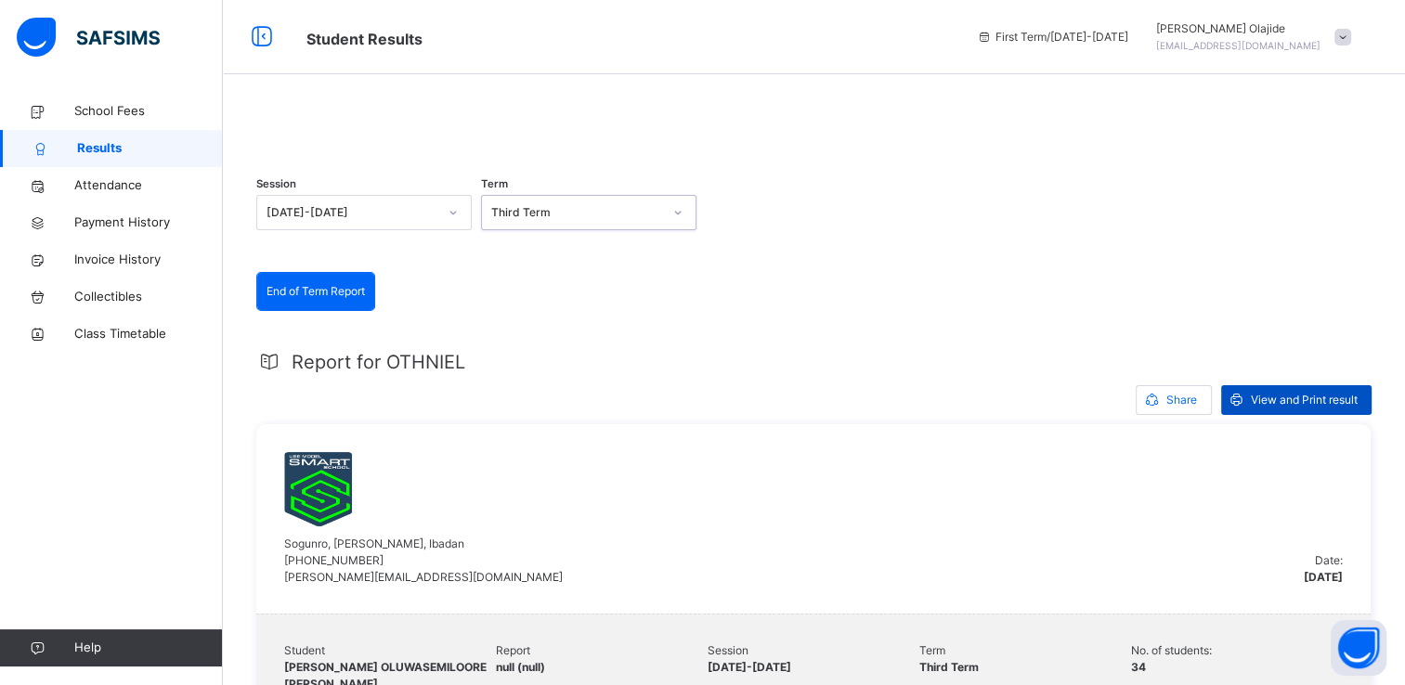
click at [1334, 408] on span "View and Print result" at bounding box center [1304, 400] width 107 height 17
click at [1351, 37] on span at bounding box center [1342, 37] width 17 height 17
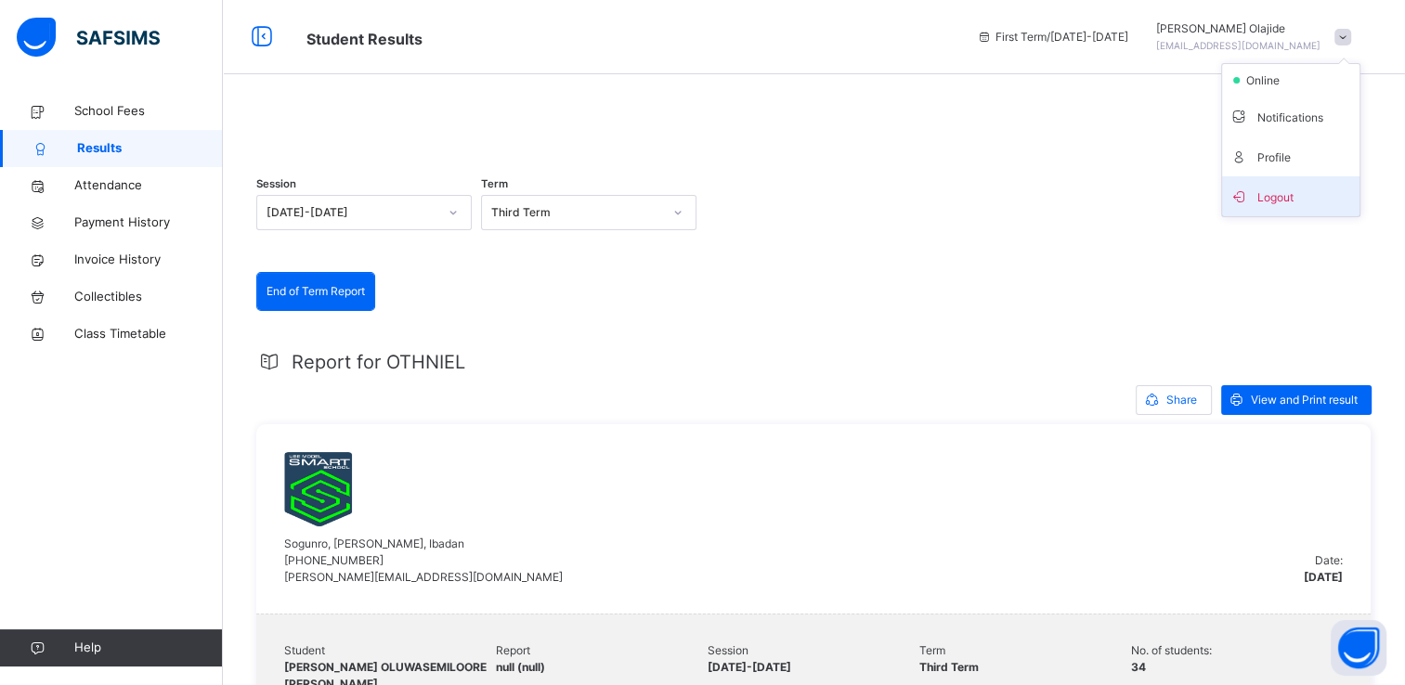
click at [1290, 200] on span "Logout" at bounding box center [1290, 196] width 123 height 25
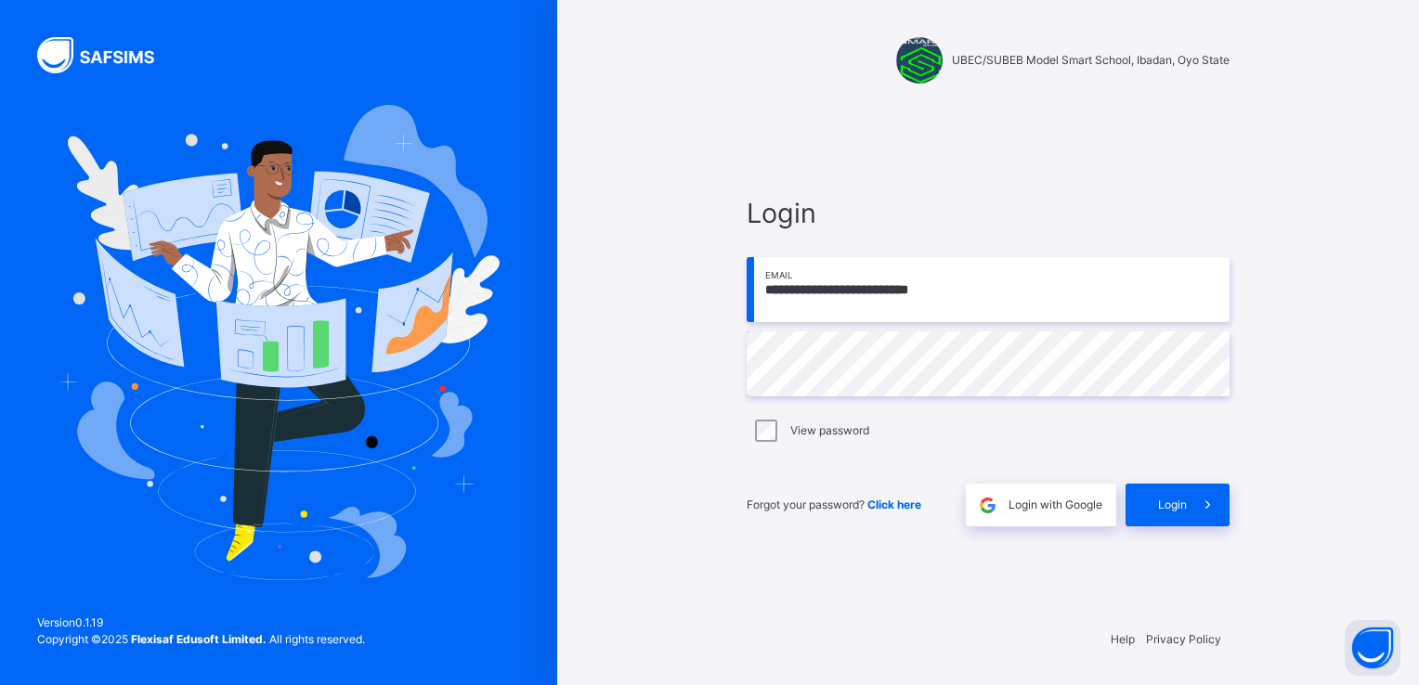
click at [1052, 305] on input "**********" at bounding box center [987, 289] width 483 height 65
type input "**********"
click at [1203, 499] on icon at bounding box center [1207, 505] width 19 height 21
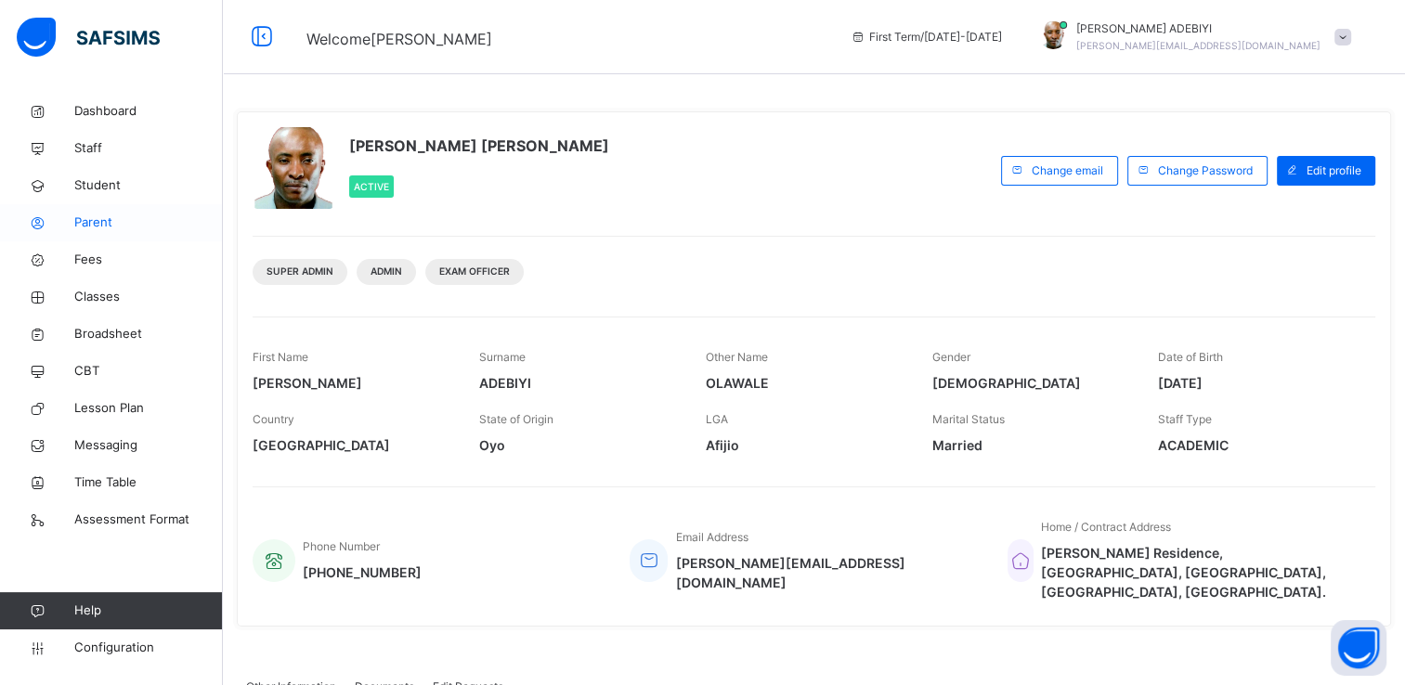
click at [89, 223] on span "Parent" at bounding box center [148, 223] width 149 height 19
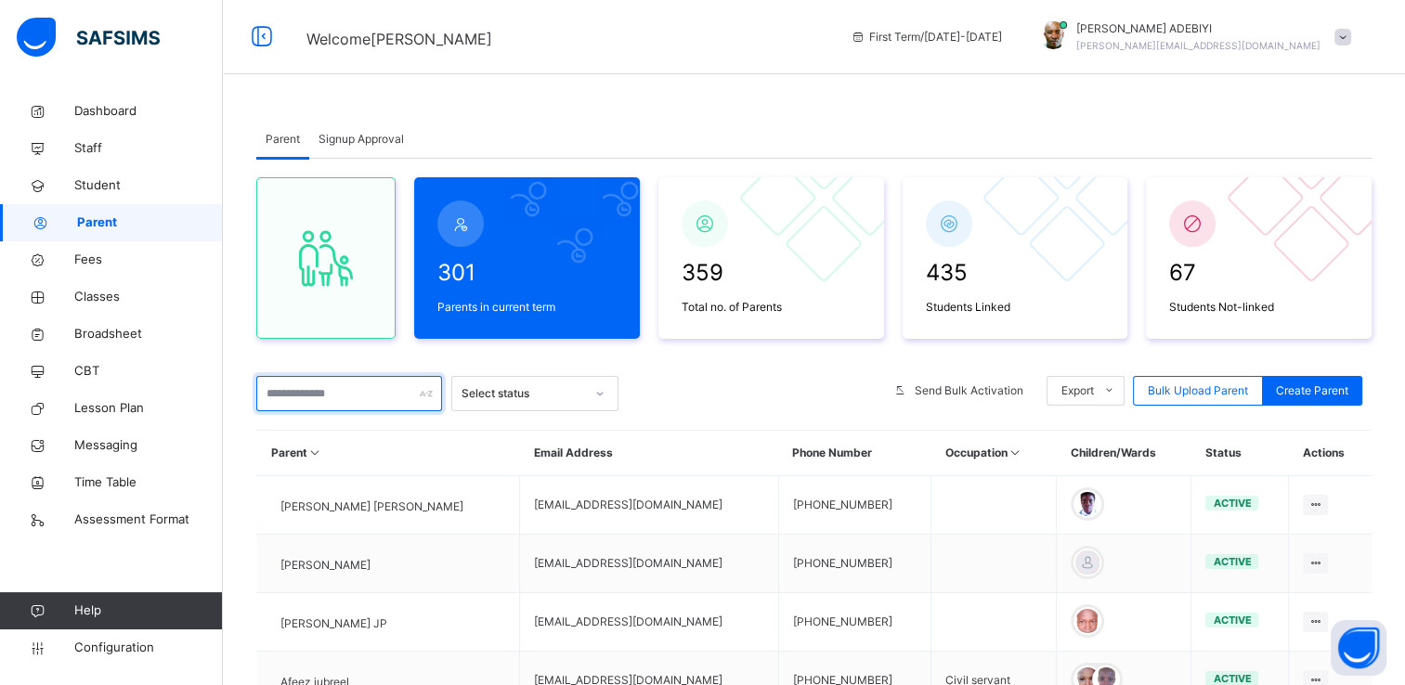
click at [300, 389] on input "text" at bounding box center [349, 393] width 186 height 35
click at [281, 395] on input "text" at bounding box center [349, 393] width 186 height 35
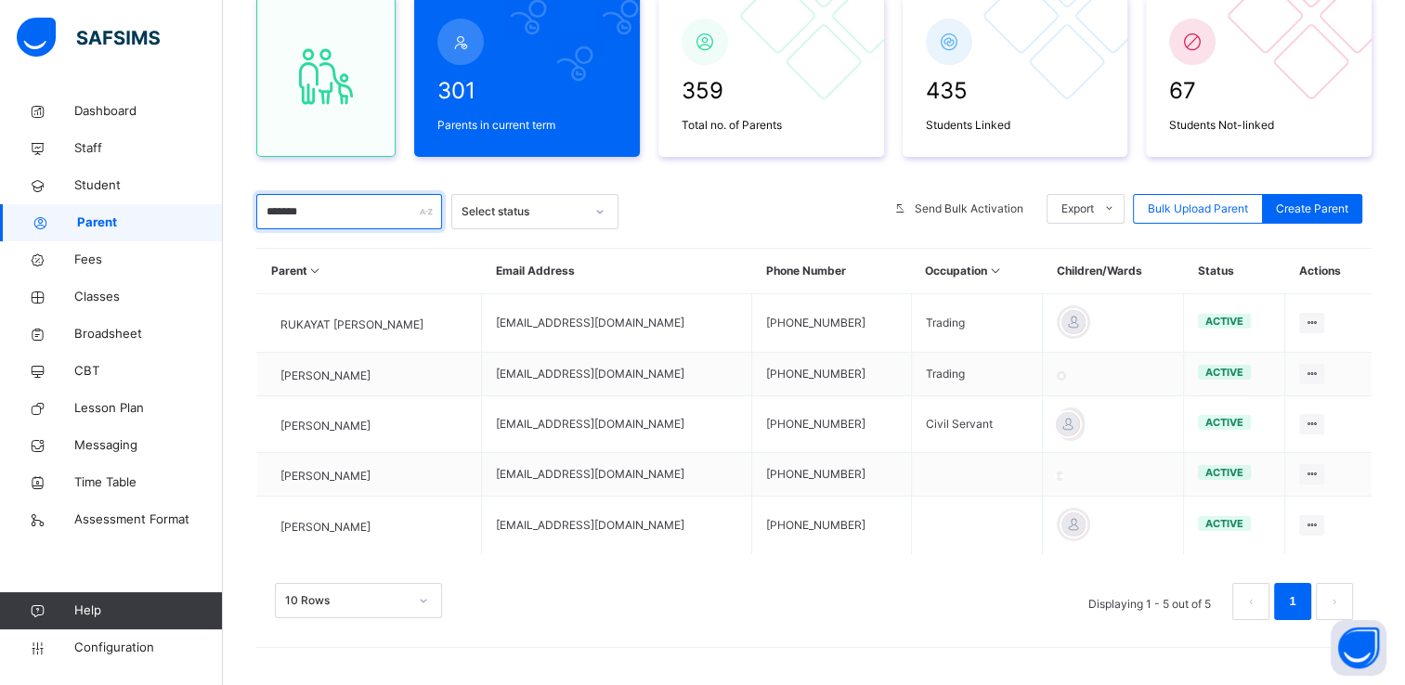
scroll to position [212, 0]
type input "*******"
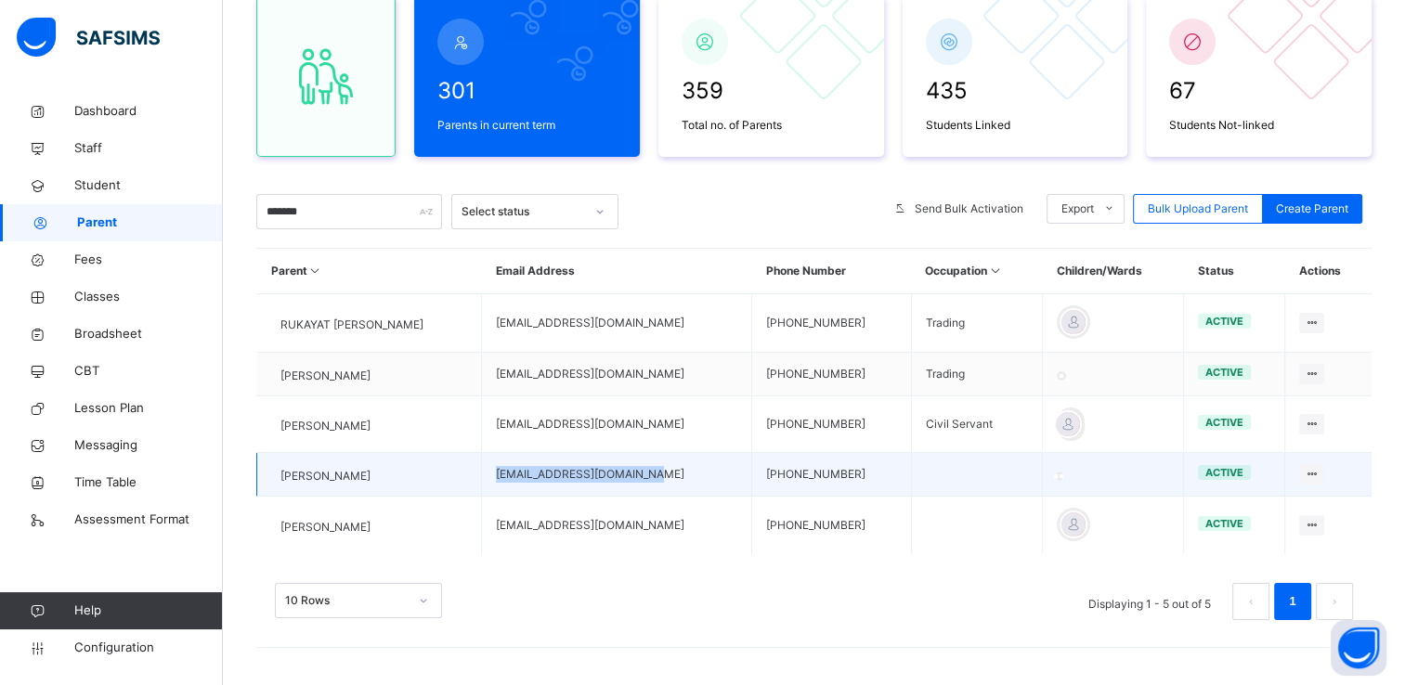
drag, startPoint x: 544, startPoint y: 471, endPoint x: 697, endPoint y: 472, distance: 153.2
click at [697, 472] on td "rukayatayeni976@gmail.com" at bounding box center [617, 475] width 270 height 44
copy td "rukayatayeni976@gmail.com"
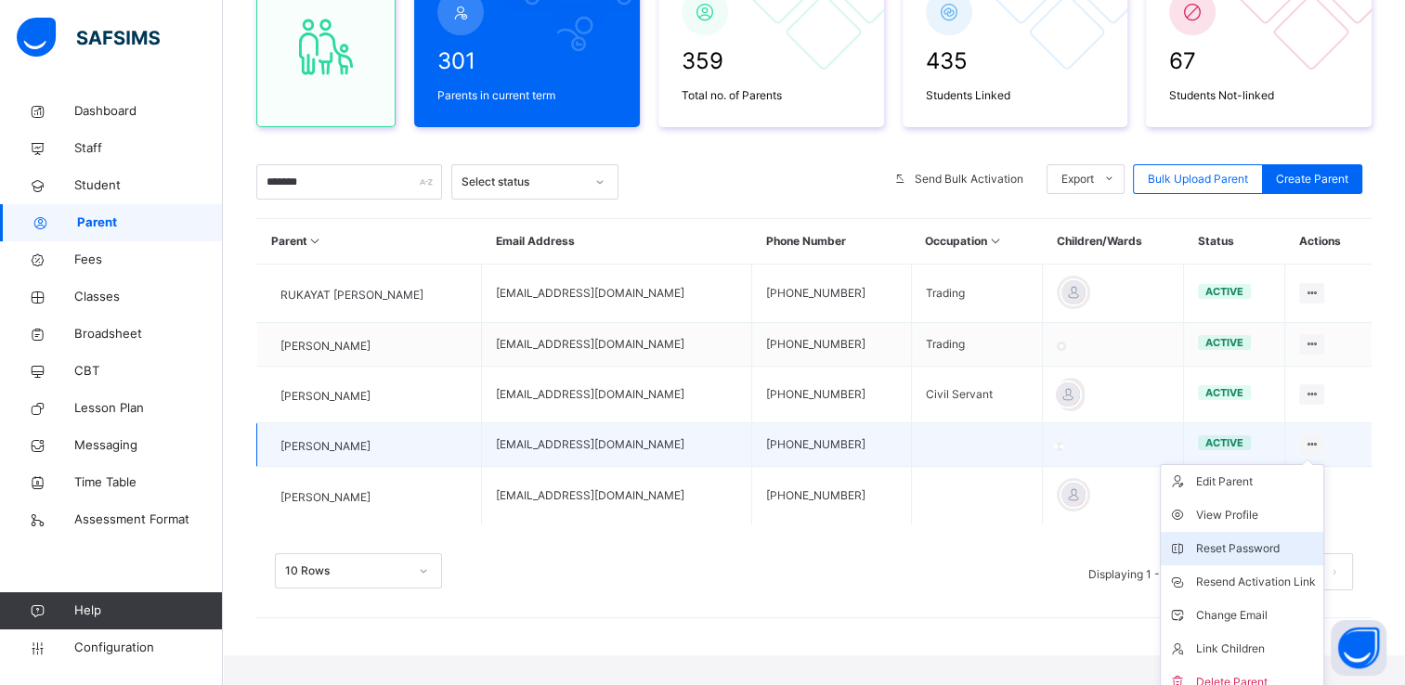
click at [1249, 558] on div "Reset Password" at bounding box center [1256, 548] width 120 height 19
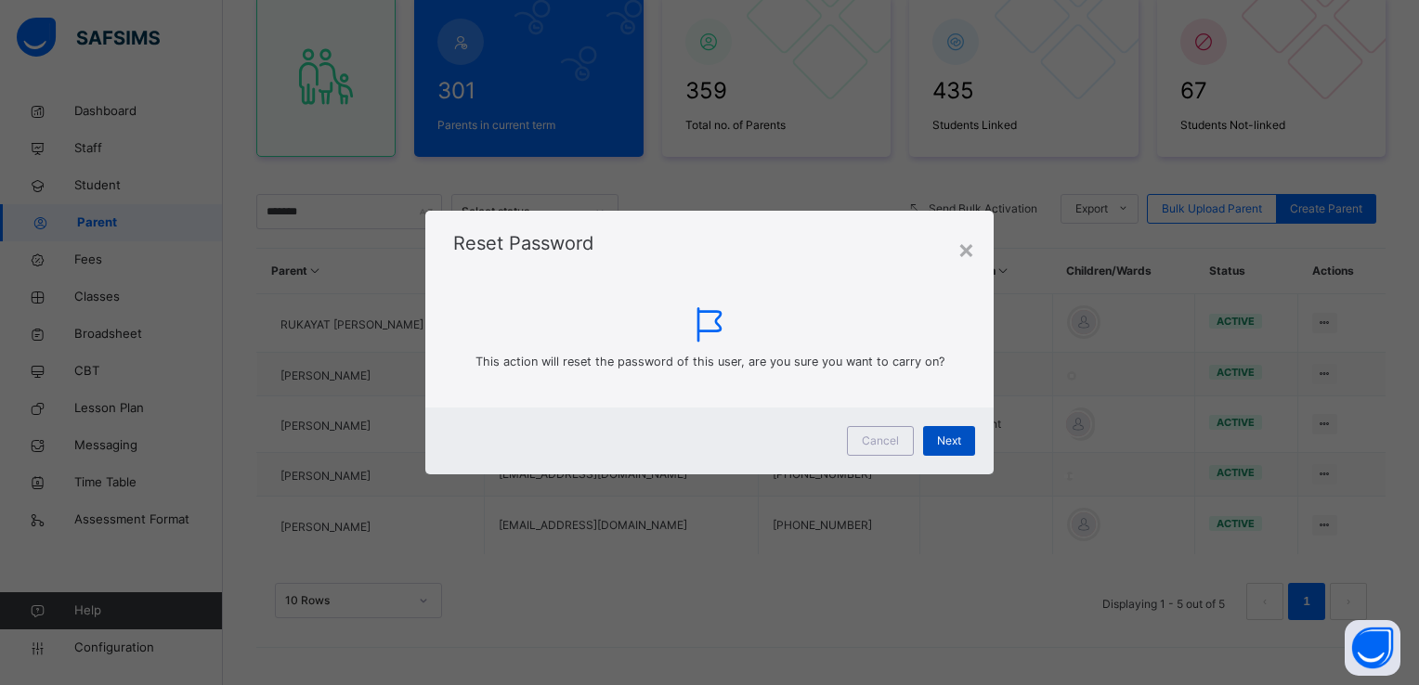
click at [962, 440] on div "Next" at bounding box center [949, 441] width 52 height 30
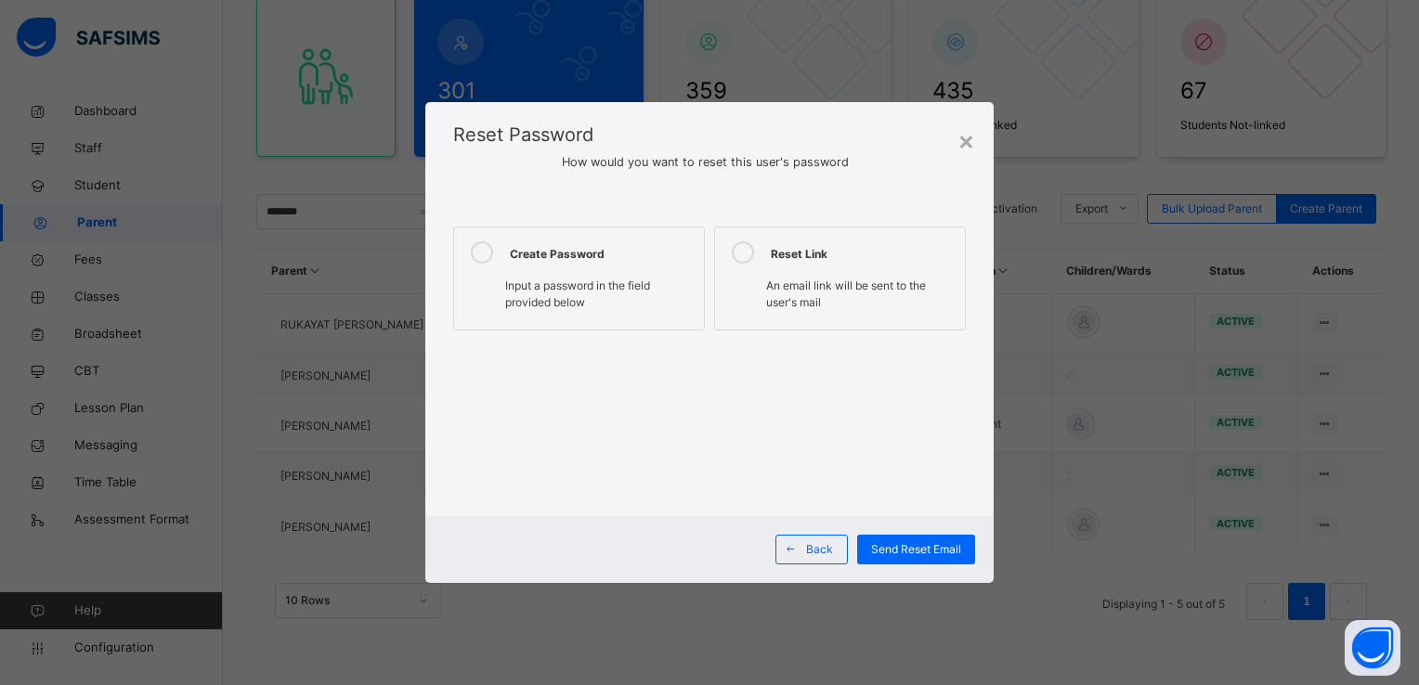
click at [489, 258] on icon at bounding box center [482, 252] width 22 height 22
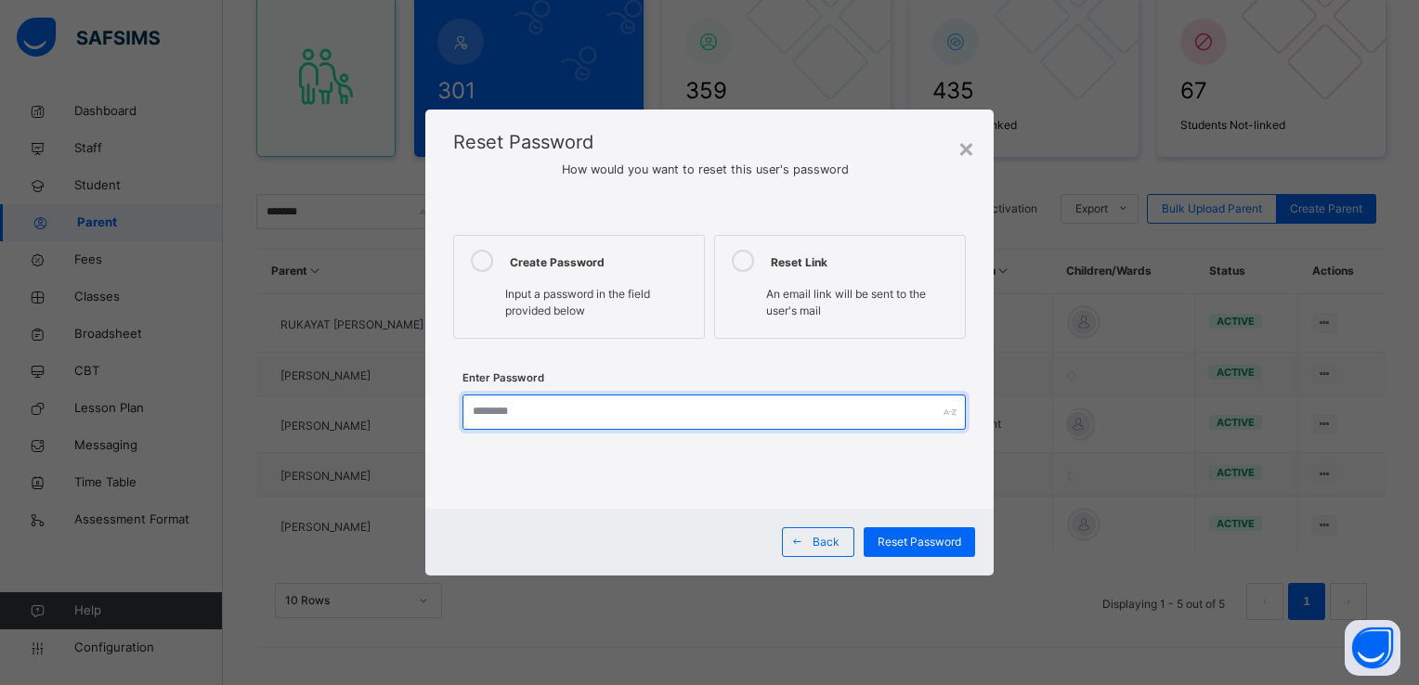
click at [576, 409] on input "text" at bounding box center [713, 412] width 502 height 35
type input "**********"
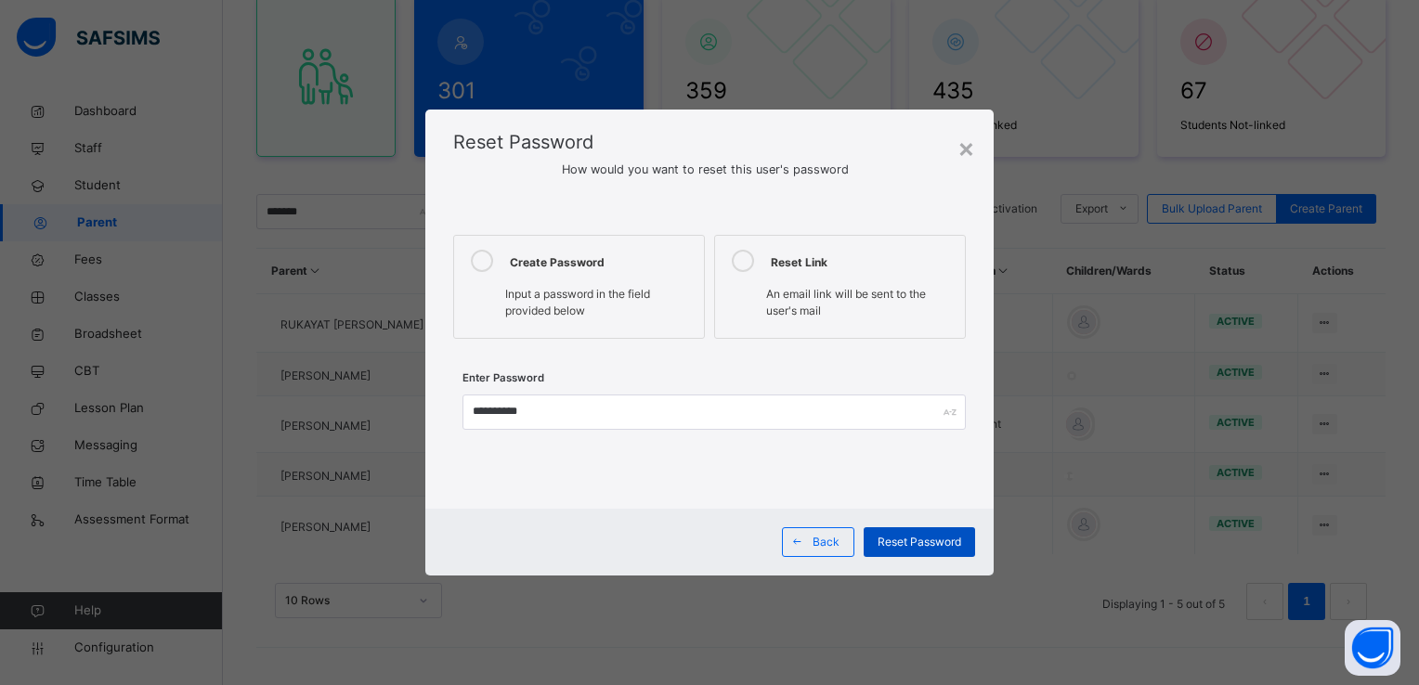
click at [949, 540] on span "Reset Password" at bounding box center [919, 542] width 84 height 17
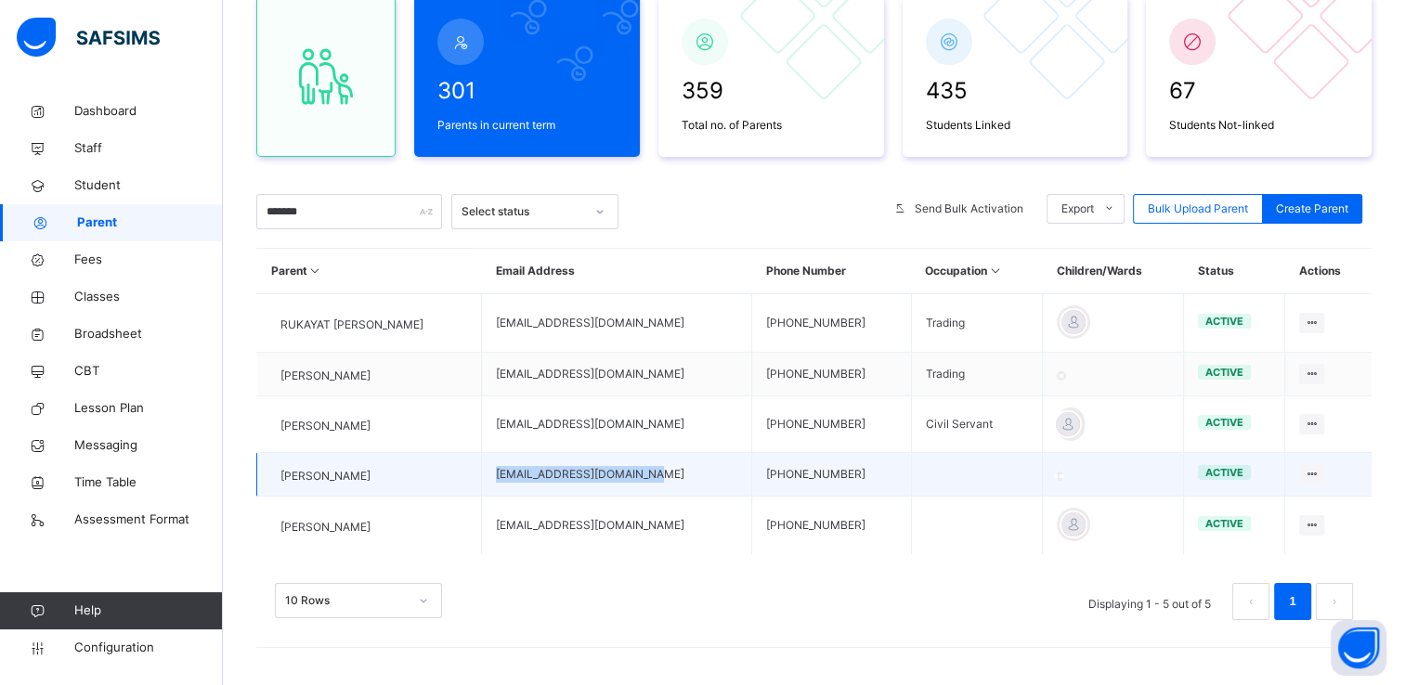
drag, startPoint x: 543, startPoint y: 470, endPoint x: 691, endPoint y: 479, distance: 147.9
click at [691, 479] on td "rukayatayeni976@gmail.com" at bounding box center [617, 475] width 270 height 44
copy td "rukayatayeni976@gmail.com"
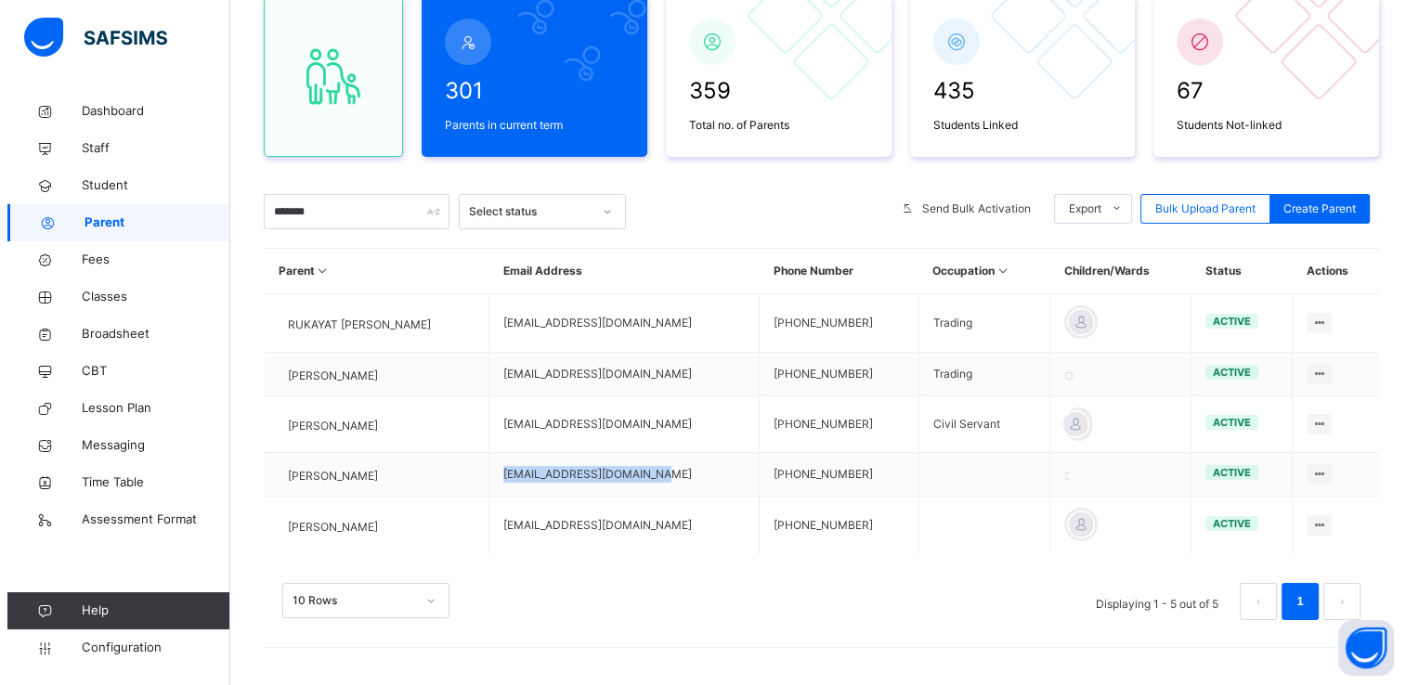
scroll to position [0, 0]
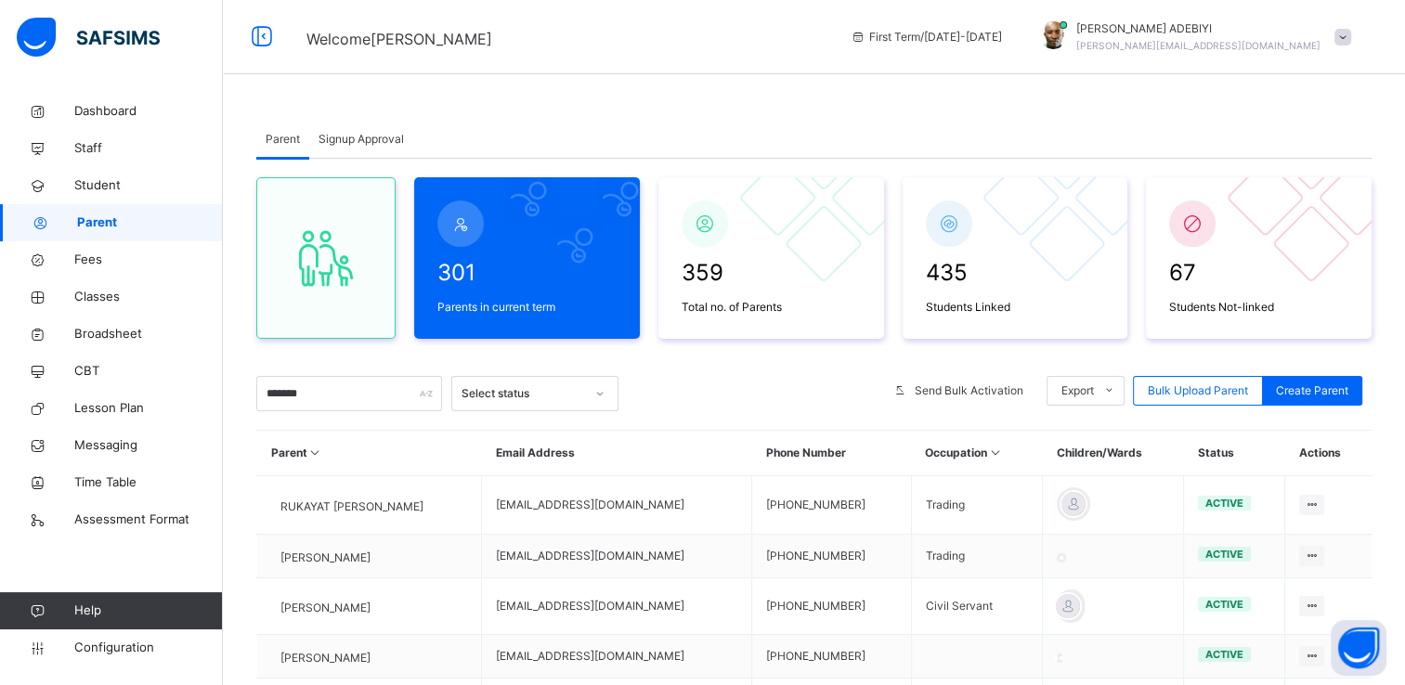
click at [1351, 41] on span at bounding box center [1342, 37] width 17 height 17
click at [1302, 222] on span "Logout" at bounding box center [1290, 230] width 123 height 25
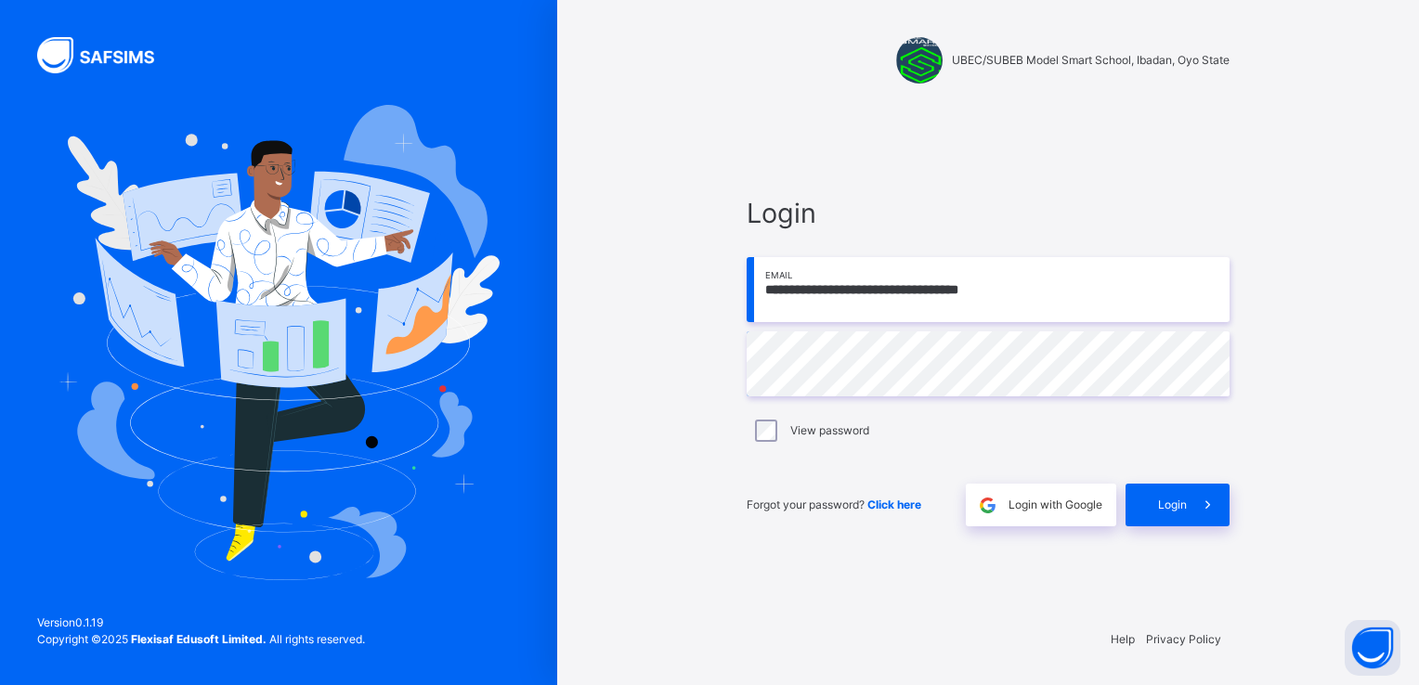
click at [1105, 298] on input "**********" at bounding box center [987, 289] width 483 height 65
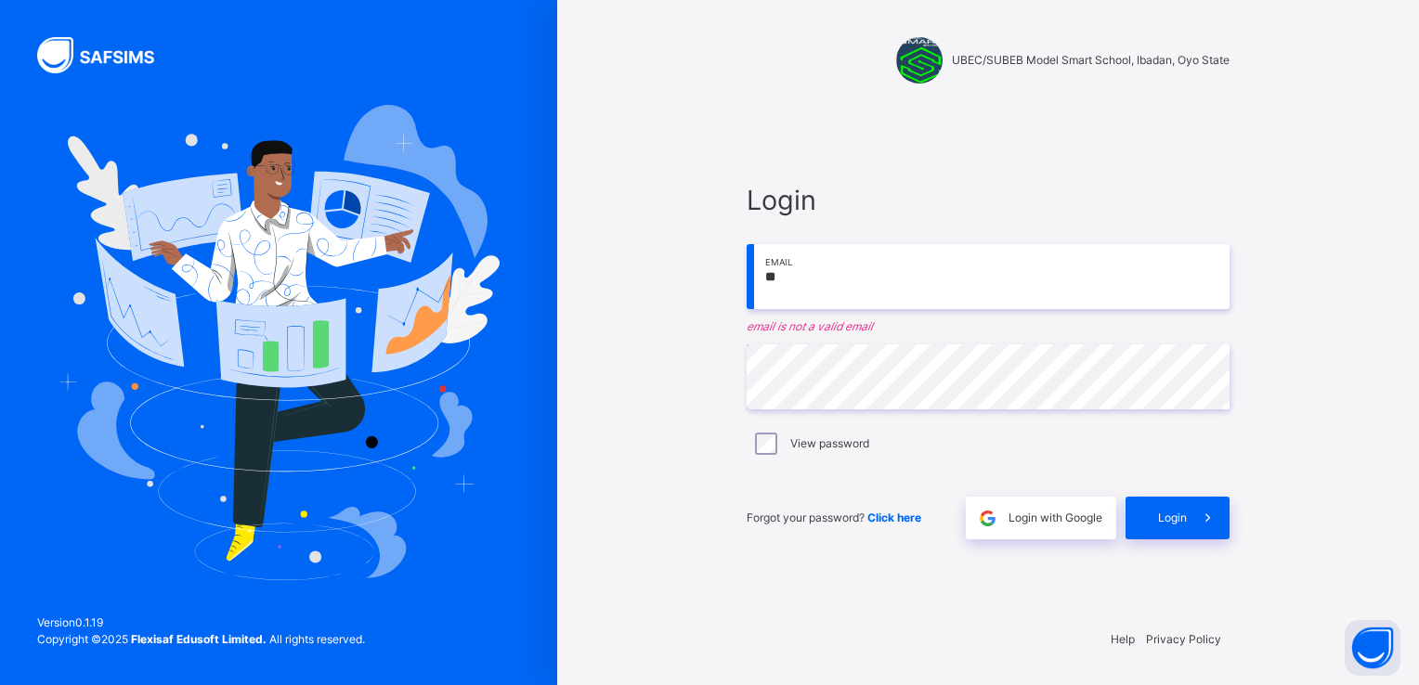
type input "*"
paste input "**********"
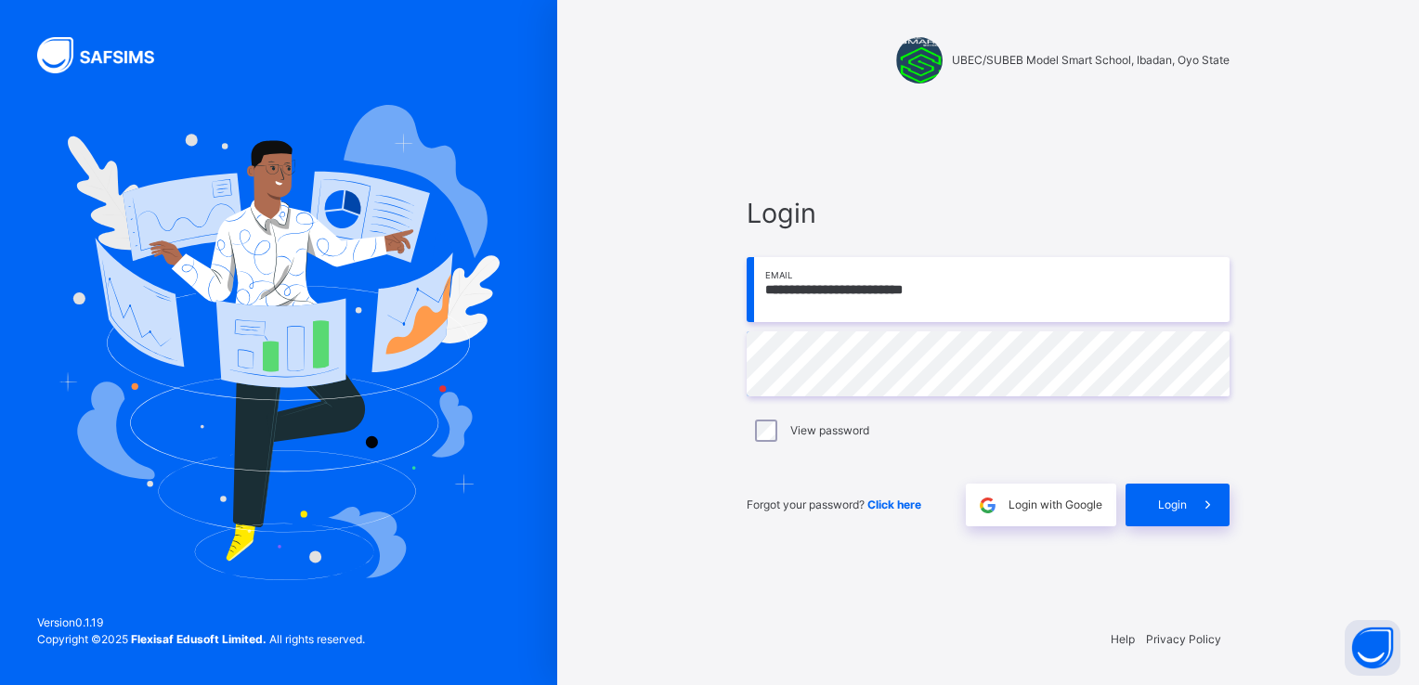
type input "**********"
click at [1207, 505] on icon at bounding box center [1207, 505] width 19 height 21
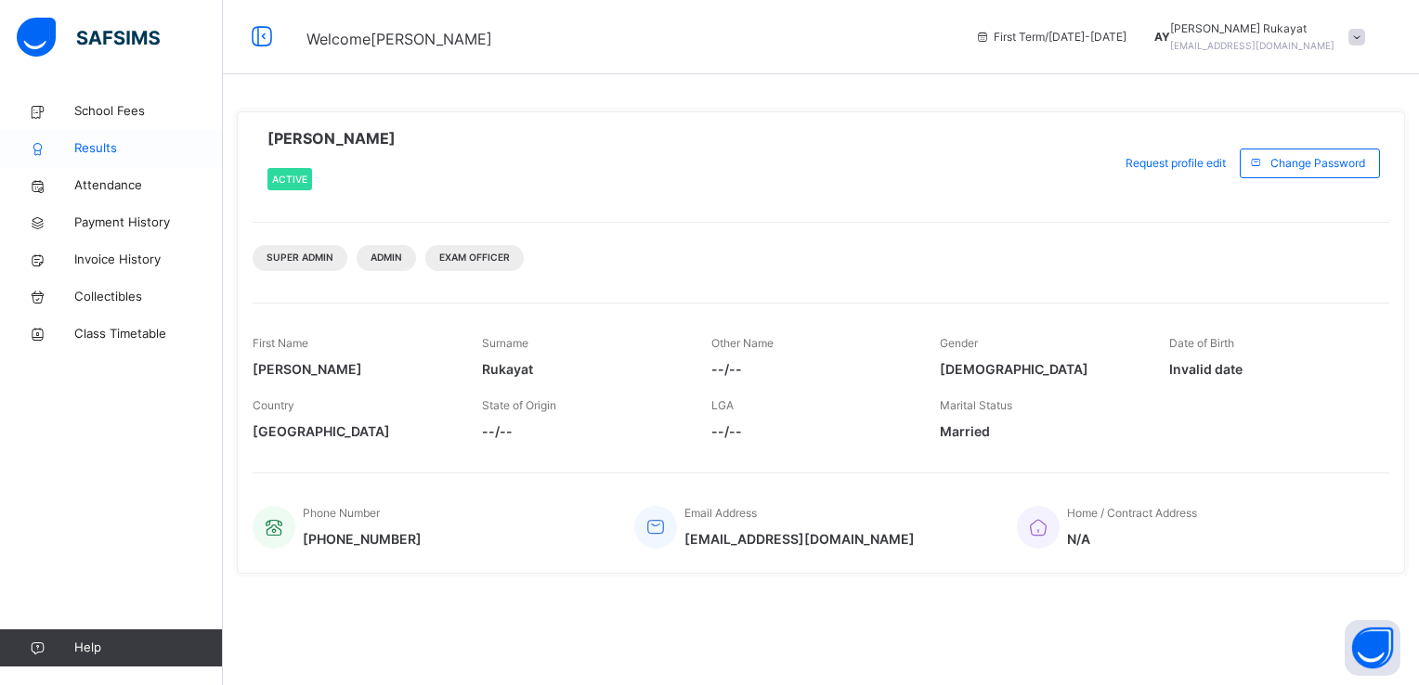
click at [97, 151] on span "Results" at bounding box center [148, 148] width 149 height 19
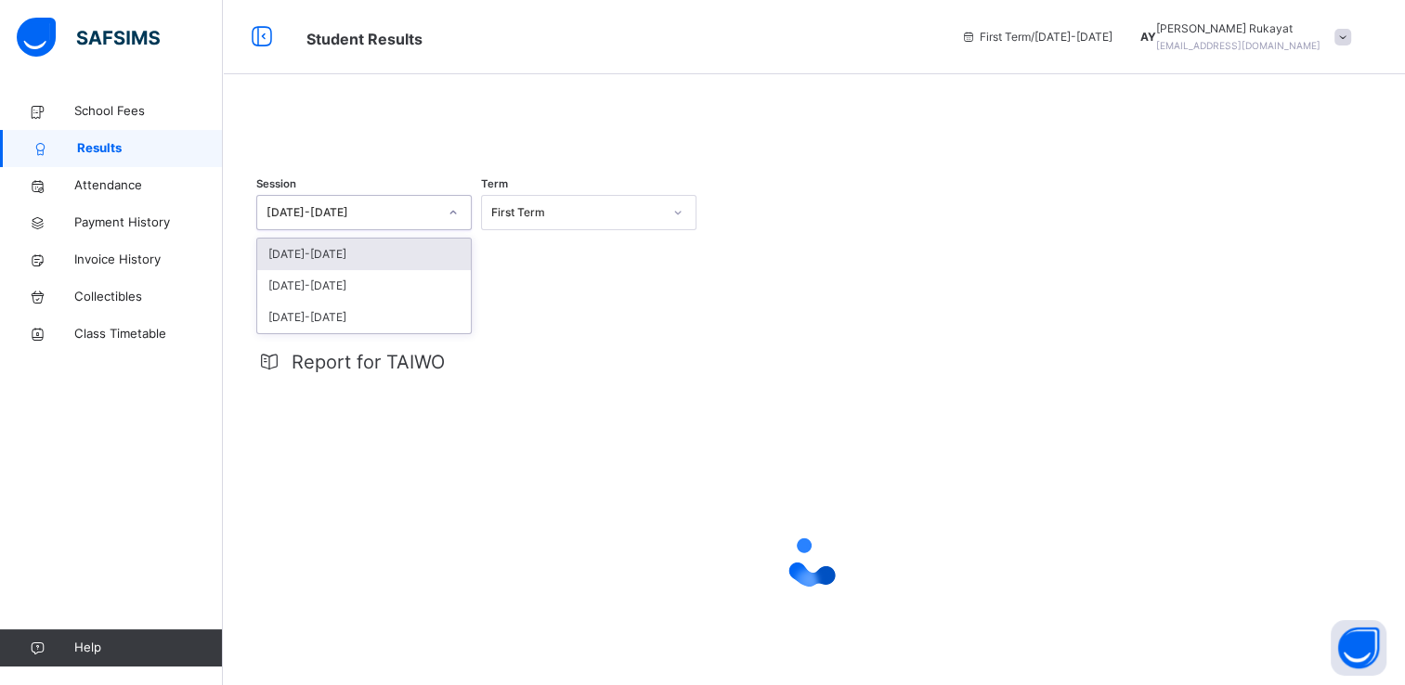
click at [447, 222] on icon at bounding box center [452, 212] width 11 height 19
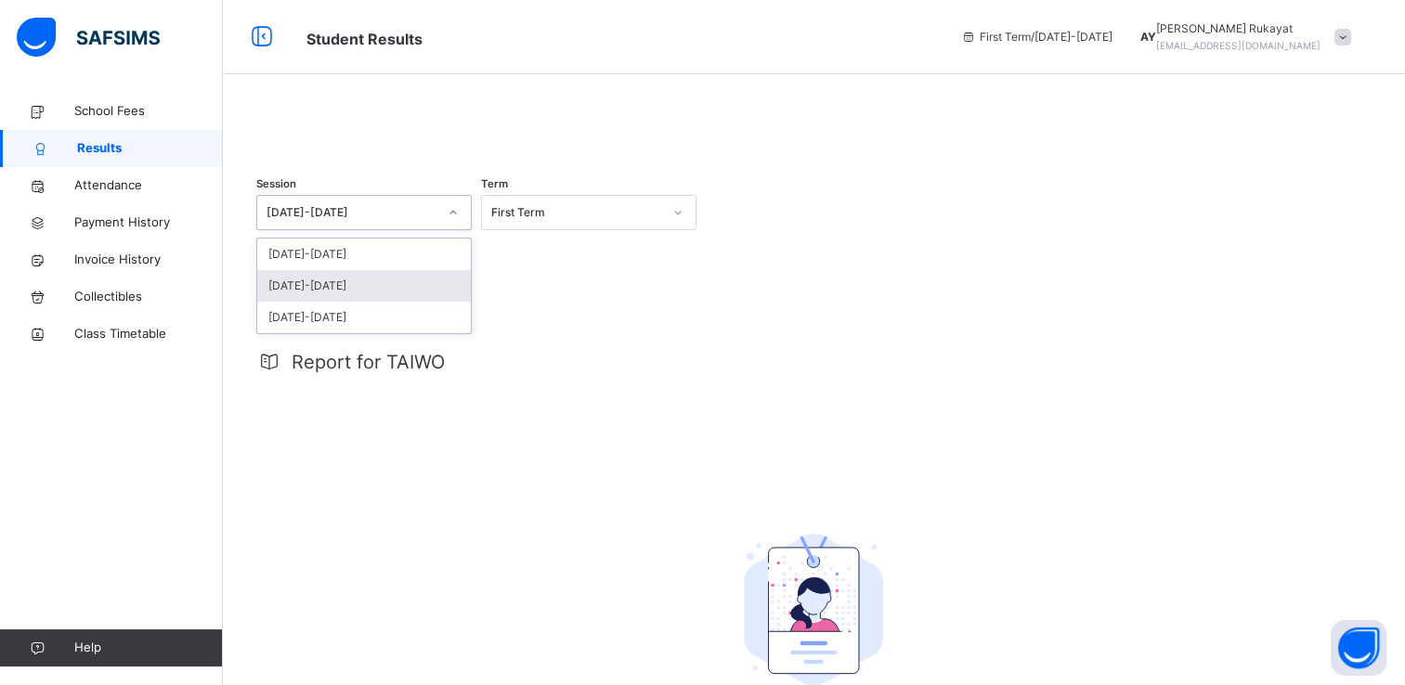
click at [382, 302] on div "[DATE]-[DATE]" at bounding box center [364, 286] width 214 height 32
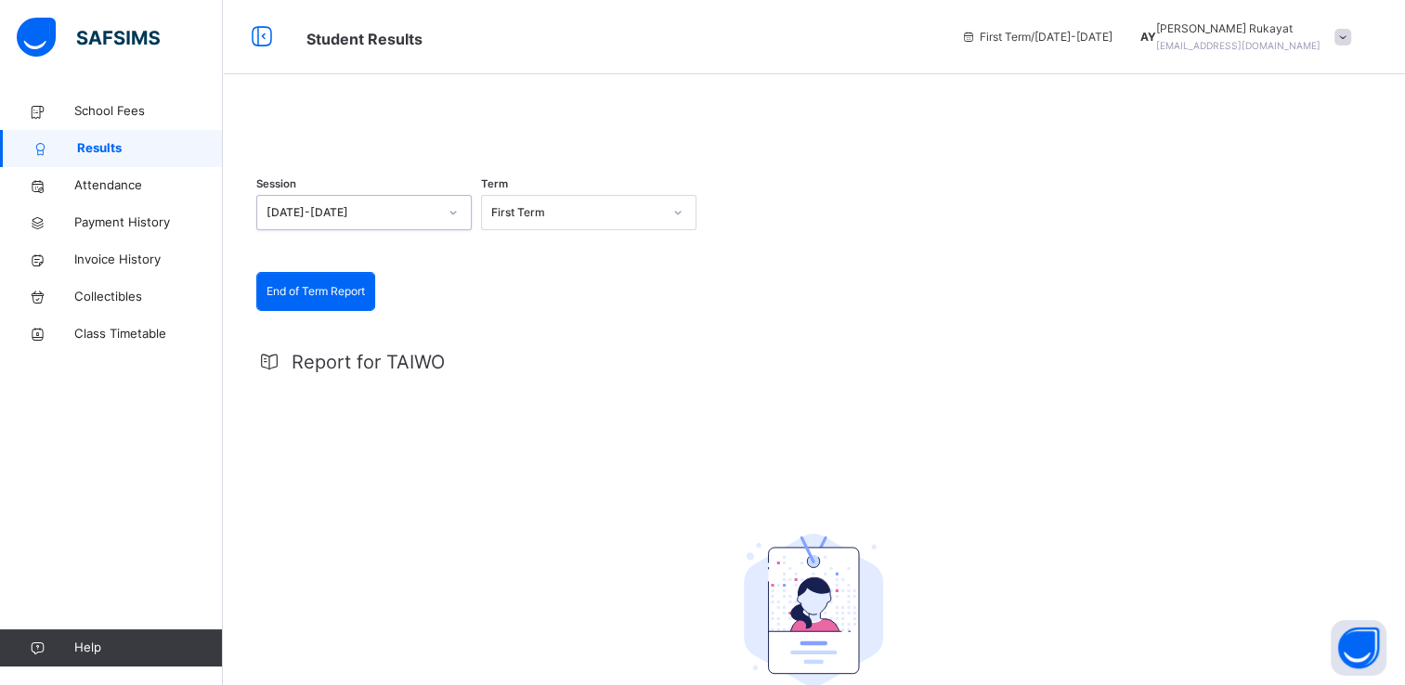
click at [681, 222] on icon at bounding box center [677, 212] width 11 height 19
click at [590, 333] on div "Third Term" at bounding box center [589, 318] width 214 height 32
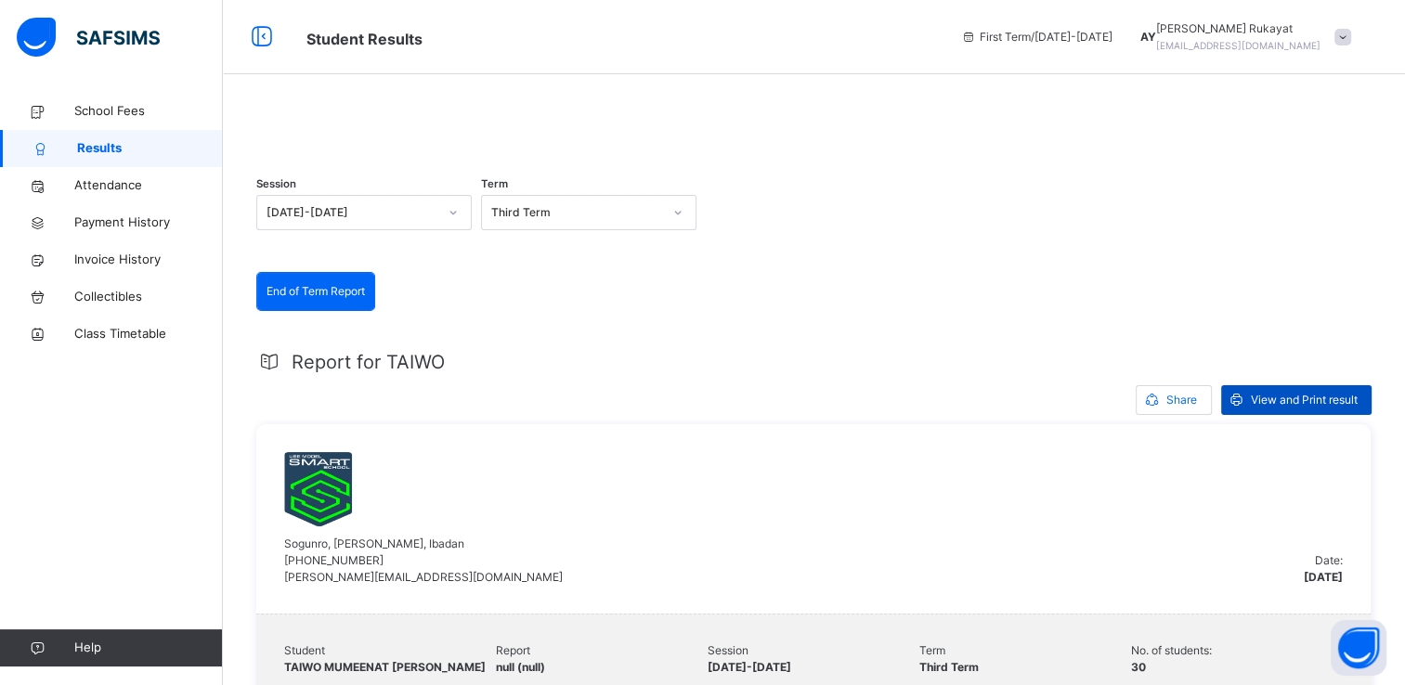
click at [1340, 408] on span "View and Print result" at bounding box center [1304, 400] width 107 height 17
click at [649, 121] on div at bounding box center [813, 121] width 1115 height 0
click at [1344, 408] on span "View and Print result" at bounding box center [1304, 400] width 107 height 17
click at [1351, 35] on span at bounding box center [1342, 37] width 17 height 17
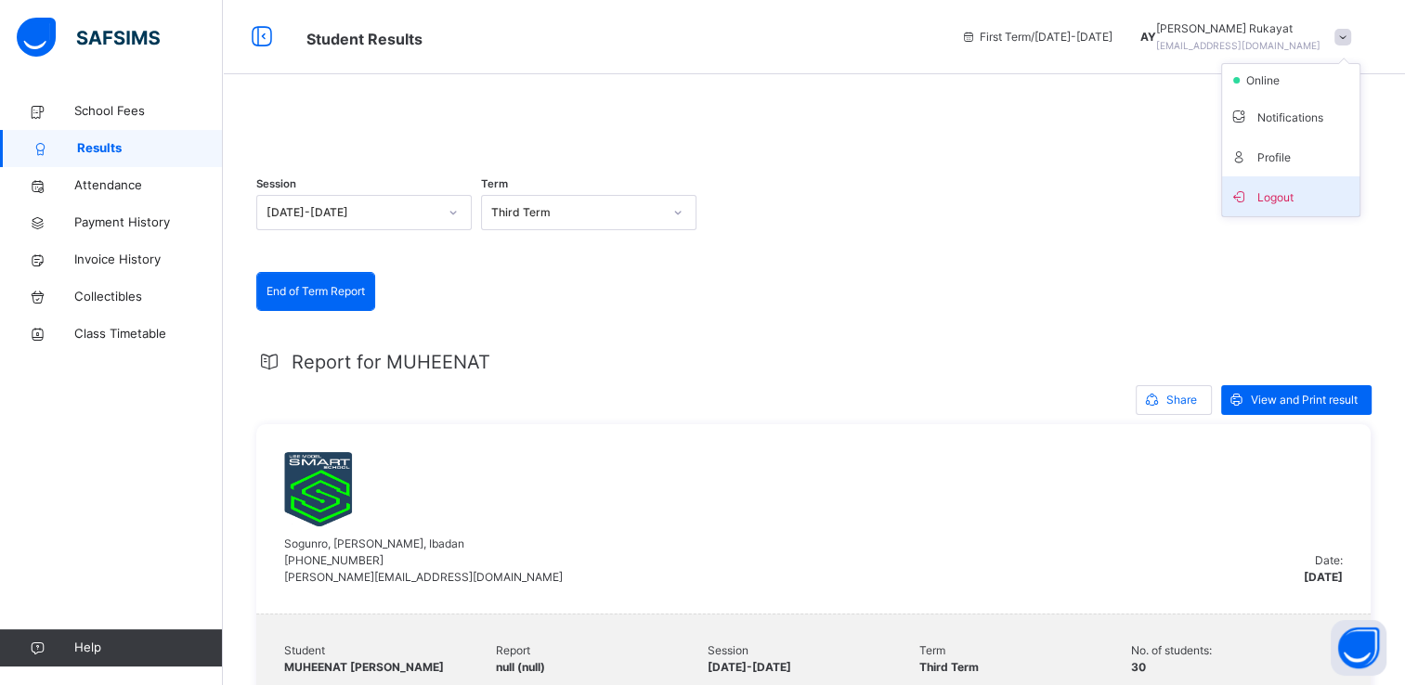
click at [1289, 185] on span "Logout" at bounding box center [1290, 196] width 123 height 25
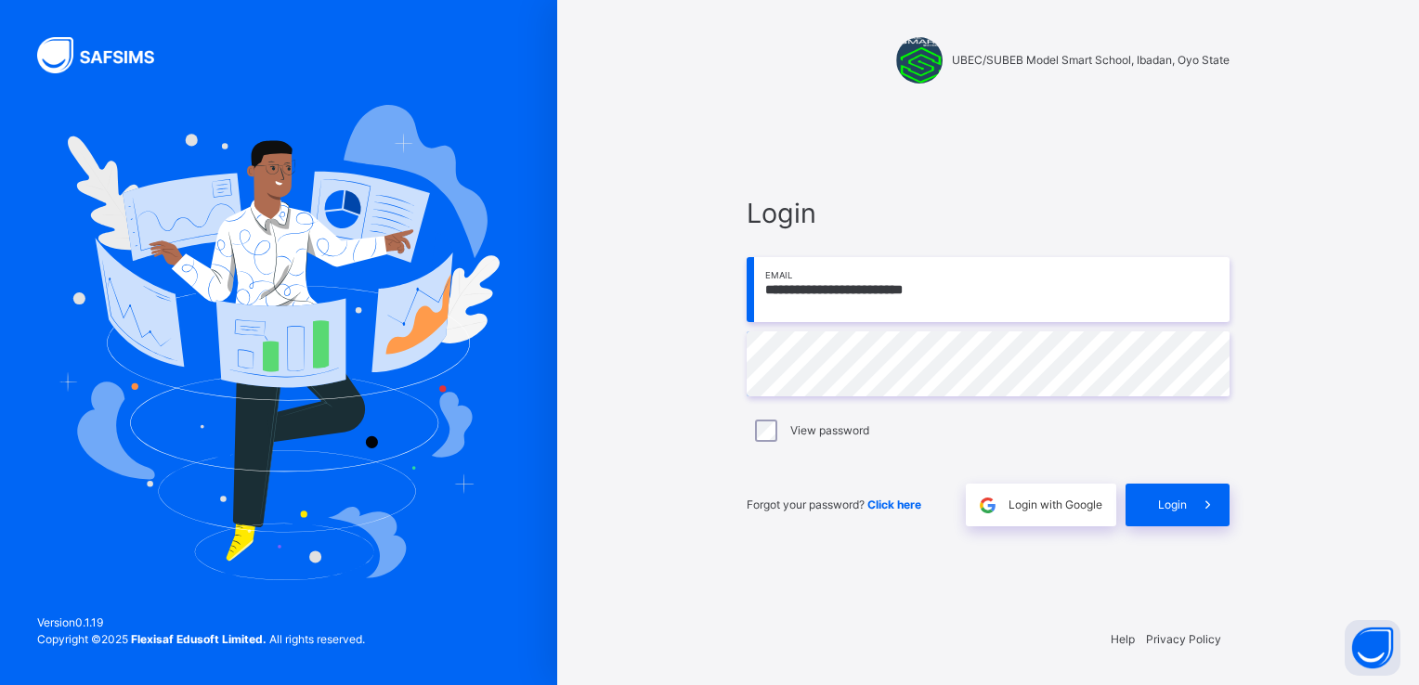
click at [1066, 293] on input "**********" at bounding box center [987, 289] width 483 height 65
type input "**********"
click at [1201, 499] on icon at bounding box center [1207, 505] width 19 height 21
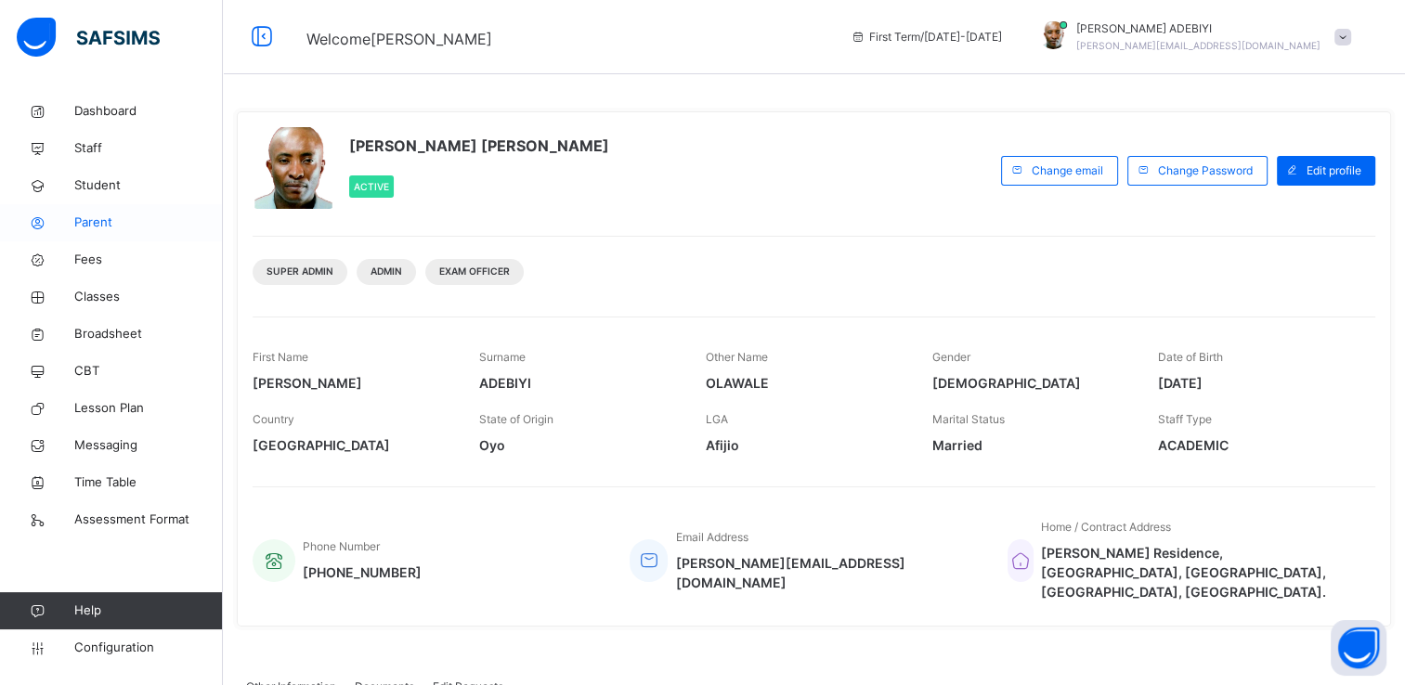
click at [93, 224] on span "Parent" at bounding box center [148, 223] width 149 height 19
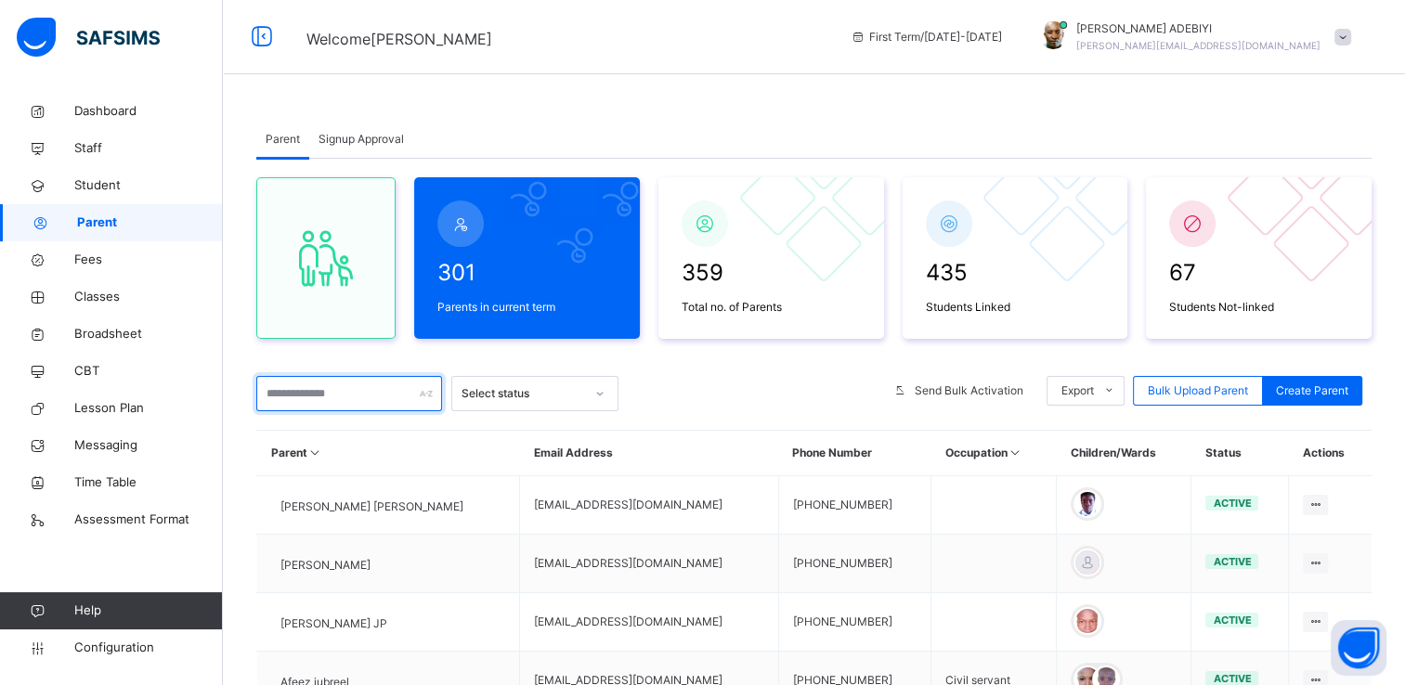
click at [355, 400] on input "text" at bounding box center [349, 393] width 186 height 35
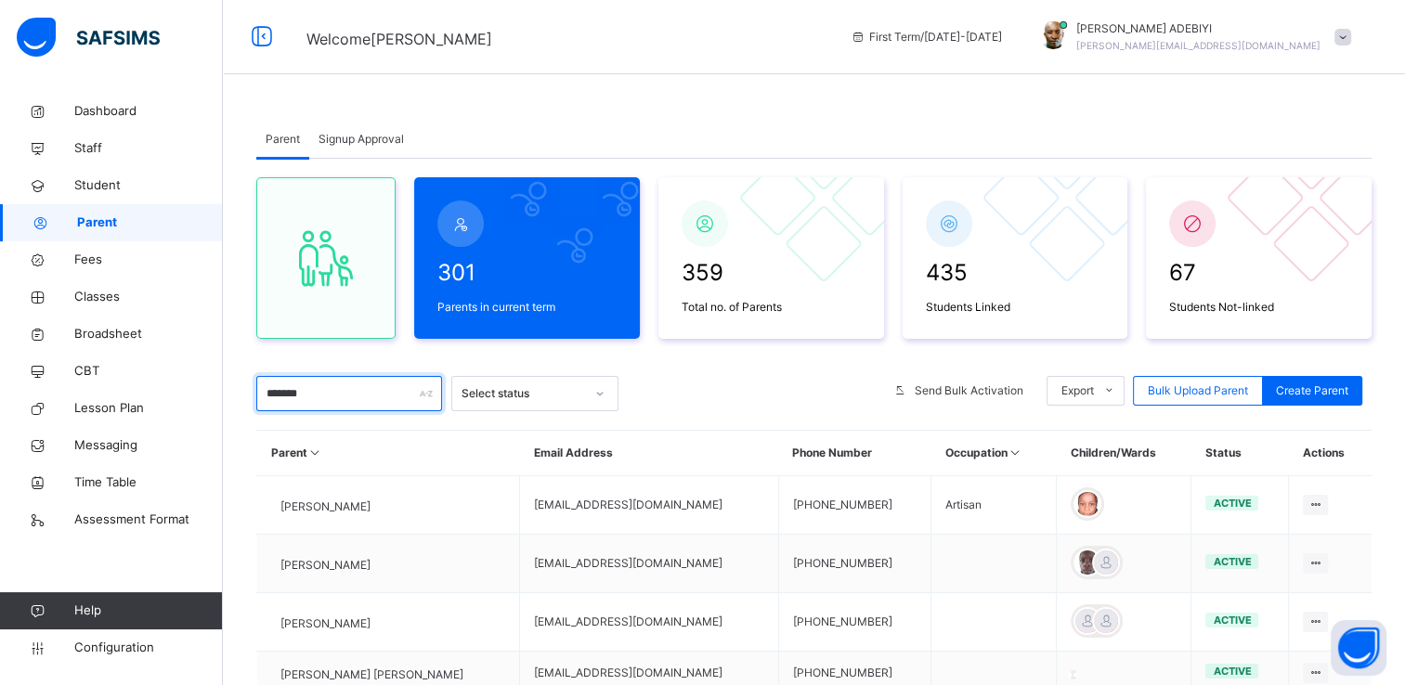
type input "*******"
click at [676, 377] on div at bounding box center [752, 393] width 248 height 35
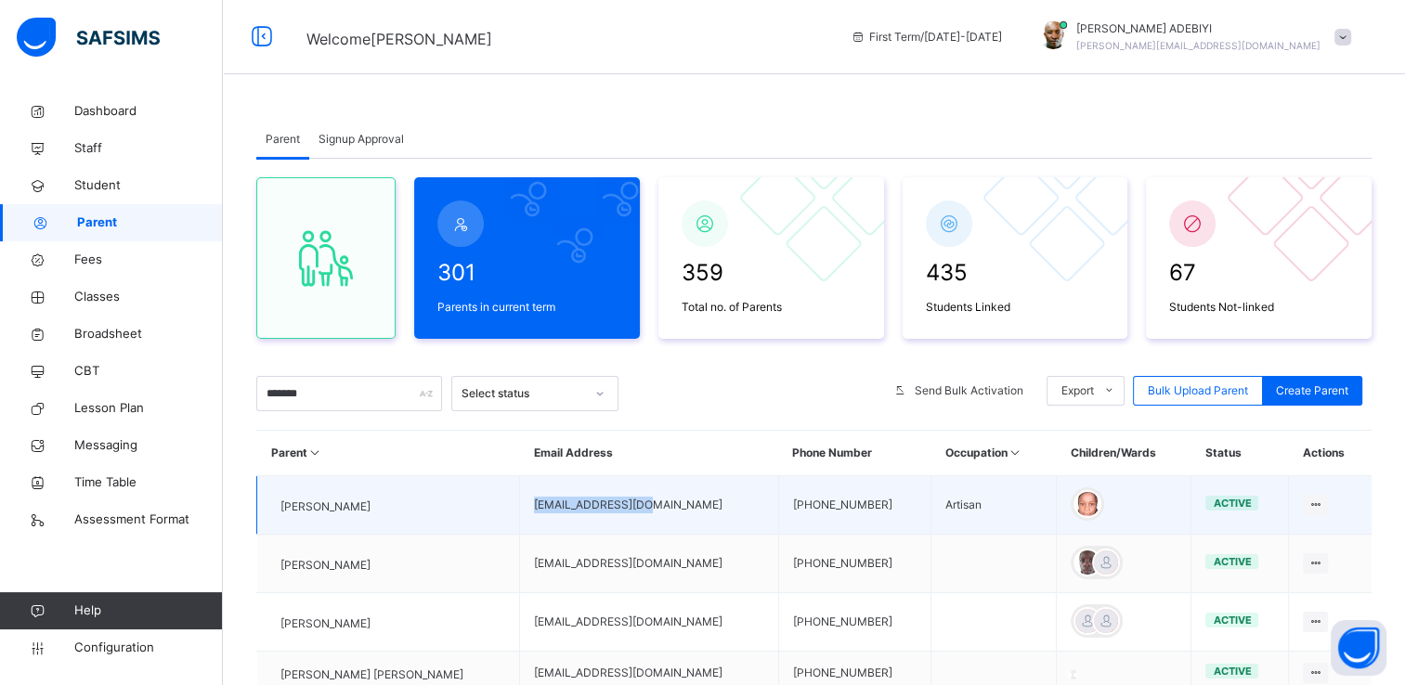
drag, startPoint x: 635, startPoint y: 505, endPoint x: 523, endPoint y: 508, distance: 112.4
click at [523, 508] on td "haoexcel@gmail.com" at bounding box center [649, 505] width 258 height 58
copy td "haoexcel@gmail.com"
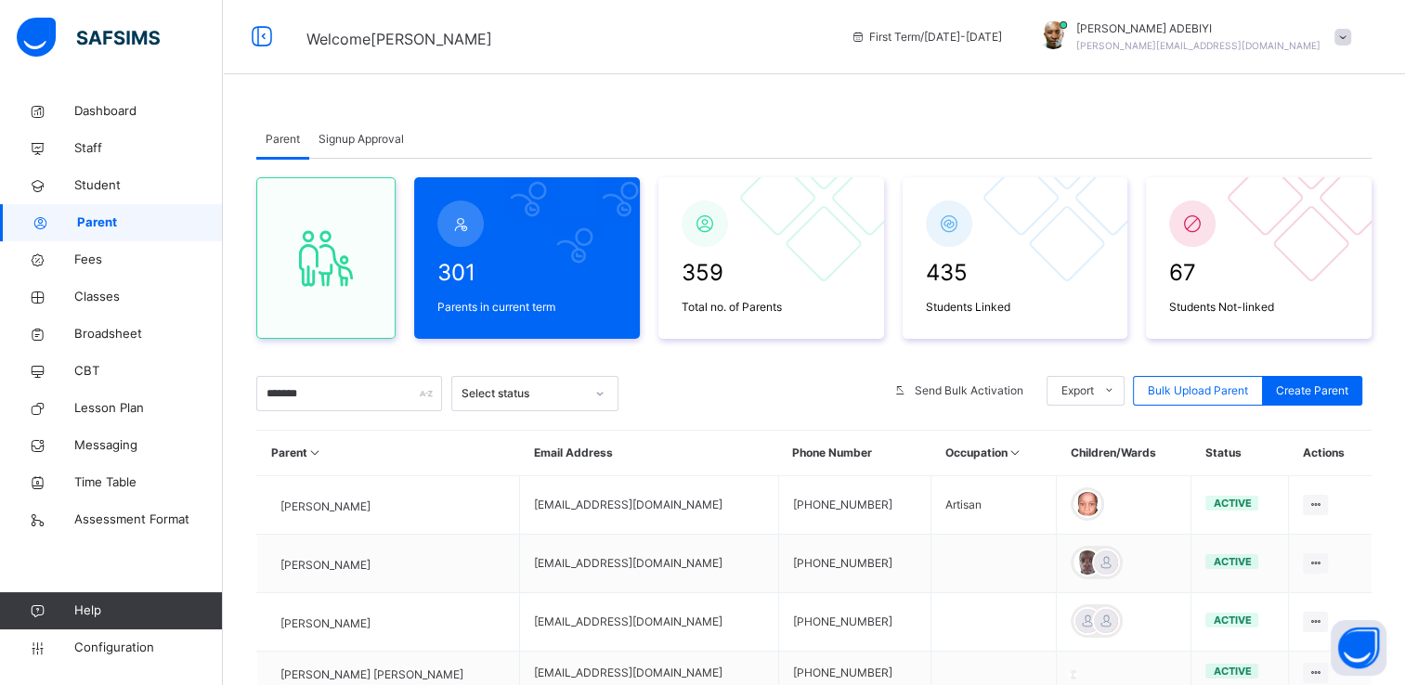
click at [783, 394] on div at bounding box center [752, 393] width 248 height 35
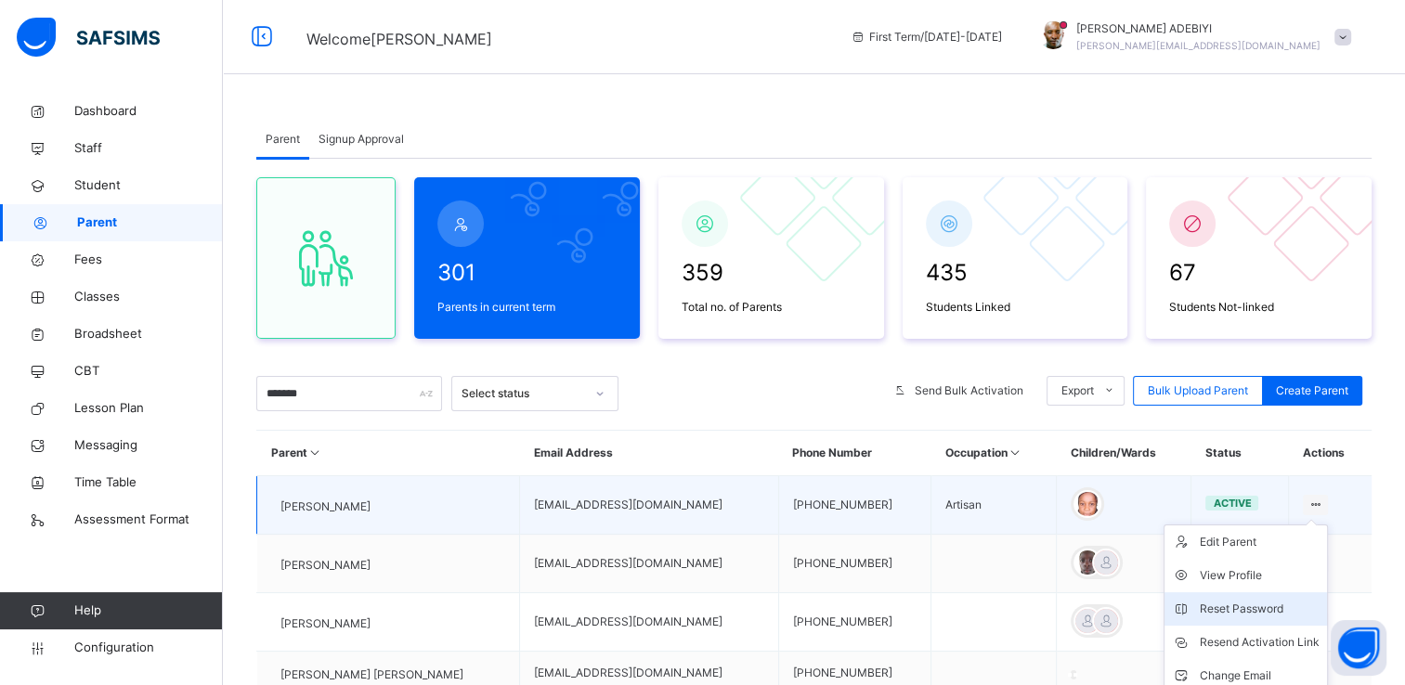
click at [1292, 605] on div "Reset Password" at bounding box center [1259, 609] width 120 height 19
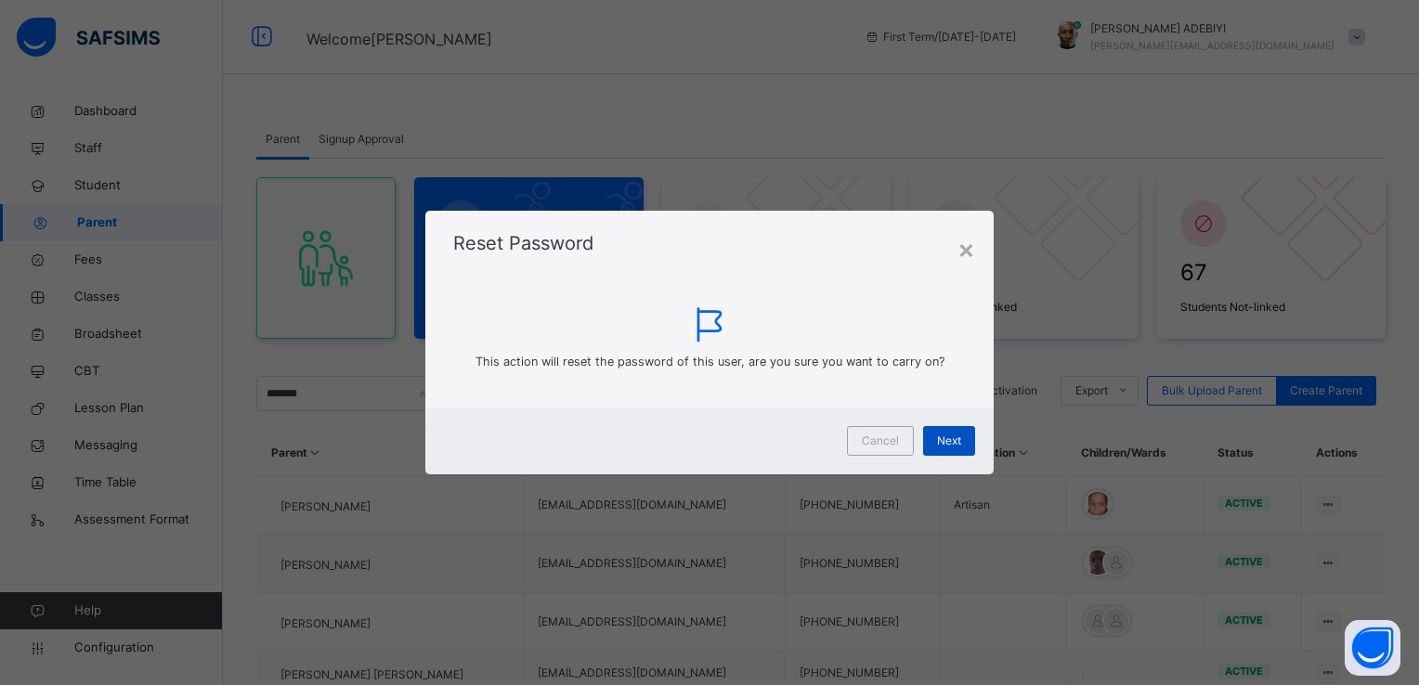
click at [950, 438] on span "Next" at bounding box center [949, 441] width 24 height 17
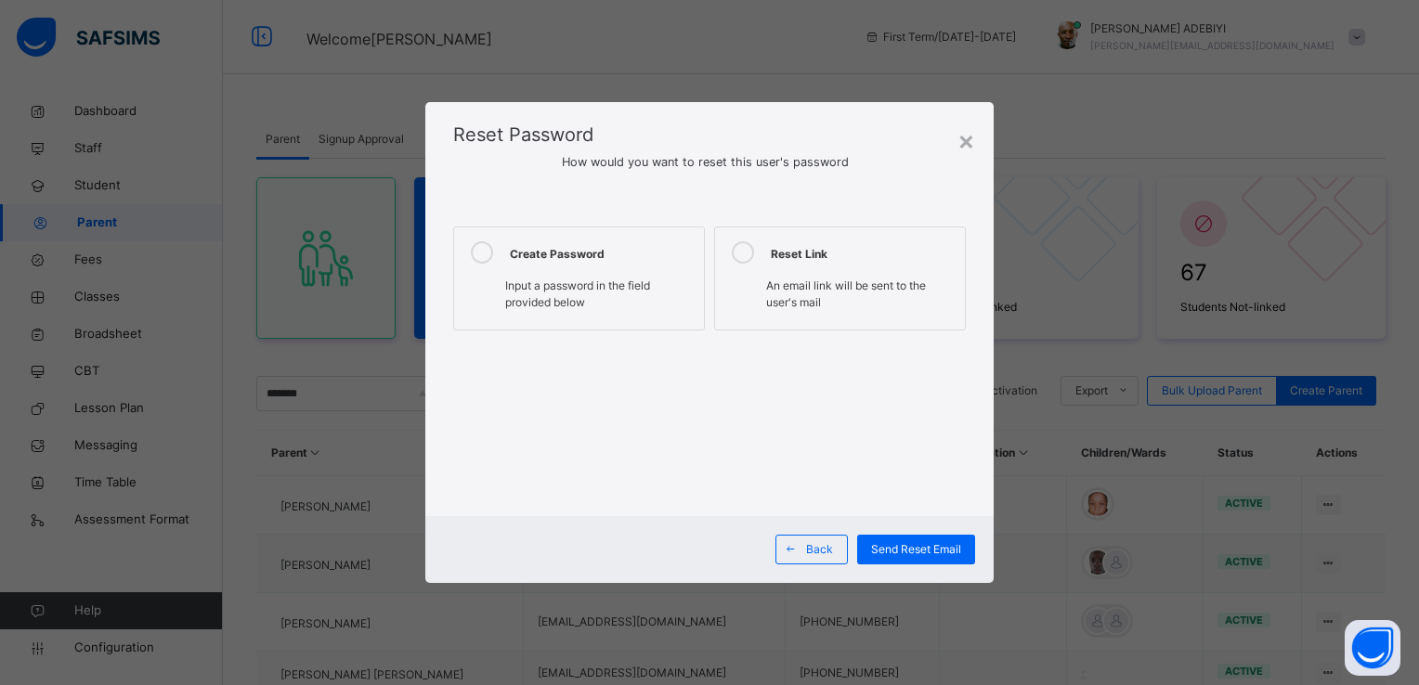
click at [483, 251] on icon at bounding box center [482, 252] width 22 height 22
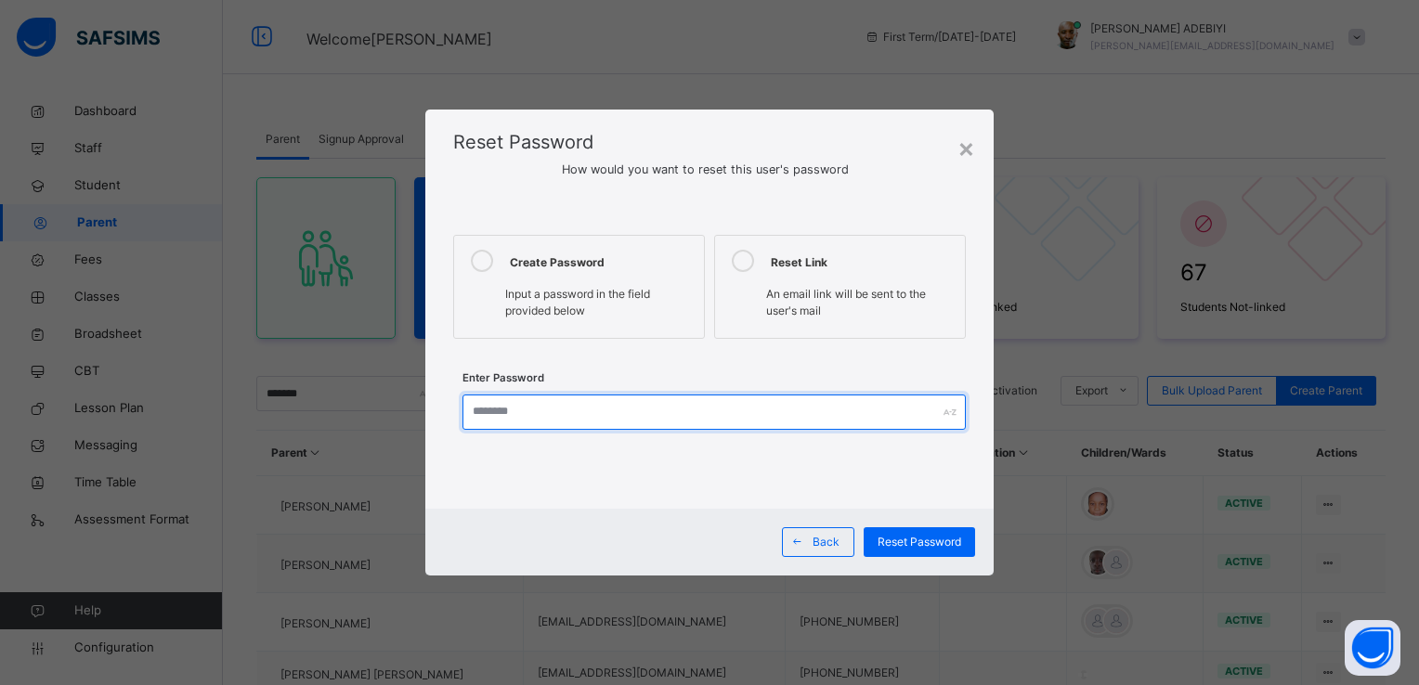
click at [635, 411] on input "text" at bounding box center [713, 412] width 502 height 35
type input "**********"
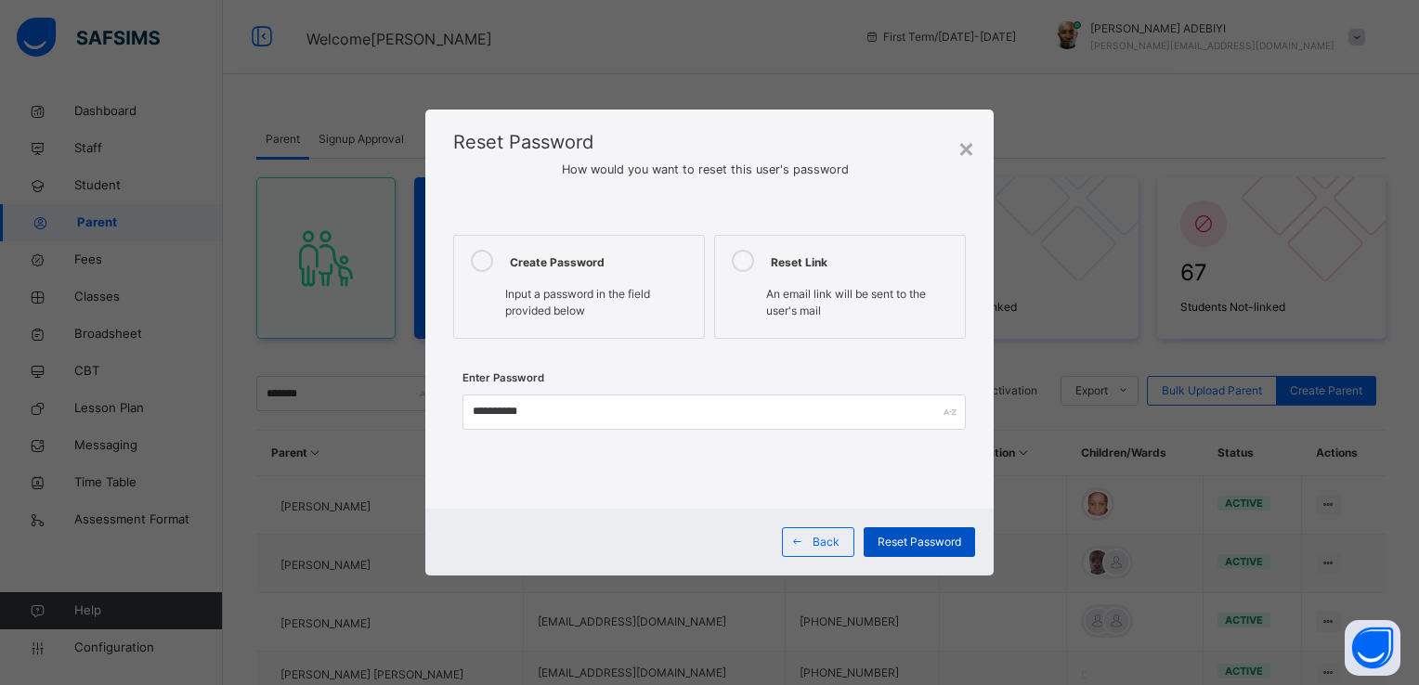
click at [940, 537] on span "Reset Password" at bounding box center [919, 542] width 84 height 17
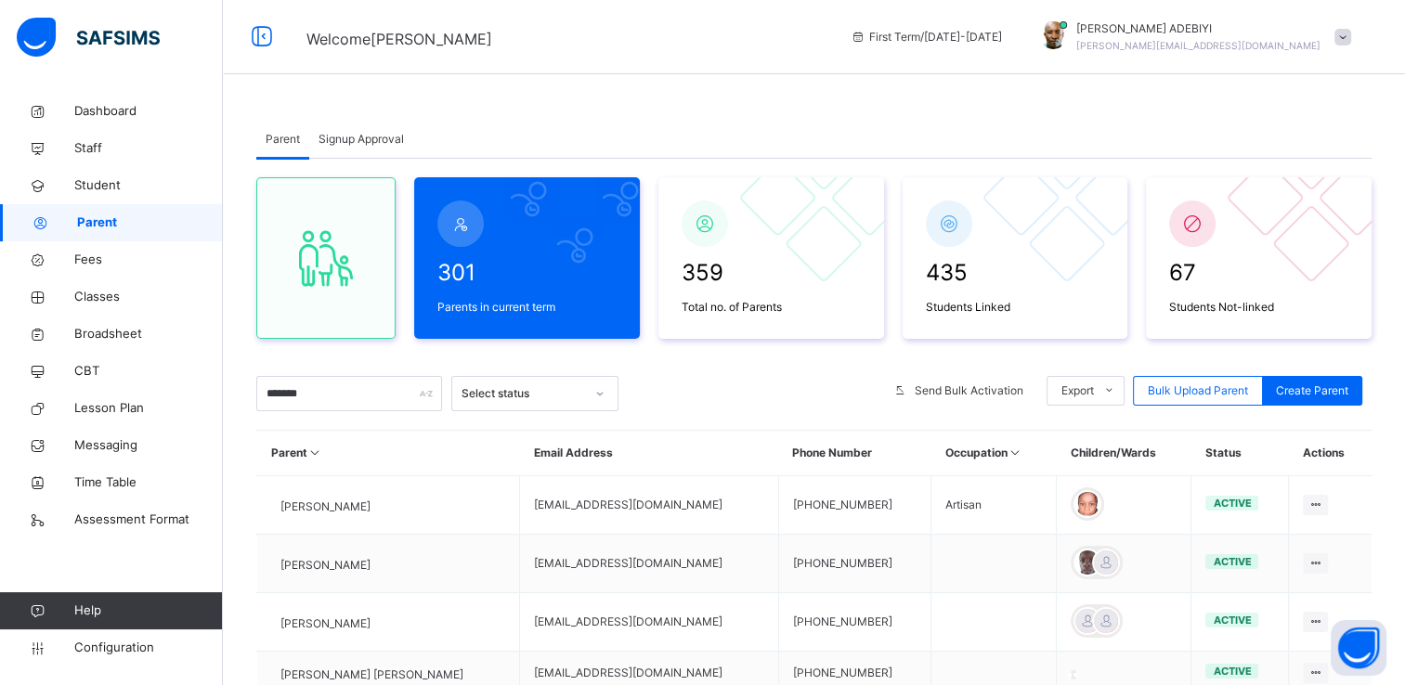
click at [1351, 37] on span at bounding box center [1342, 37] width 17 height 17
click at [1314, 233] on span "Logout" at bounding box center [1290, 230] width 123 height 25
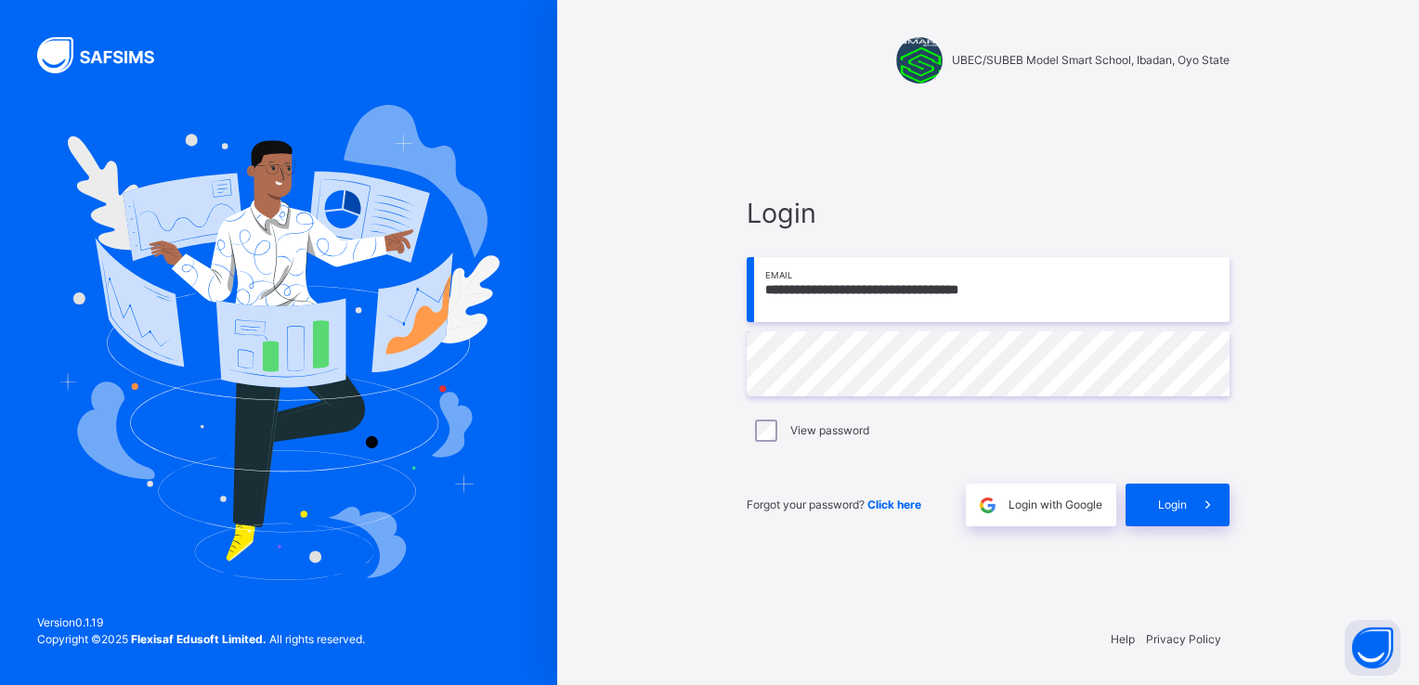
click at [1162, 291] on input "**********" at bounding box center [987, 289] width 483 height 65
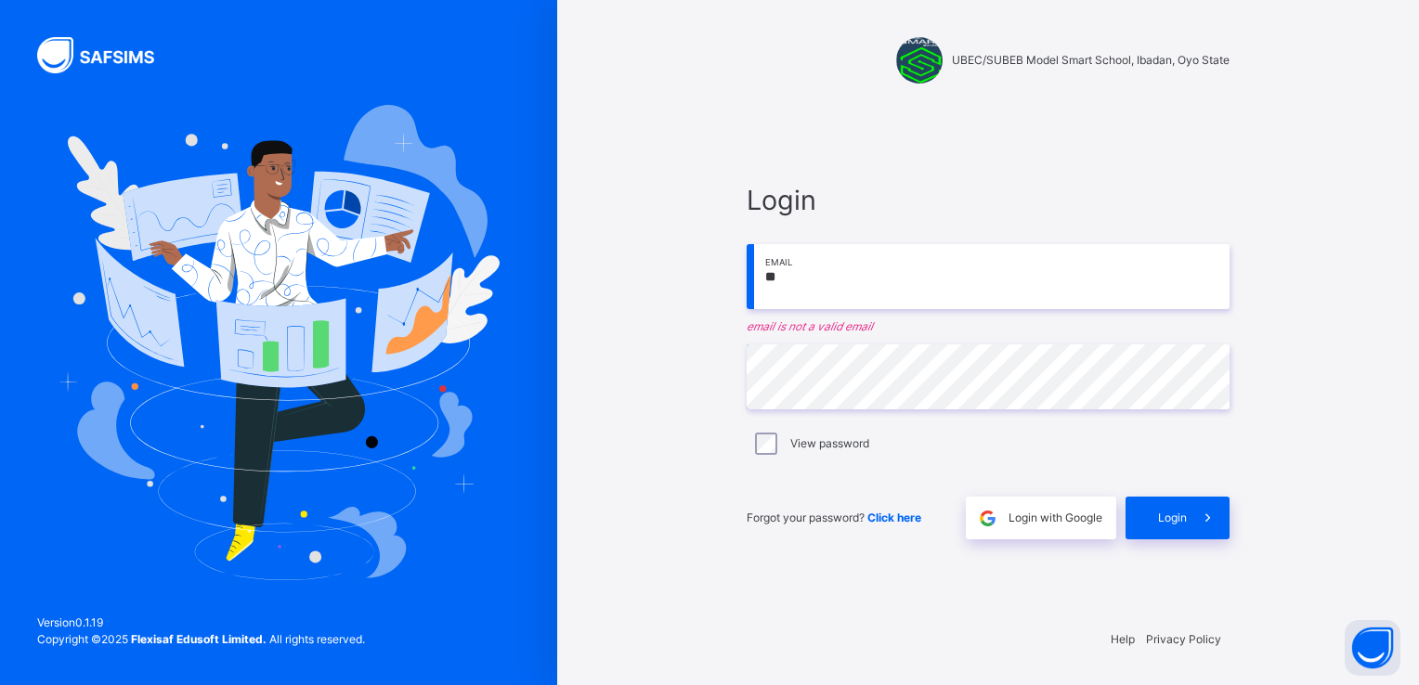
type input "*"
paste input "**********"
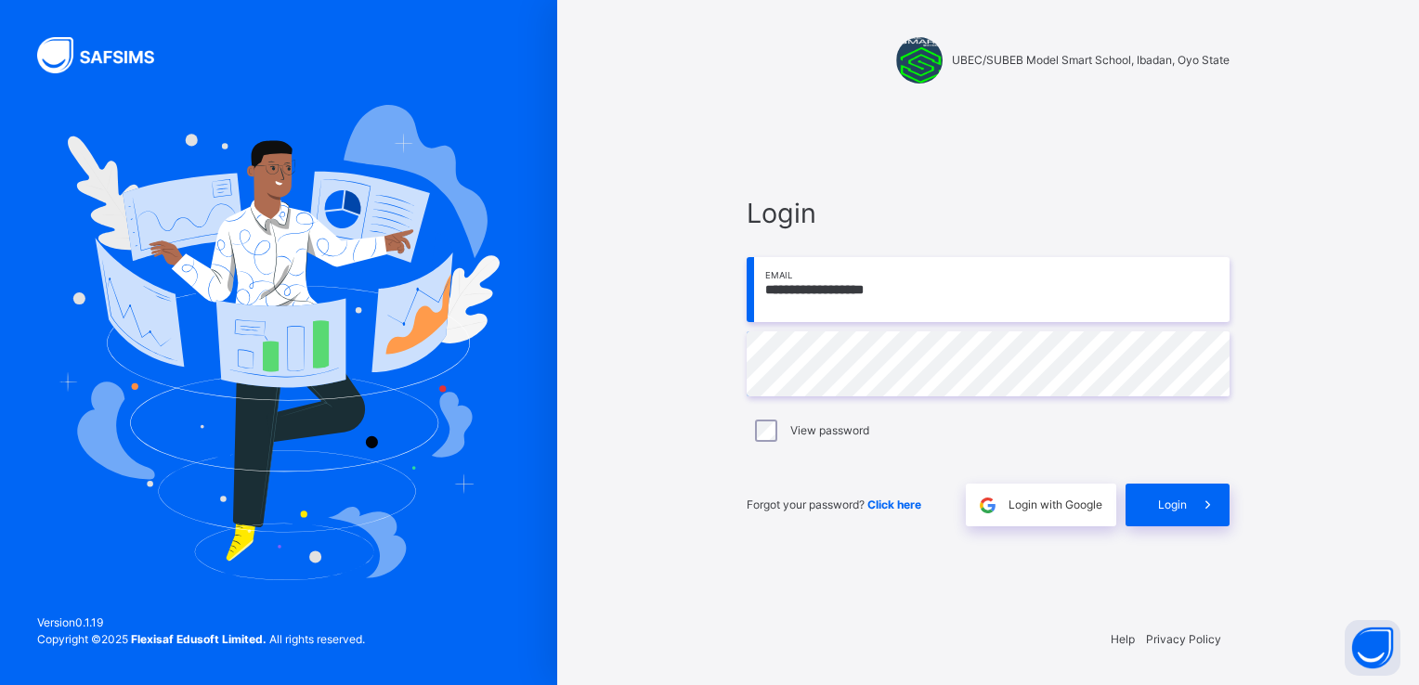
type input "**********"
click at [1200, 508] on icon at bounding box center [1207, 505] width 19 height 21
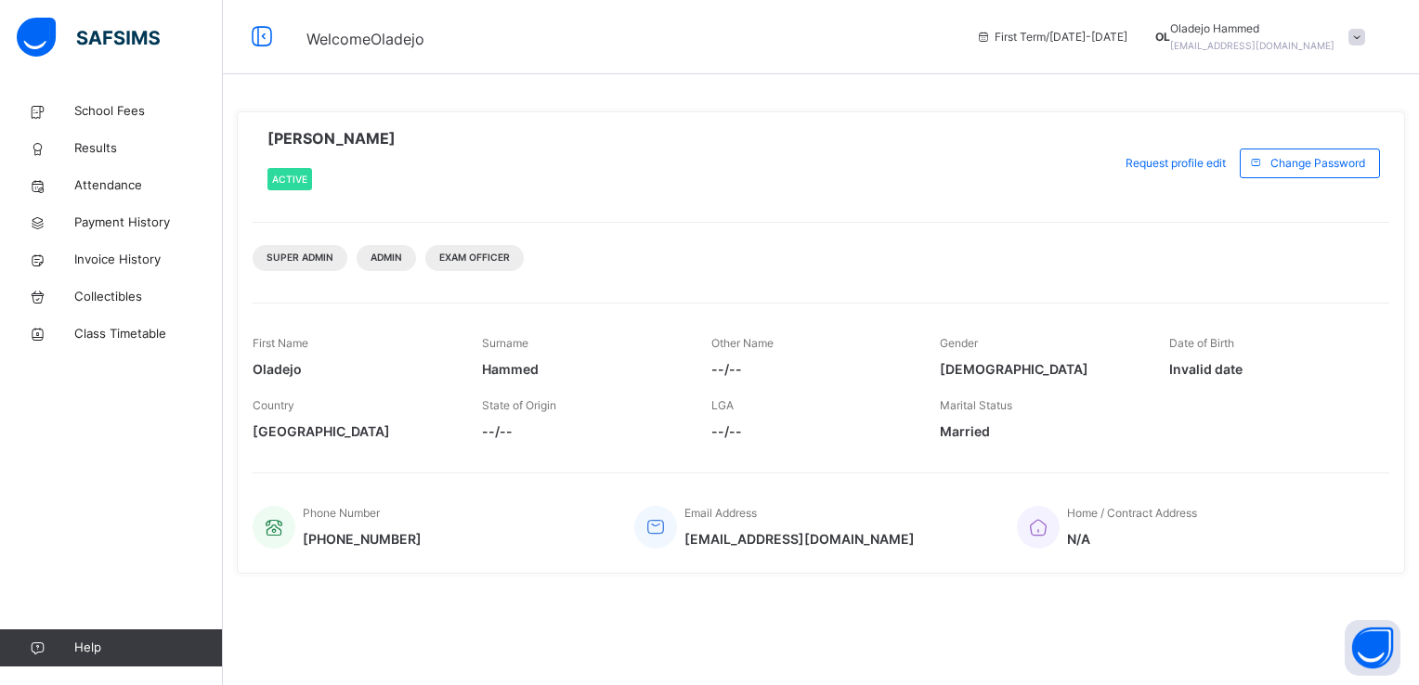
click at [1358, 39] on span at bounding box center [1356, 37] width 17 height 17
click at [1303, 195] on span "Logout" at bounding box center [1304, 196] width 123 height 25
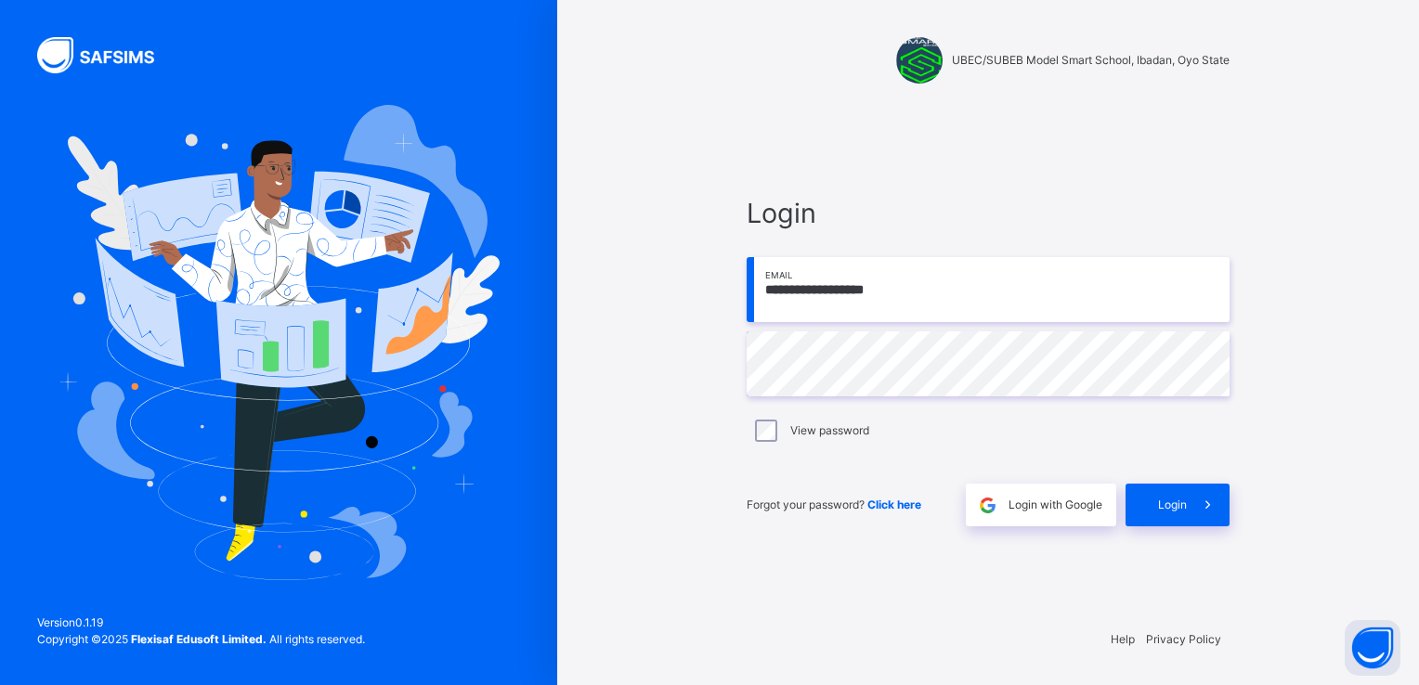
click at [1084, 266] on input "**********" at bounding box center [987, 289] width 483 height 65
type input "**********"
click at [1207, 504] on icon at bounding box center [1207, 505] width 19 height 21
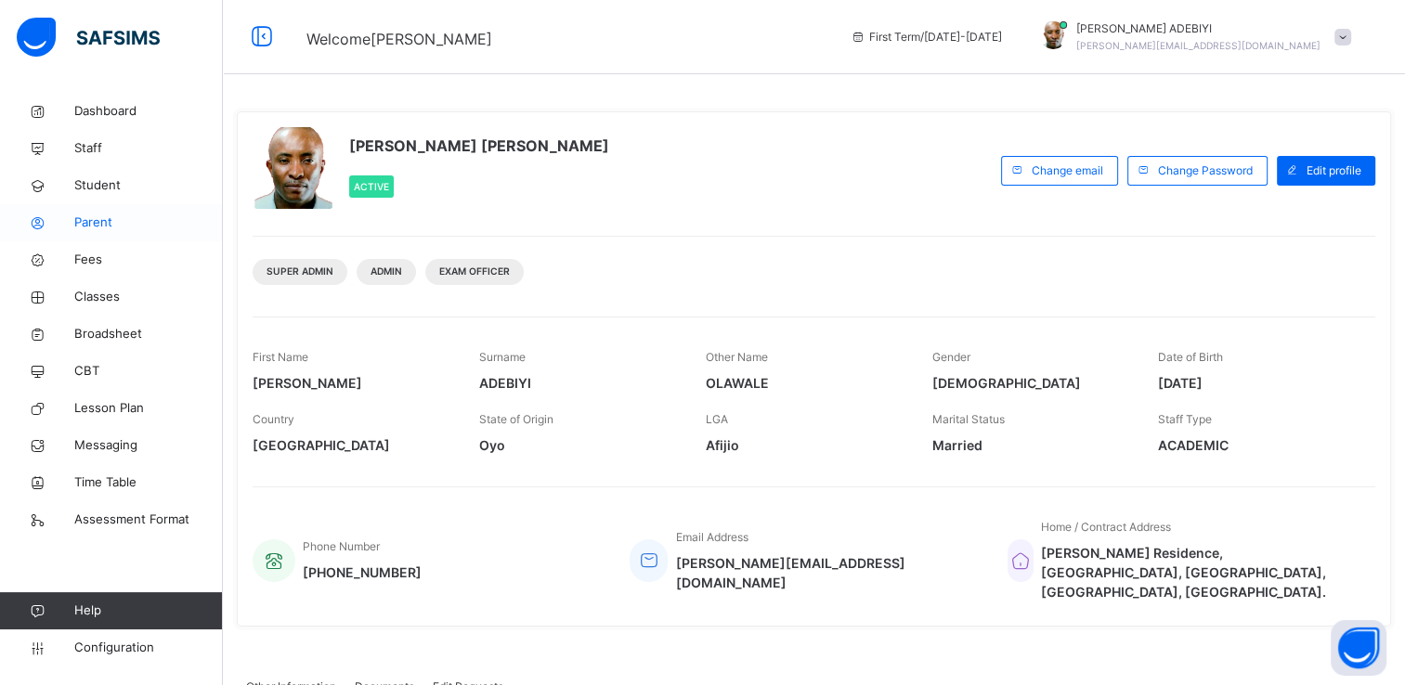
click at [74, 220] on span "Parent" at bounding box center [148, 223] width 149 height 19
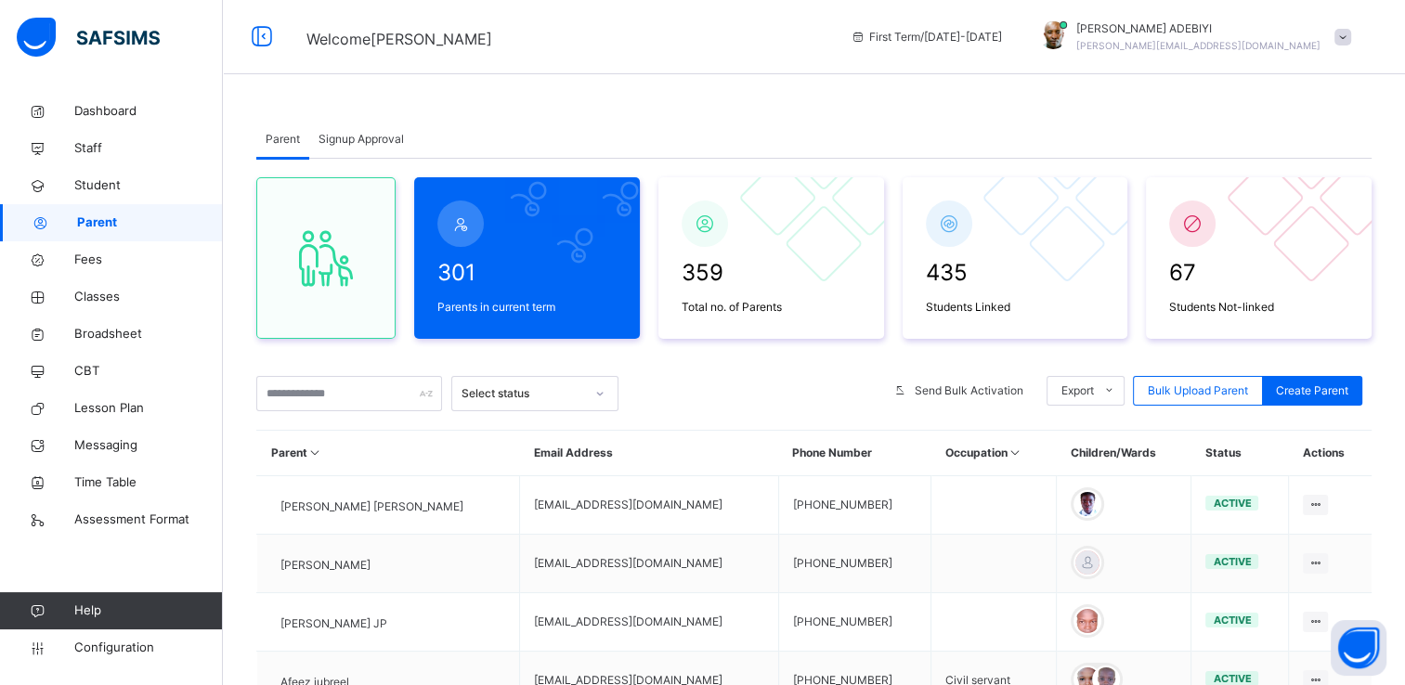
click at [556, 94] on div "Parent Signup Approval Parent Signup Approval 301 Parents in current term 359 T…" at bounding box center [814, 642] width 1182 height 1098
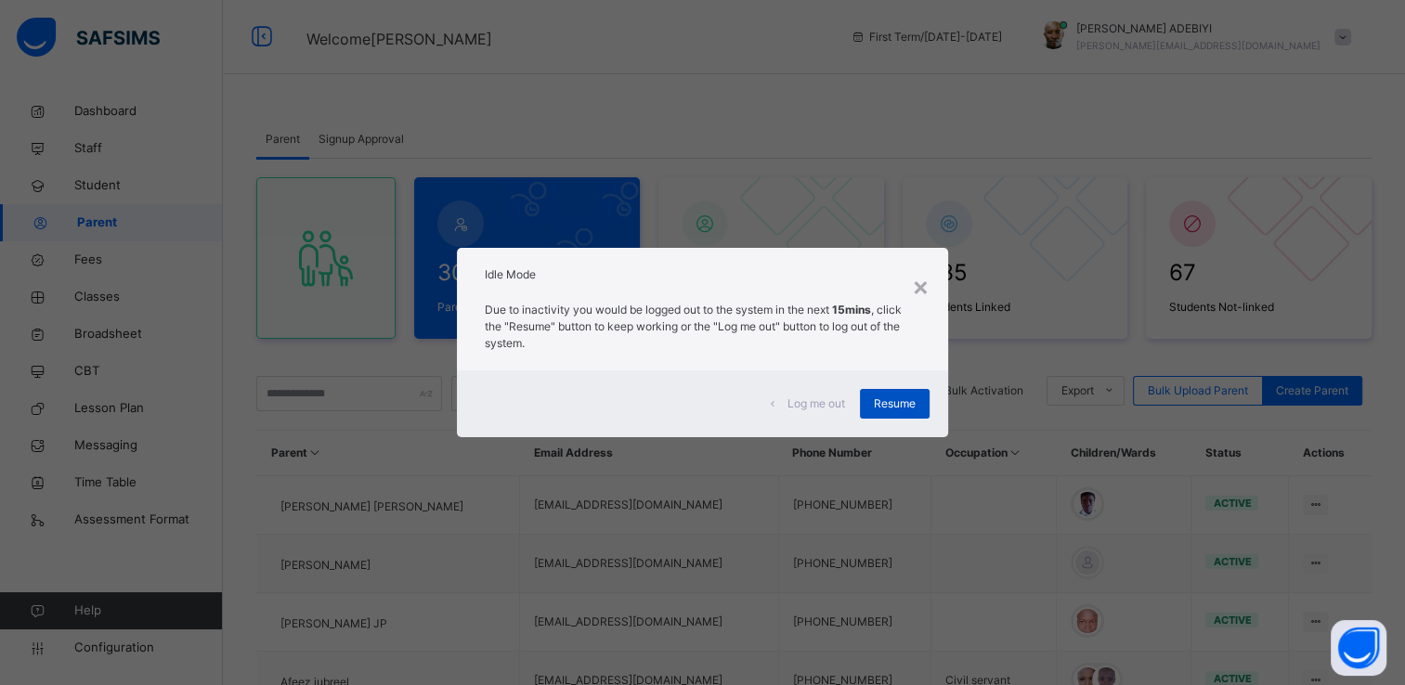
click at [884, 407] on span "Resume" at bounding box center [895, 403] width 42 height 17
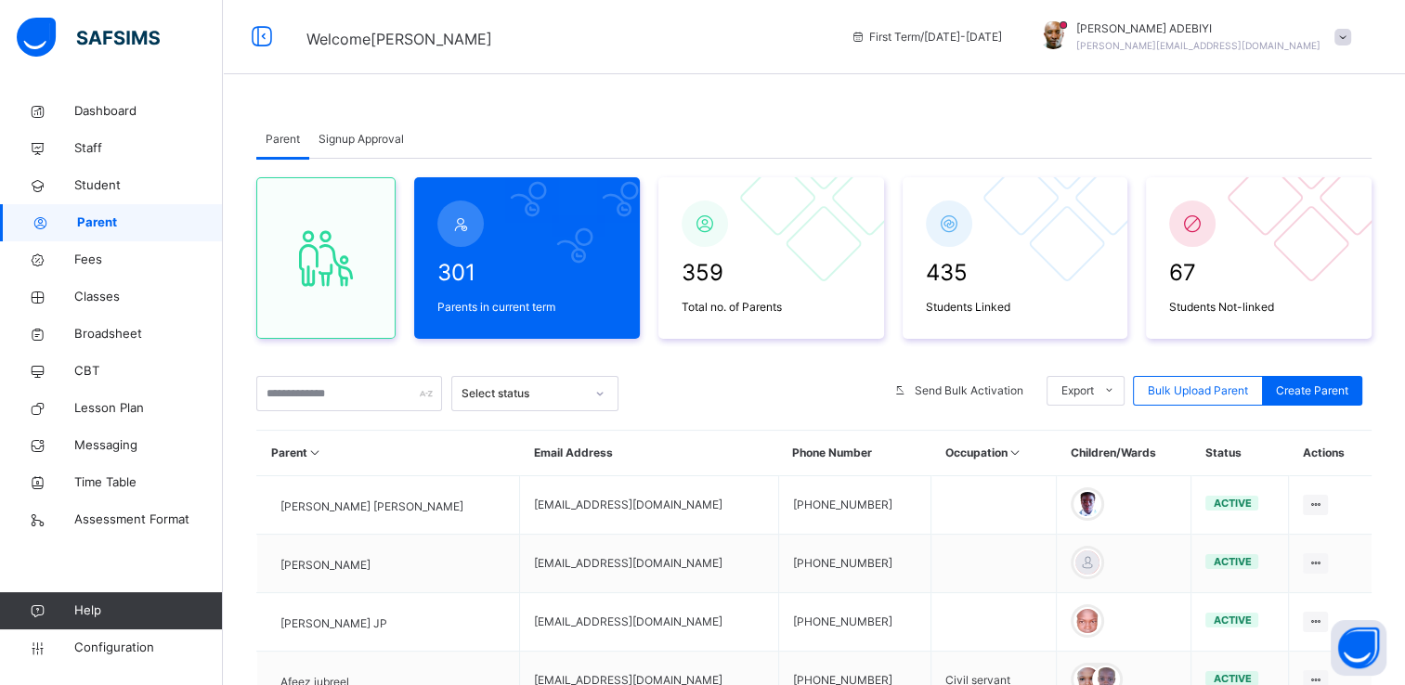
click at [848, 58] on div "Welcome ALEXANDER First Term / 2025-2026 ALEXANDER ADEBIYI a.alexander@oyostate…" at bounding box center [702, 37] width 1405 height 74
click at [546, 106] on div "Parent Signup Approval Parent Signup Approval 301 Parents in current term 359 T…" at bounding box center [814, 642] width 1182 height 1098
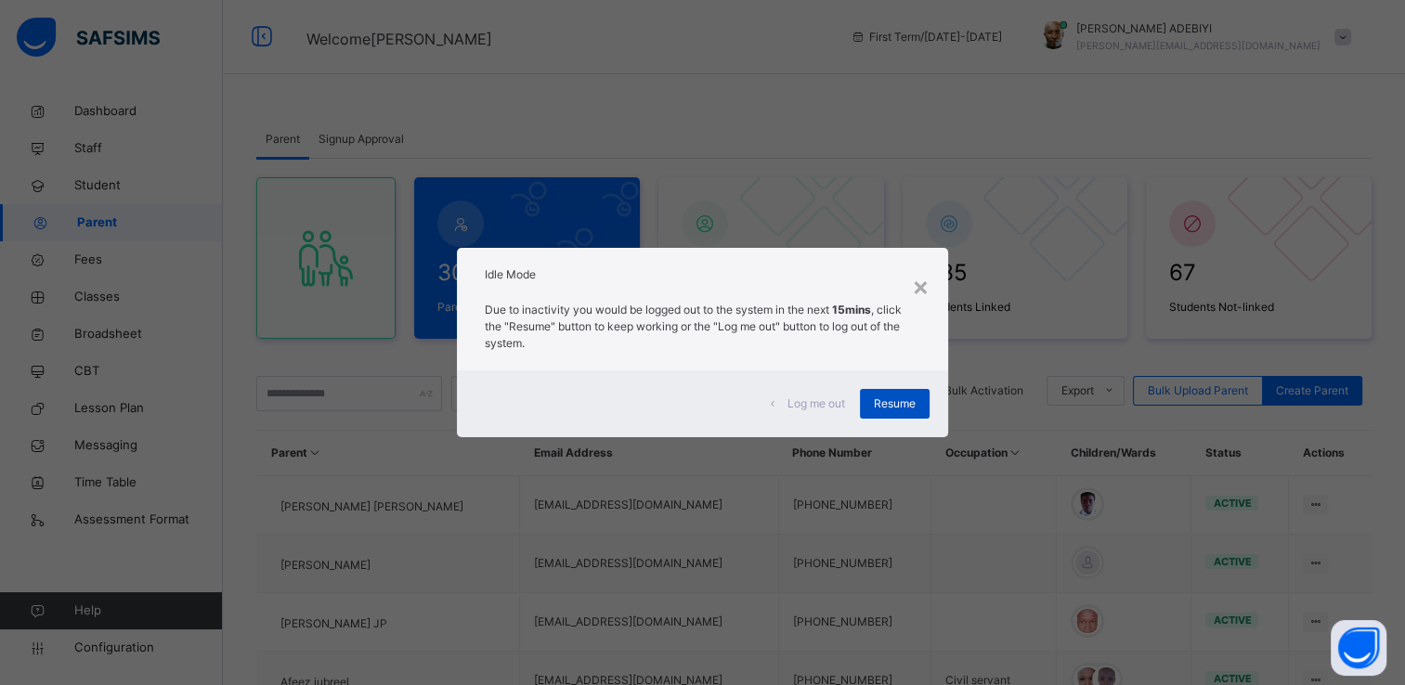
click at [904, 407] on span "Resume" at bounding box center [895, 403] width 42 height 17
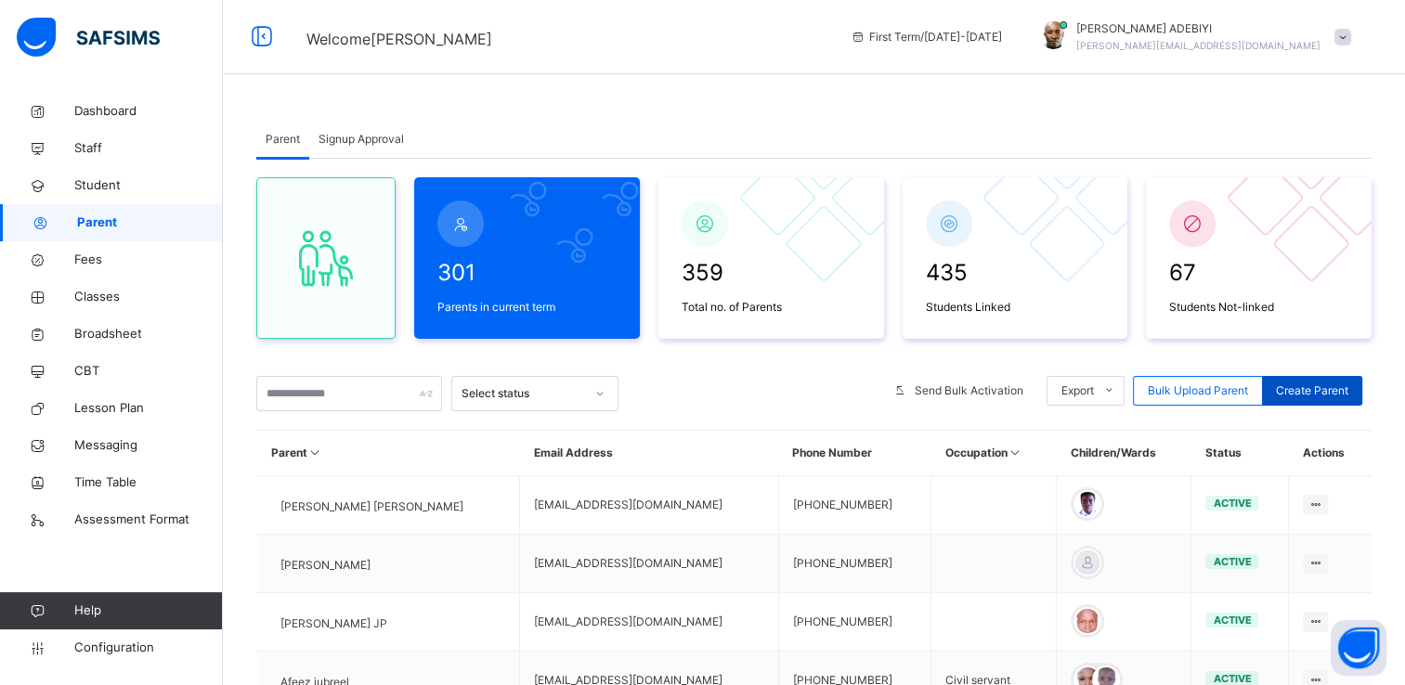
click at [1328, 384] on span "Create Parent" at bounding box center [1312, 390] width 72 height 17
select select "**"
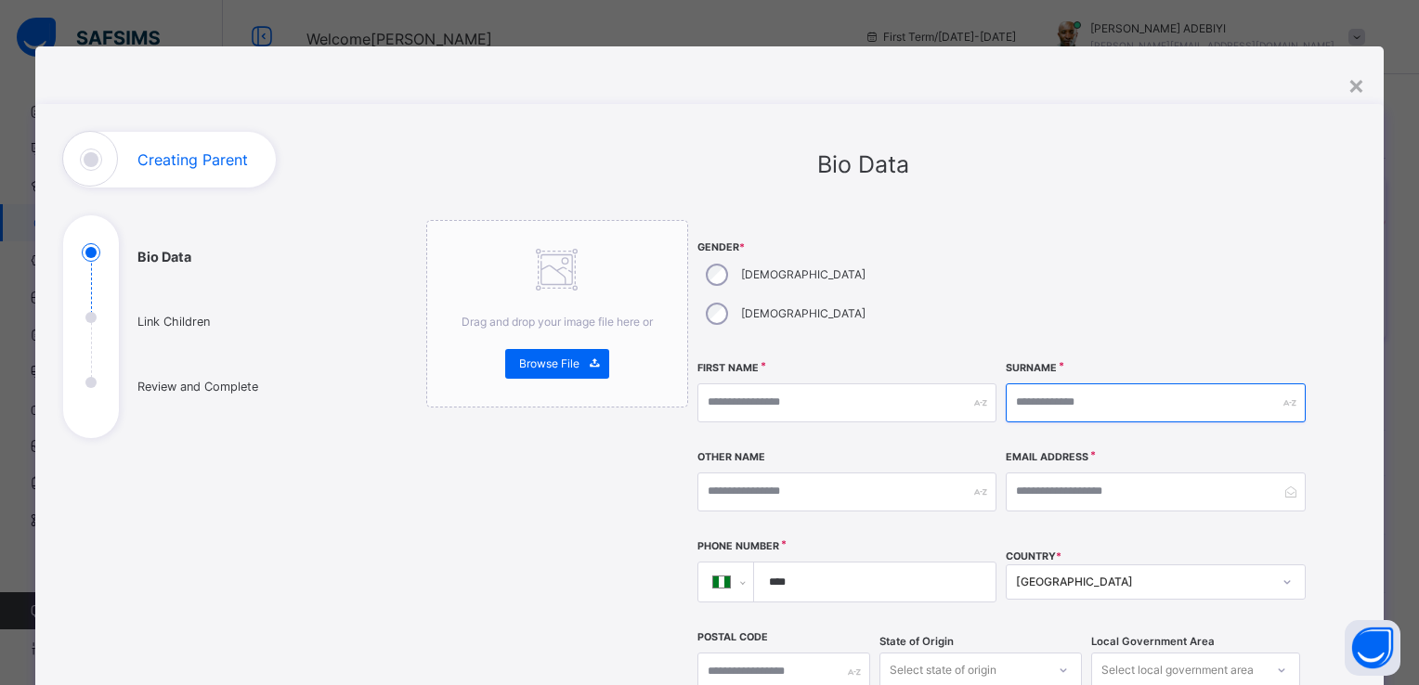
click at [1044, 383] on input "text" at bounding box center [1154, 402] width 299 height 39
type input "******"
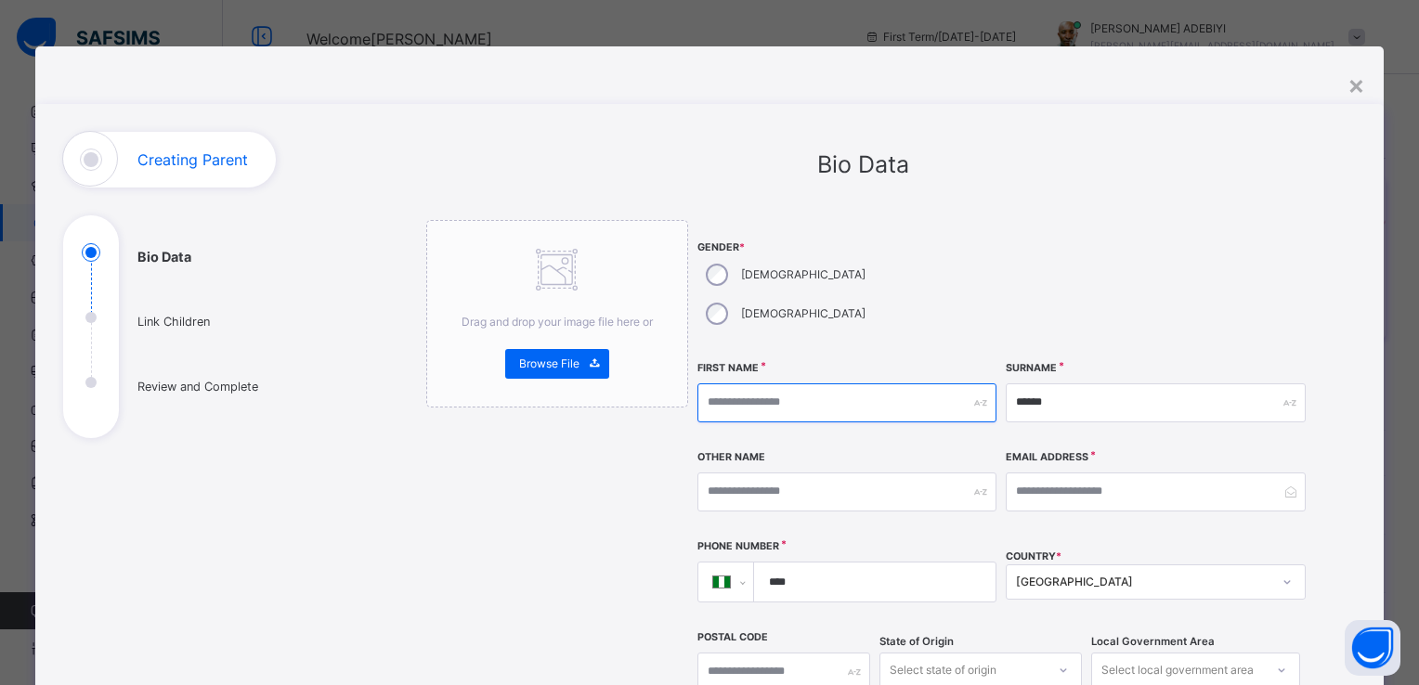
click at [829, 383] on input "text" at bounding box center [846, 402] width 299 height 39
type input "*"
click at [717, 383] on input "*******" at bounding box center [846, 402] width 299 height 39
click at [724, 383] on input "*******" at bounding box center [846, 402] width 299 height 39
click at [728, 383] on input "*******" at bounding box center [846, 402] width 299 height 39
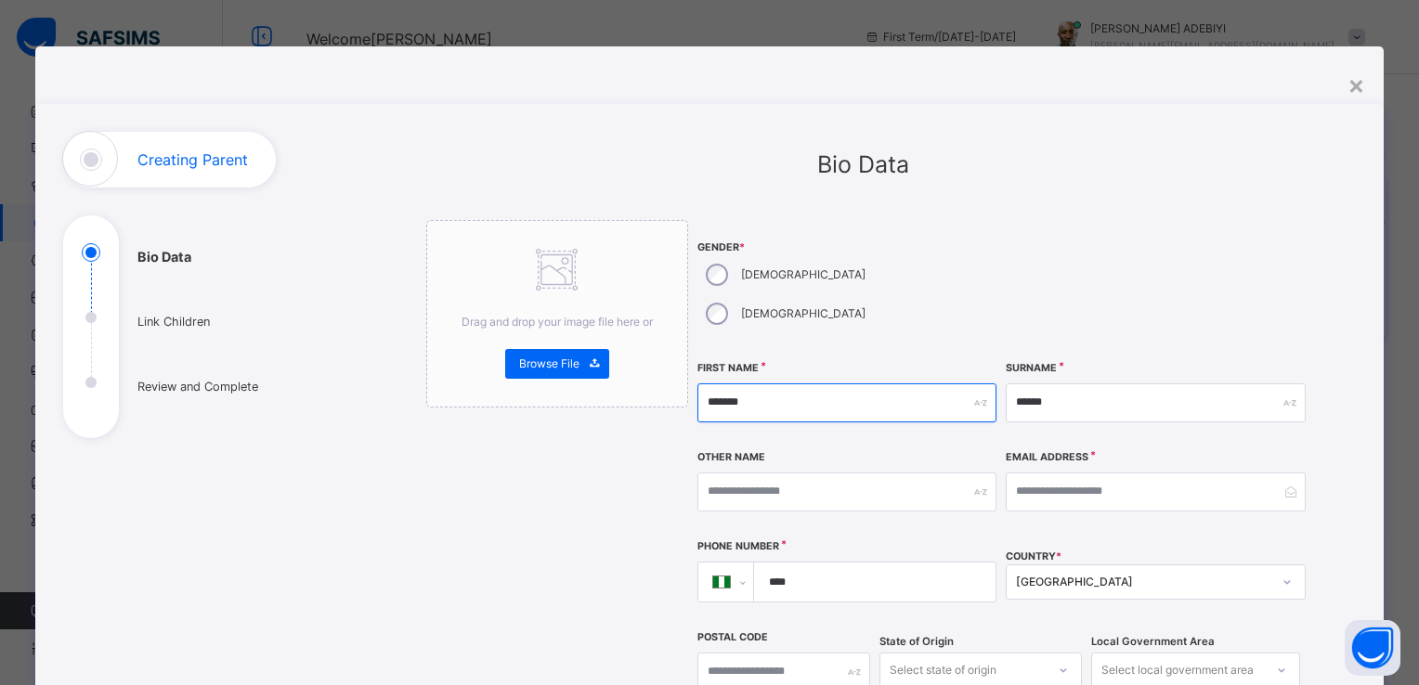
type input "*******"
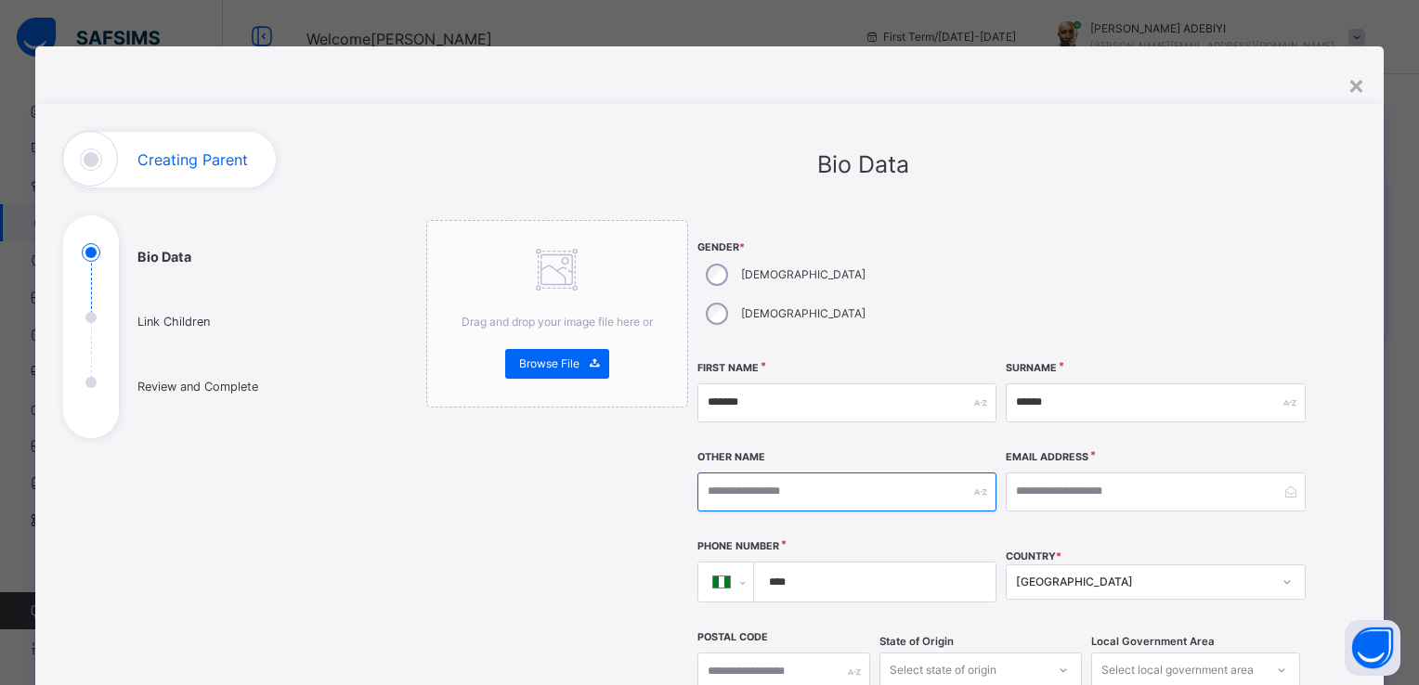
click at [779, 473] on input "text" at bounding box center [846, 492] width 299 height 39
type input "*****"
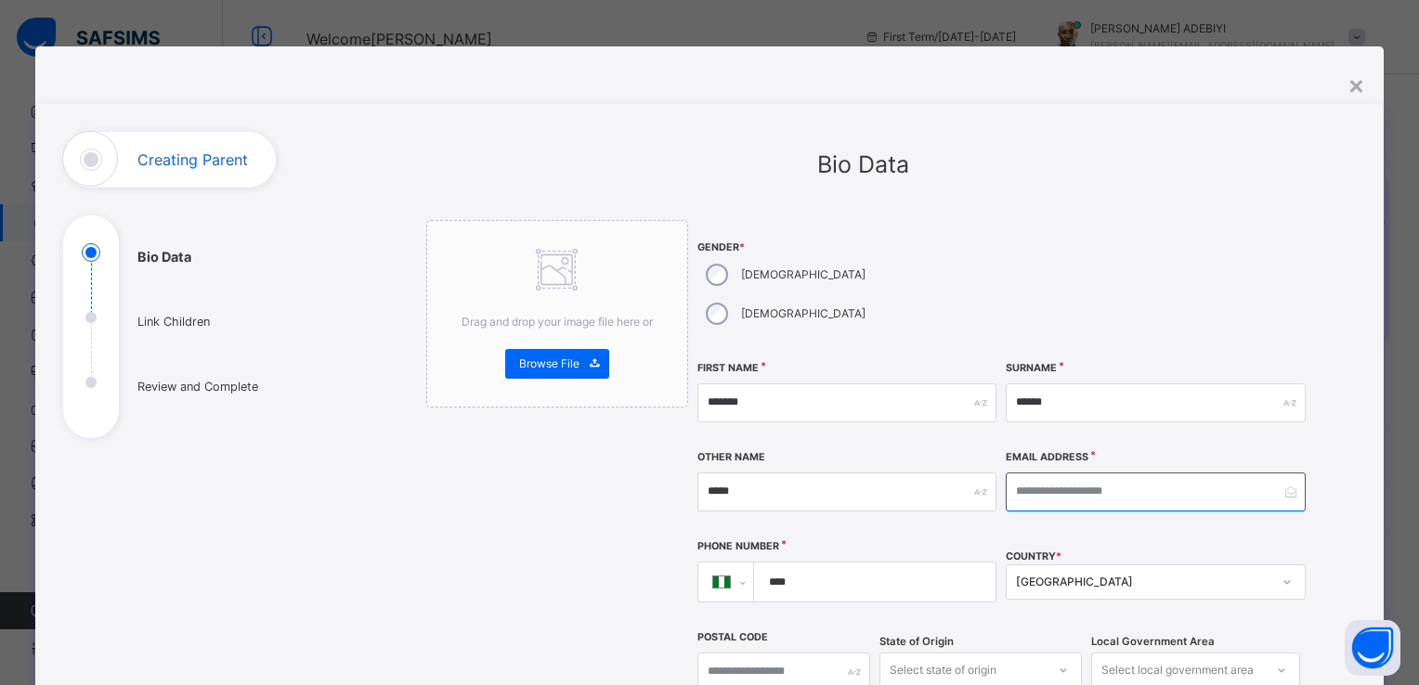
click at [1044, 473] on input "email" at bounding box center [1154, 492] width 299 height 39
click at [1031, 473] on input "email" at bounding box center [1154, 492] width 299 height 39
type input "**********"
click at [801, 563] on input "****" at bounding box center [871, 582] width 227 height 39
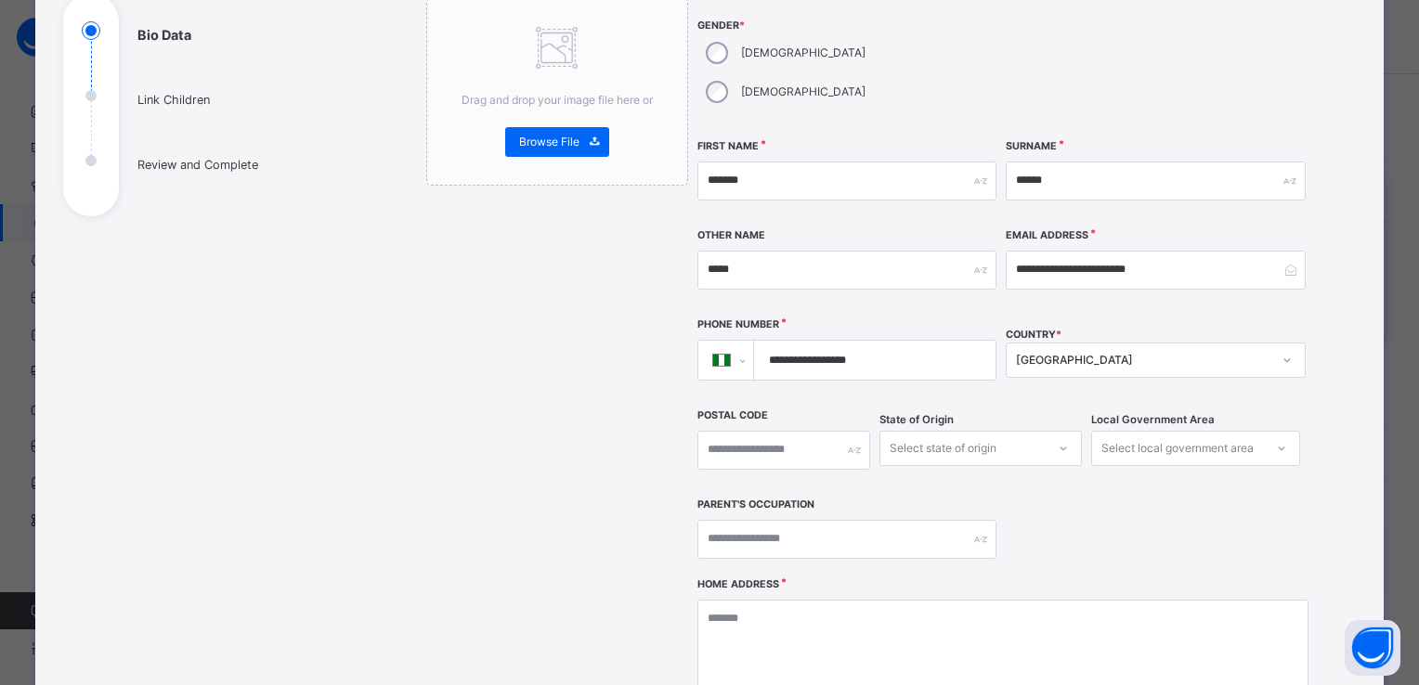
scroll to position [227, 0]
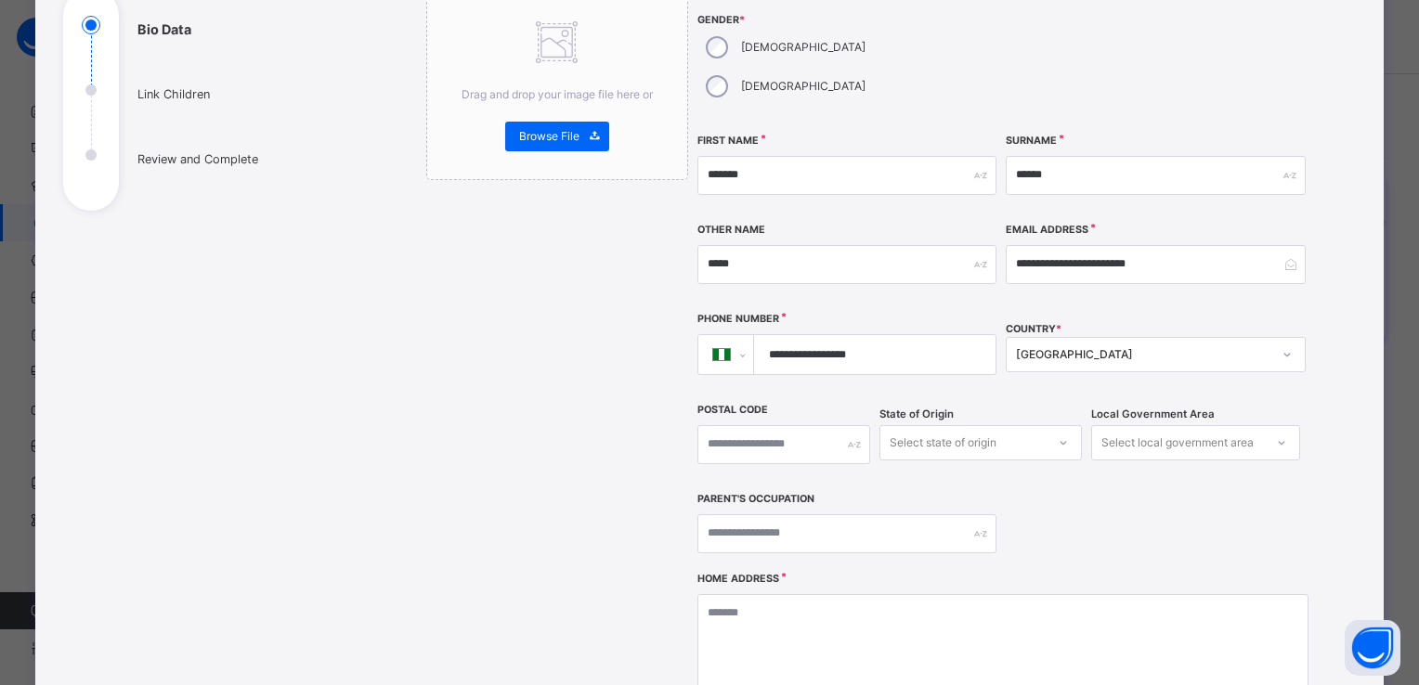
type input "**********"
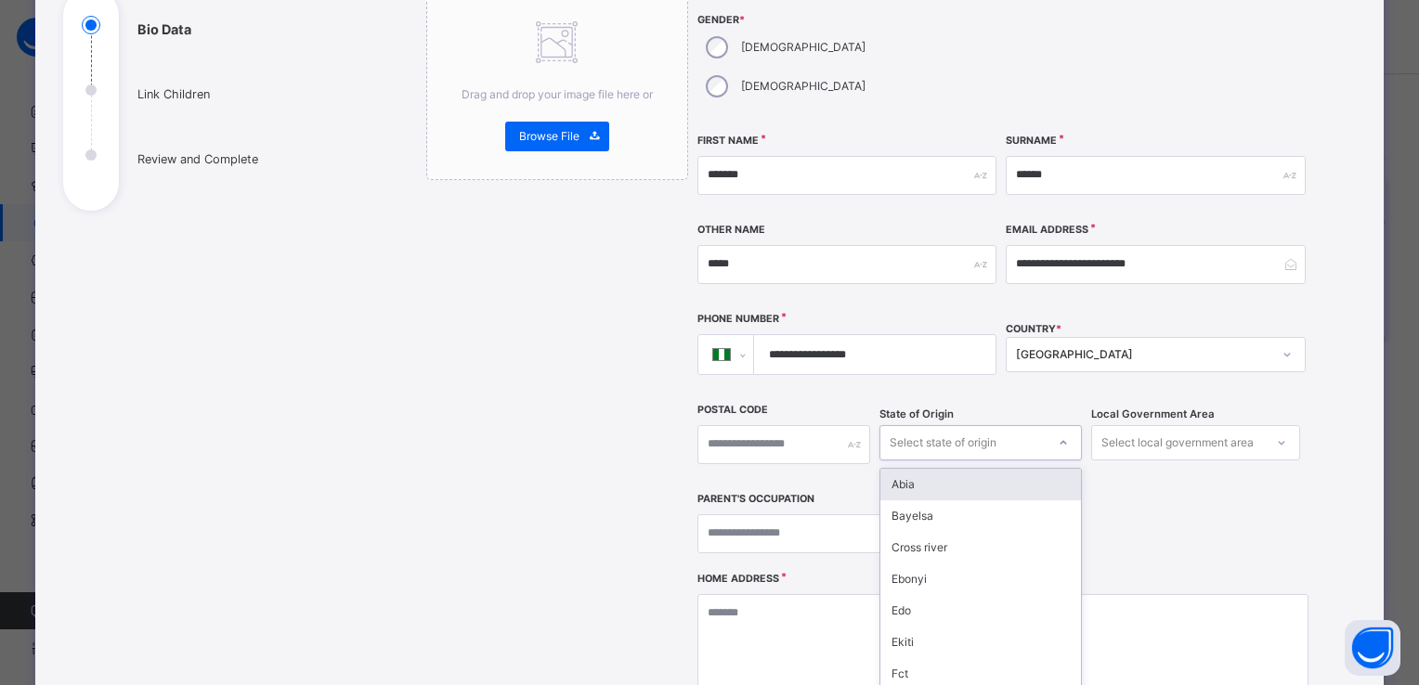
click at [1049, 425] on div "option Abia focused, 1 of 37. 37 results available. Use Up and Down to choose o…" at bounding box center [980, 442] width 202 height 35
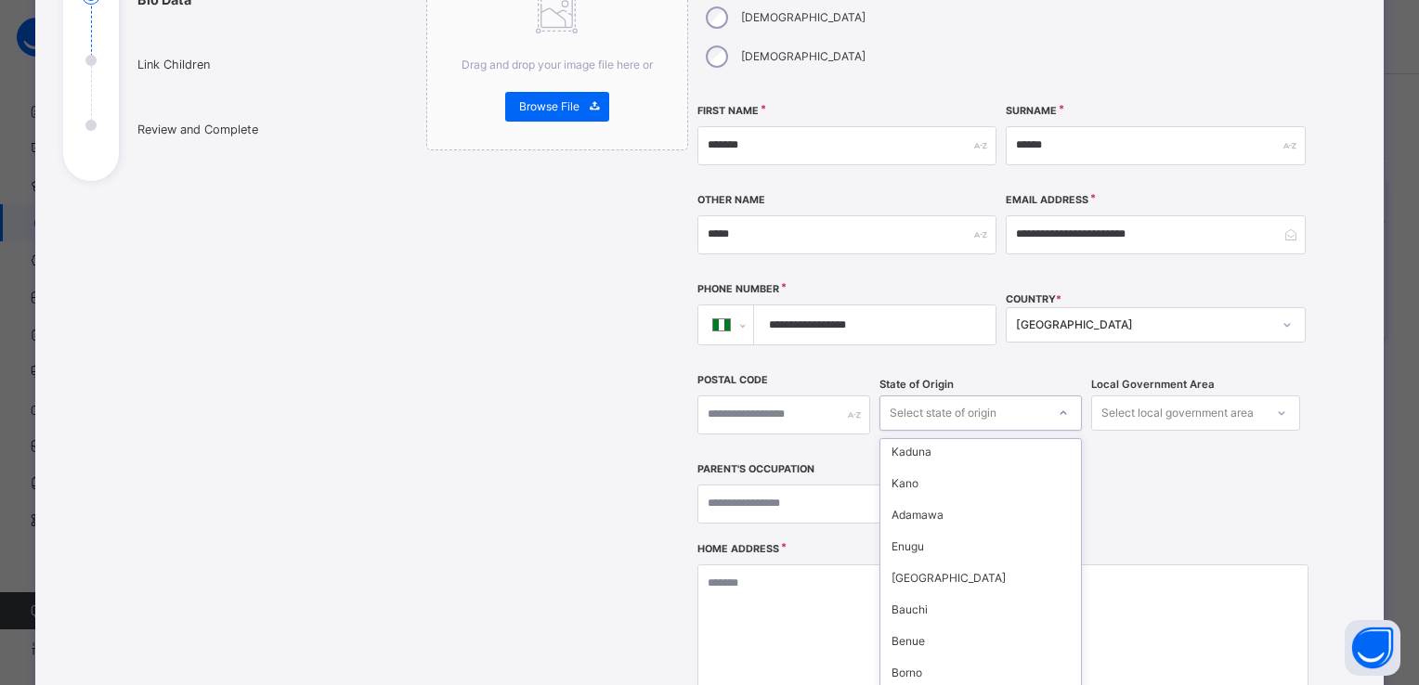
scroll to position [708, 0]
click at [973, 551] on div "Lagos" at bounding box center [980, 567] width 201 height 32
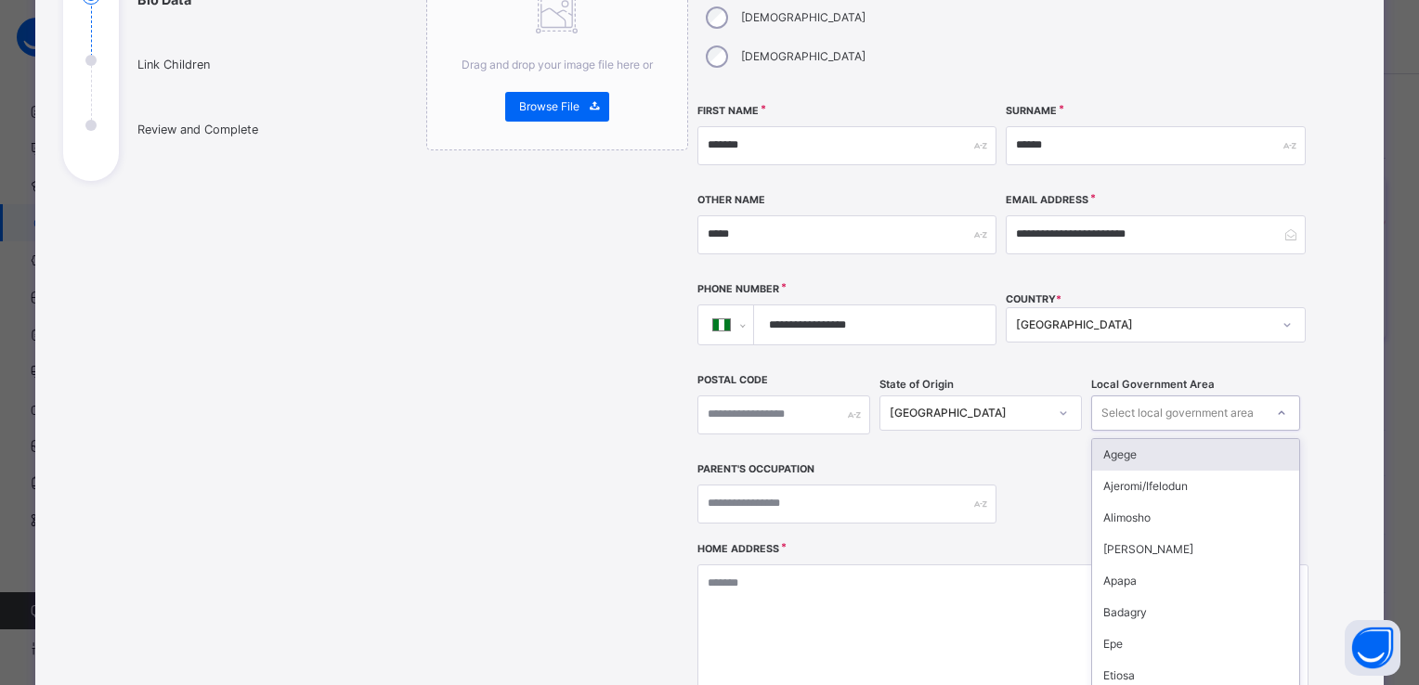
click at [1266, 398] on div at bounding box center [1281, 413] width 32 height 30
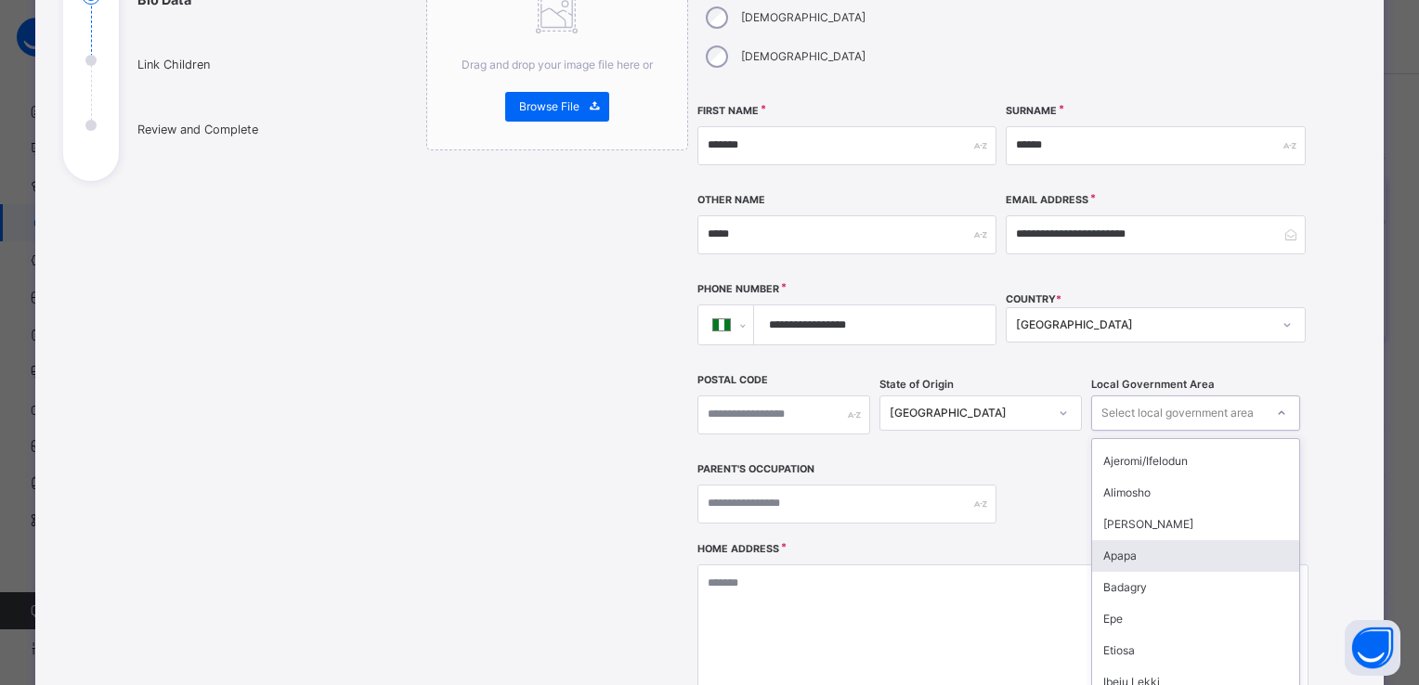
click at [1177, 540] on div "Apapa" at bounding box center [1195, 556] width 207 height 32
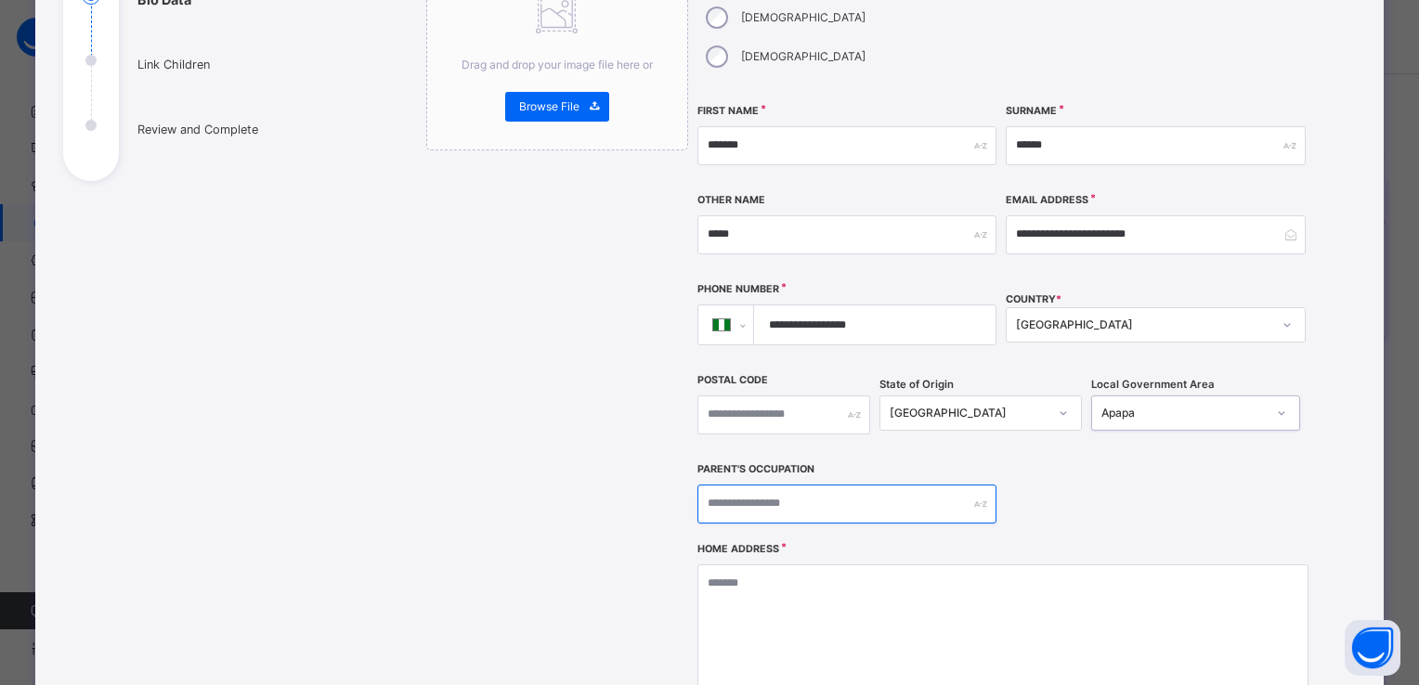
click at [788, 485] on input "text" at bounding box center [846, 504] width 299 height 39
type input "*******"
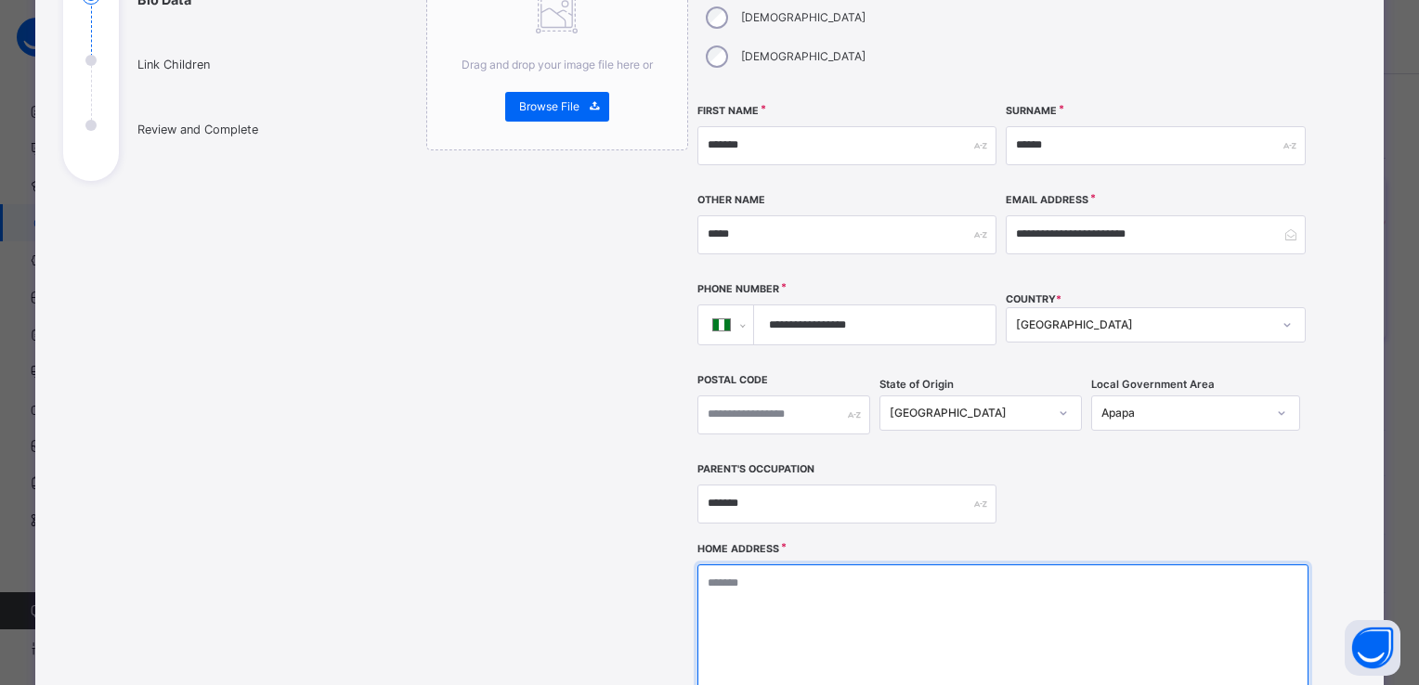
click at [806, 564] on textarea at bounding box center [1002, 657] width 611 height 186
click at [698, 564] on textarea "**********" at bounding box center [1002, 657] width 611 height 186
click at [842, 564] on textarea "**********" at bounding box center [1002, 657] width 611 height 186
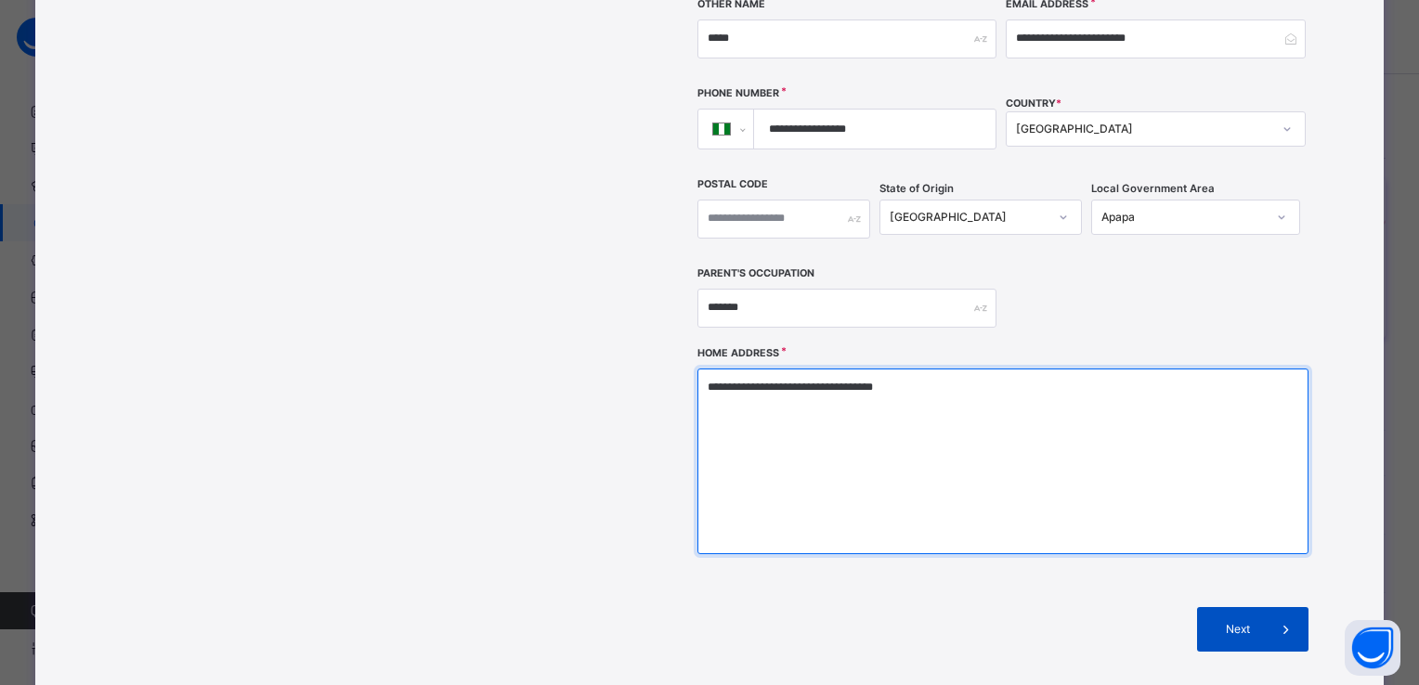
type textarea "**********"
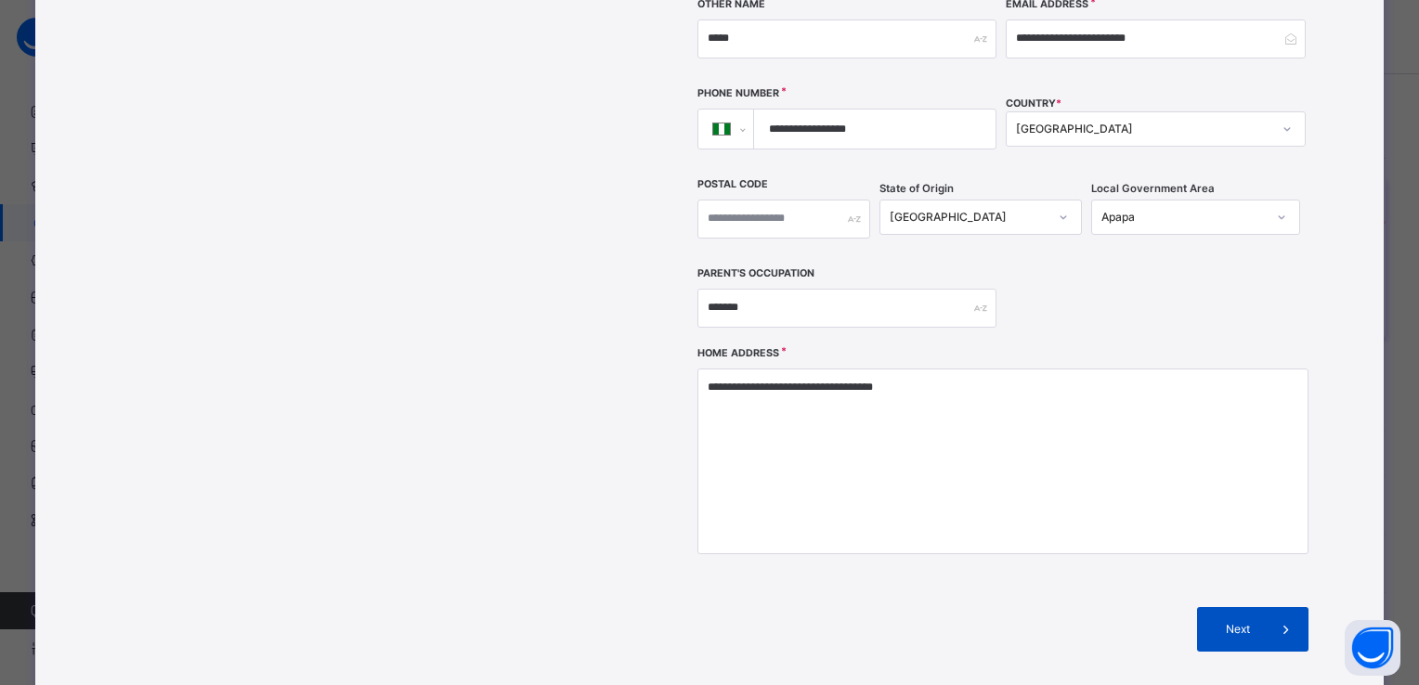
click at [1266, 607] on span at bounding box center [1286, 629] width 45 height 45
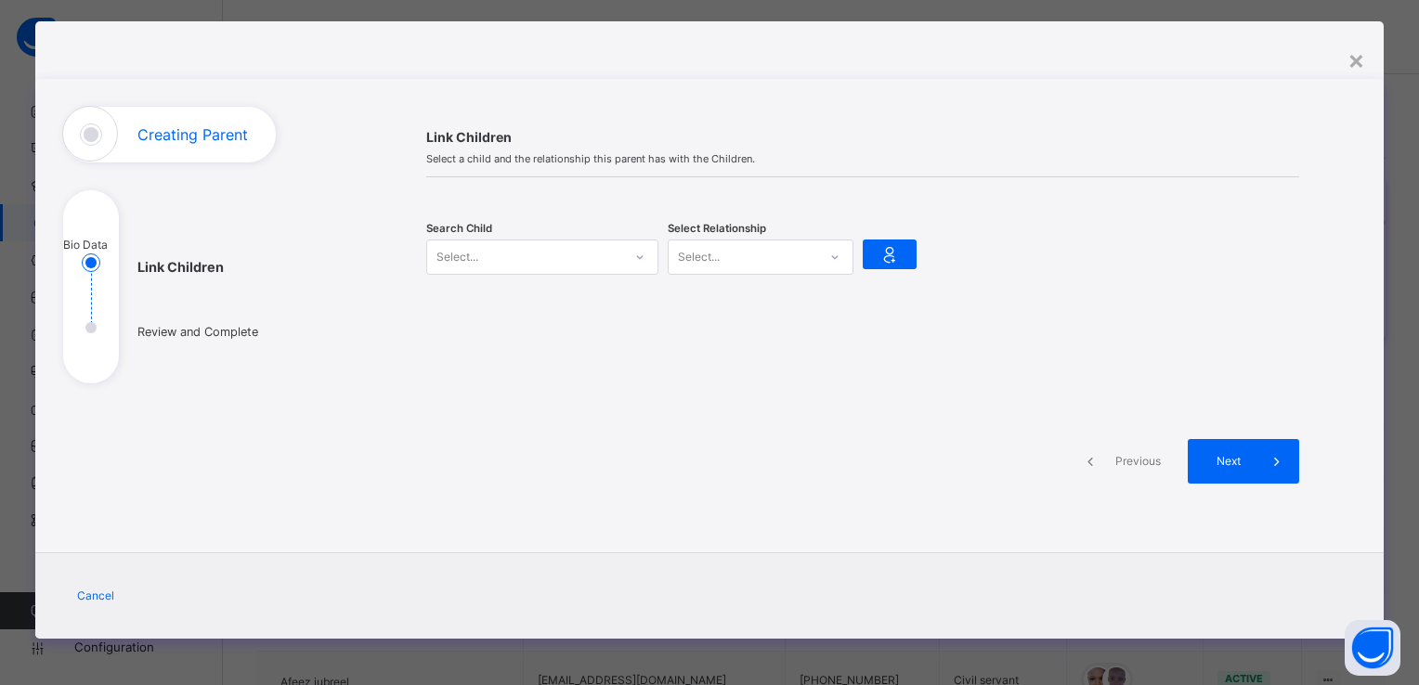
scroll to position [23, 0]
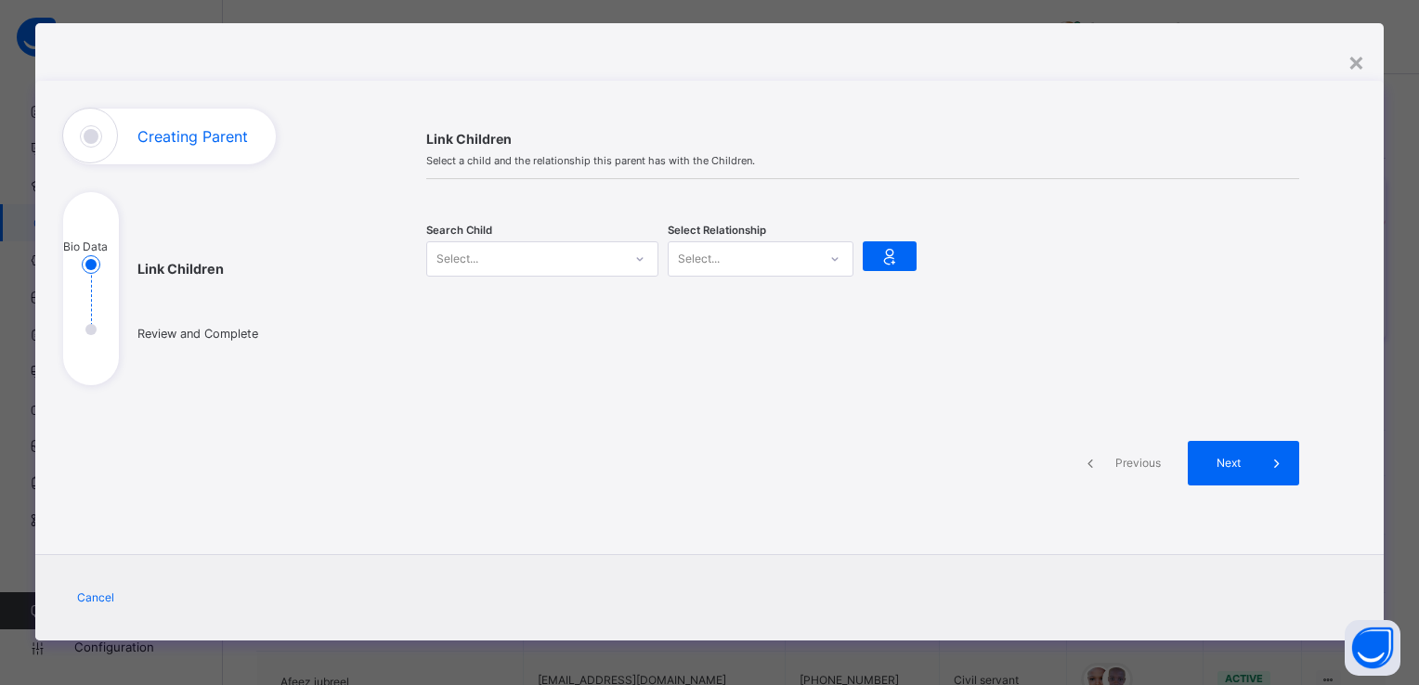
click at [634, 253] on icon at bounding box center [639, 259] width 11 height 19
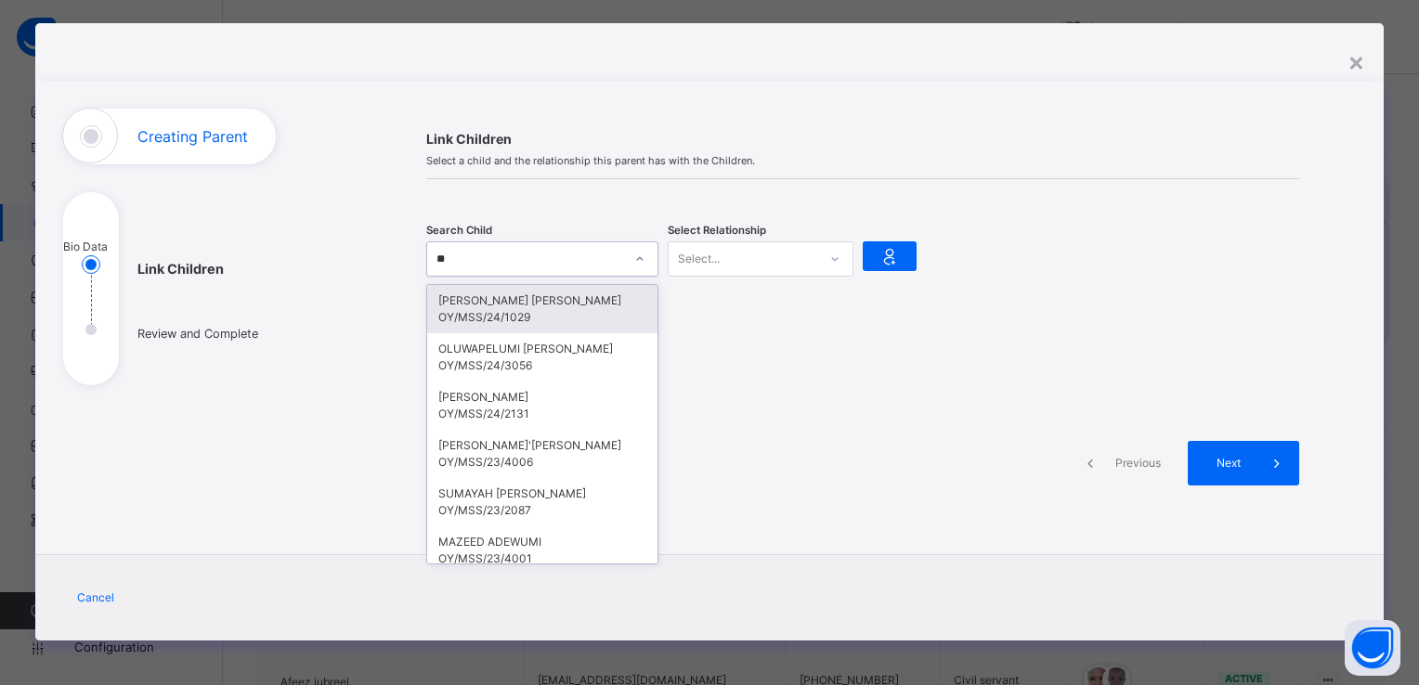
type input "***"
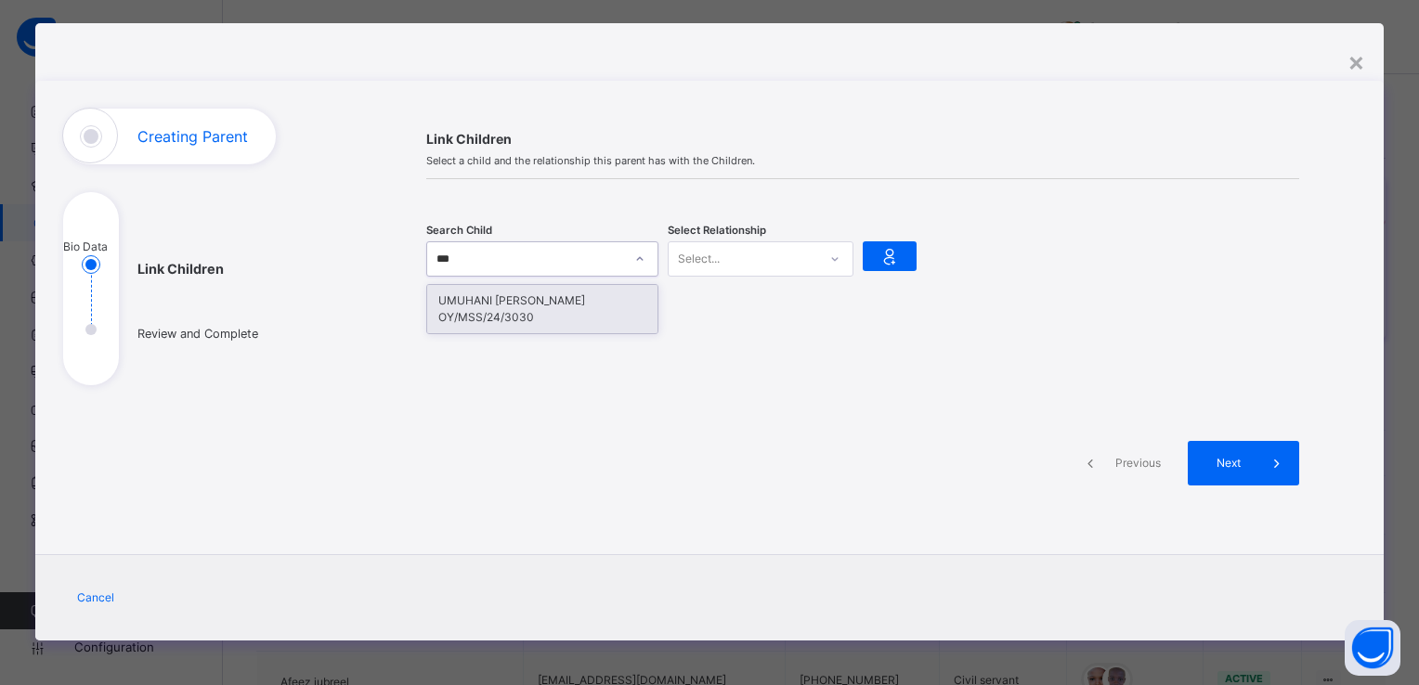
click at [535, 321] on div "OY/MSS/24/3030" at bounding box center [542, 317] width 208 height 17
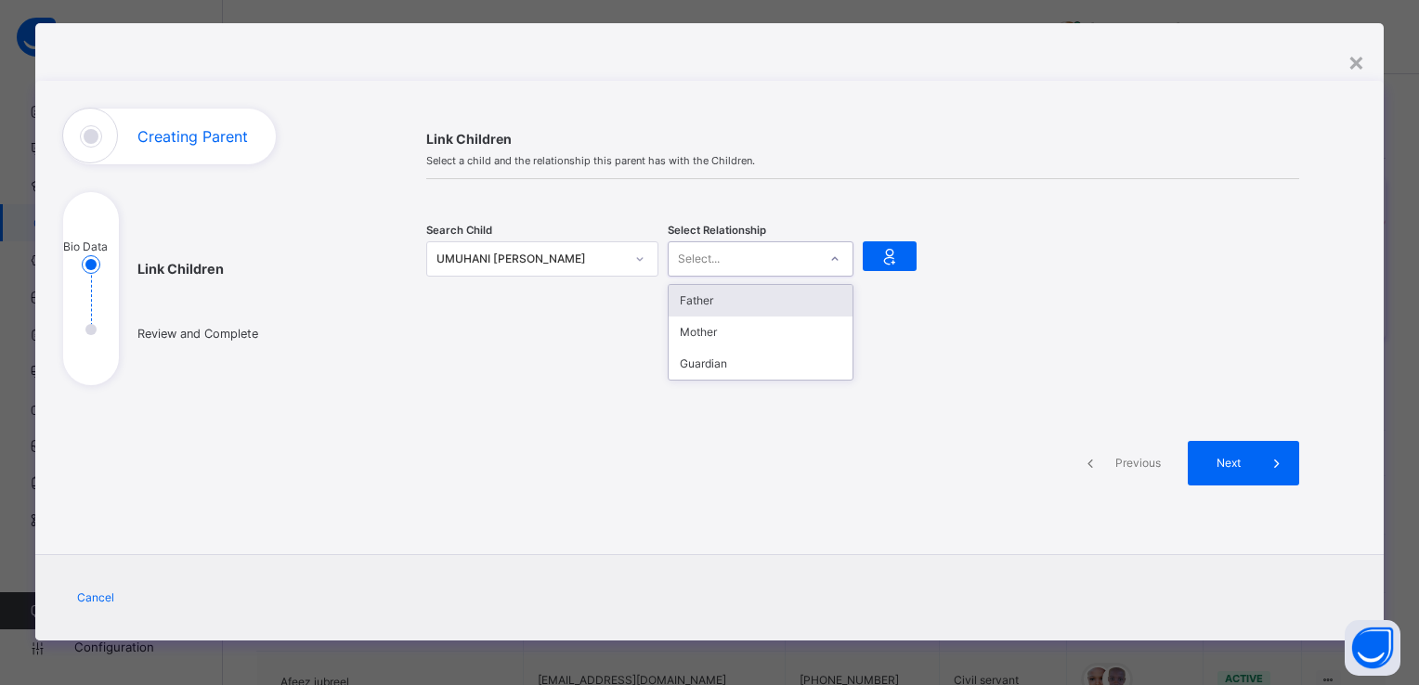
click at [829, 260] on icon at bounding box center [834, 259] width 11 height 19
click at [732, 331] on div "Mother" at bounding box center [760, 333] width 184 height 32
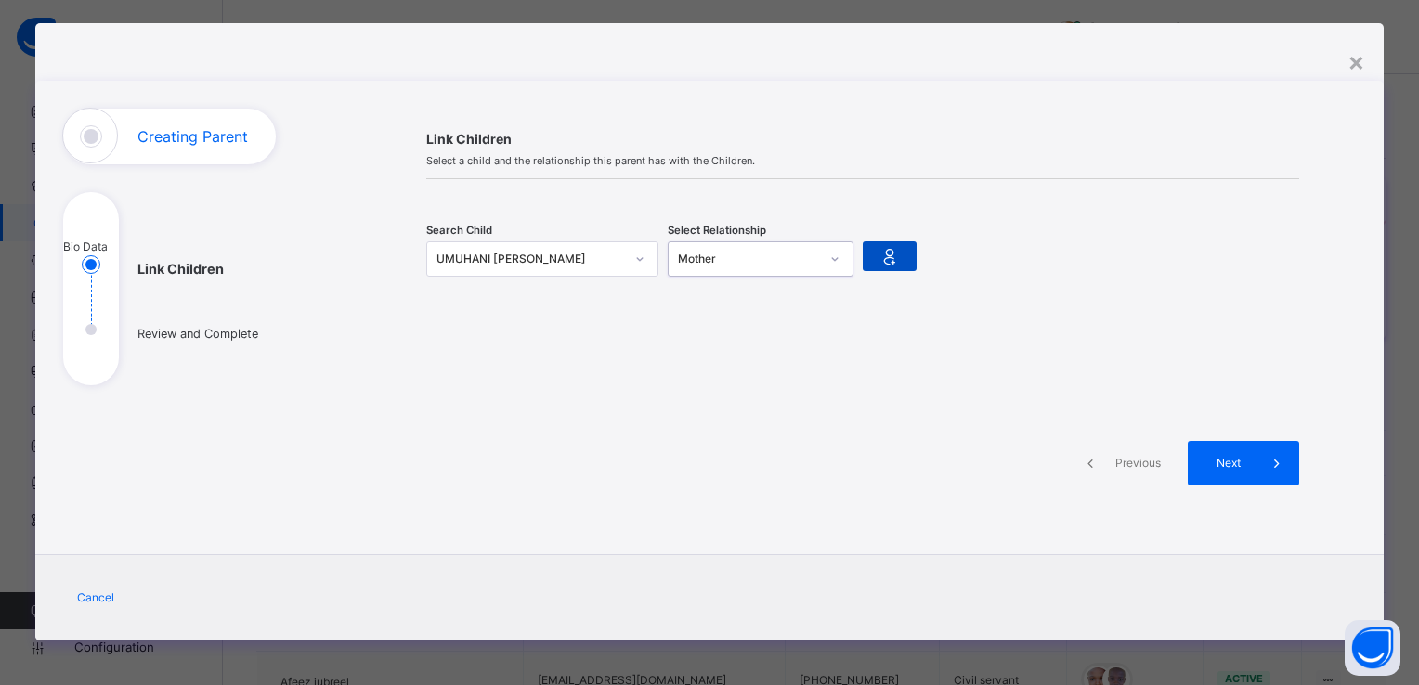
click at [893, 258] on icon at bounding box center [889, 256] width 26 height 28
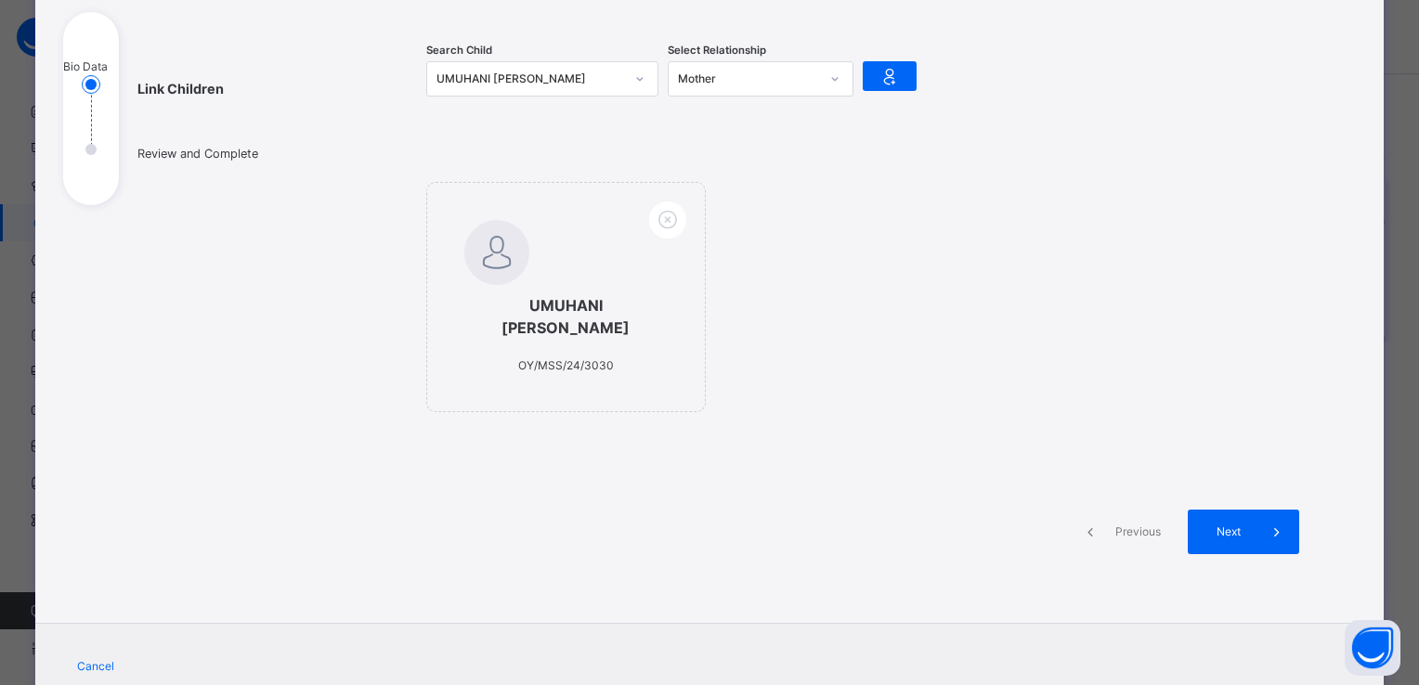
scroll to position [225, 0]
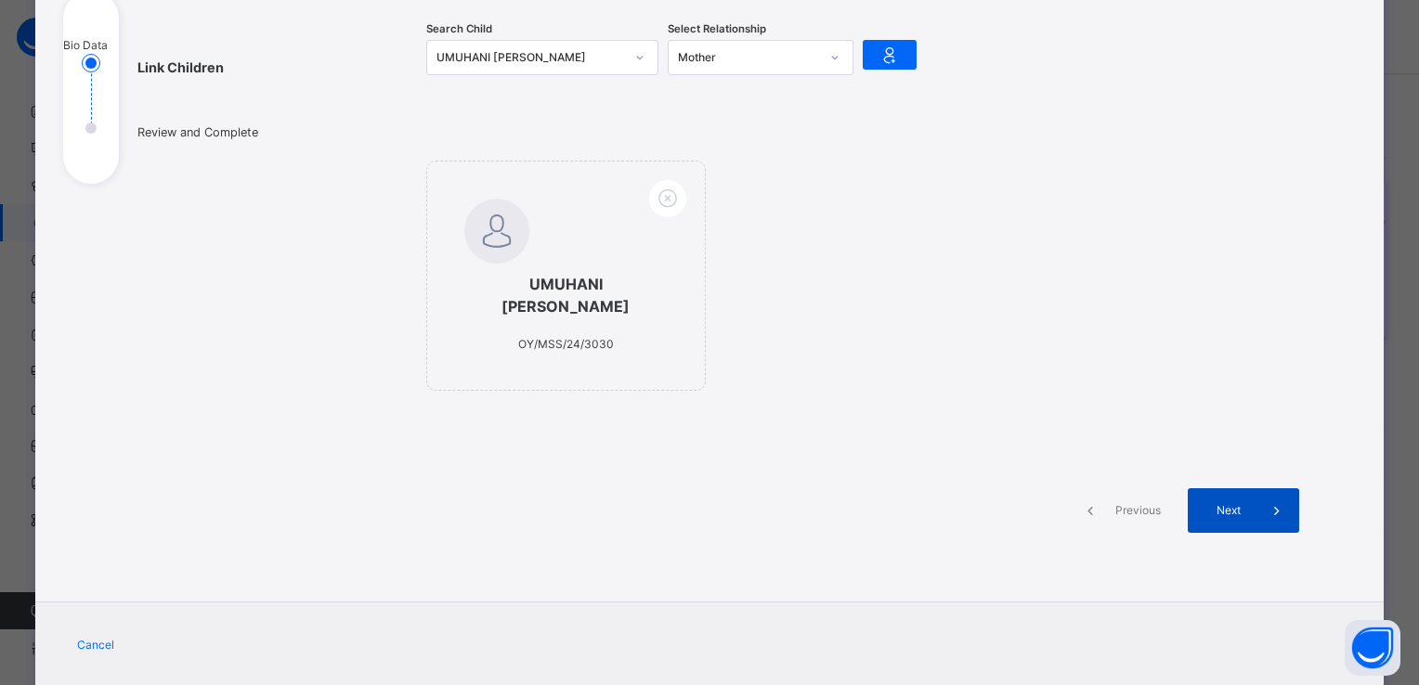
click at [1266, 507] on icon at bounding box center [1276, 510] width 20 height 22
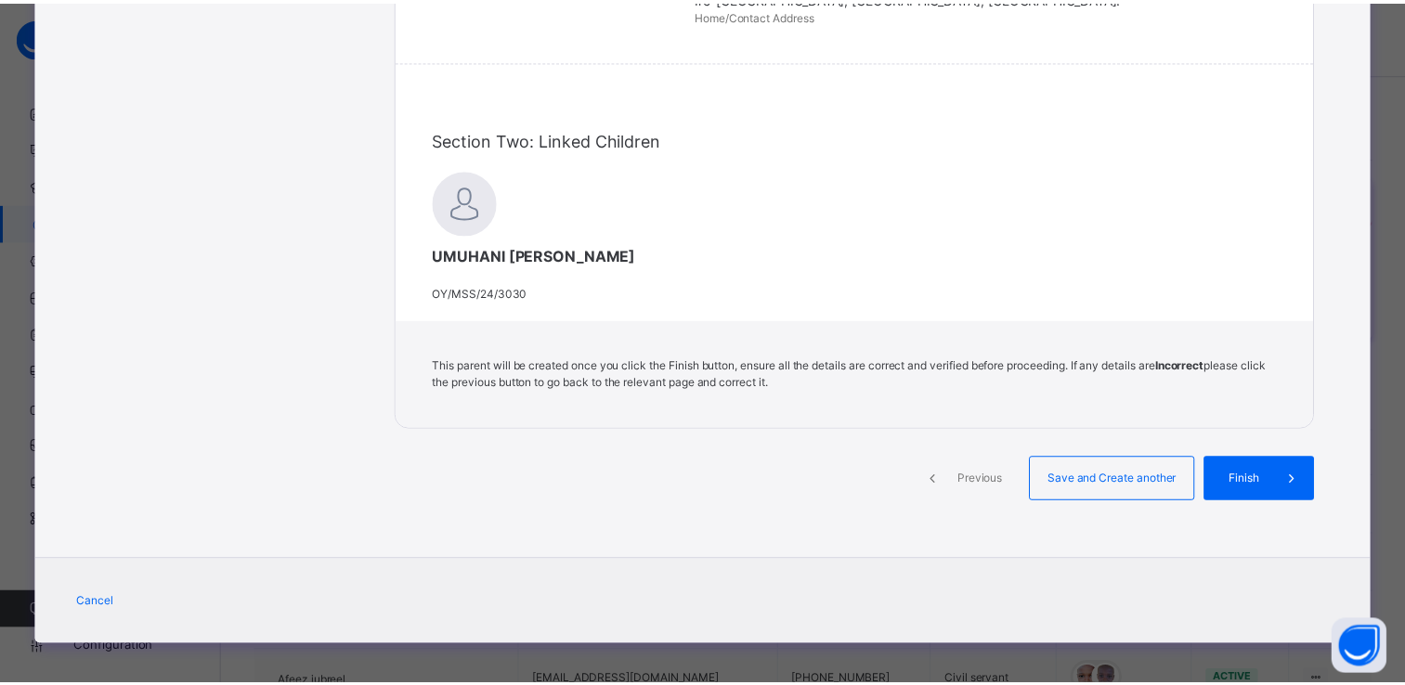
scroll to position [598, 0]
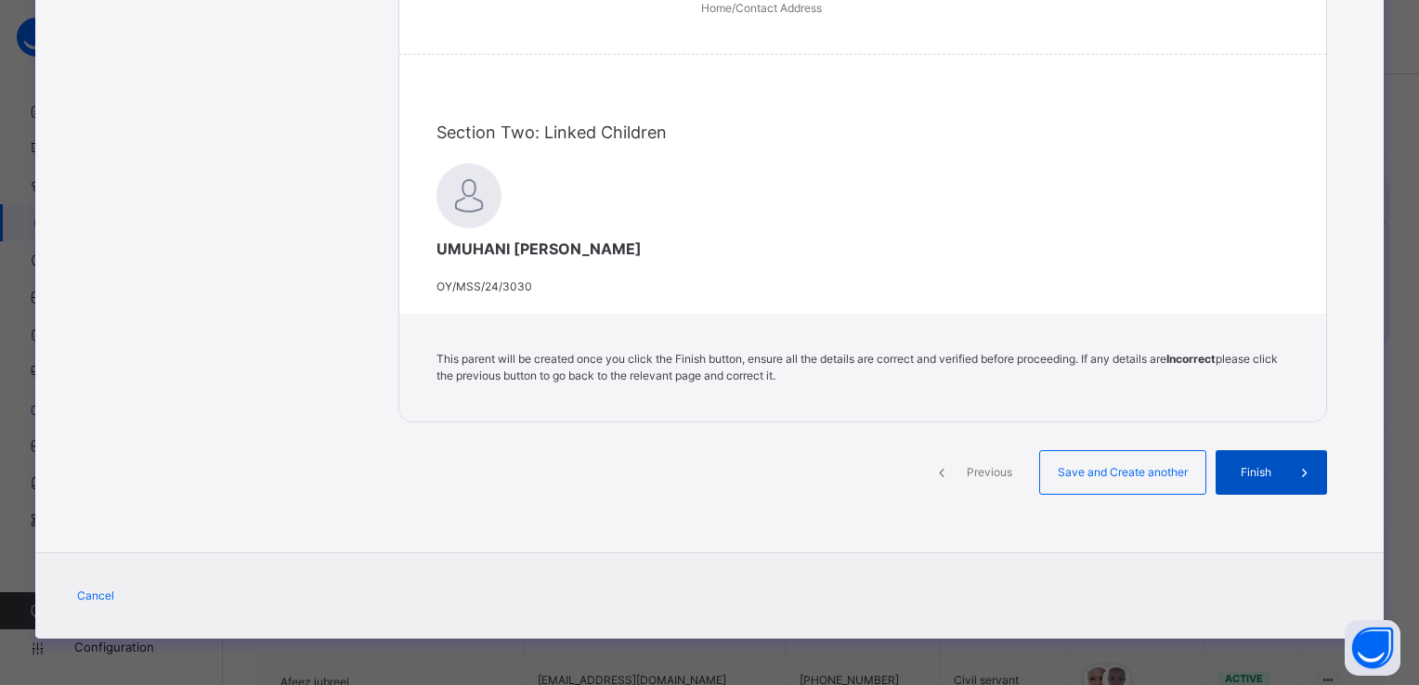
click at [1294, 484] on icon at bounding box center [1304, 472] width 20 height 22
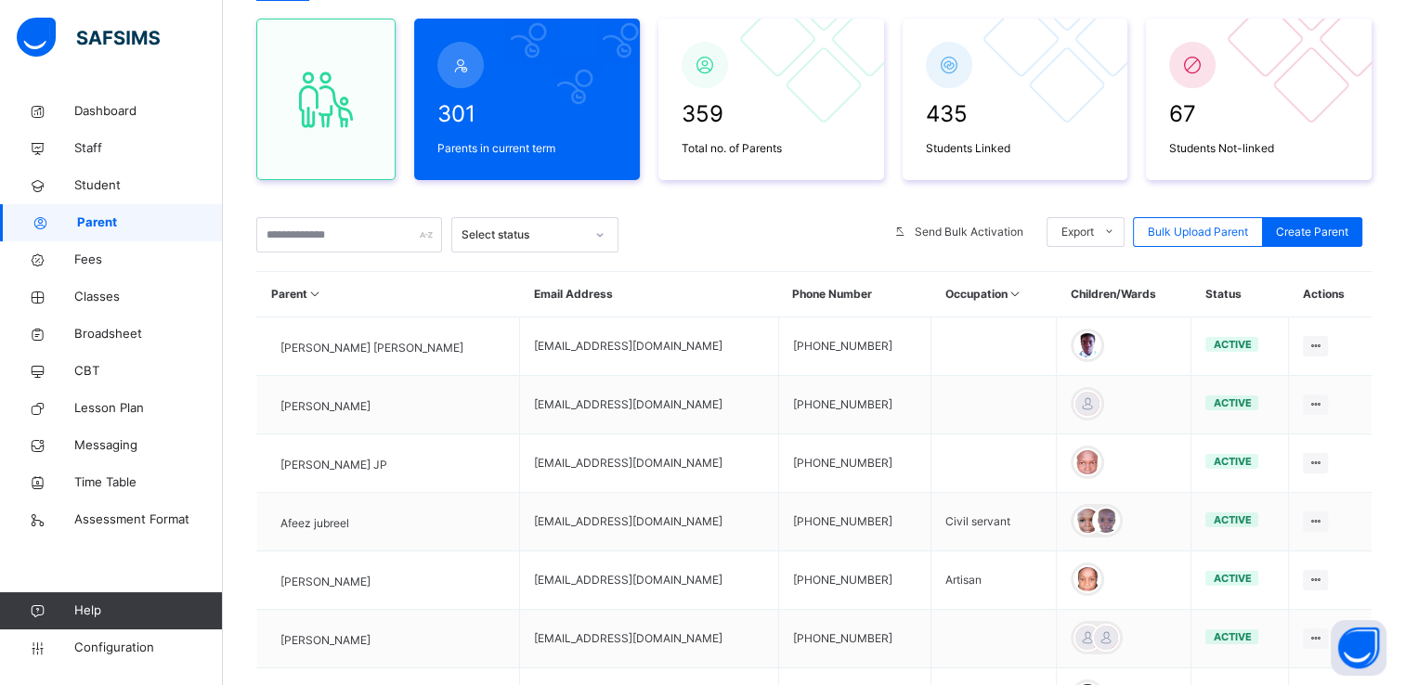
scroll to position [163, 0]
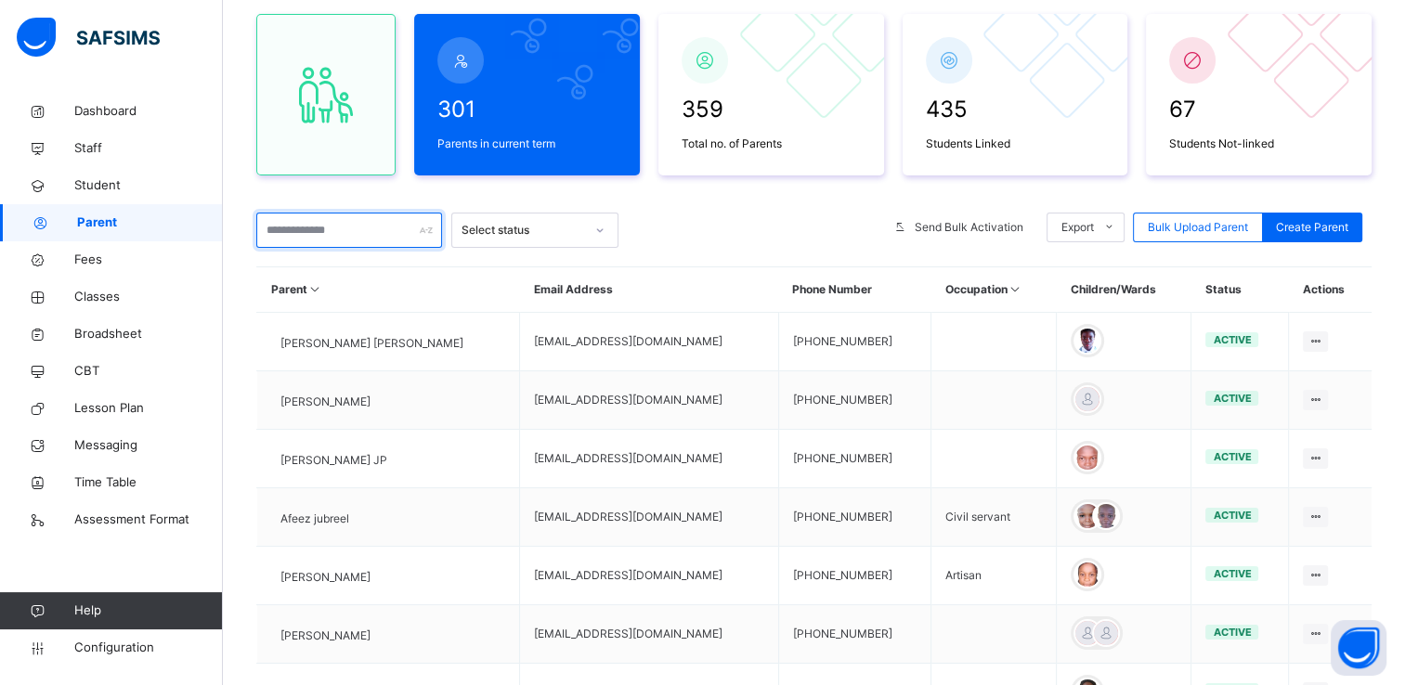
click at [327, 232] on input "text" at bounding box center [349, 230] width 186 height 35
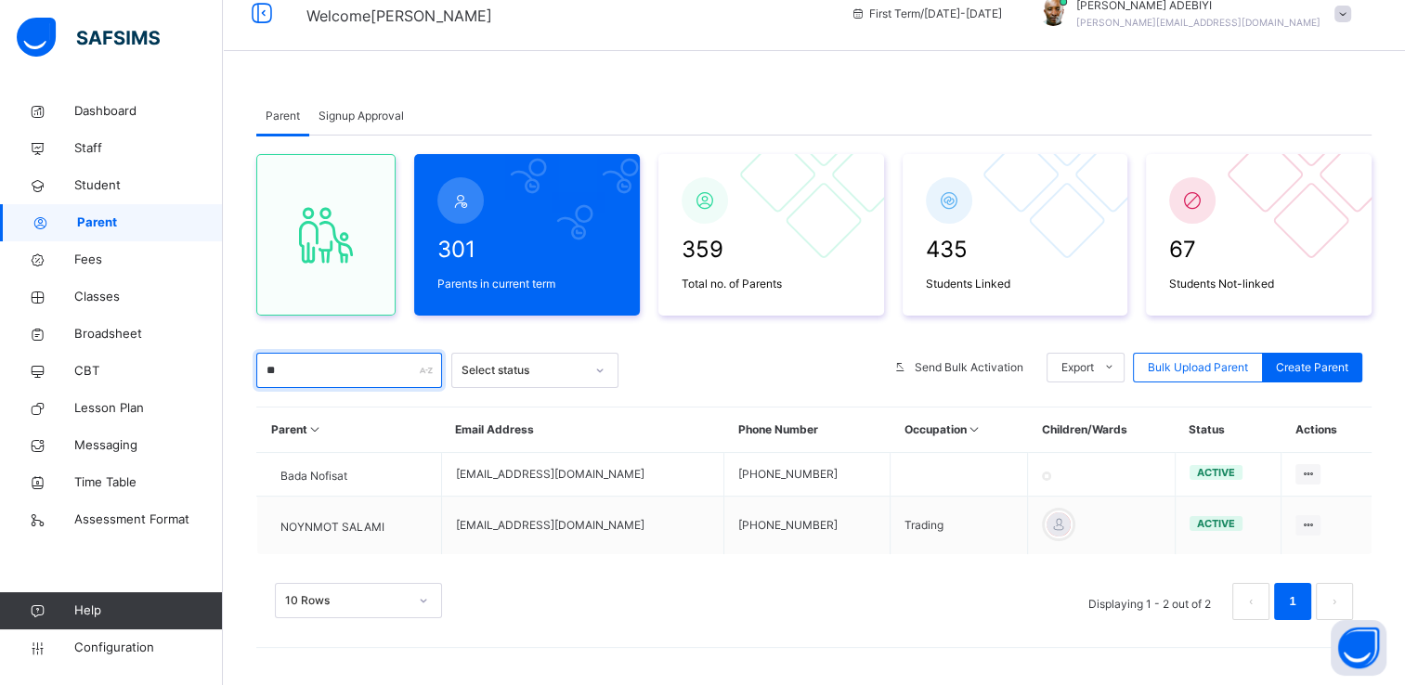
scroll to position [37, 0]
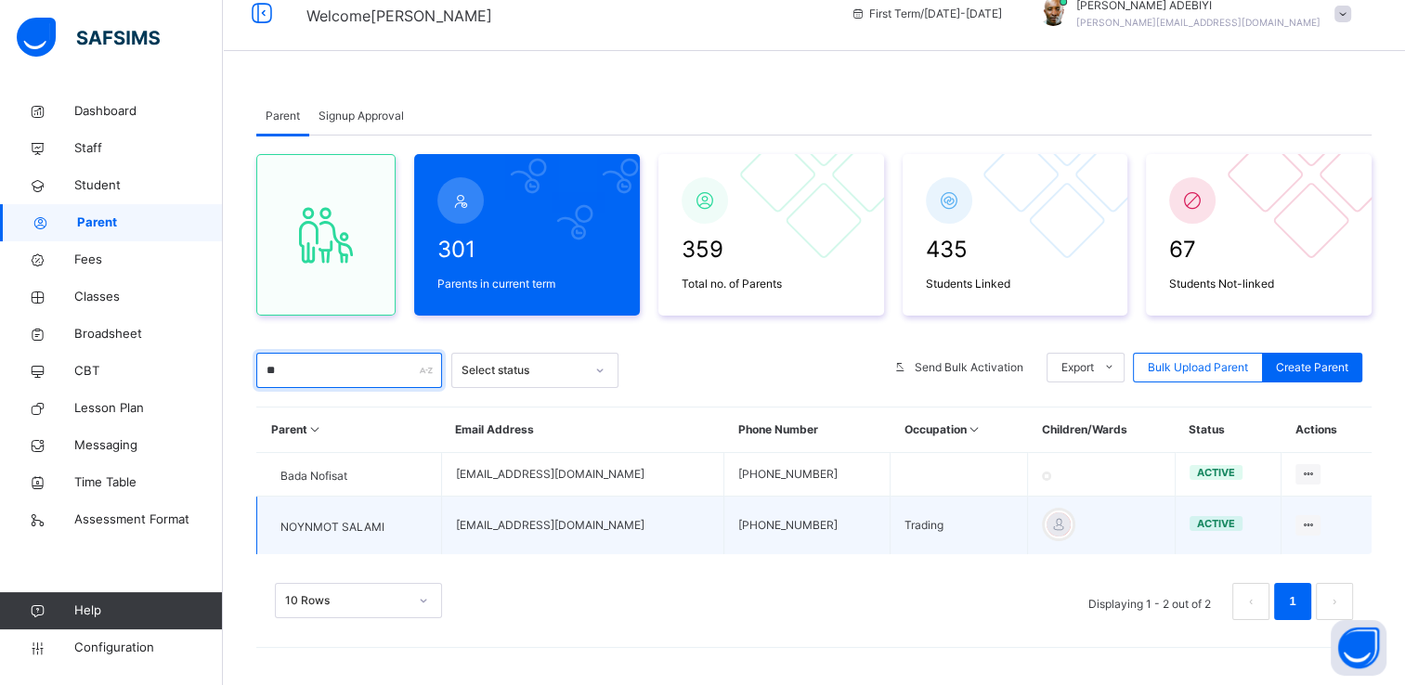
type input "**"
drag, startPoint x: 487, startPoint y: 525, endPoint x: 637, endPoint y: 532, distance: 149.6
click at [637, 532] on td "fatairidwan463@gmail.com" at bounding box center [582, 526] width 282 height 58
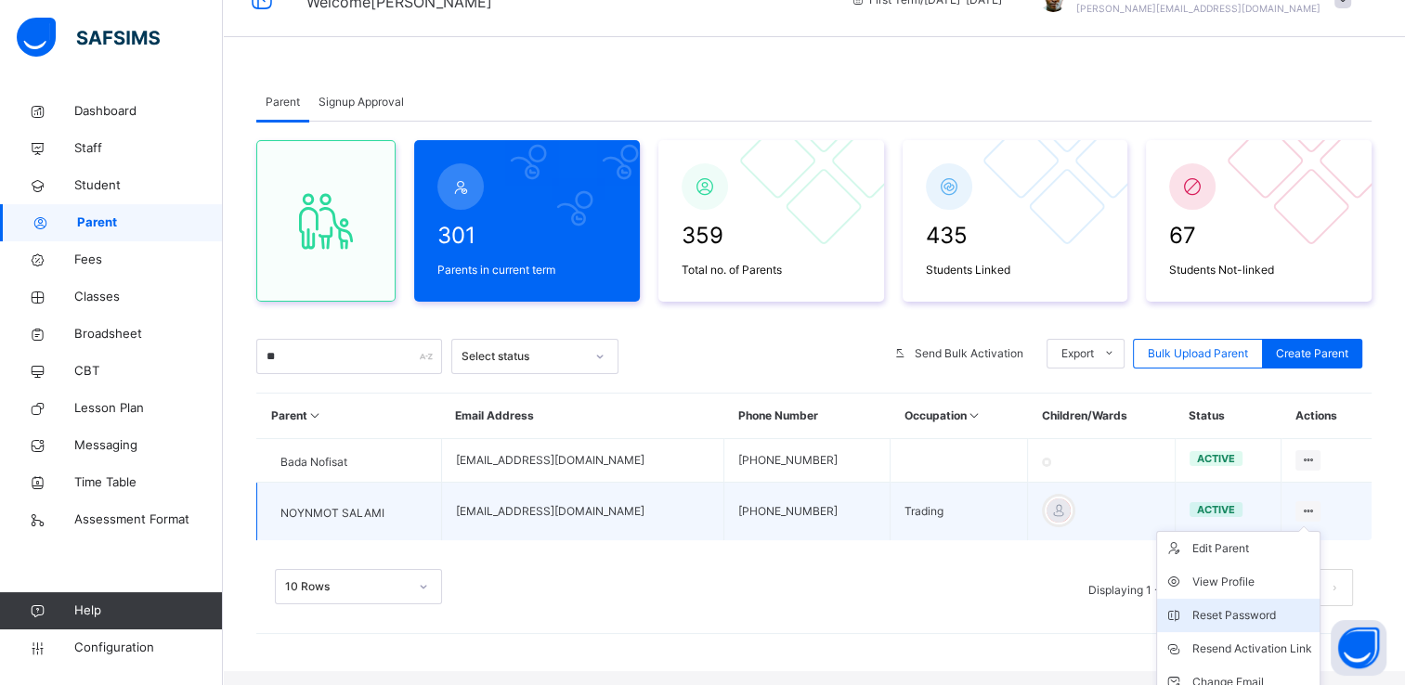
click at [1260, 624] on div "Reset Password" at bounding box center [1252, 615] width 120 height 19
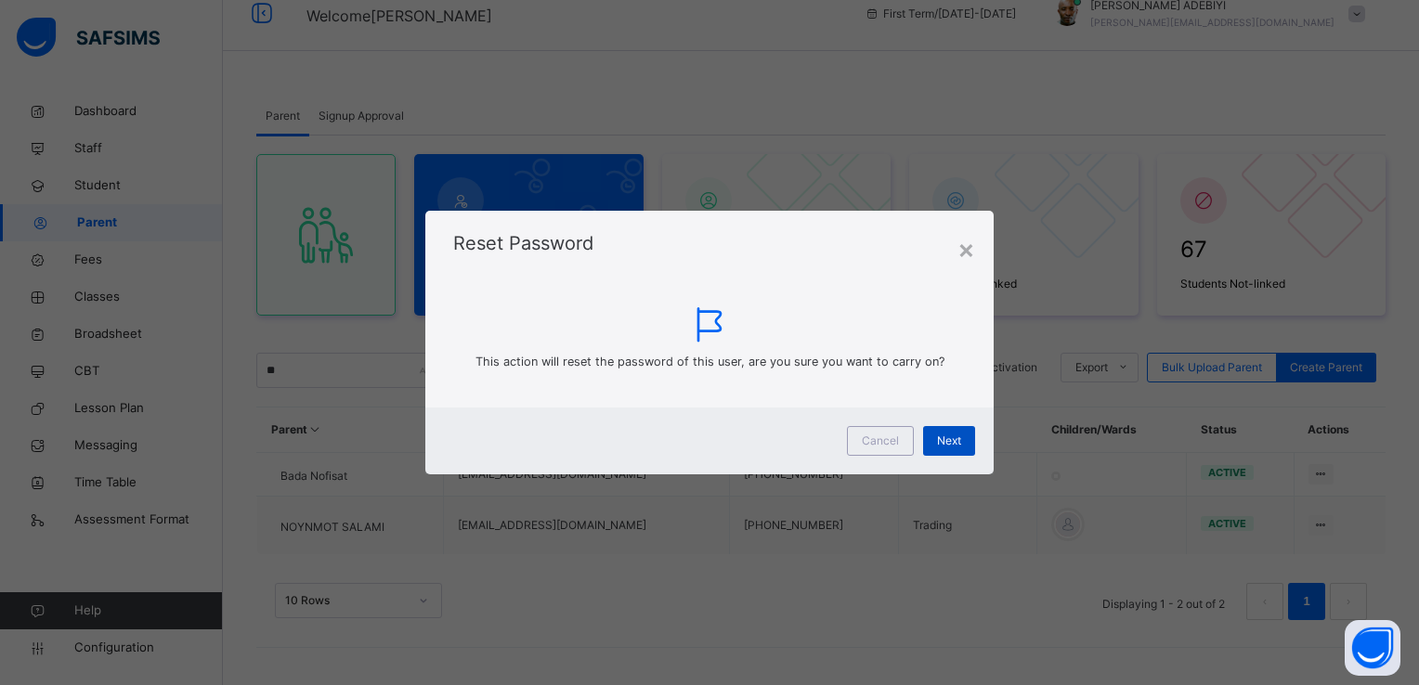
click at [937, 442] on span "Next" at bounding box center [949, 441] width 24 height 17
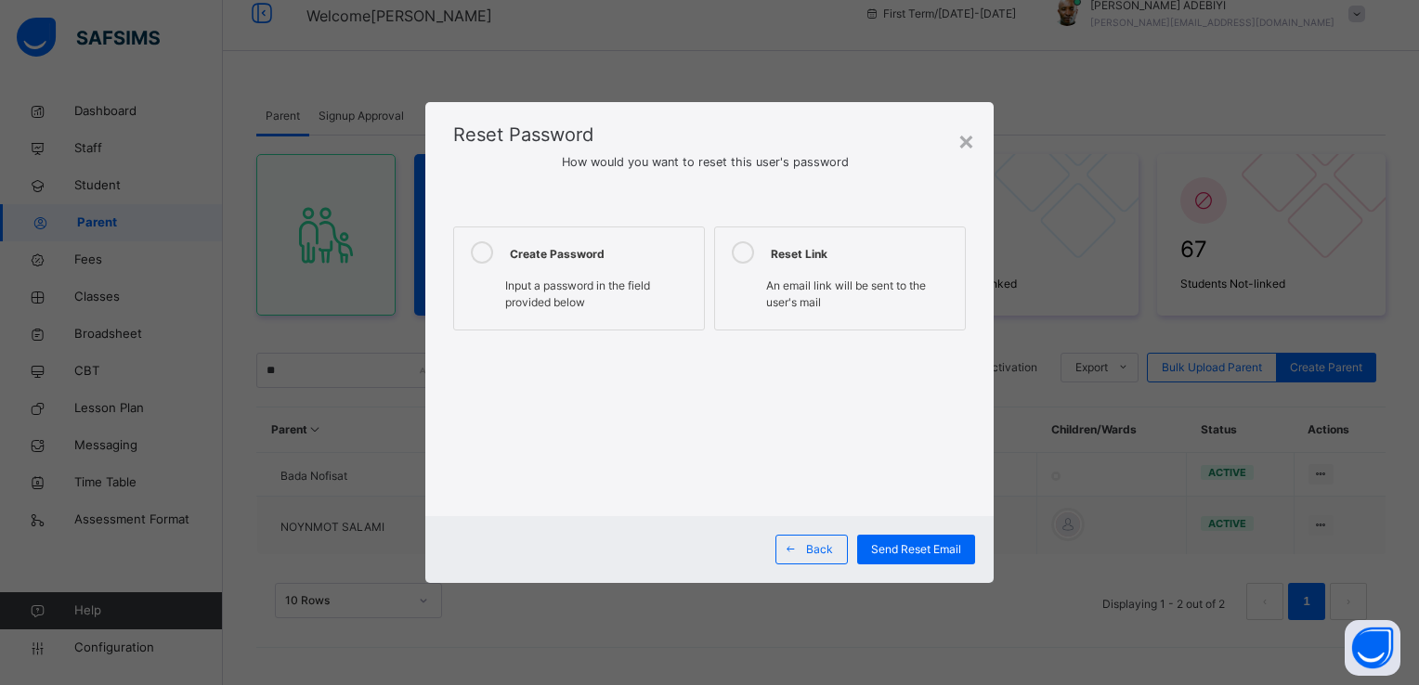
click at [476, 245] on icon at bounding box center [482, 252] width 22 height 22
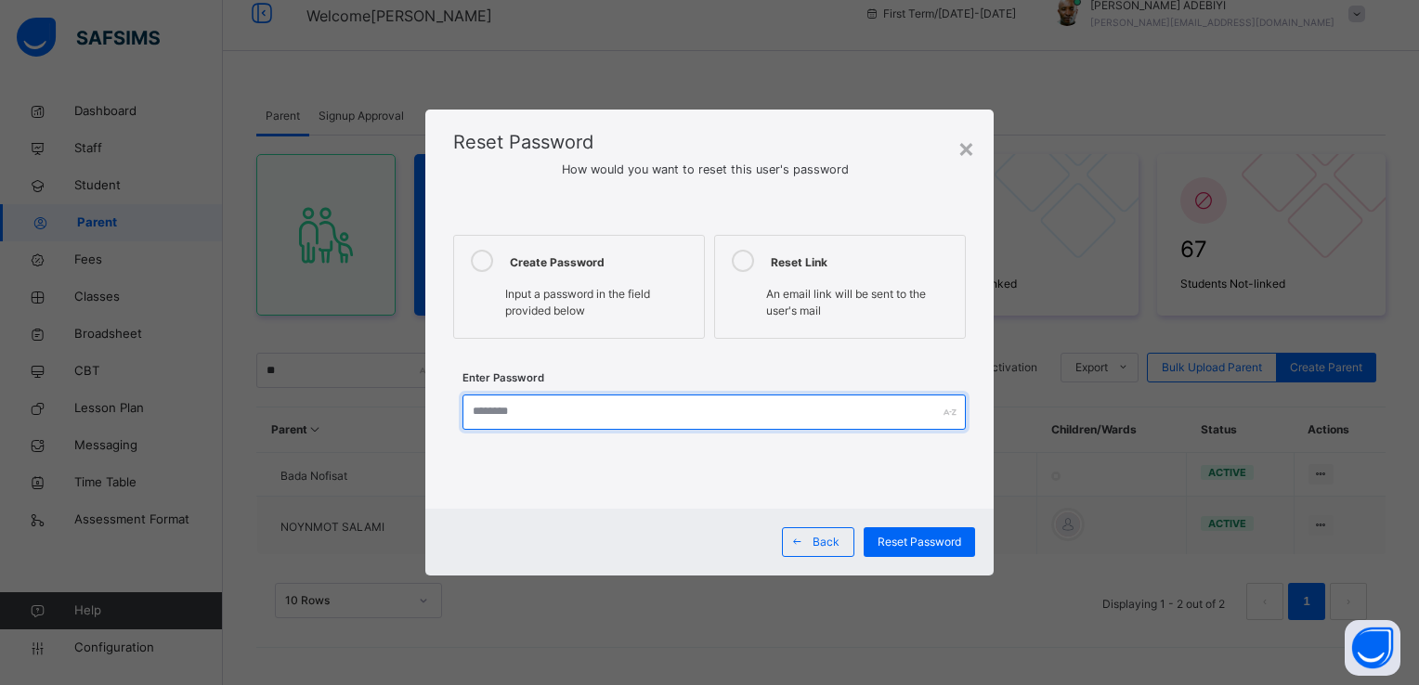
click at [501, 411] on input "text" at bounding box center [713, 412] width 502 height 35
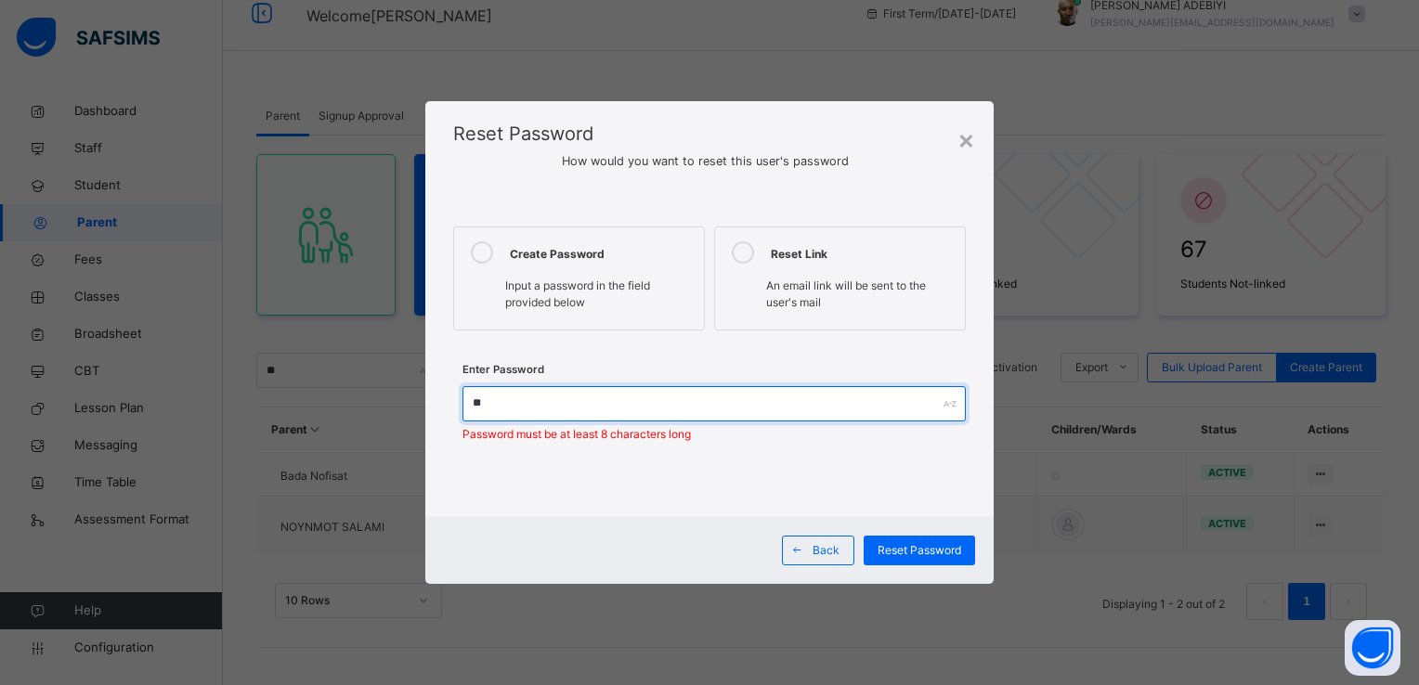
type input "*"
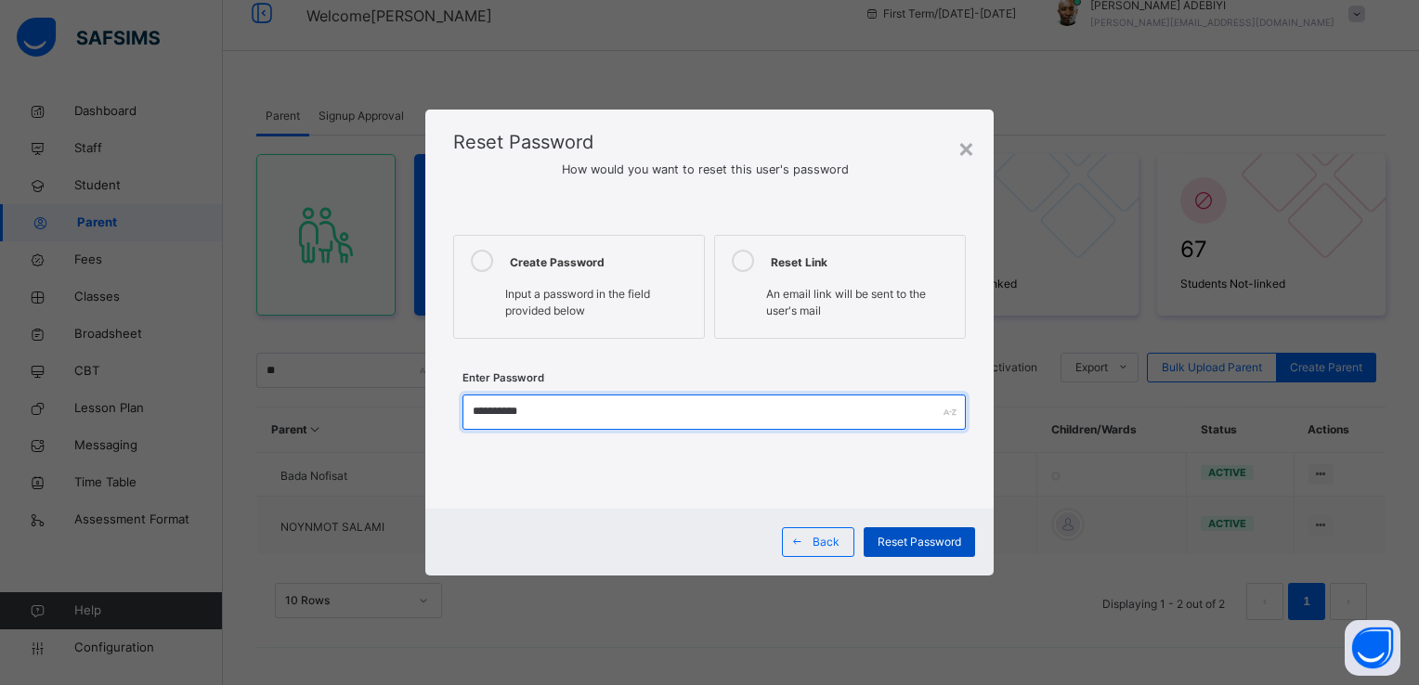
type input "**********"
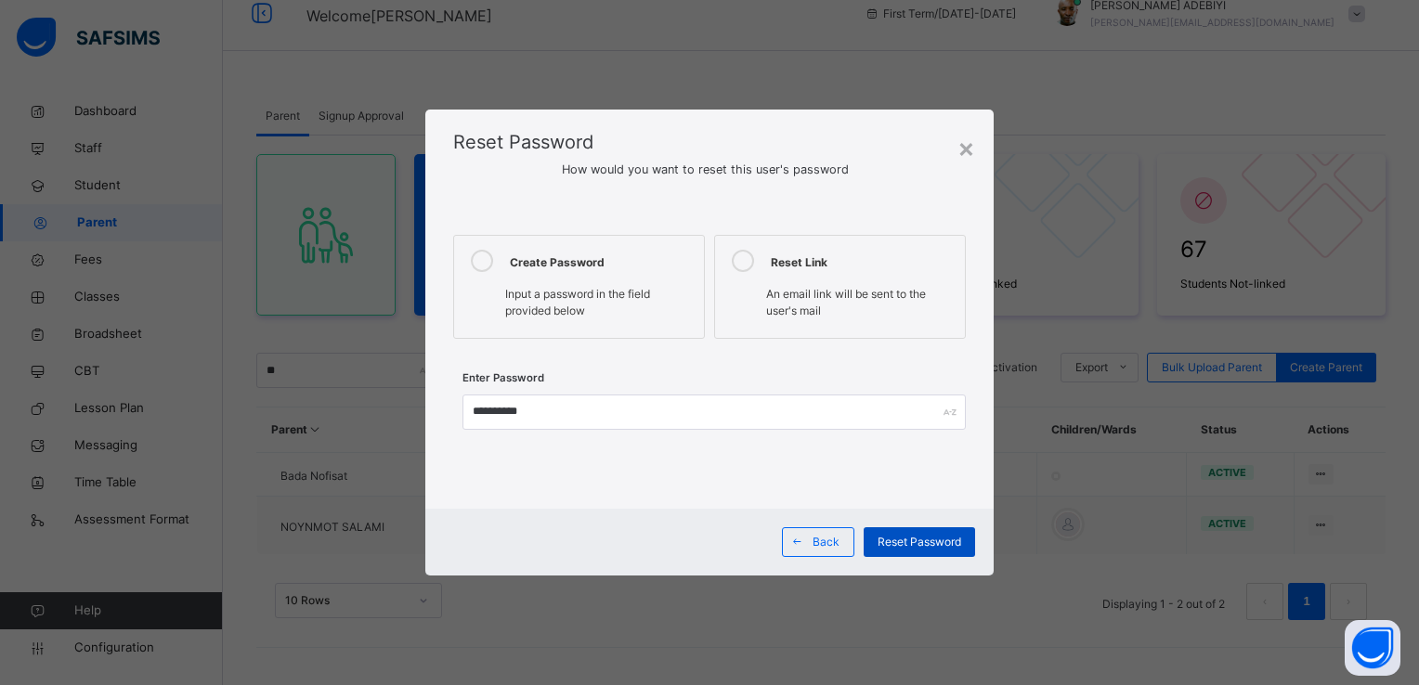
click at [937, 540] on span "Reset Password" at bounding box center [919, 542] width 84 height 17
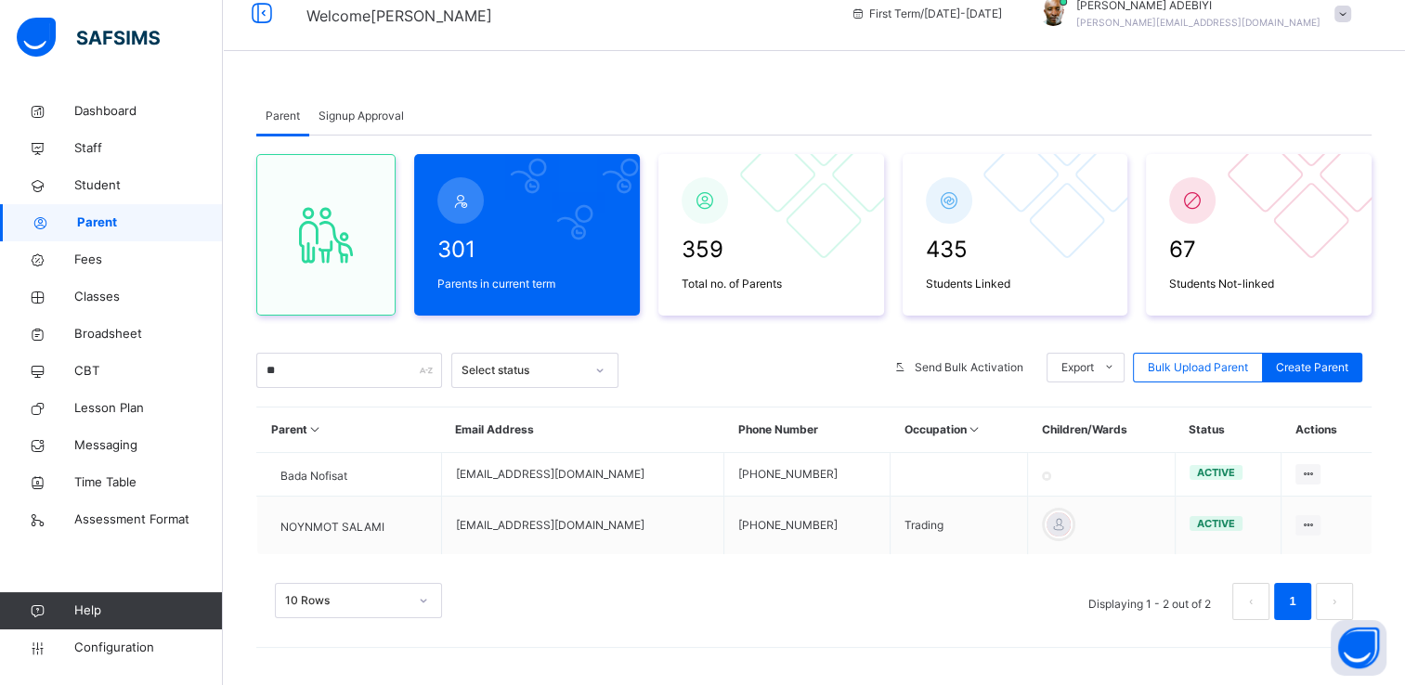
click at [384, 112] on div "Signup Approval" at bounding box center [361, 115] width 104 height 37
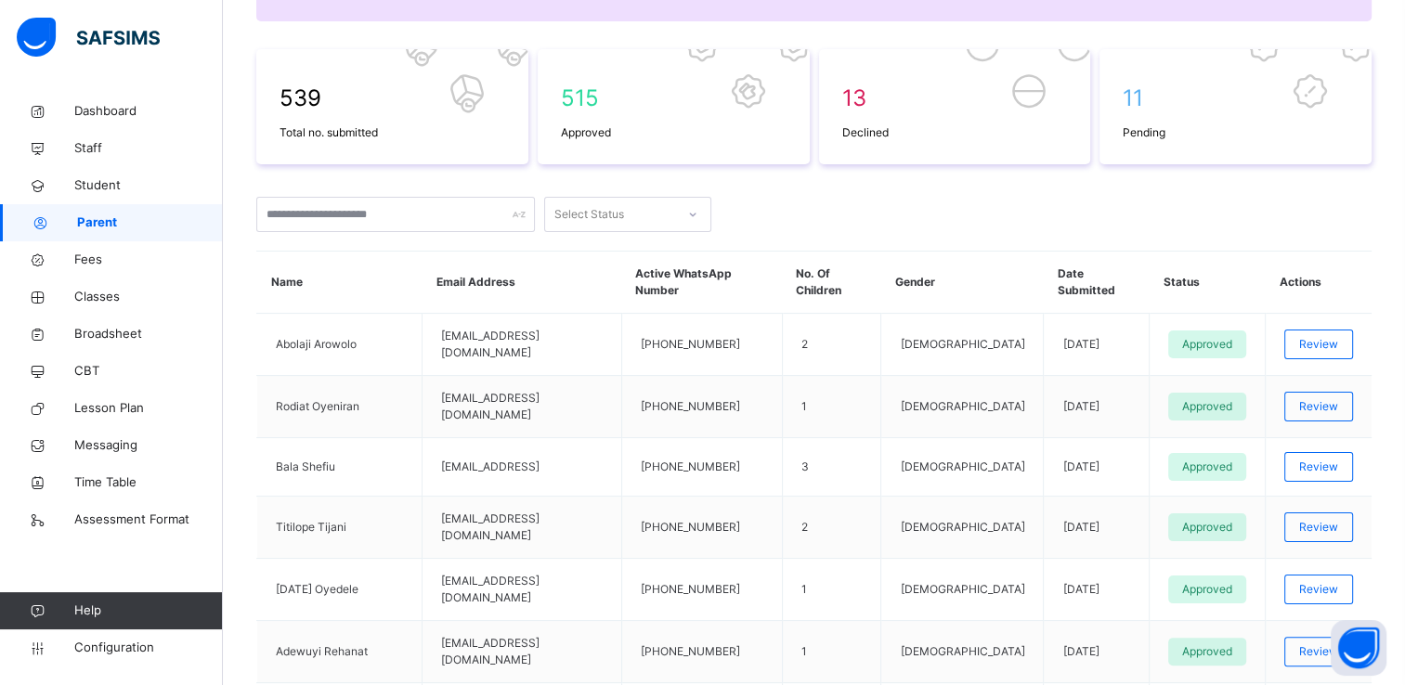
scroll to position [0, 0]
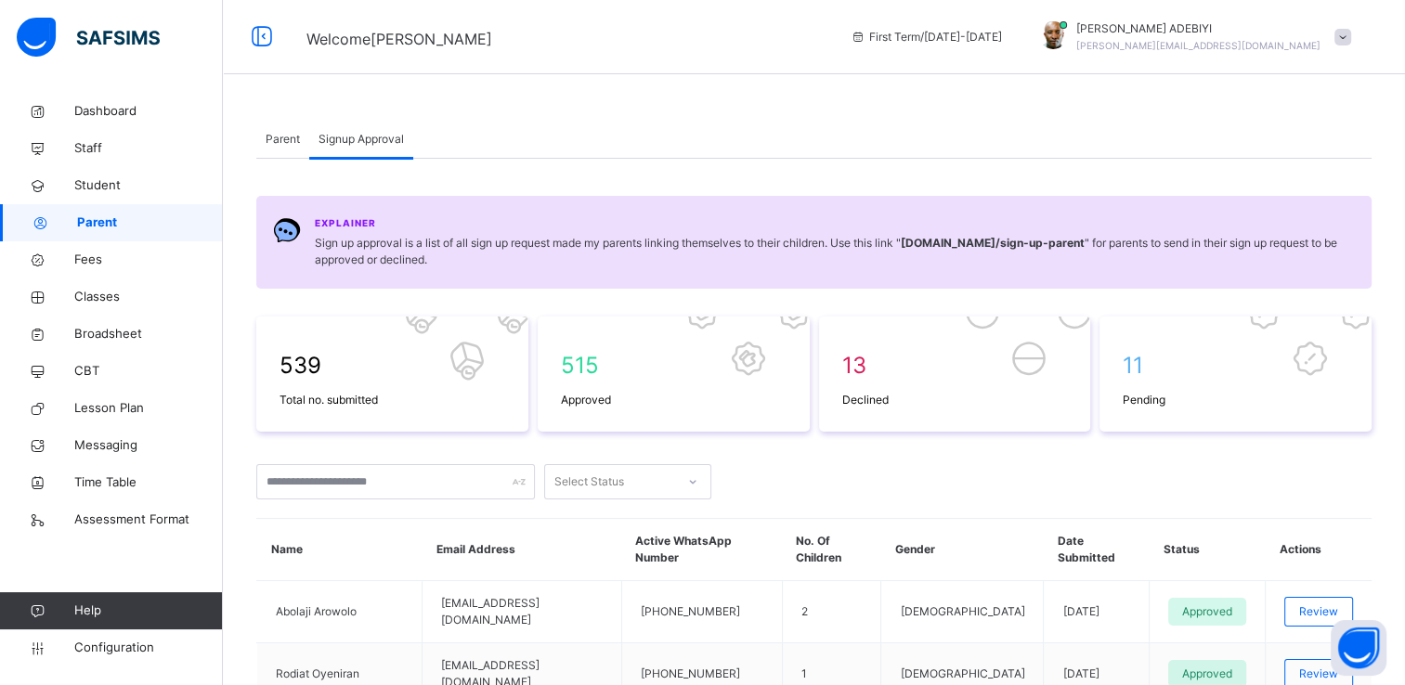
click at [286, 134] on span "Parent" at bounding box center [283, 139] width 34 height 17
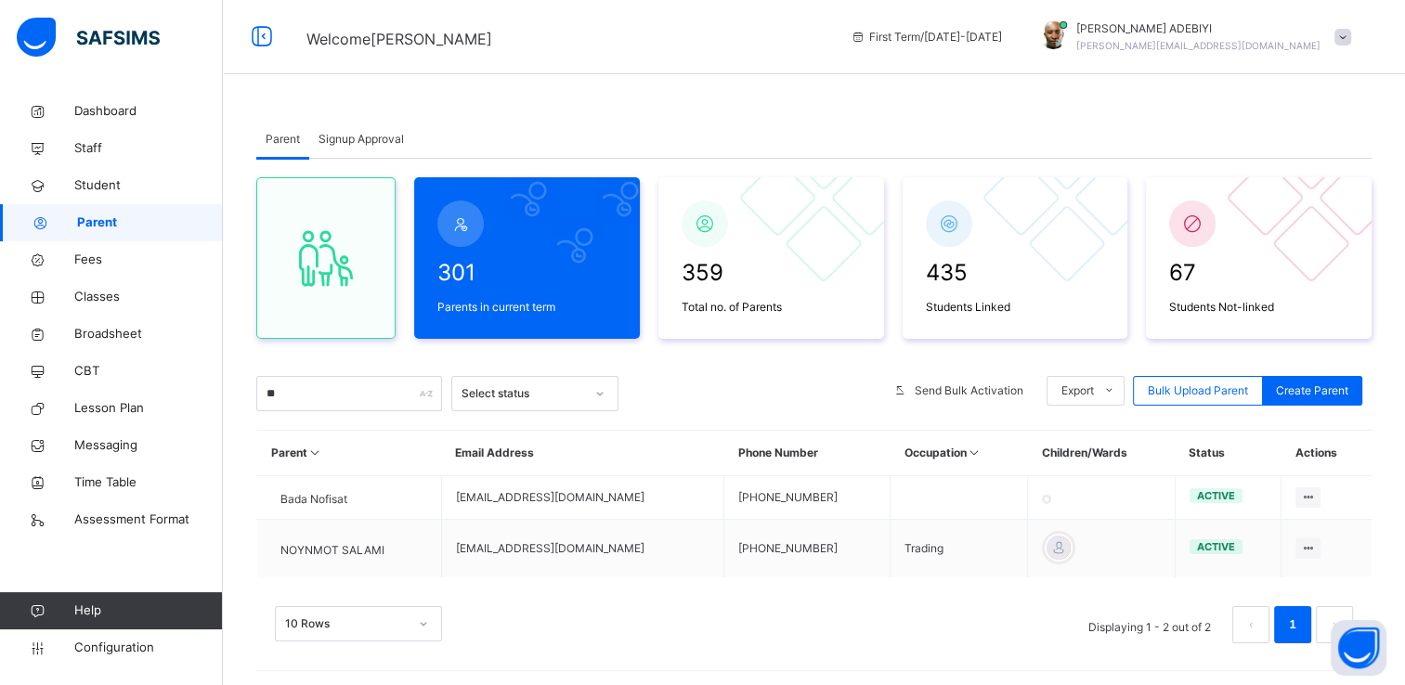
click at [1351, 38] on span at bounding box center [1342, 37] width 17 height 17
click at [1330, 233] on span "Logout" at bounding box center [1290, 230] width 123 height 25
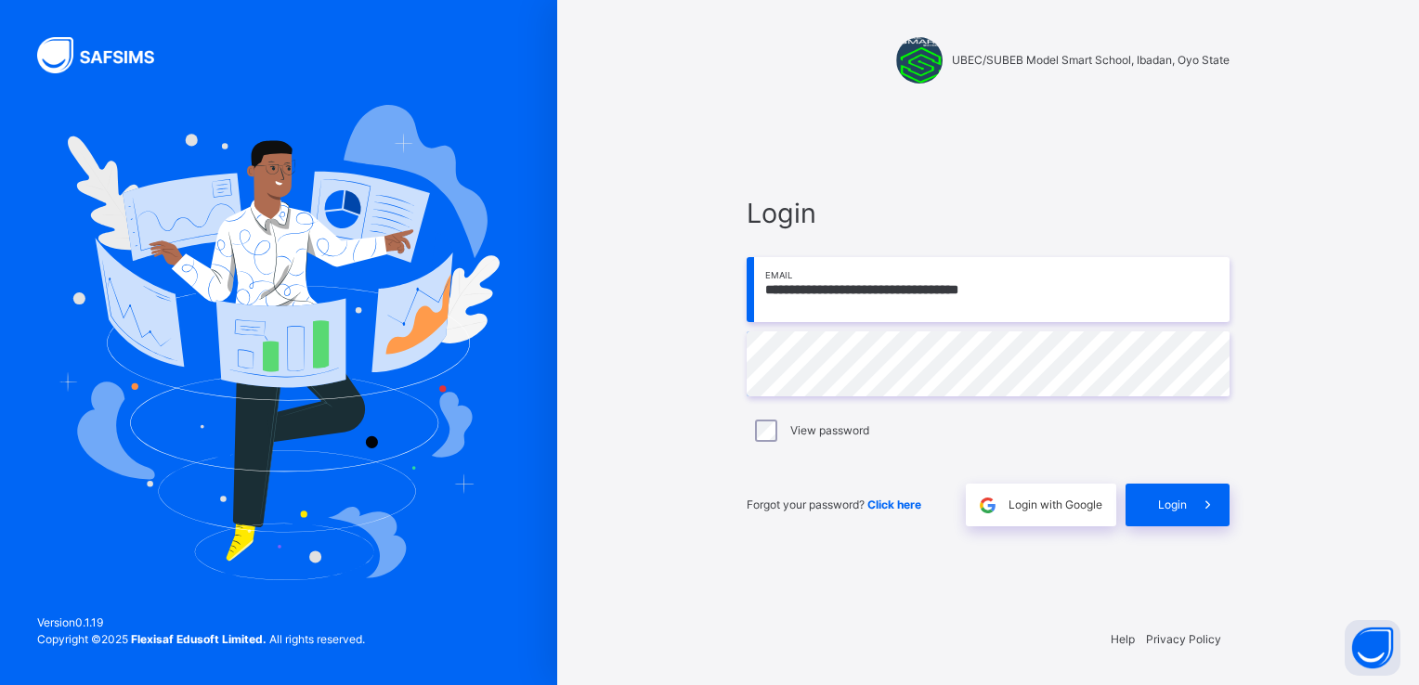
click at [1035, 303] on input "**********" at bounding box center [987, 289] width 483 height 65
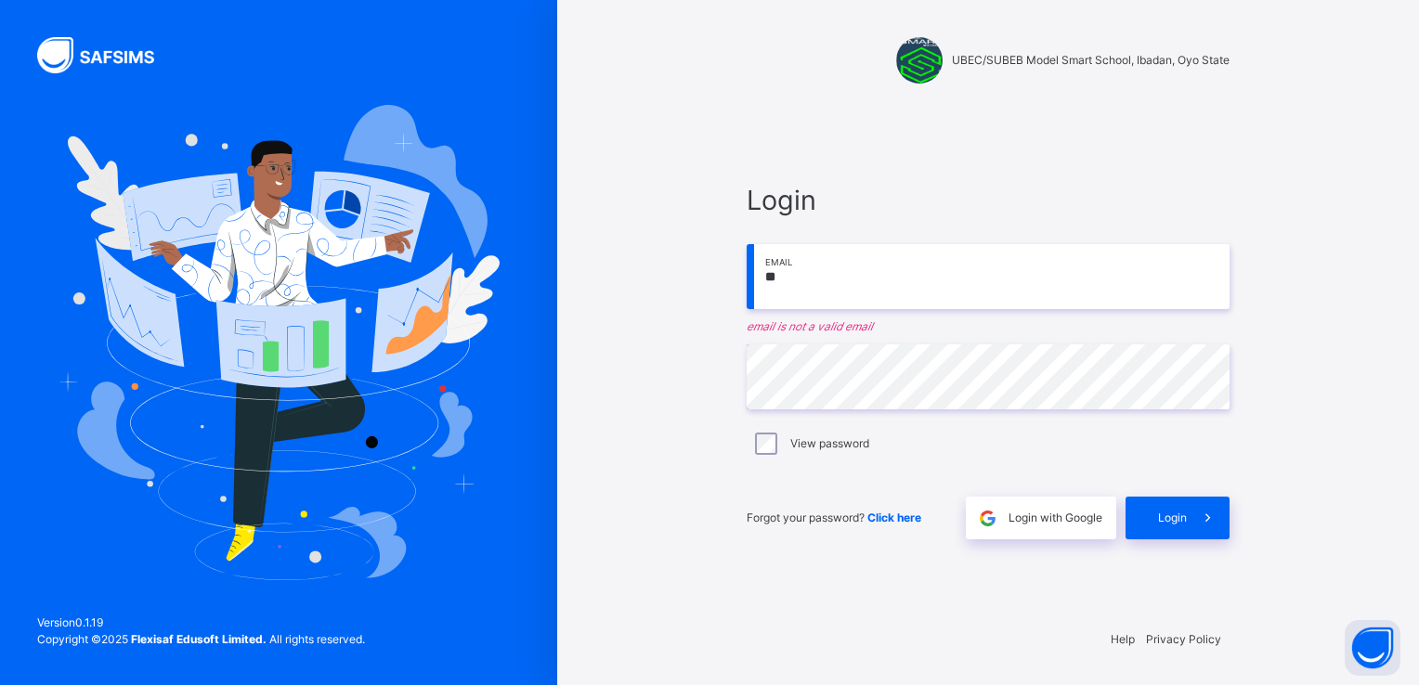
type input "*"
paste input "**********"
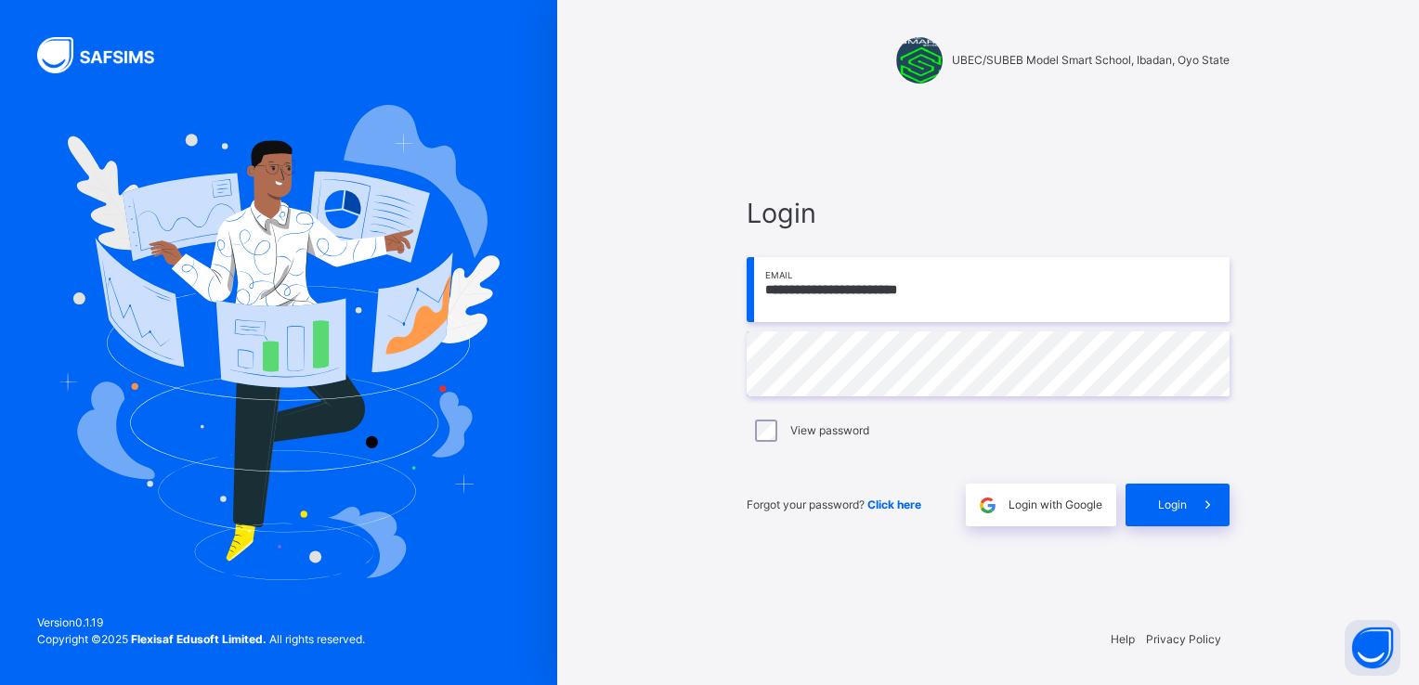
type input "**********"
click at [1233, 427] on div "**********" at bounding box center [988, 360] width 520 height 506
click at [1209, 503] on icon at bounding box center [1207, 505] width 19 height 21
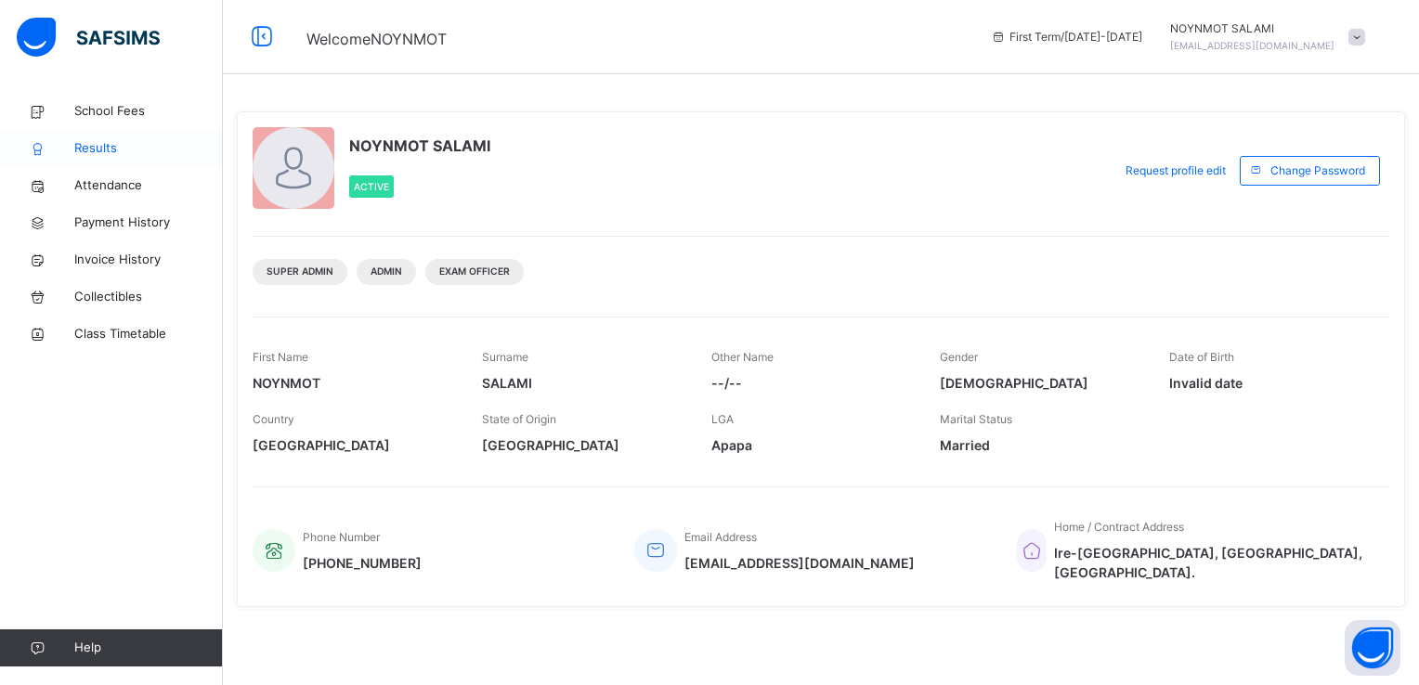
click at [108, 149] on span "Results" at bounding box center [148, 148] width 149 height 19
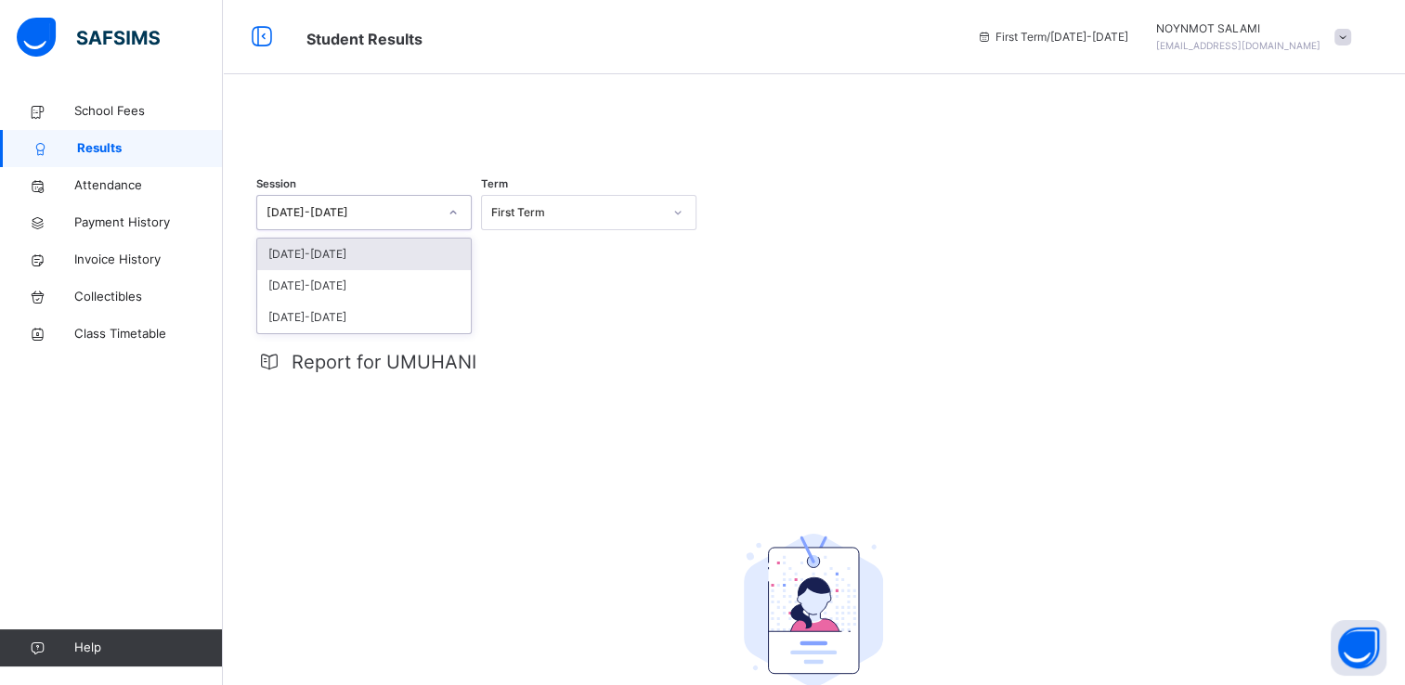
click at [452, 222] on icon at bounding box center [452, 212] width 11 height 19
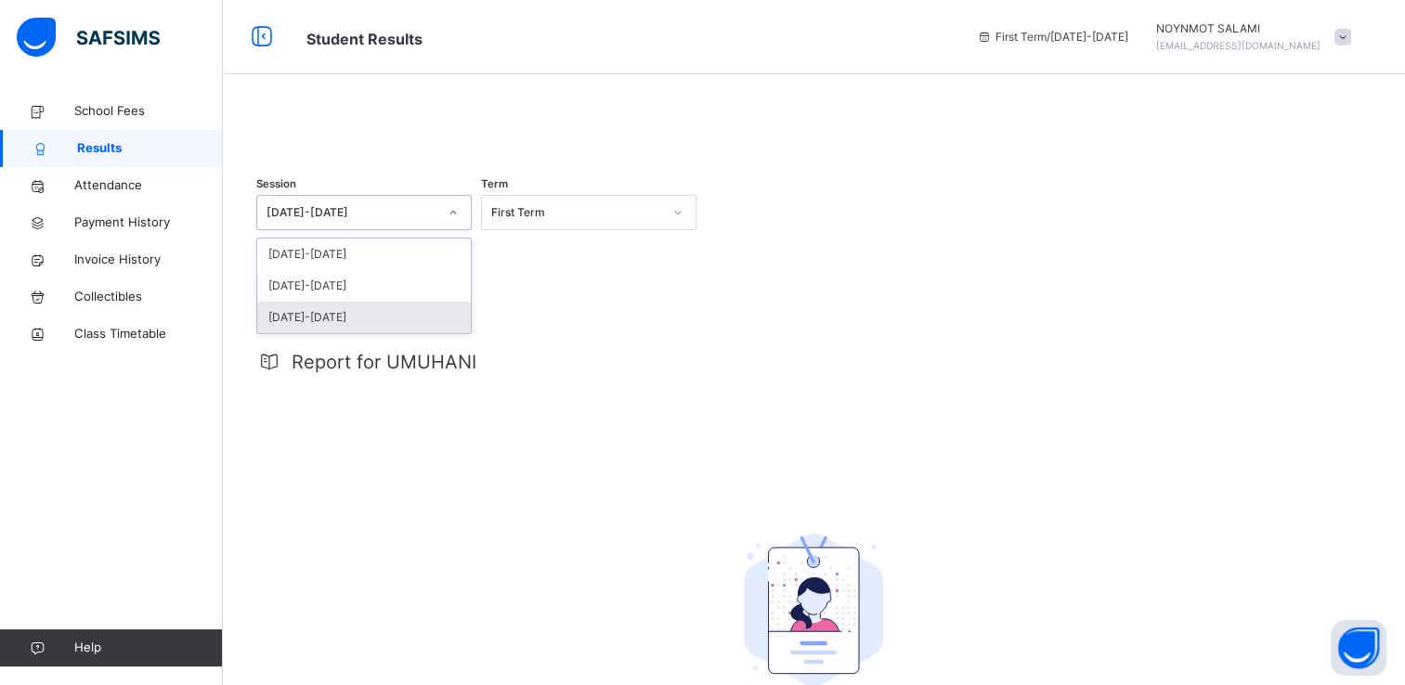
click at [634, 422] on div "Report for UMUHANI No Report Available This child has no report available for t…" at bounding box center [813, 569] width 1114 height 479
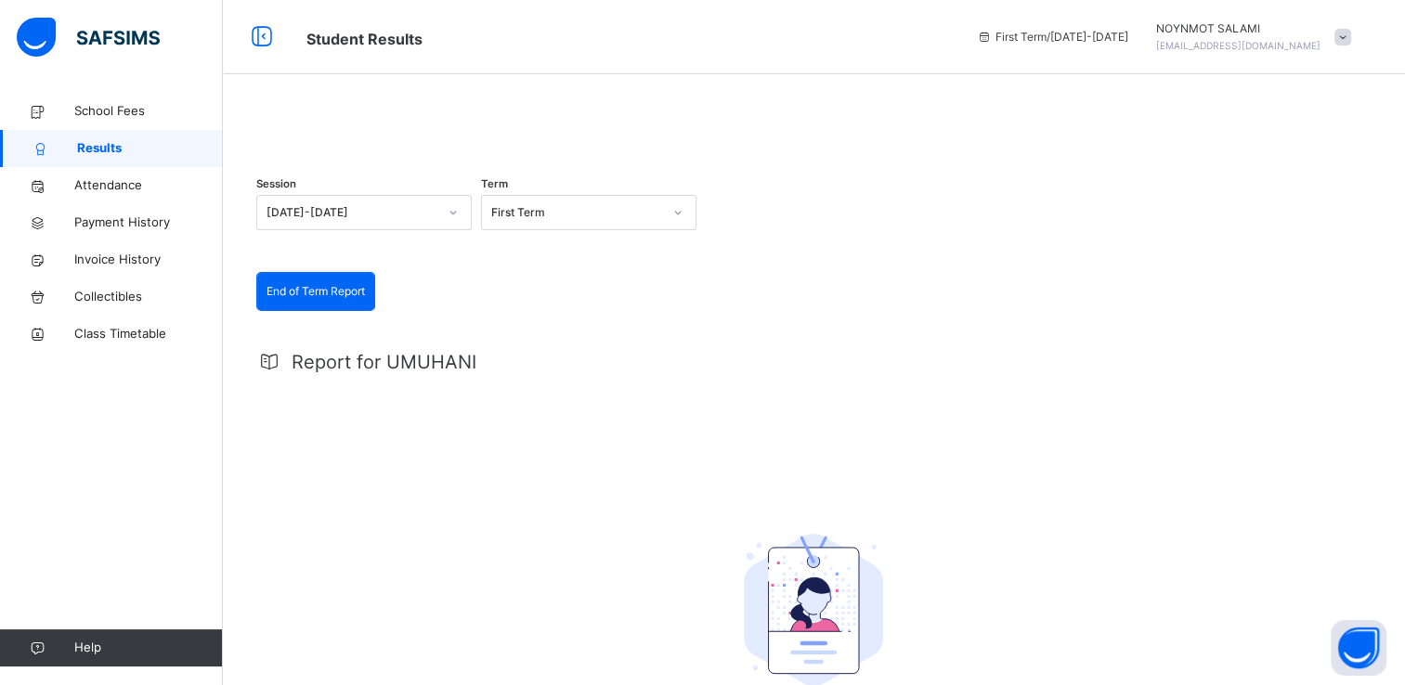
click at [446, 227] on div at bounding box center [453, 213] width 32 height 30
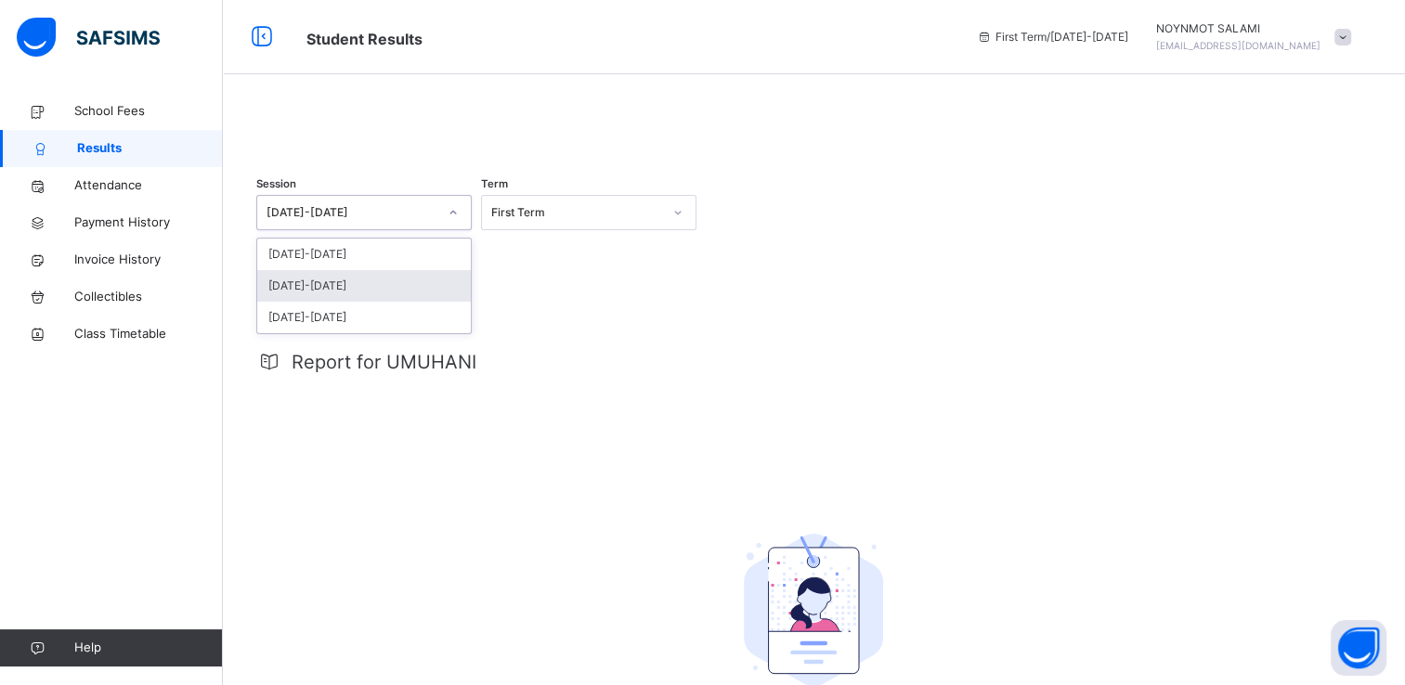
click at [418, 302] on div "[DATE]-[DATE]" at bounding box center [364, 286] width 214 height 32
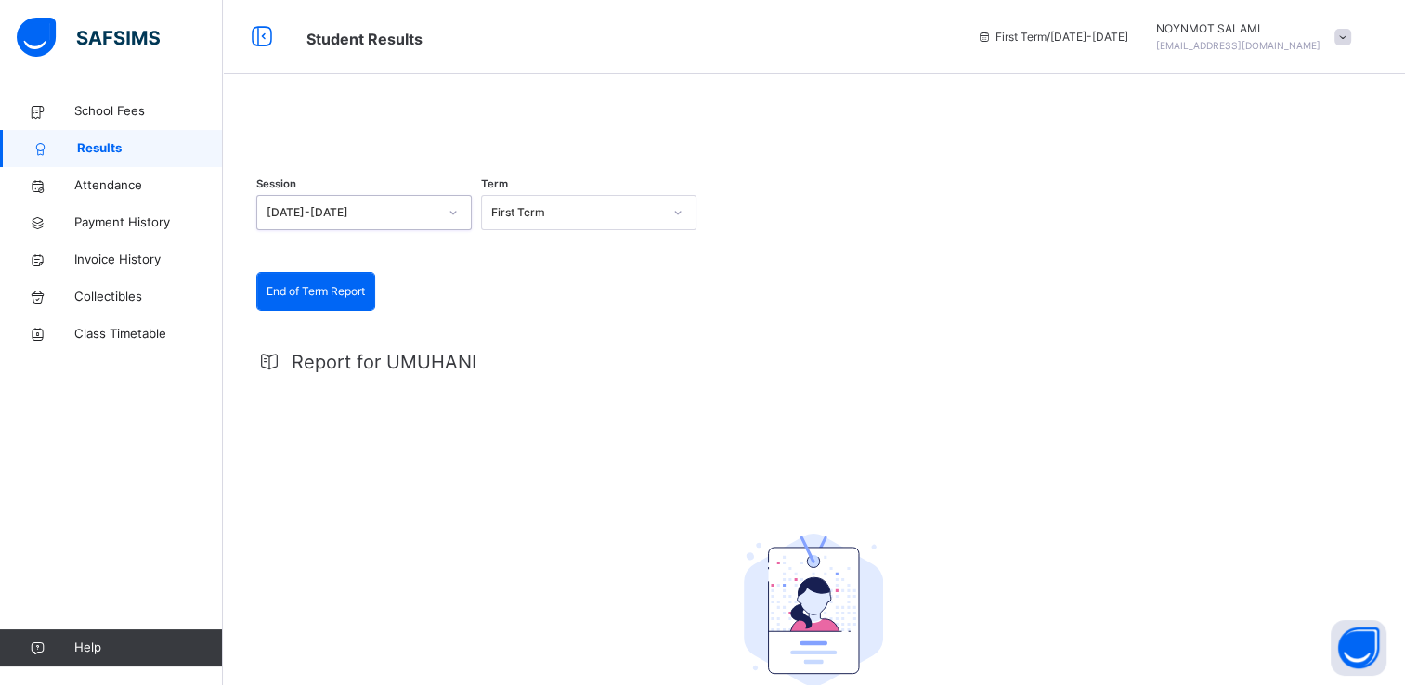
click at [673, 222] on icon at bounding box center [677, 212] width 11 height 19
click at [613, 333] on div "Third Term" at bounding box center [589, 318] width 214 height 32
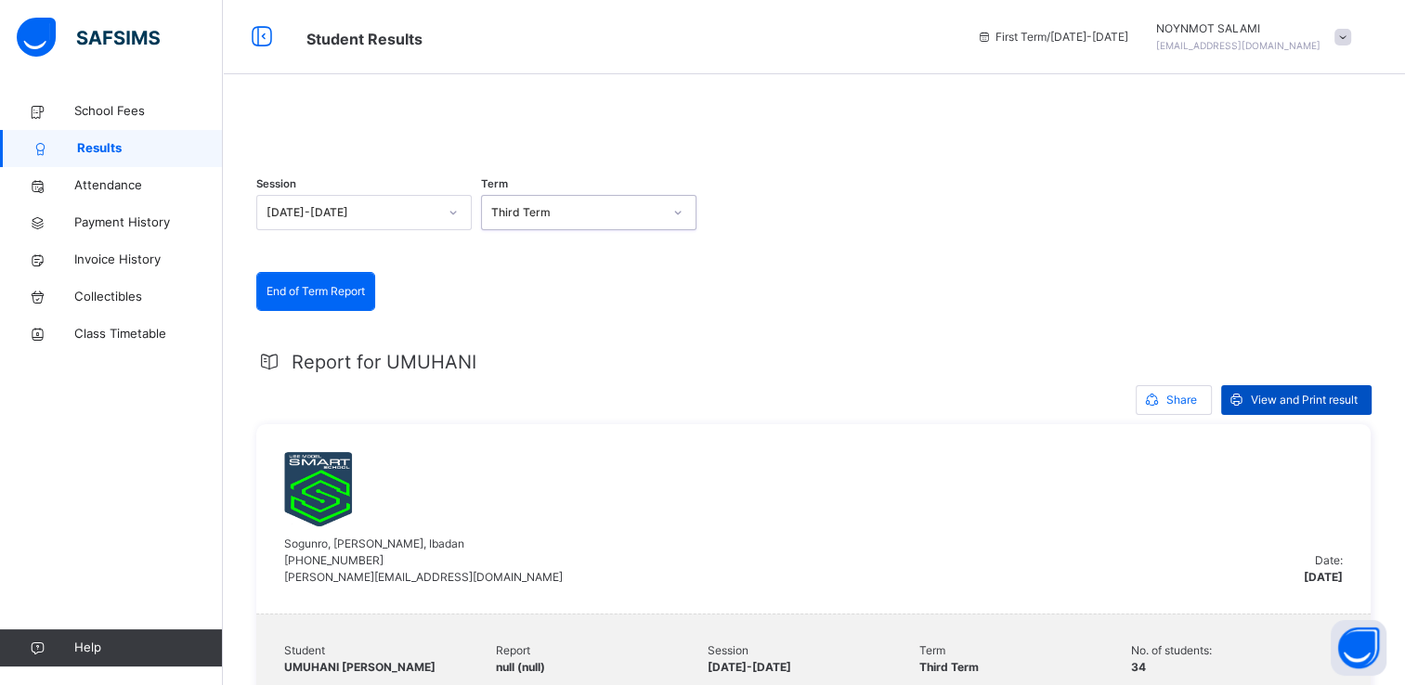
click at [1251, 408] on span "View and Print result" at bounding box center [1304, 400] width 107 height 17
click at [1351, 37] on span at bounding box center [1342, 37] width 17 height 17
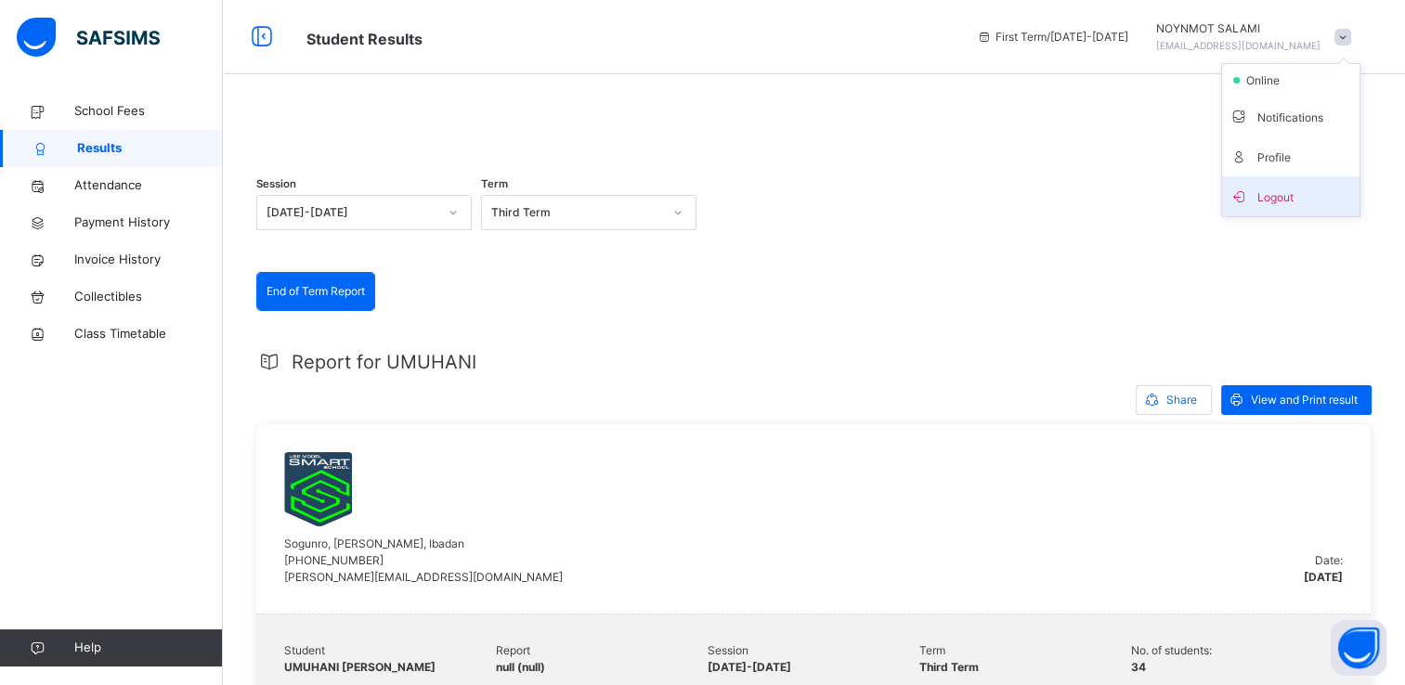
click at [1296, 191] on span "Logout" at bounding box center [1290, 196] width 123 height 25
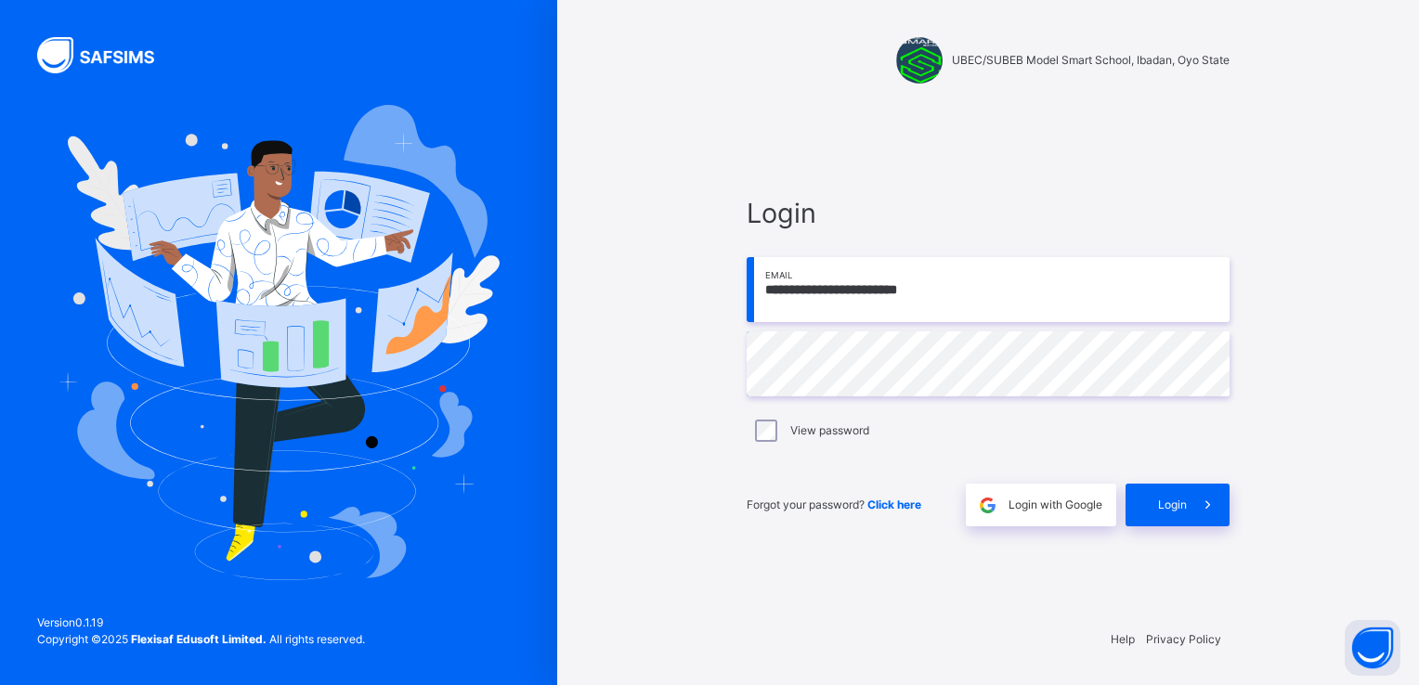
click at [1105, 294] on input "**********" at bounding box center [987, 289] width 483 height 65
type input "**********"
click at [1207, 504] on icon at bounding box center [1207, 505] width 19 height 21
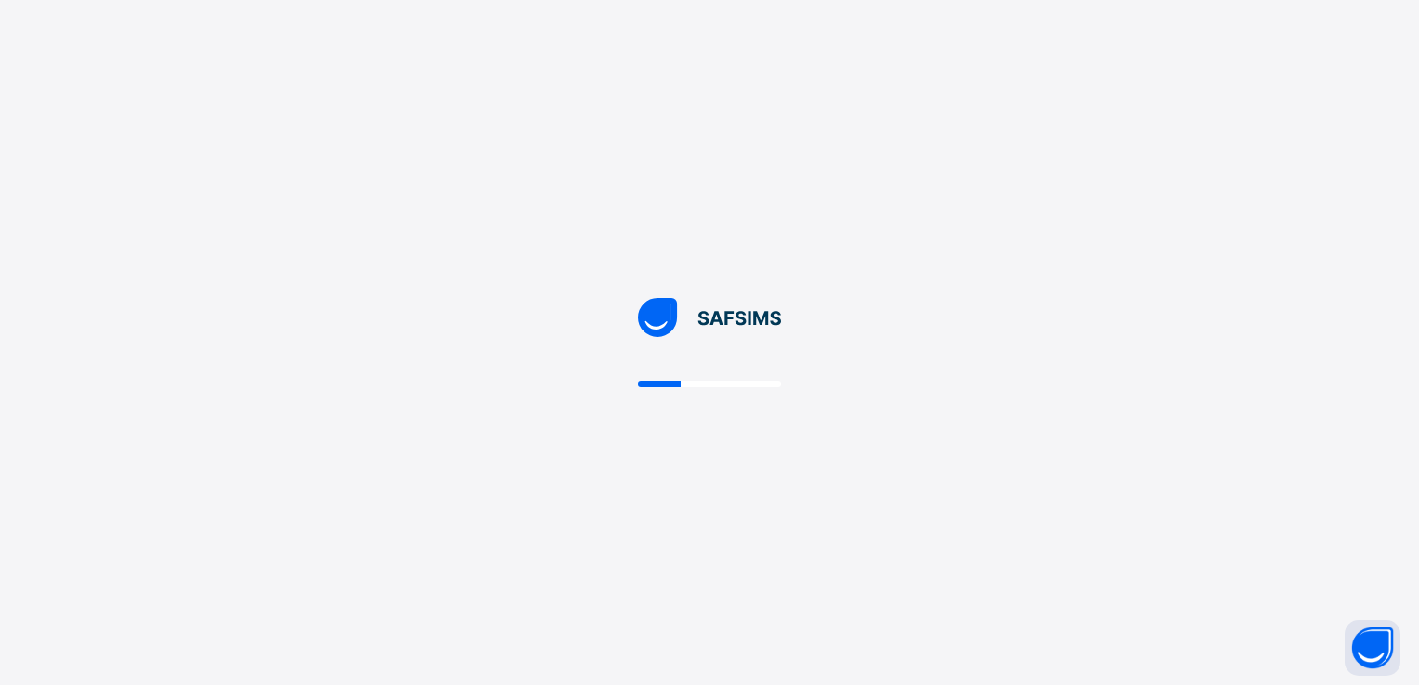
select select "**"
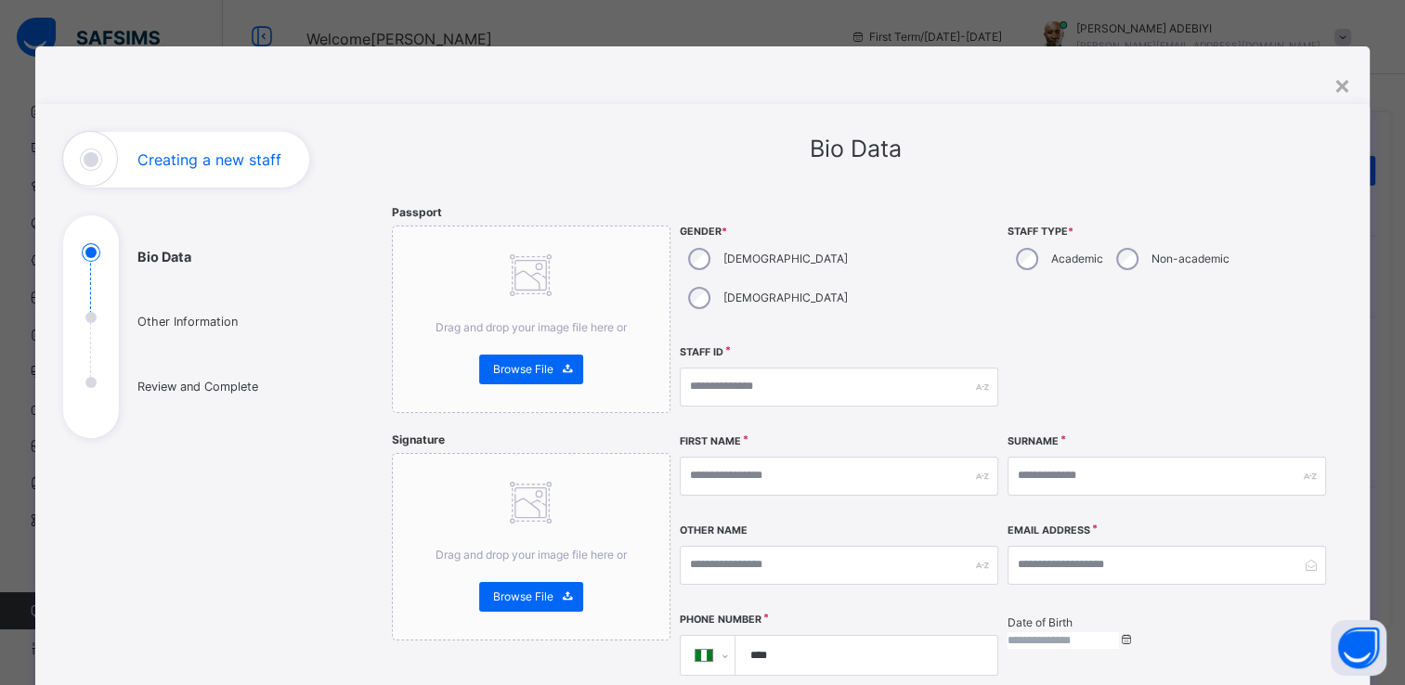
click at [1328, 19] on div "**********" at bounding box center [702, 342] width 1405 height 685
click at [1340, 87] on div "×" at bounding box center [1342, 84] width 18 height 39
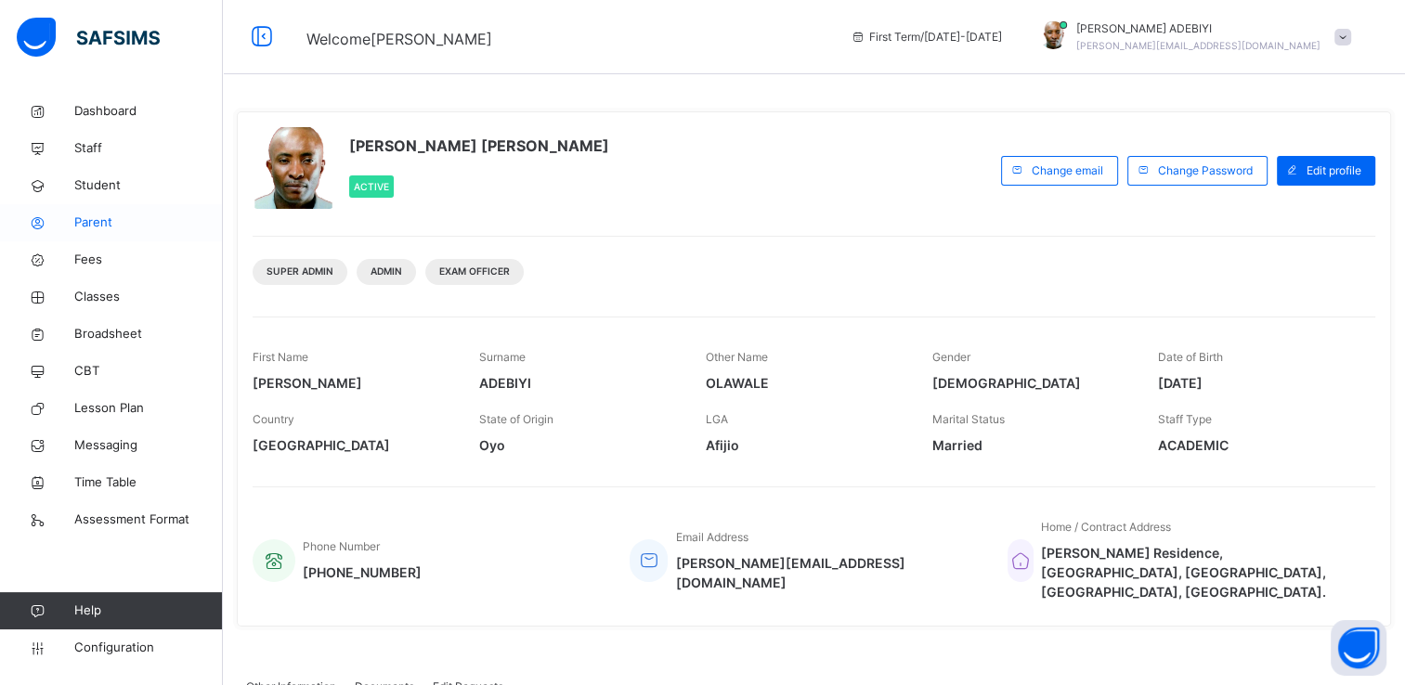
click at [108, 219] on span "Parent" at bounding box center [148, 223] width 149 height 19
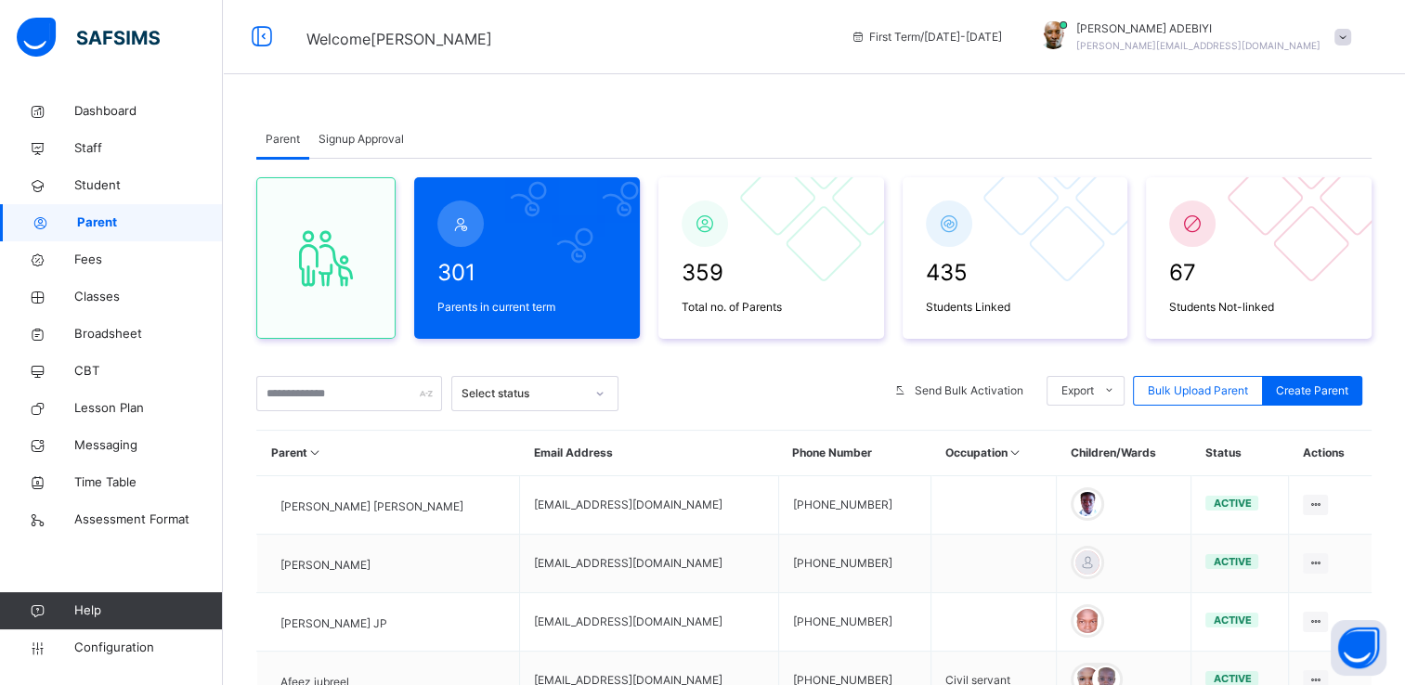
click at [368, 140] on span "Signup Approval" at bounding box center [360, 139] width 85 height 17
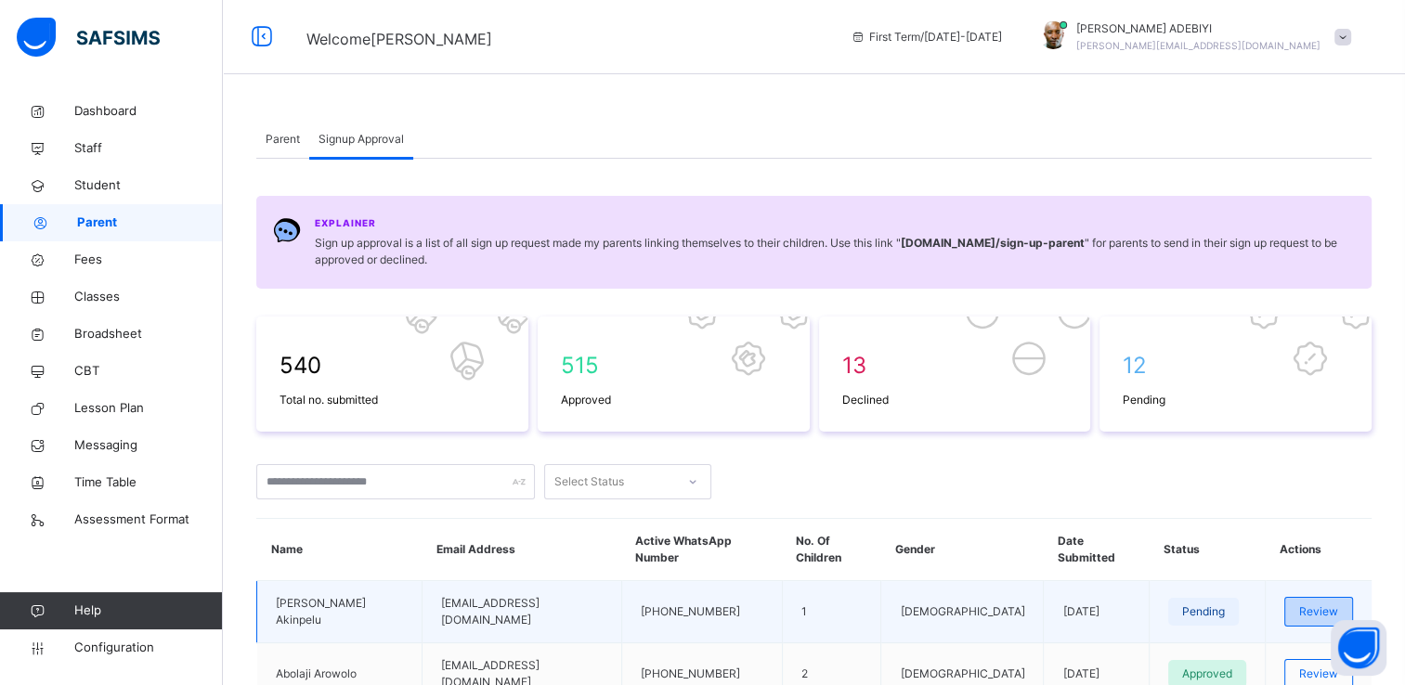
click at [1333, 603] on span "Review" at bounding box center [1318, 611] width 39 height 17
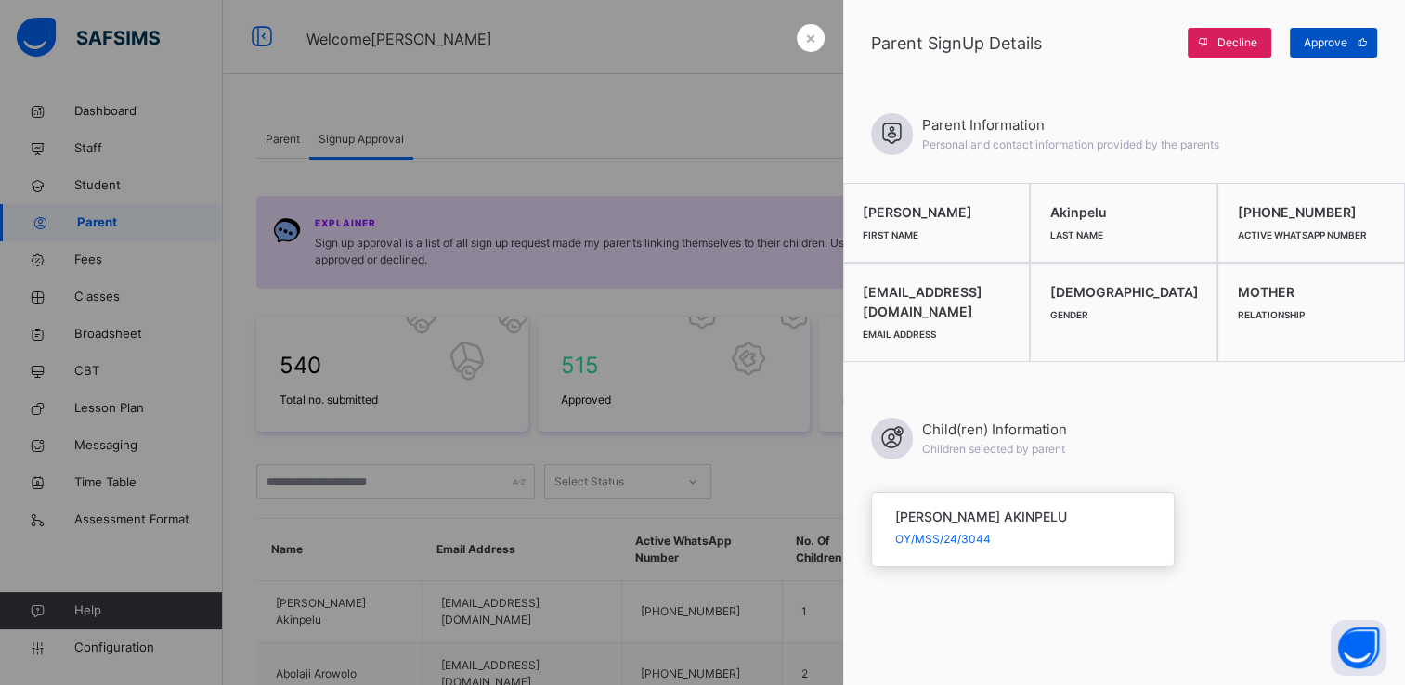
click at [1318, 43] on span "Approve" at bounding box center [1325, 42] width 44 height 17
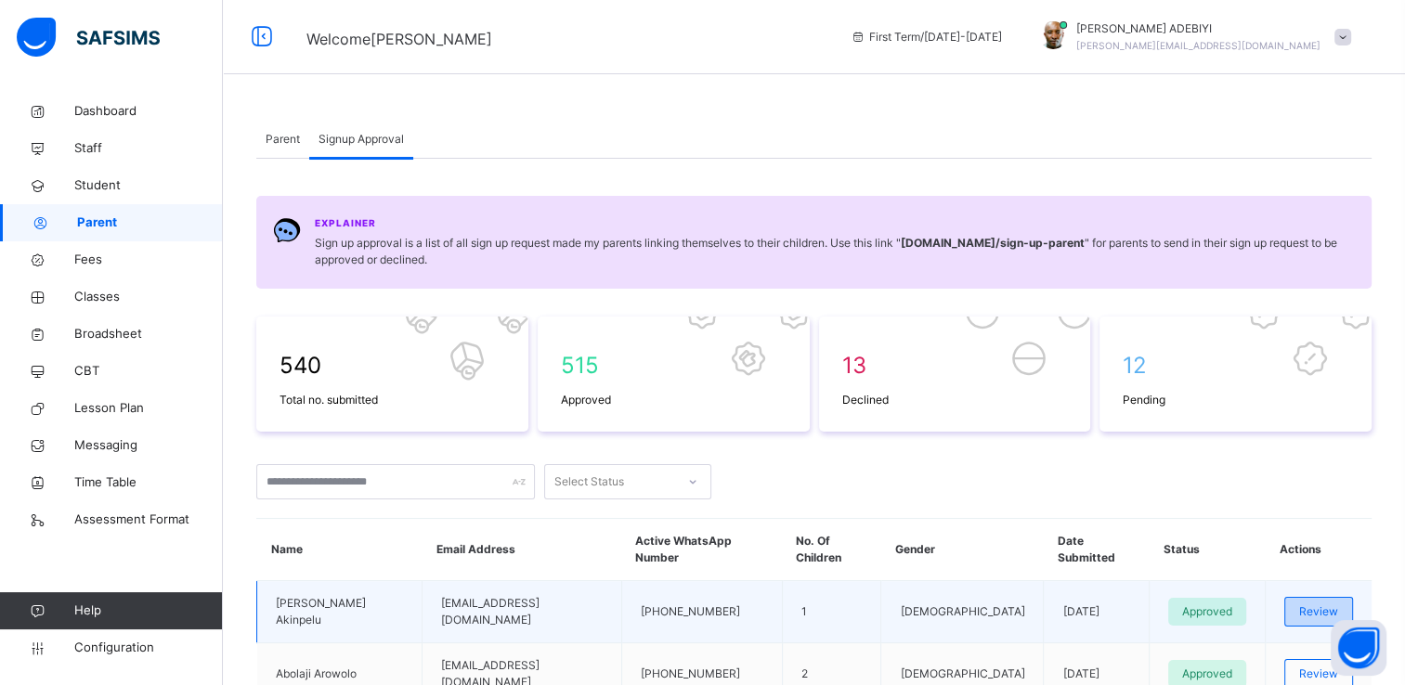
click at [1316, 603] on span "Review" at bounding box center [1318, 611] width 39 height 17
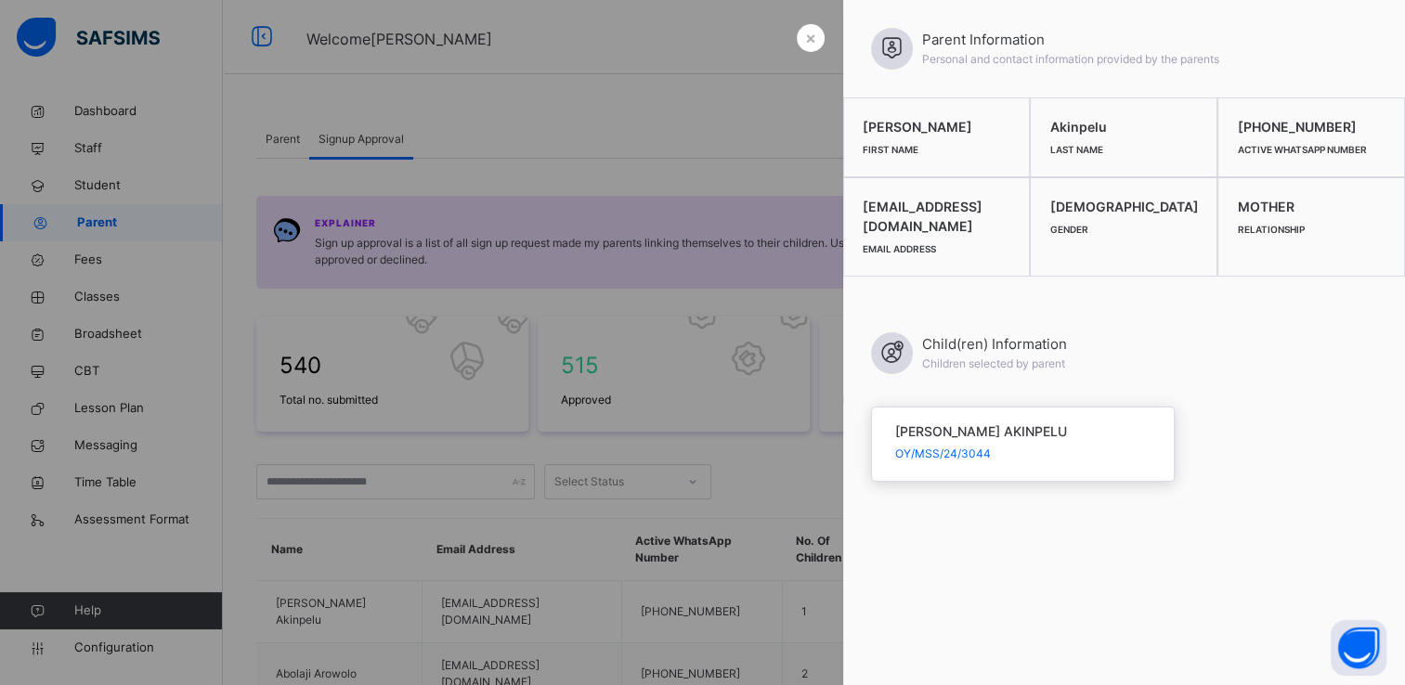
drag, startPoint x: 857, startPoint y: 224, endPoint x: 1093, endPoint y: 223, distance: 235.8
click at [1031, 223] on div "mariamabimbolaakinpelu@gmail.com Email Address" at bounding box center [937, 226] width 188 height 99
click at [1204, 331] on div "Child(ren) Information Children selected by parent" at bounding box center [1124, 353] width 506 height 97
click at [754, 22] on div at bounding box center [702, 342] width 1405 height 685
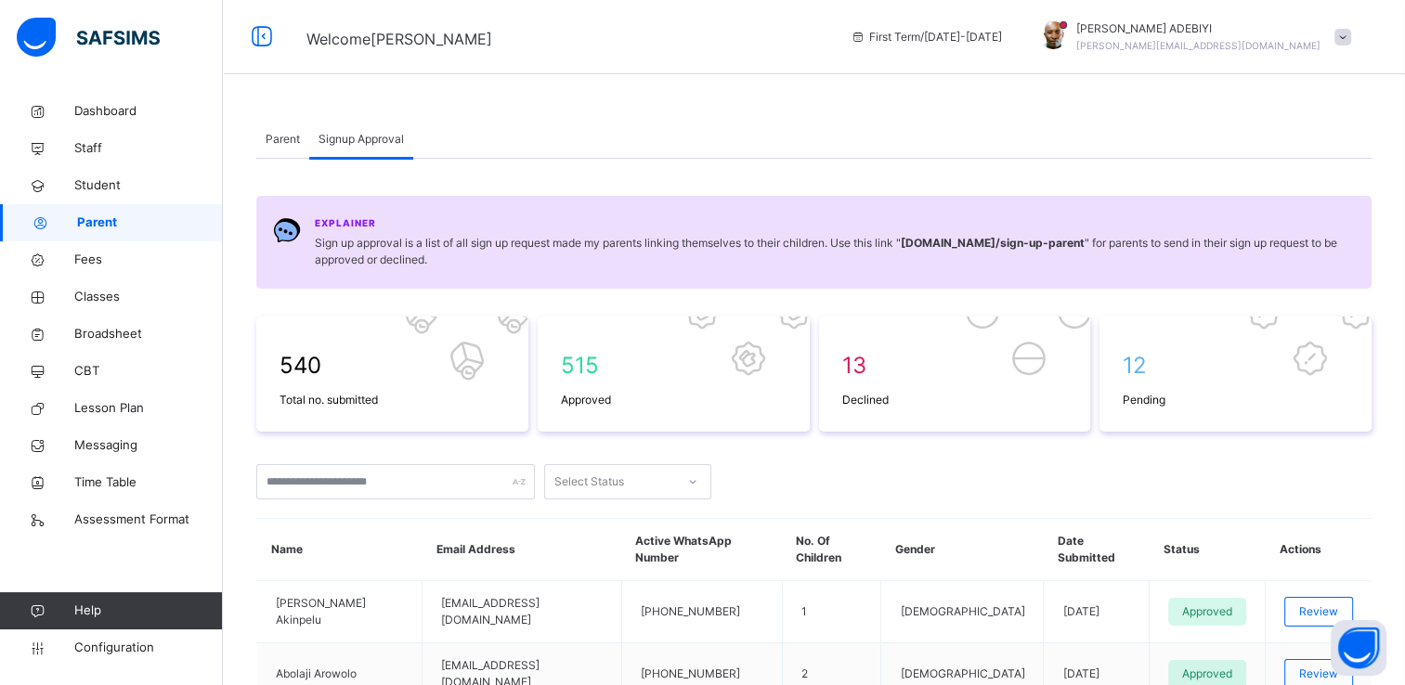
click at [279, 142] on span "Parent" at bounding box center [283, 139] width 34 height 17
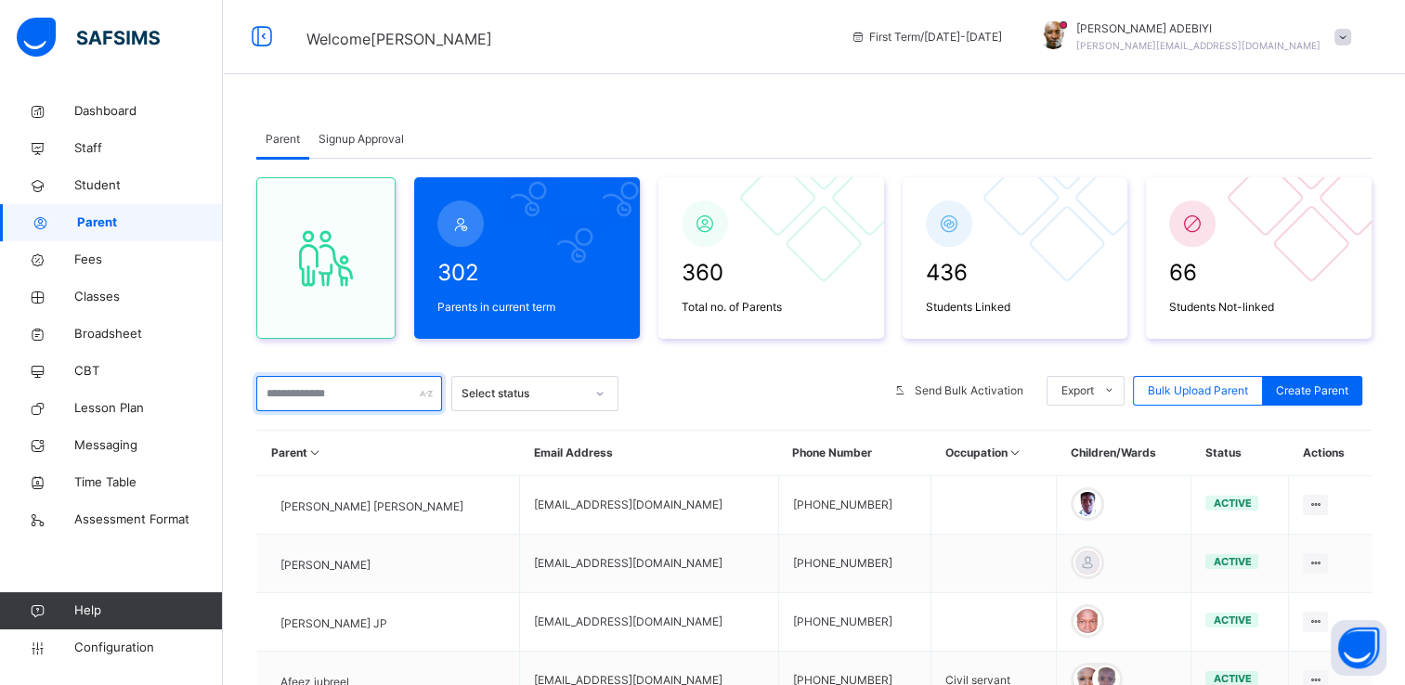
click at [361, 390] on input "text" at bounding box center [349, 393] width 186 height 35
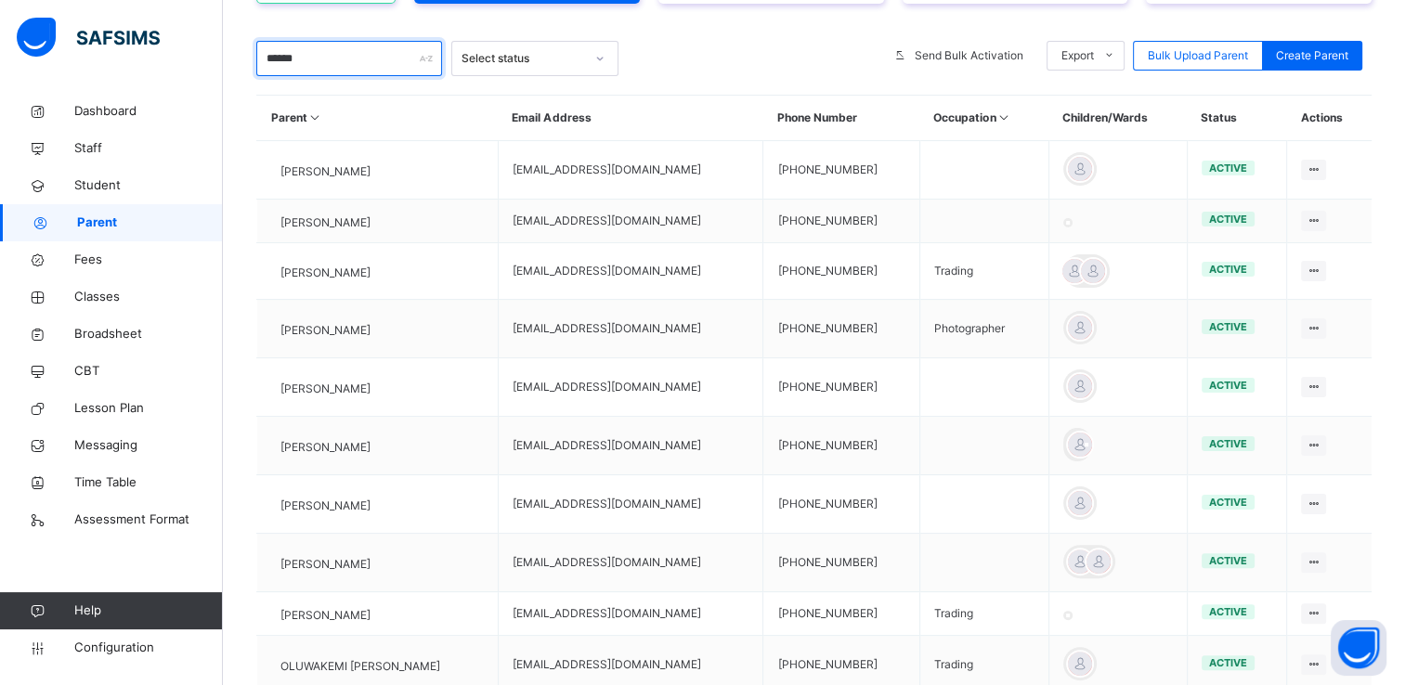
scroll to position [337, 0]
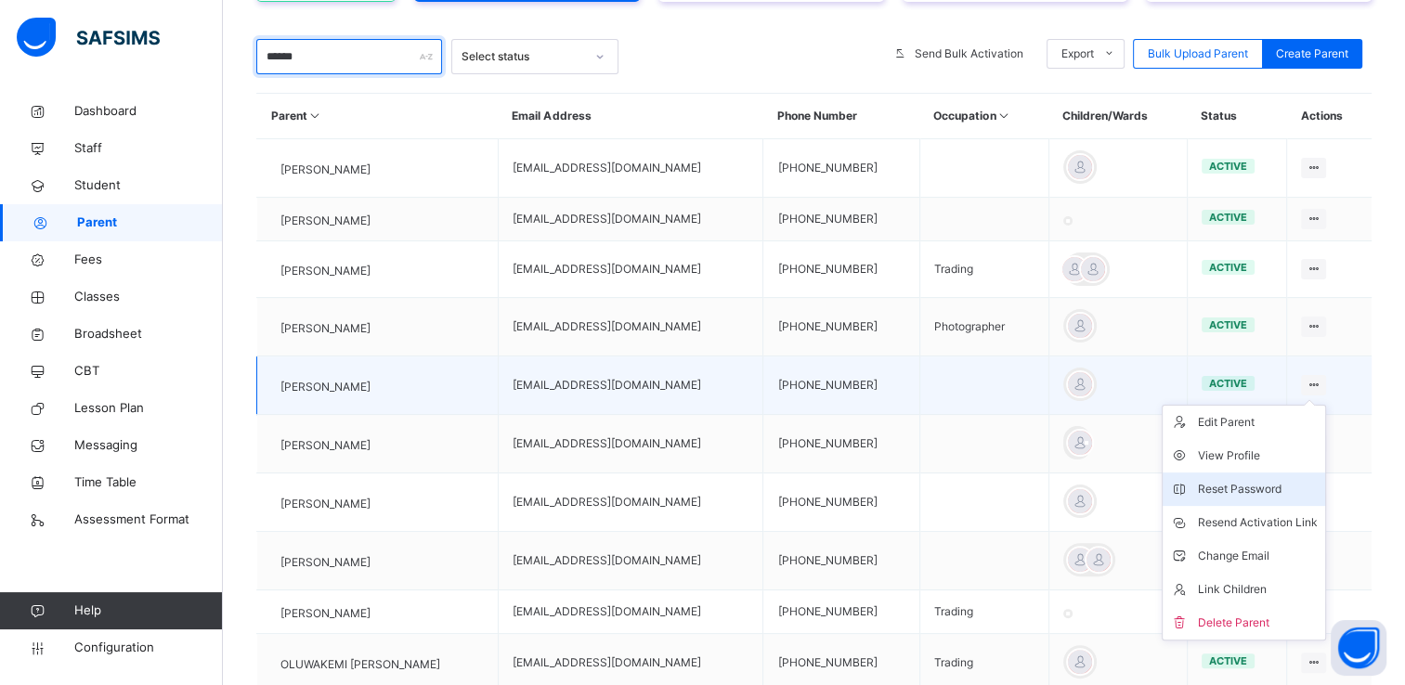
type input "******"
click at [1283, 499] on div "Reset Password" at bounding box center [1258, 489] width 120 height 19
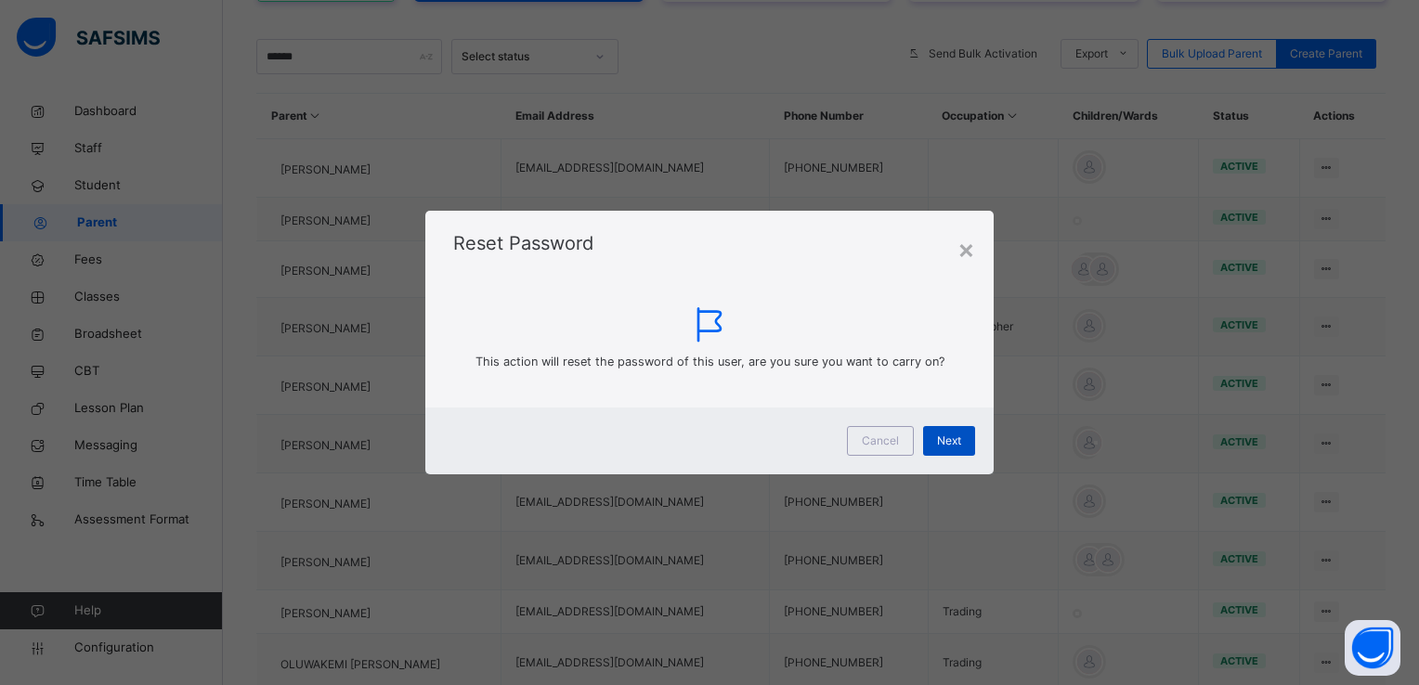
click at [932, 440] on div "Next" at bounding box center [949, 441] width 52 height 30
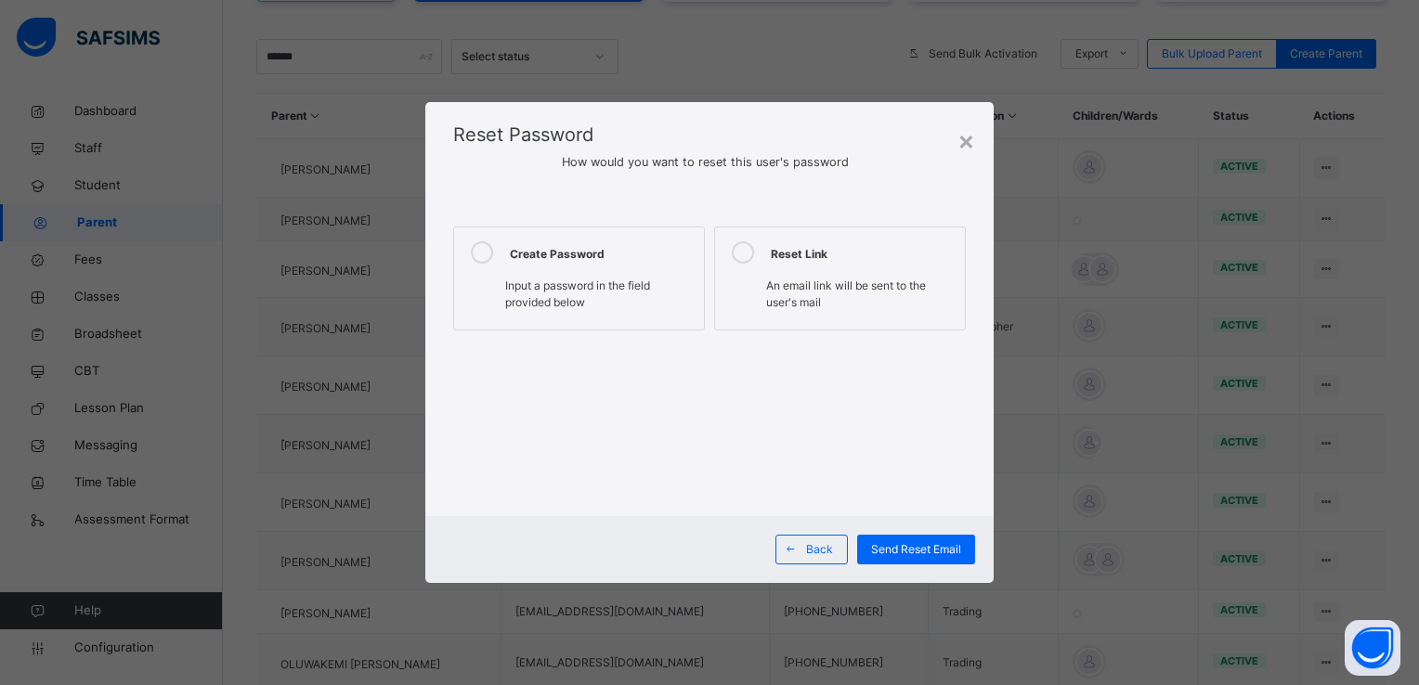
click at [484, 258] on icon at bounding box center [482, 252] width 22 height 22
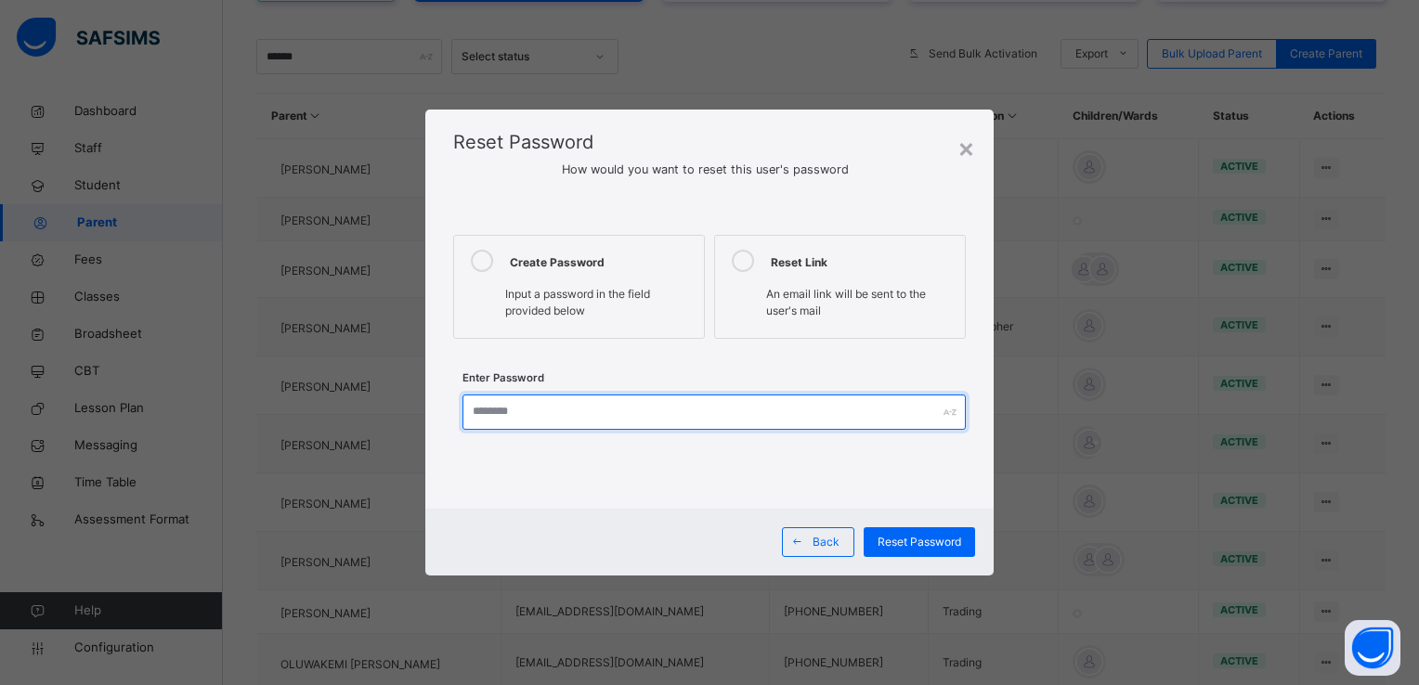
click at [525, 409] on input "text" at bounding box center [713, 412] width 502 height 35
type input "**********"
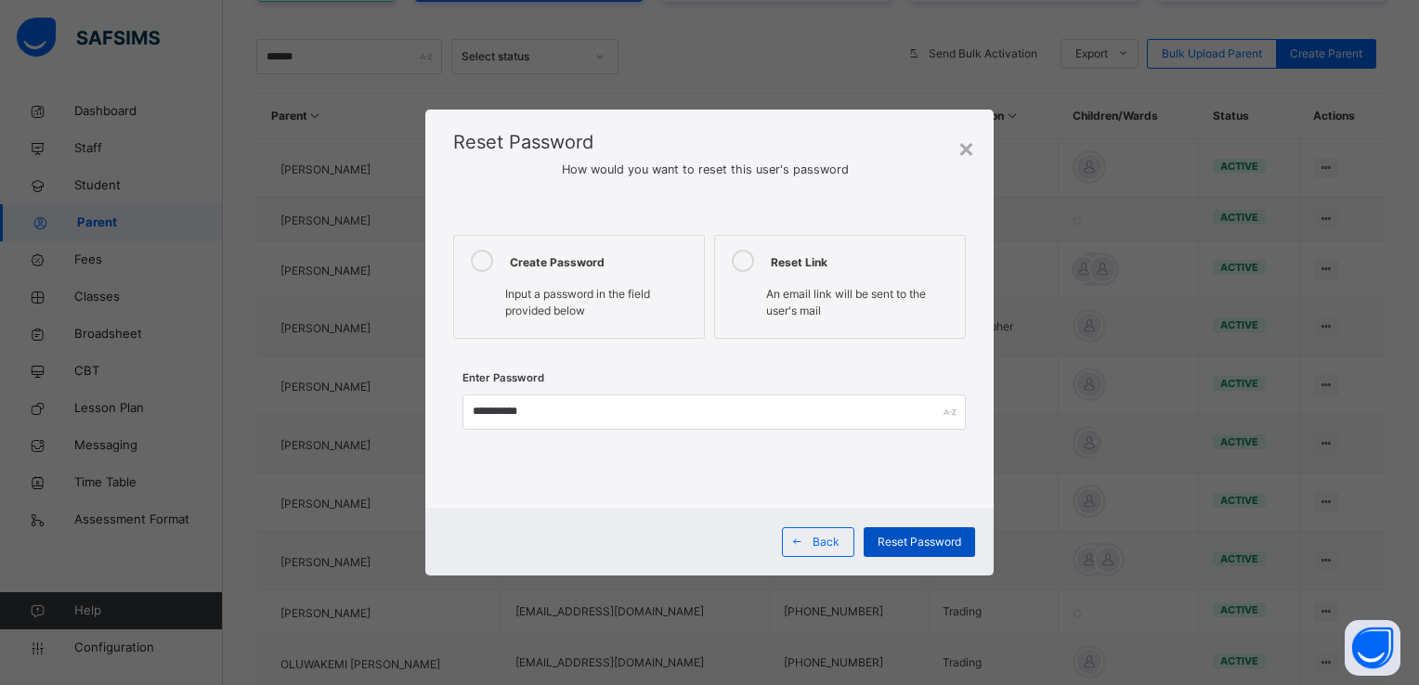
click at [924, 543] on span "Reset Password" at bounding box center [919, 542] width 84 height 17
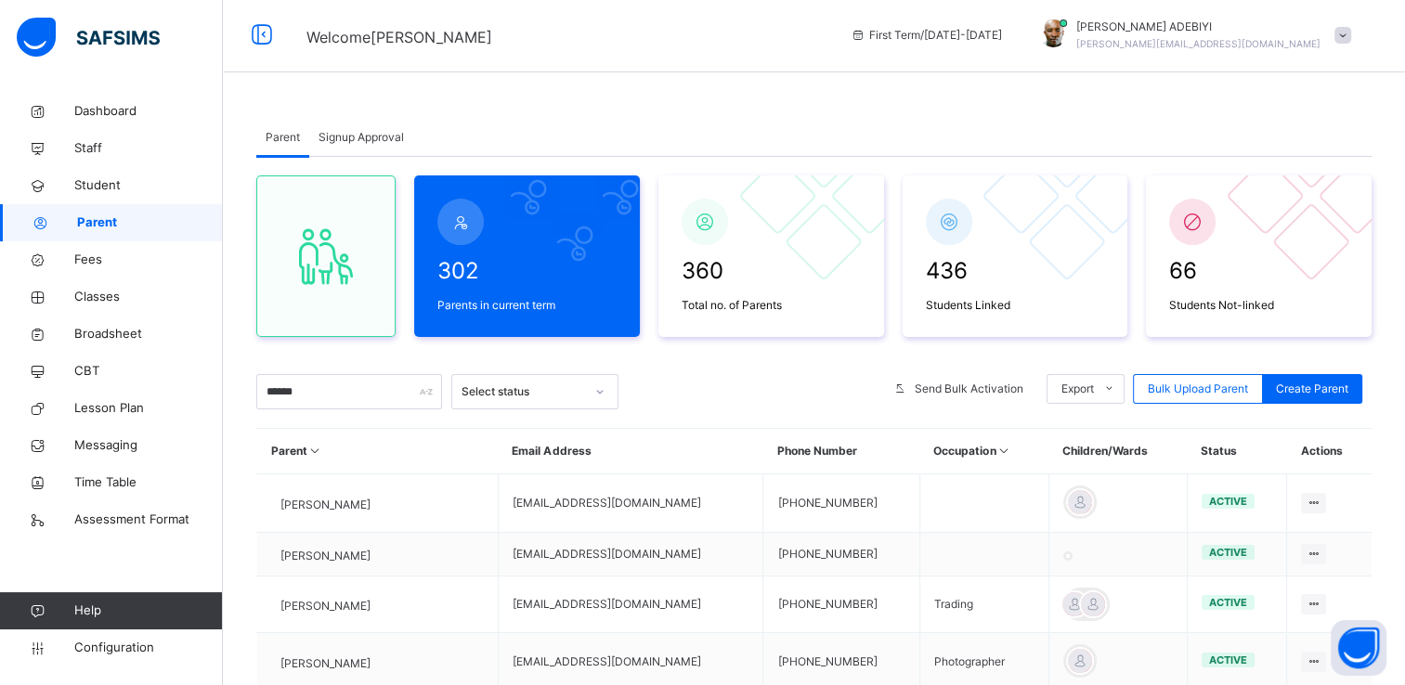
scroll to position [0, 0]
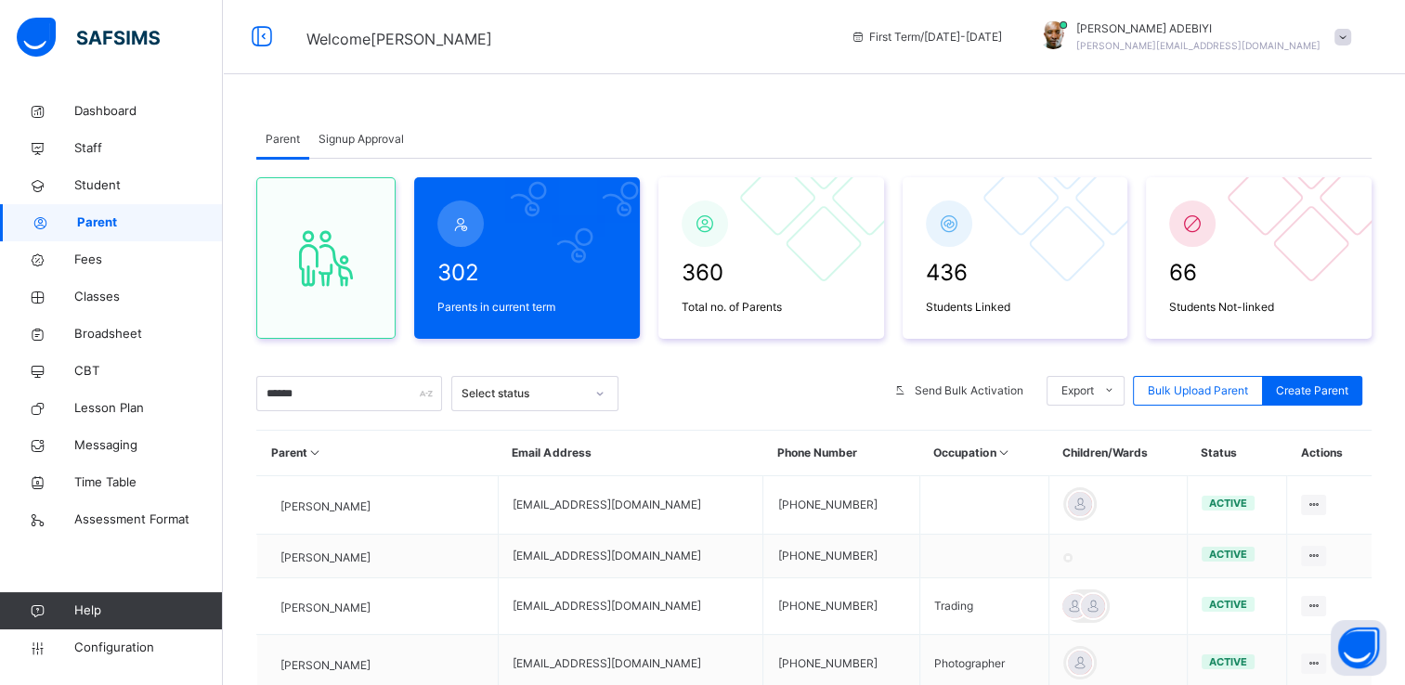
click at [1349, 38] on span at bounding box center [1342, 37] width 17 height 17
click at [810, 48] on span "Welcome ALEXANDER" at bounding box center [564, 37] width 516 height 31
click at [1351, 37] on span at bounding box center [1342, 37] width 17 height 17
click at [1293, 218] on span "Logout" at bounding box center [1290, 230] width 123 height 25
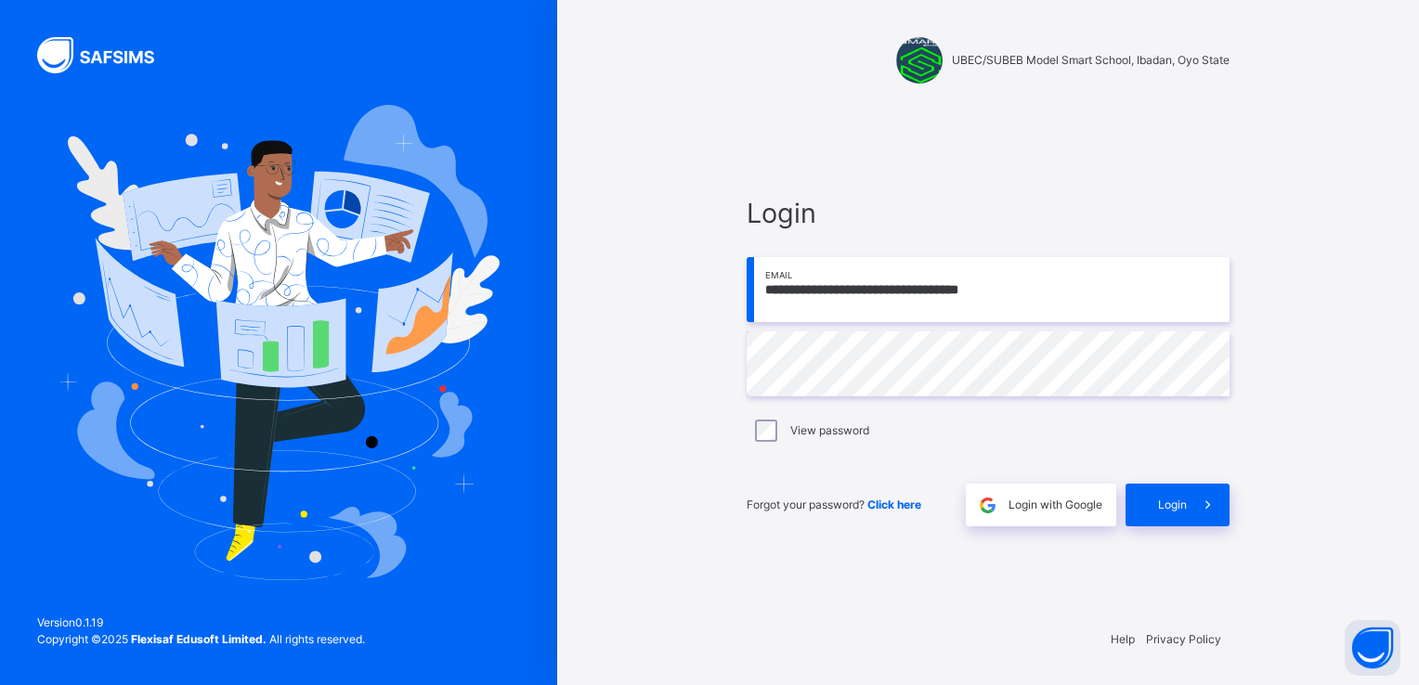
click at [1090, 269] on input "**********" at bounding box center [987, 289] width 483 height 65
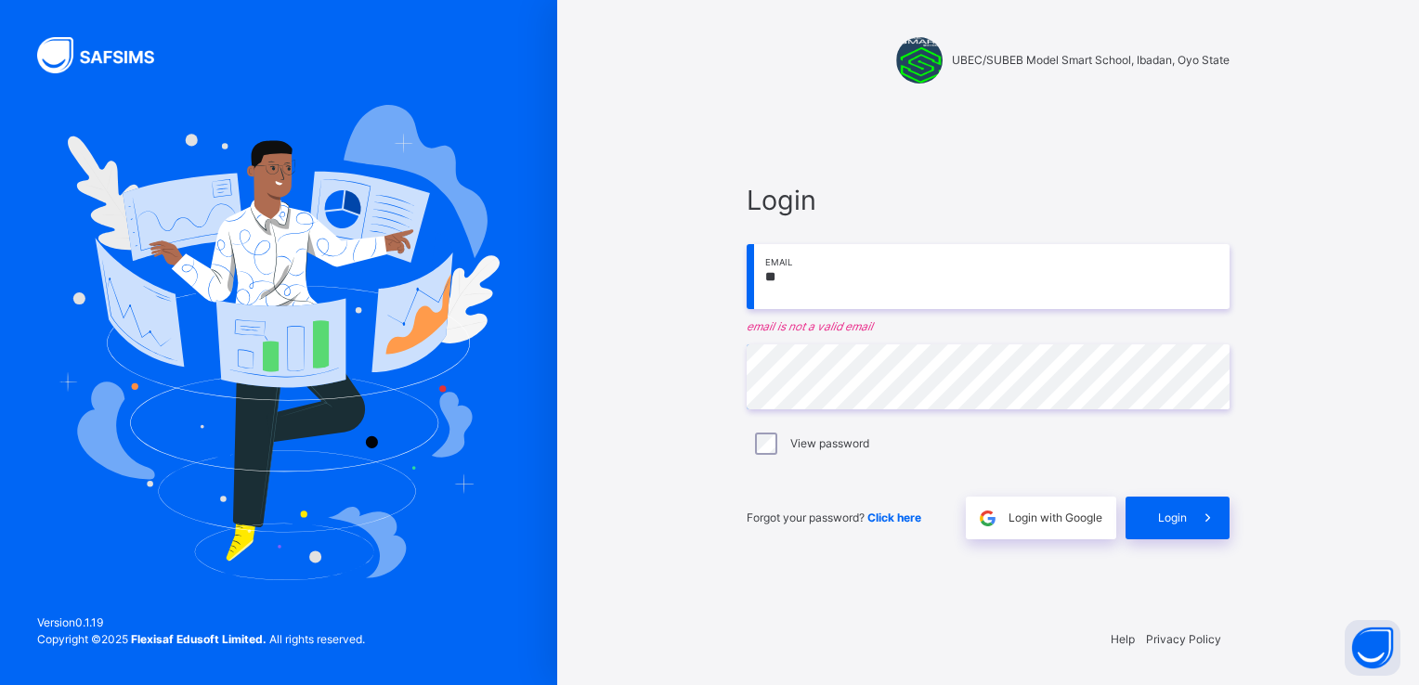
type input "*"
paste input "**********"
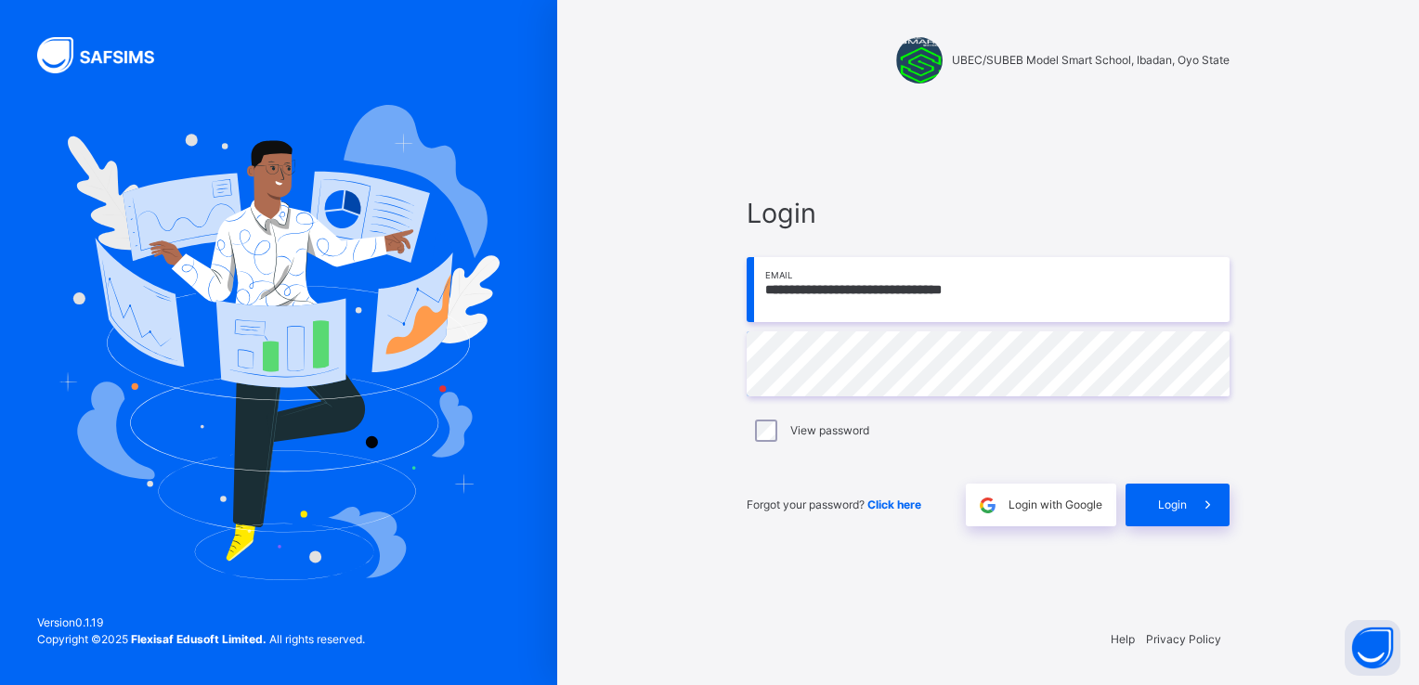
type input "**********"
click at [1213, 507] on icon at bounding box center [1207, 505] width 19 height 21
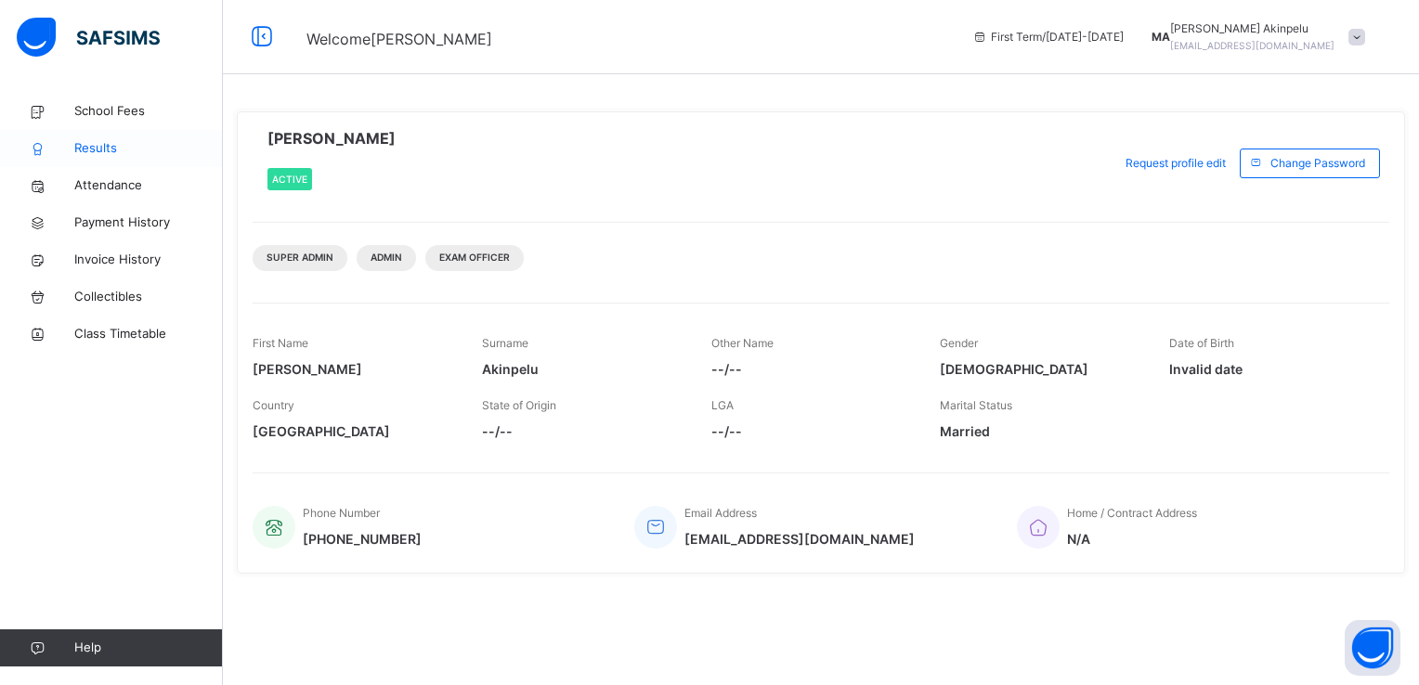
click at [94, 151] on span "Results" at bounding box center [148, 148] width 149 height 19
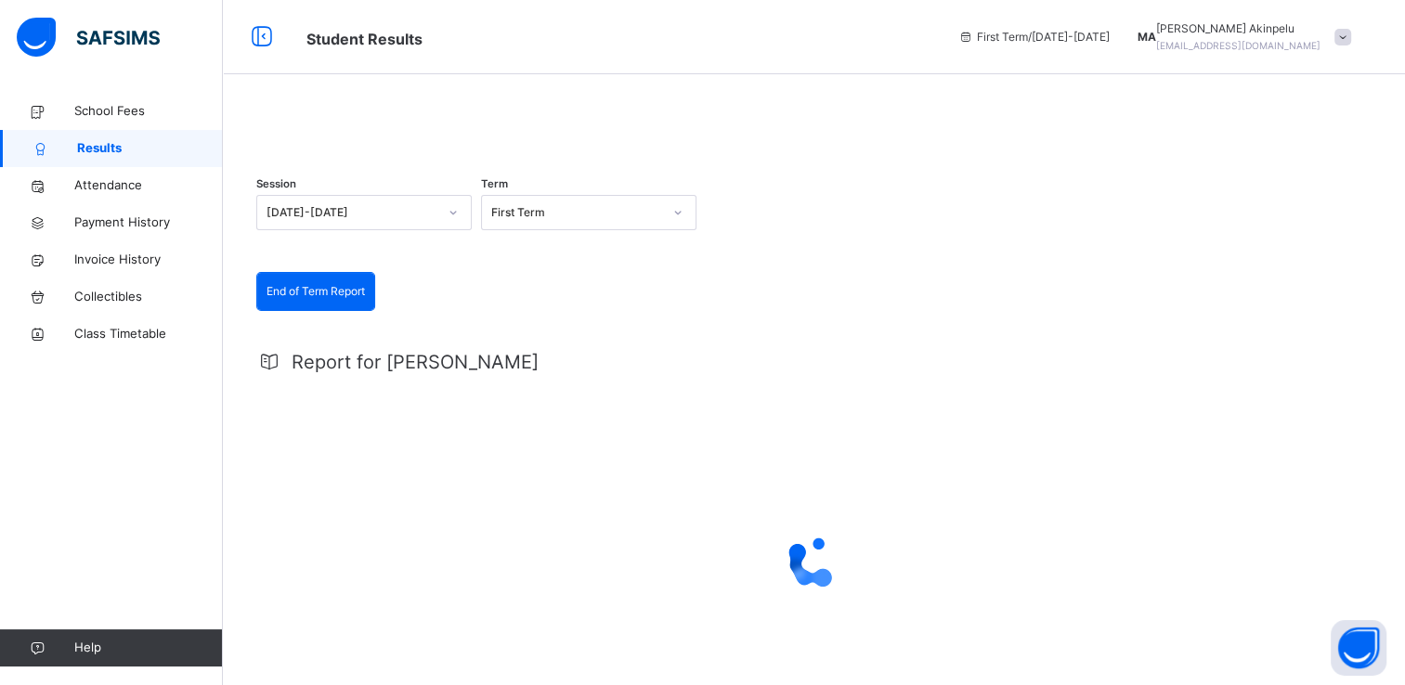
click at [402, 221] on div "2025-2026" at bounding box center [351, 212] width 171 height 17
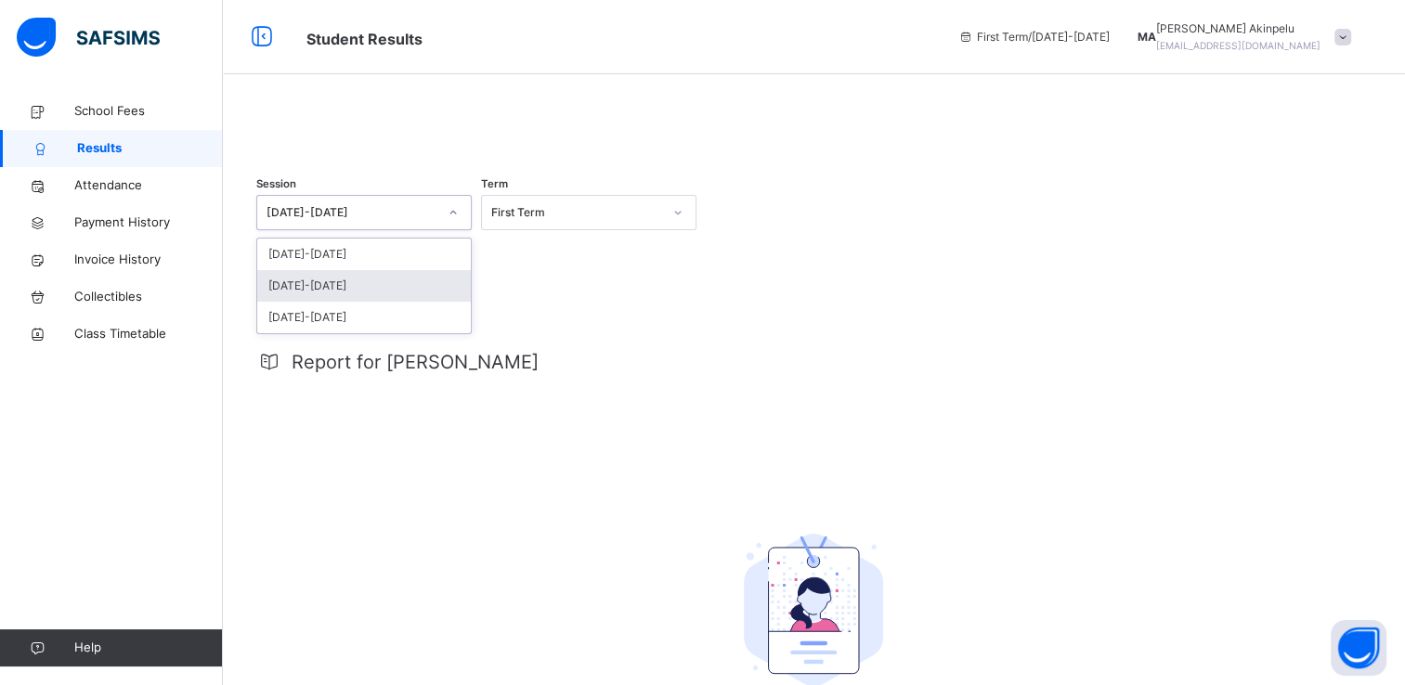
click at [379, 302] on div "[DATE]-[DATE]" at bounding box center [364, 286] width 214 height 32
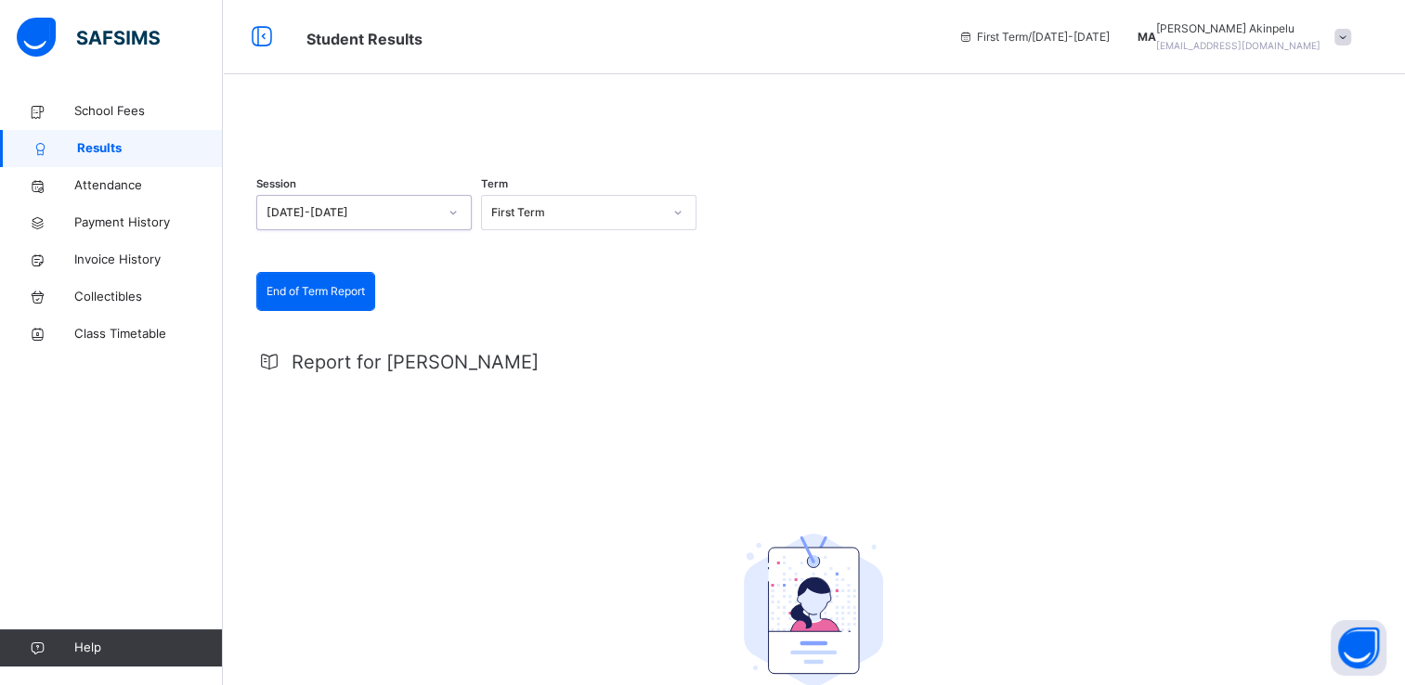
click at [680, 222] on icon at bounding box center [677, 212] width 11 height 19
click at [647, 302] on div "Second Term" at bounding box center [589, 286] width 214 height 32
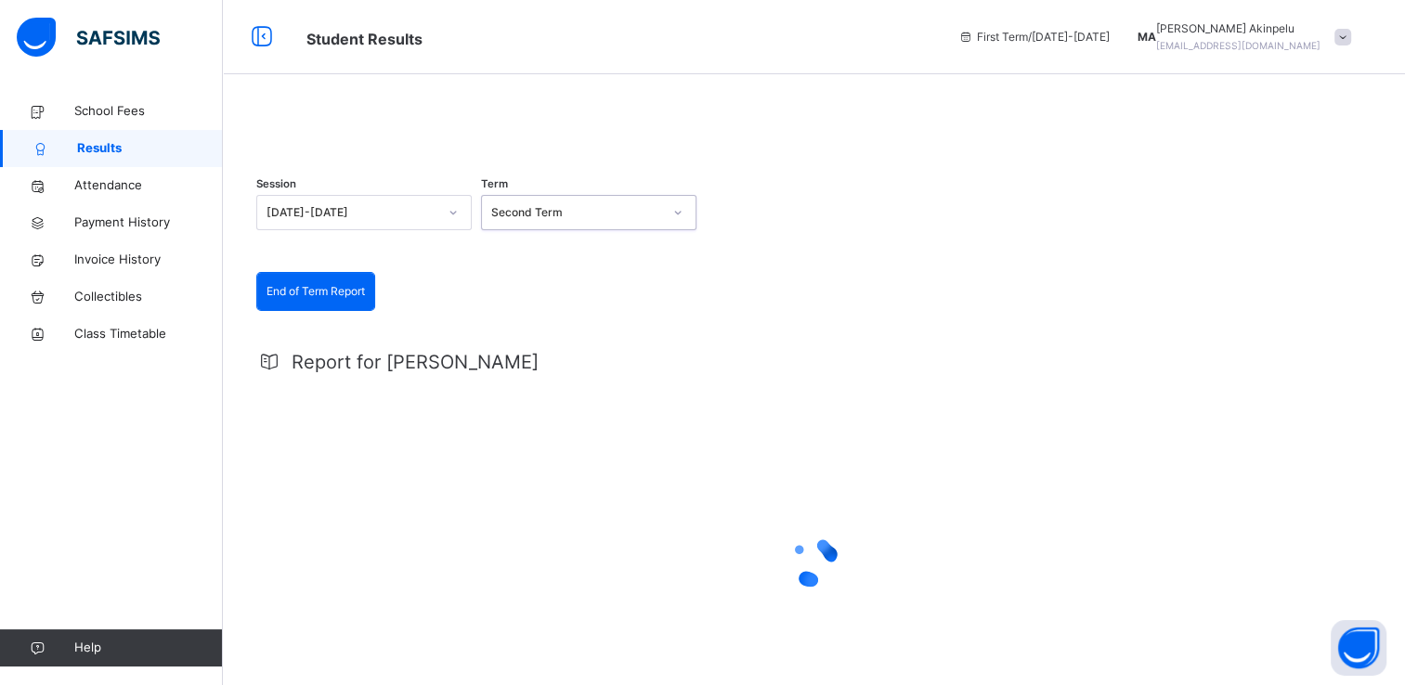
click at [694, 229] on div at bounding box center [677, 212] width 35 height 33
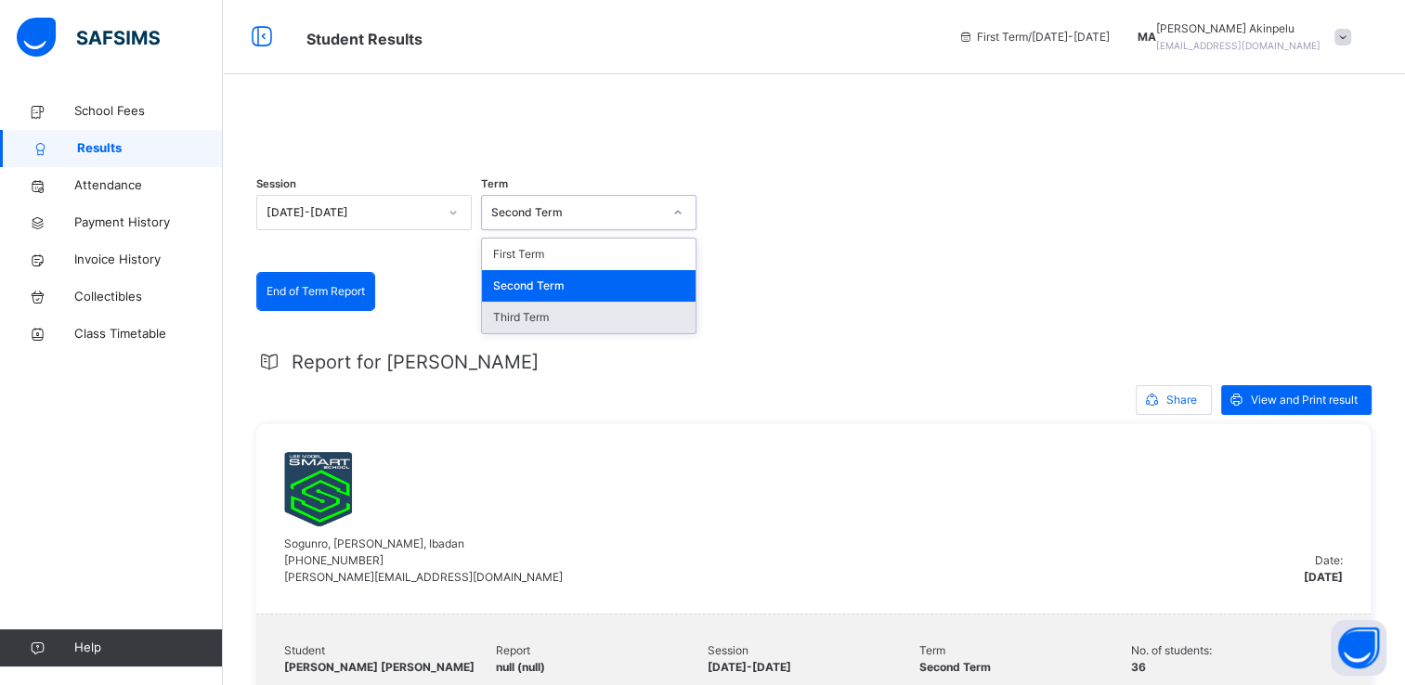
click at [625, 333] on div "Third Term" at bounding box center [589, 318] width 214 height 32
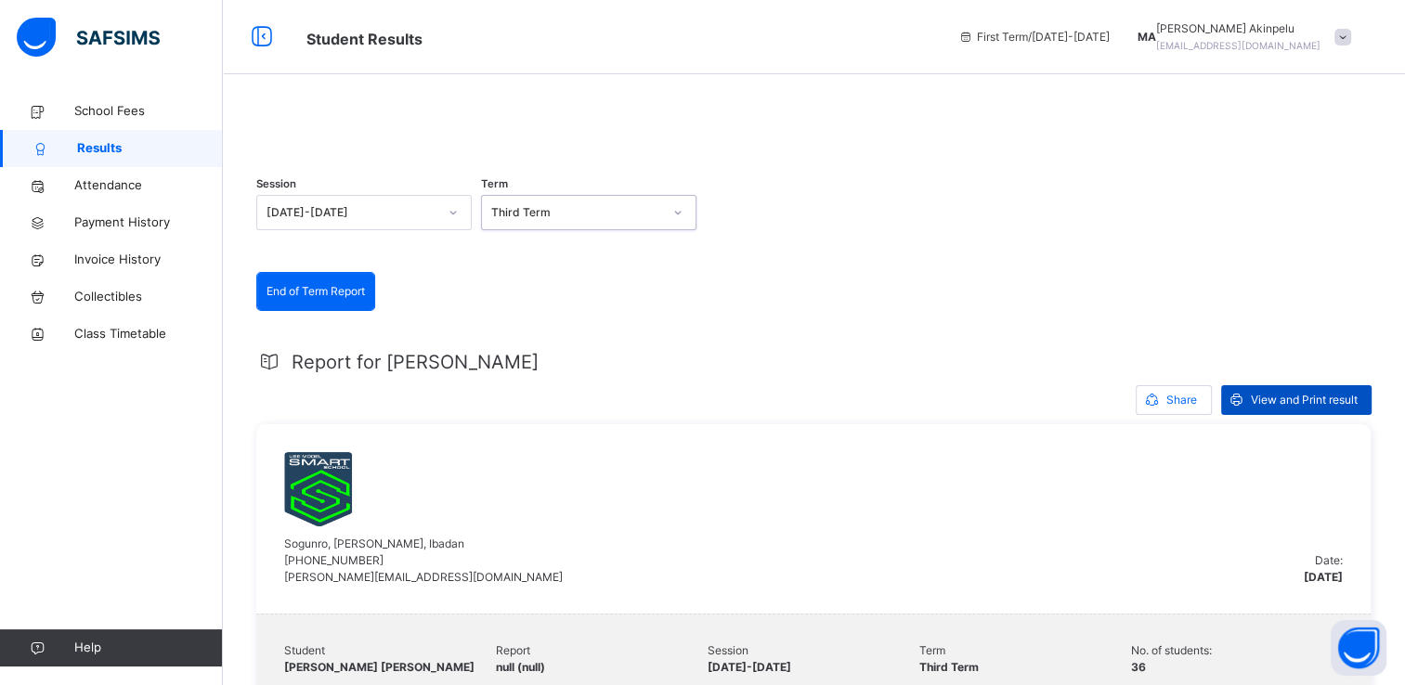
click at [1329, 415] on div "View and Print result" at bounding box center [1296, 400] width 150 height 30
click at [1351, 39] on span at bounding box center [1342, 37] width 17 height 17
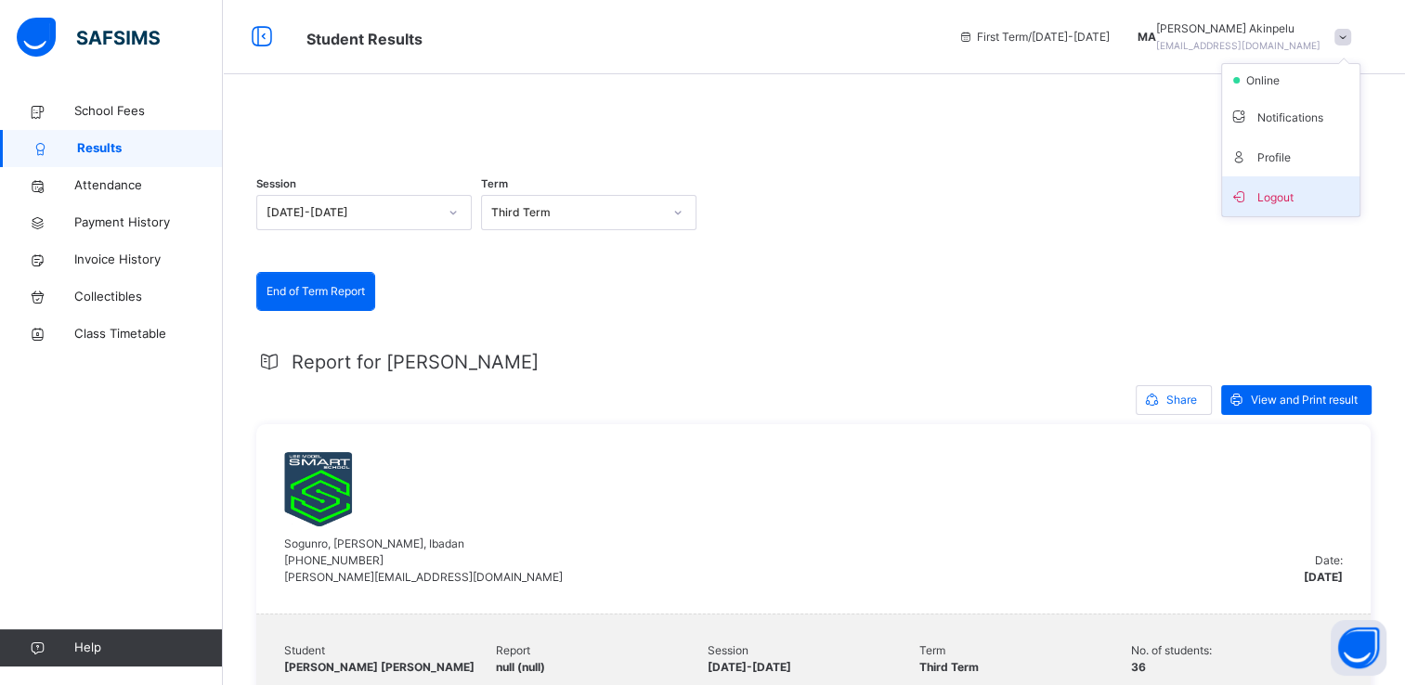
click at [1317, 190] on span "Logout" at bounding box center [1290, 196] width 123 height 25
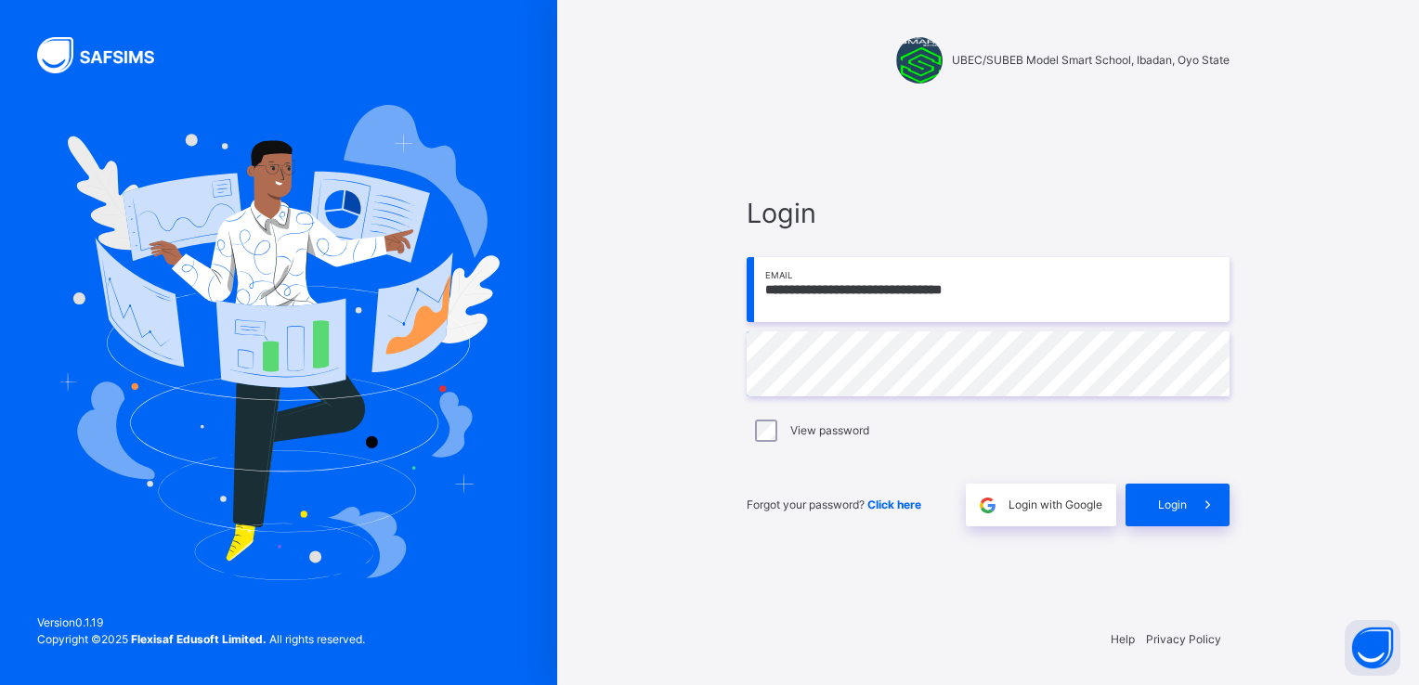
click at [1044, 290] on input "**********" at bounding box center [987, 289] width 483 height 65
type input "**********"
click at [1211, 507] on icon at bounding box center [1207, 505] width 19 height 21
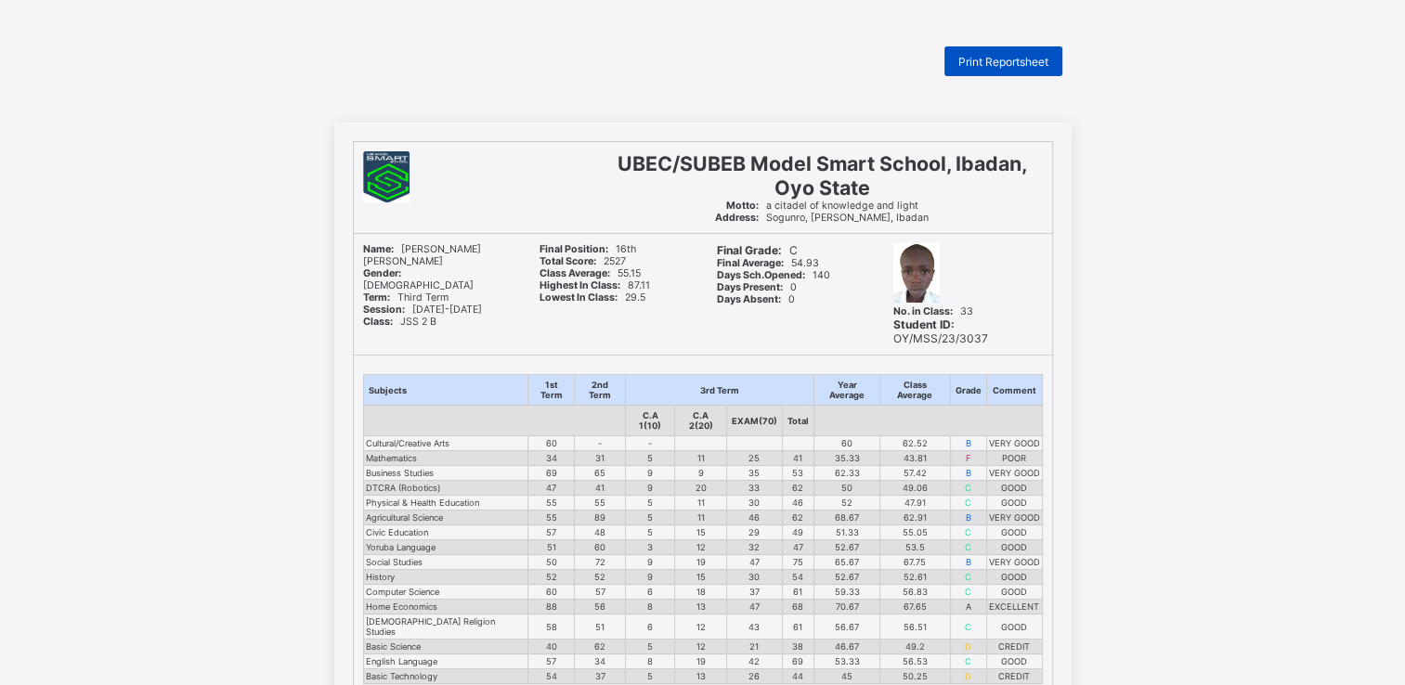
click at [1017, 59] on span "Print Reportsheet" at bounding box center [1003, 62] width 90 height 14
click at [1019, 62] on span "Print Reportsheet" at bounding box center [1003, 62] width 90 height 14
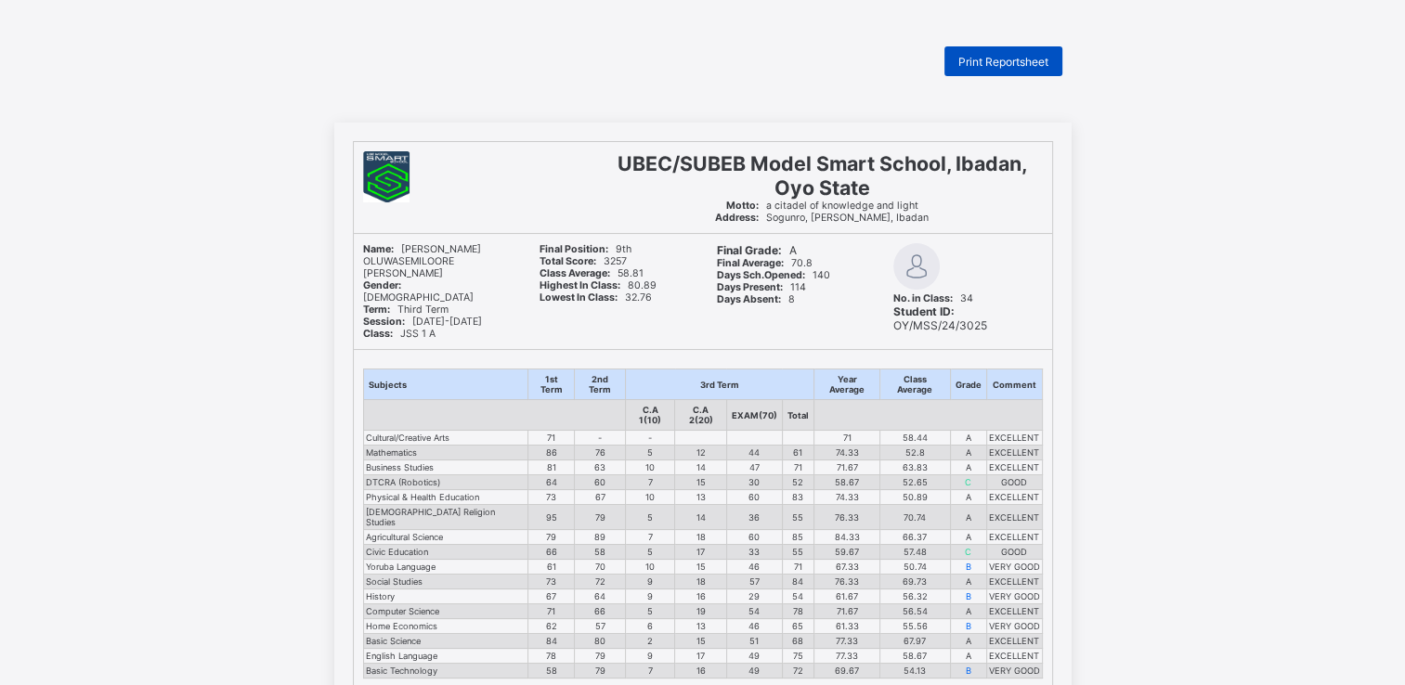
click at [1021, 60] on span "Print Reportsheet" at bounding box center [1003, 62] width 90 height 14
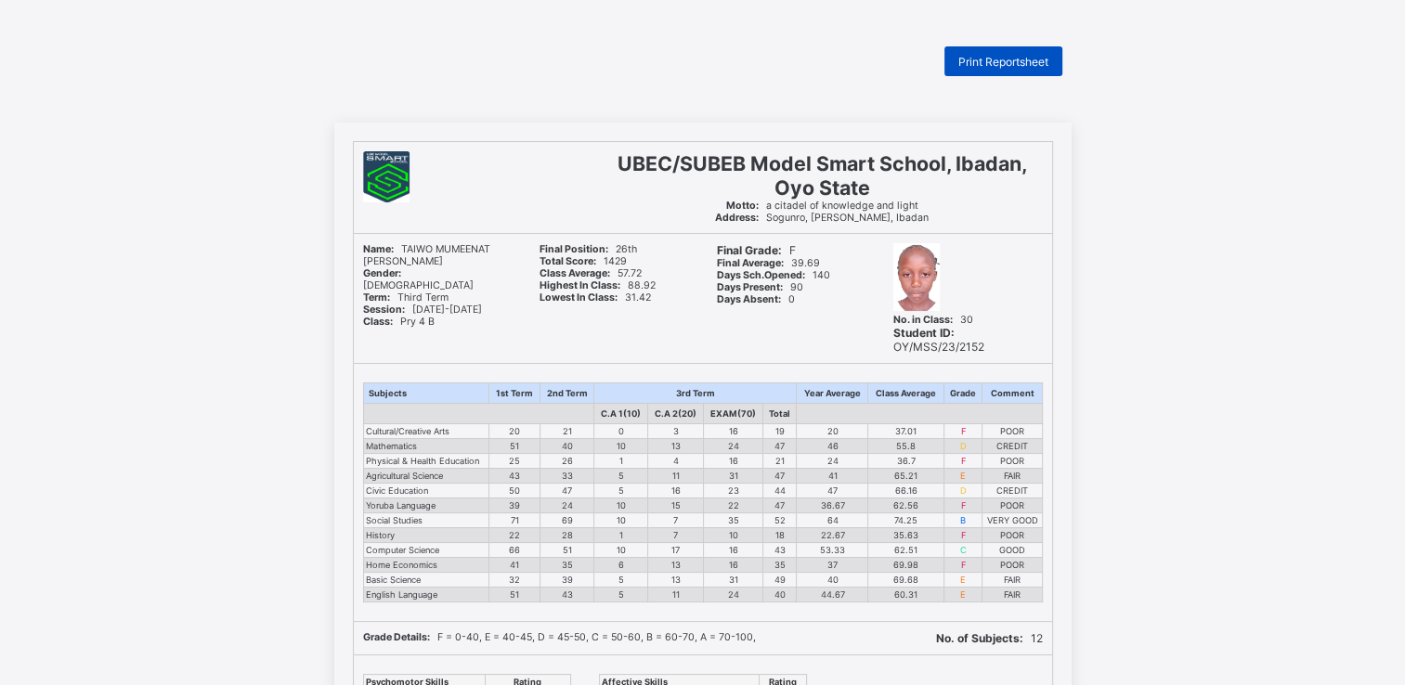
click at [1018, 55] on span "Print Reportsheet" at bounding box center [1003, 62] width 90 height 14
click at [1044, 58] on span "Print Reportsheet" at bounding box center [1003, 62] width 90 height 14
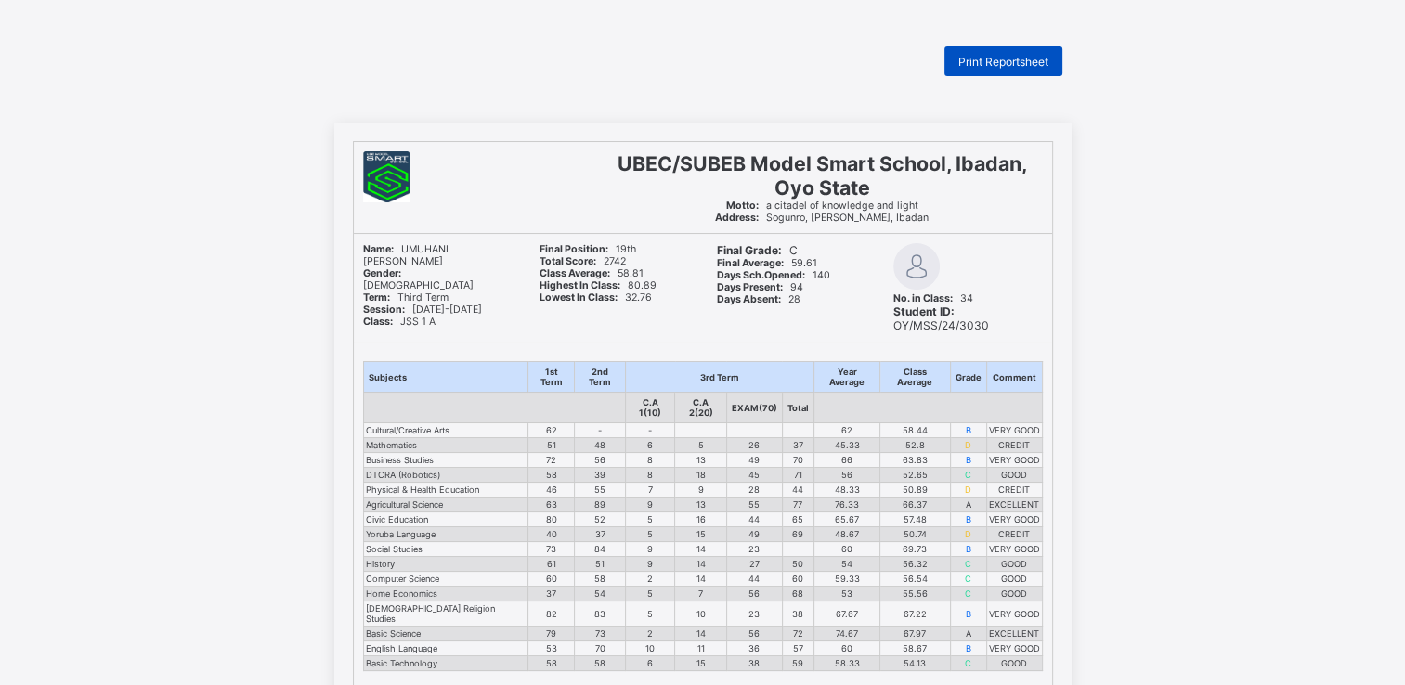
click at [1016, 58] on span "Print Reportsheet" at bounding box center [1003, 62] width 90 height 14
click at [999, 52] on div "Print Reportsheet" at bounding box center [1003, 61] width 118 height 30
